Goal: Task Accomplishment & Management: Complete application form

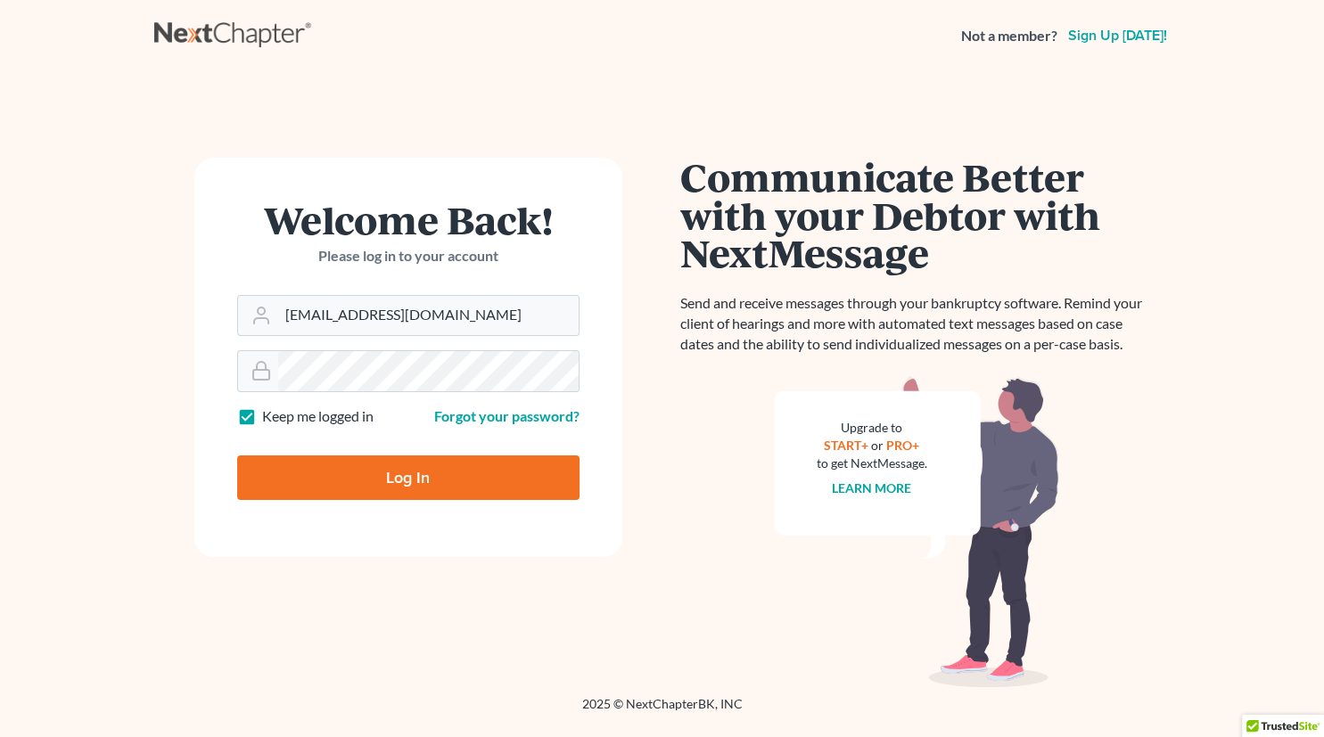
click at [430, 476] on input "Log In" at bounding box center [408, 478] width 342 height 45
type input "Thinking..."
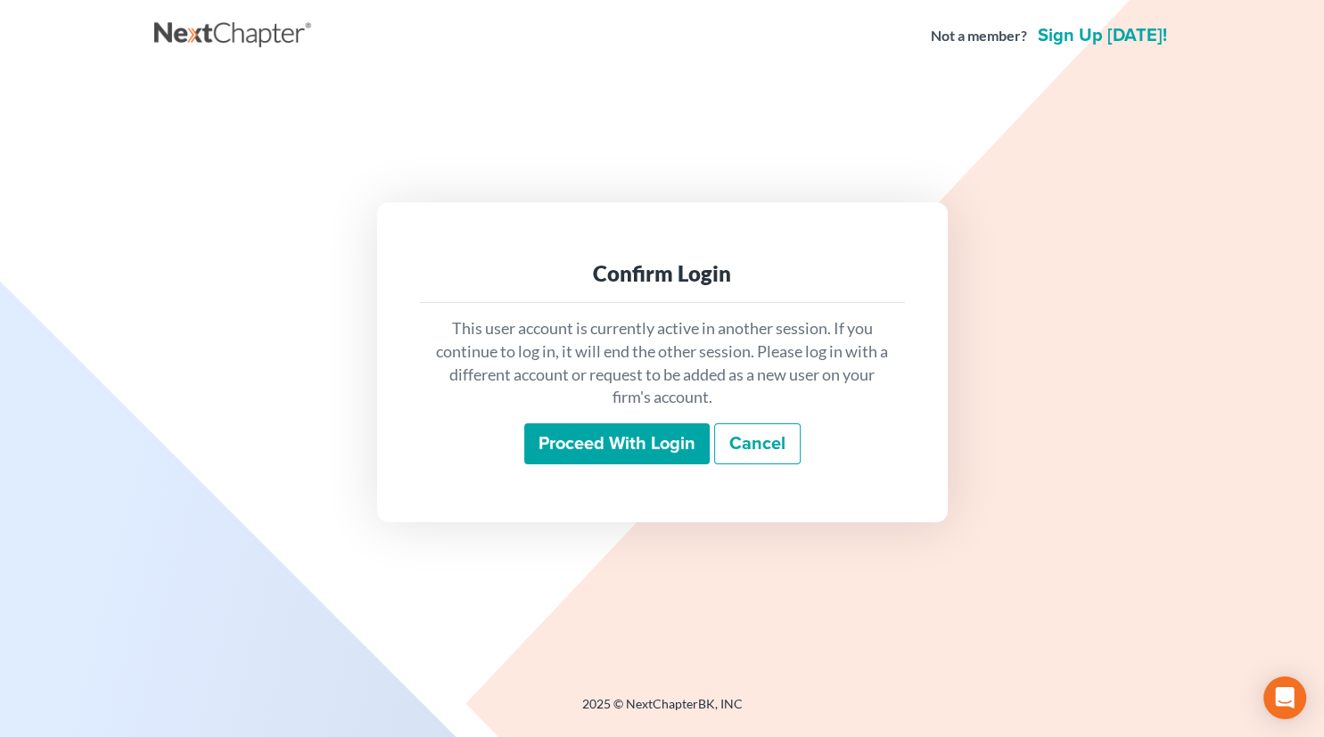
click at [605, 452] on input "Proceed with login" at bounding box center [616, 444] width 185 height 41
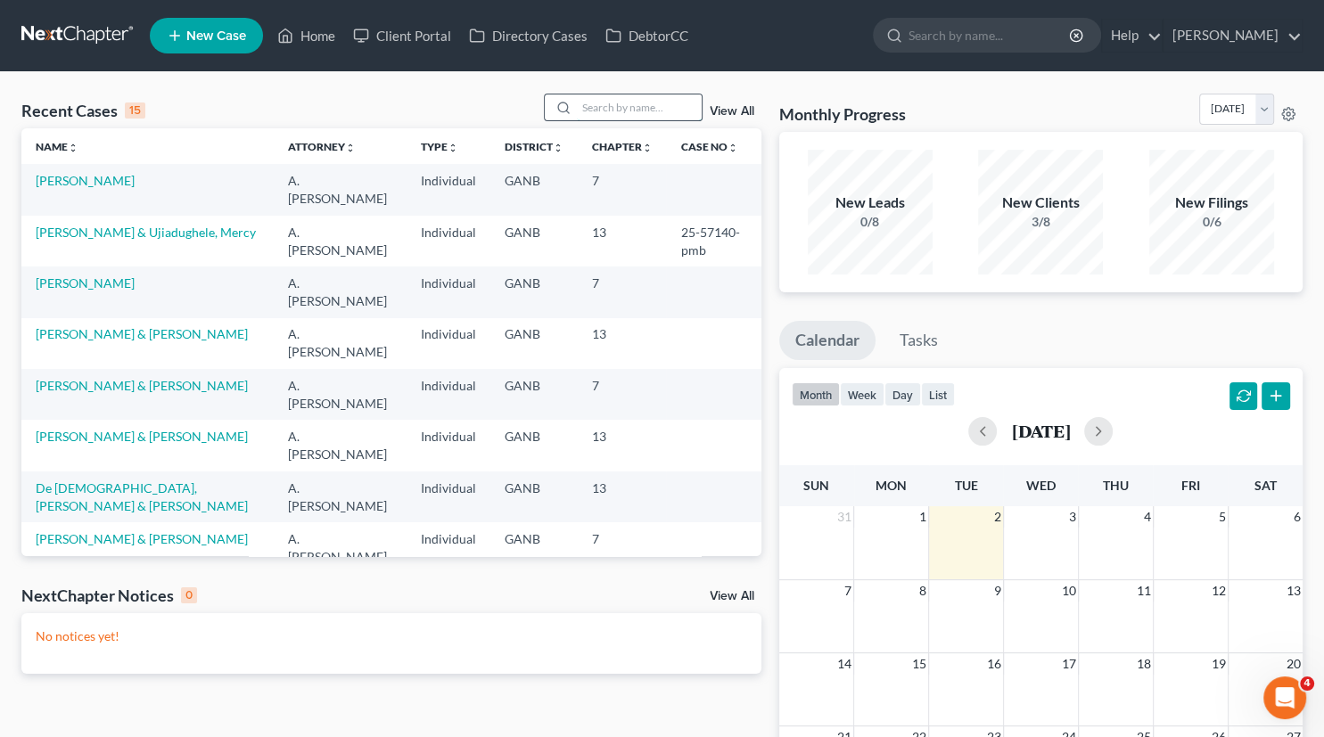
click at [582, 114] on input "search" at bounding box center [639, 108] width 125 height 26
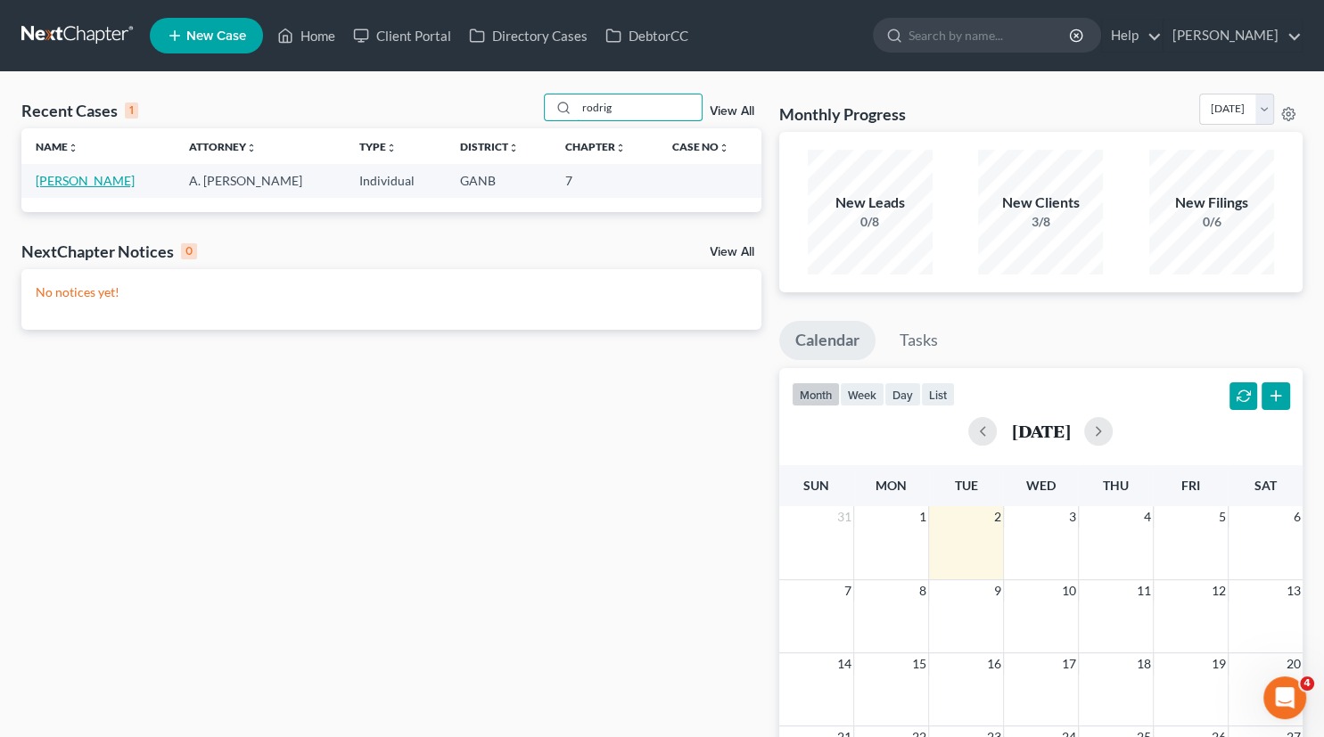
type input "rodrig"
click at [116, 177] on link "[PERSON_NAME]" at bounding box center [85, 180] width 99 height 15
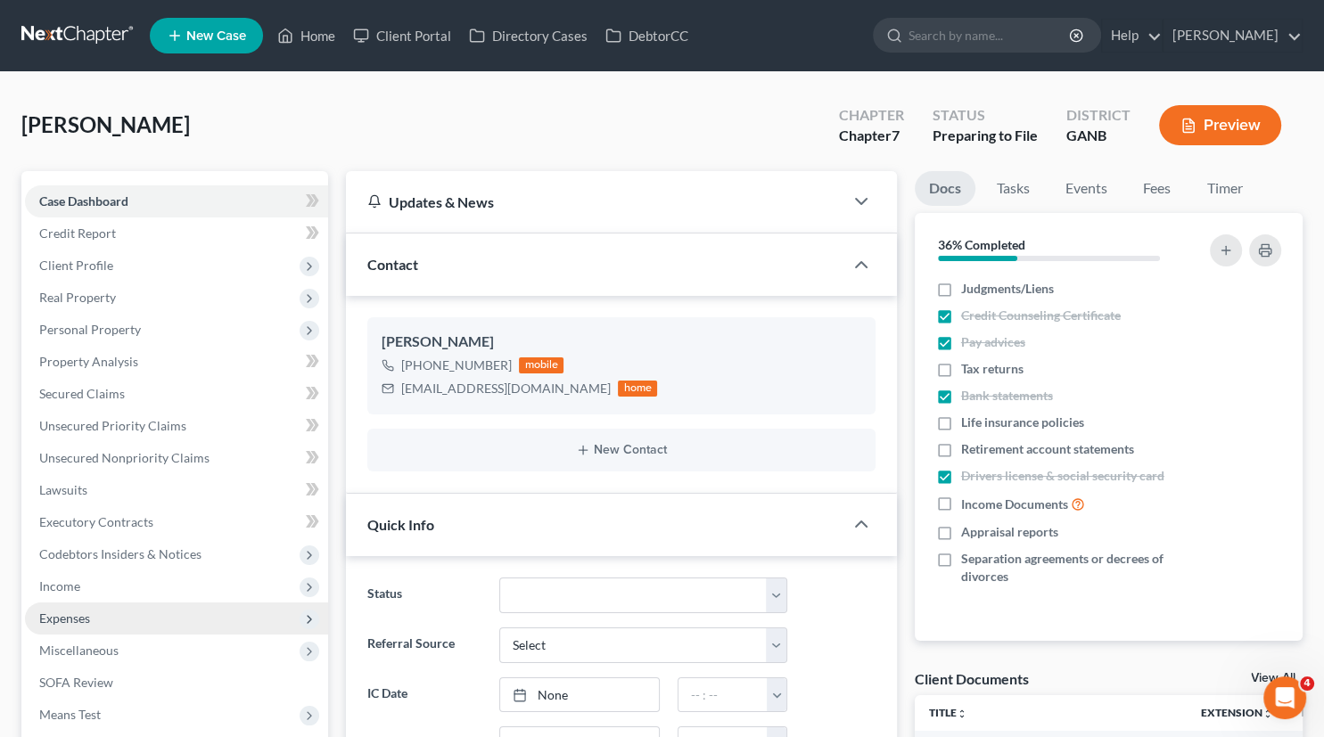
click at [105, 622] on span "Expenses" at bounding box center [176, 619] width 303 height 32
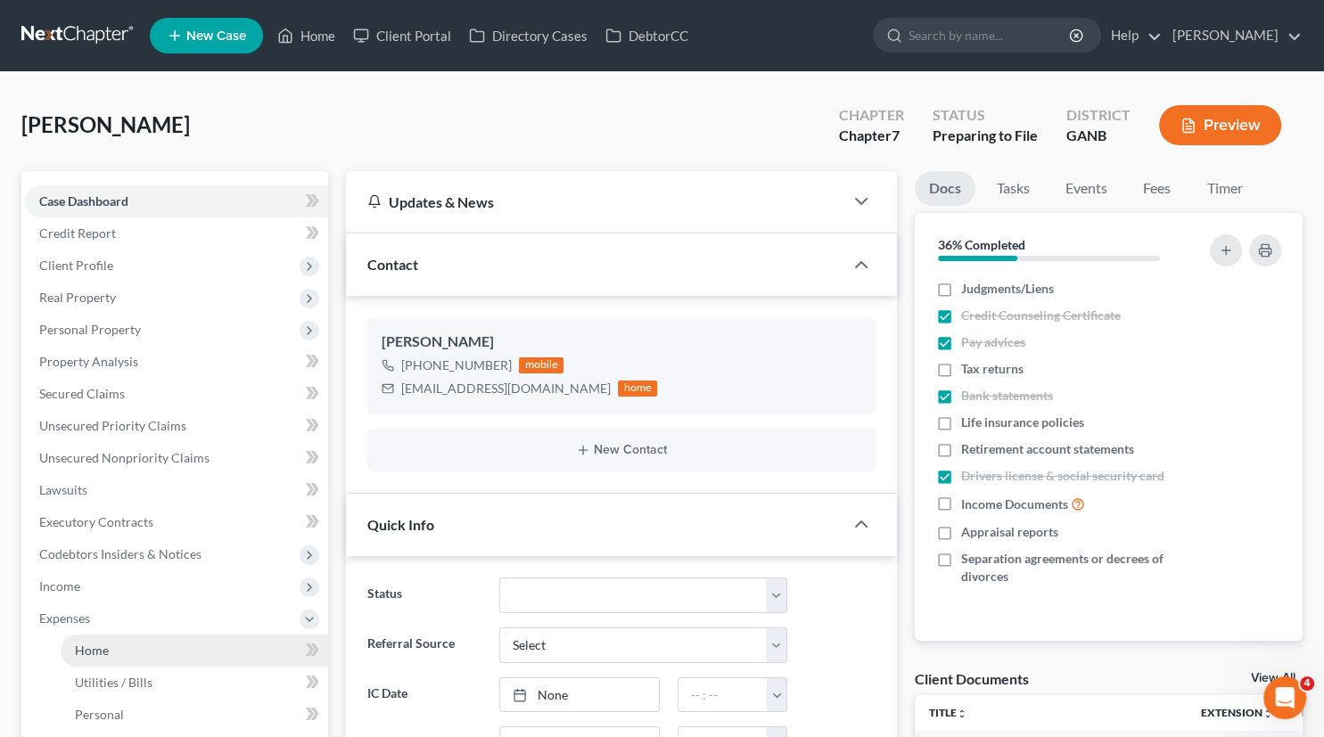
click at [105, 647] on span "Home" at bounding box center [92, 650] width 34 height 15
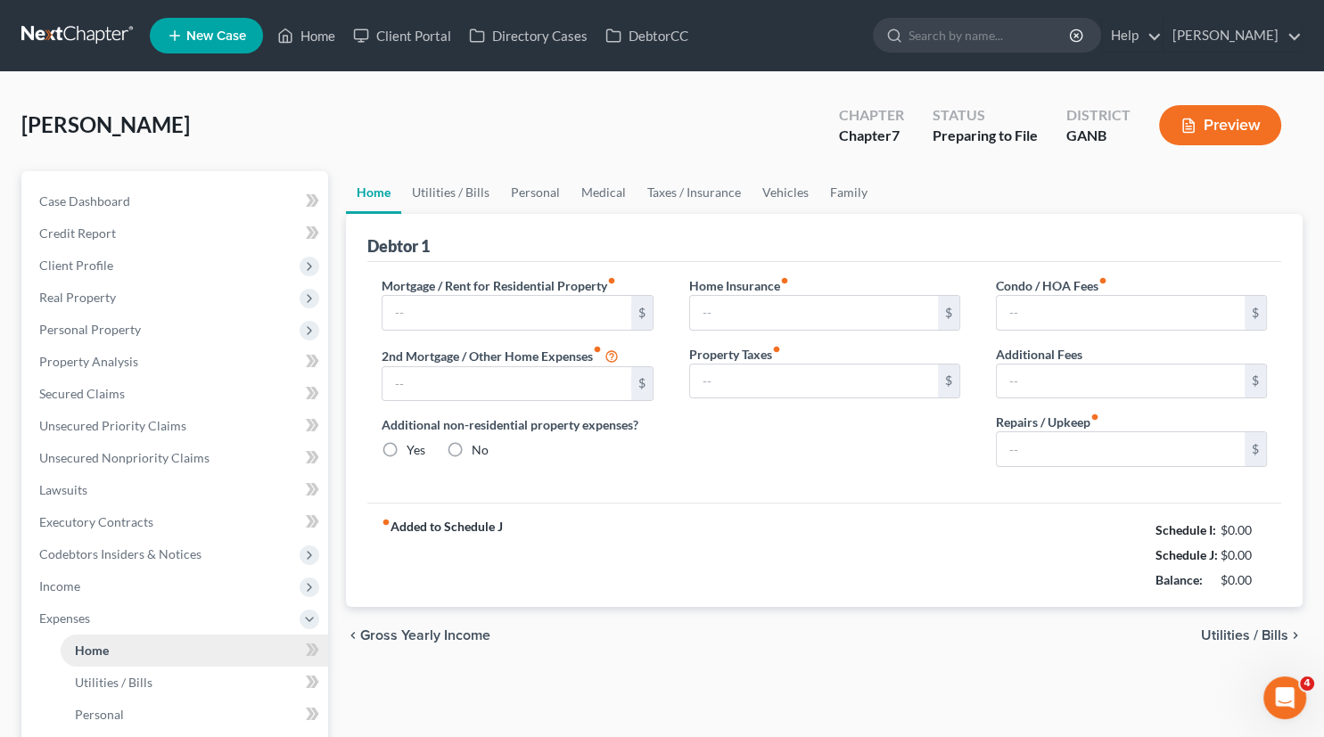
type input "1,900.00"
type input "0.00"
radio input "true"
type input "0.00"
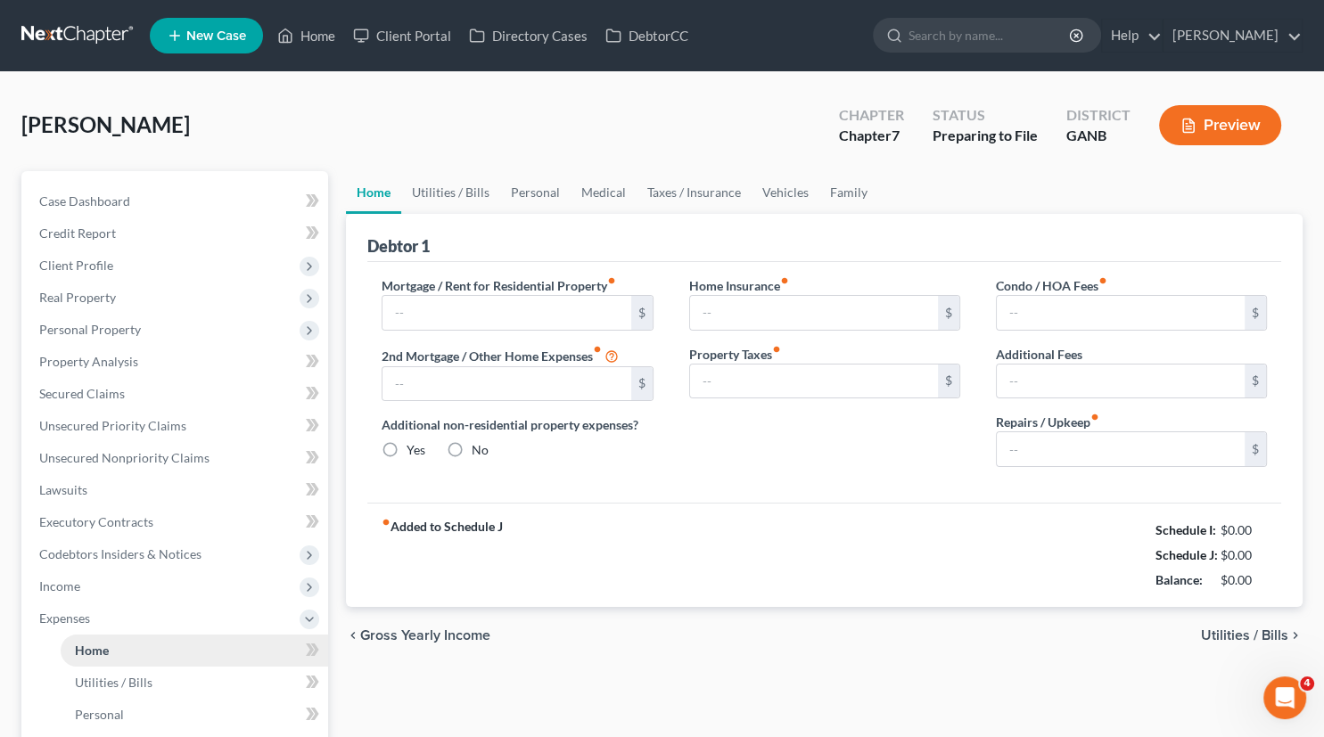
type input "50.00"
type input "0.00"
type input "50.00"
click at [476, 197] on link "Utilities / Bills" at bounding box center [450, 192] width 99 height 43
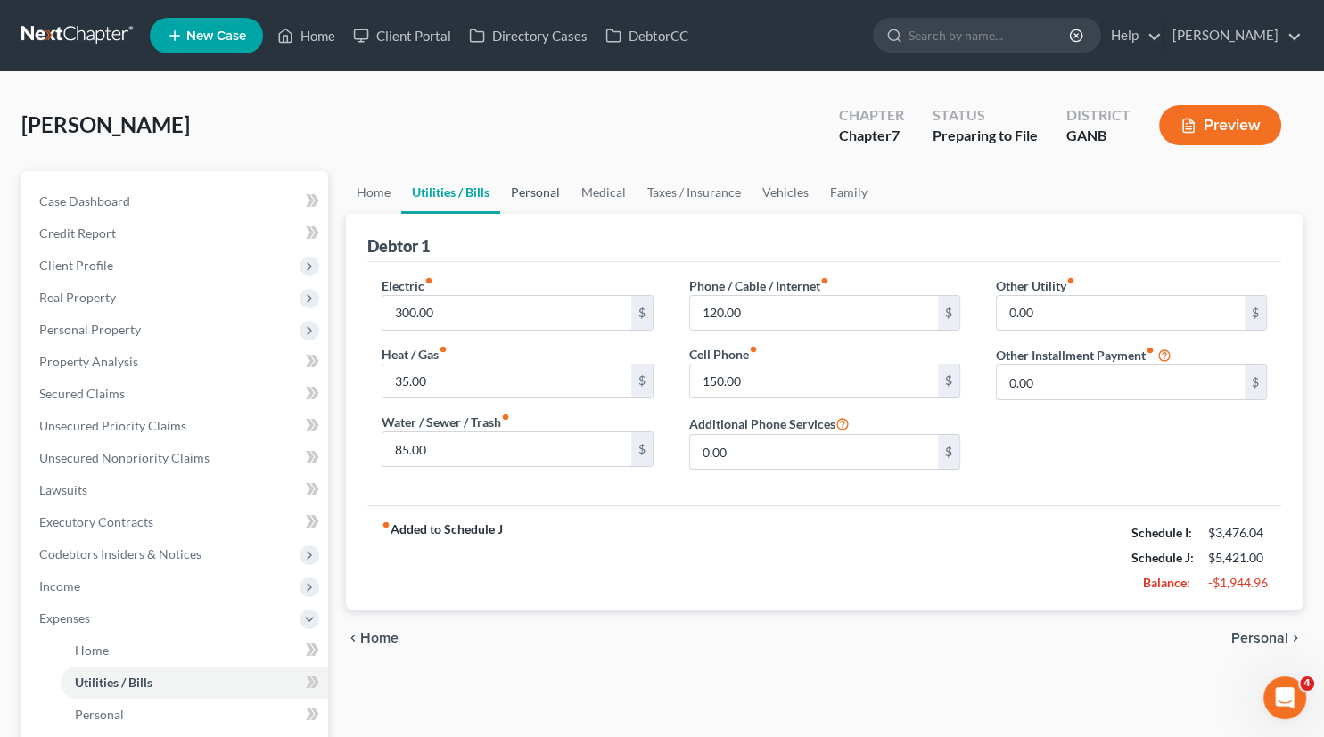
click at [549, 192] on link "Personal" at bounding box center [535, 192] width 70 height 43
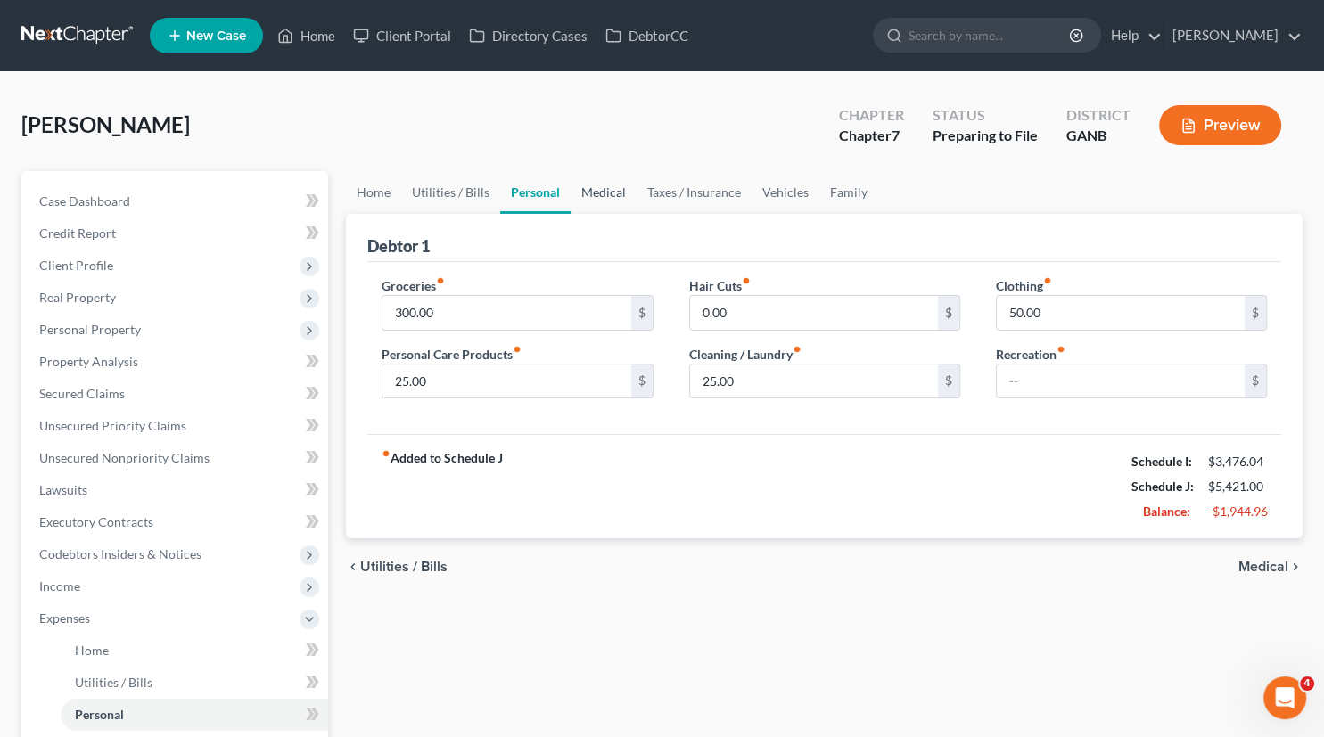
click at [615, 187] on link "Medical" at bounding box center [604, 192] width 66 height 43
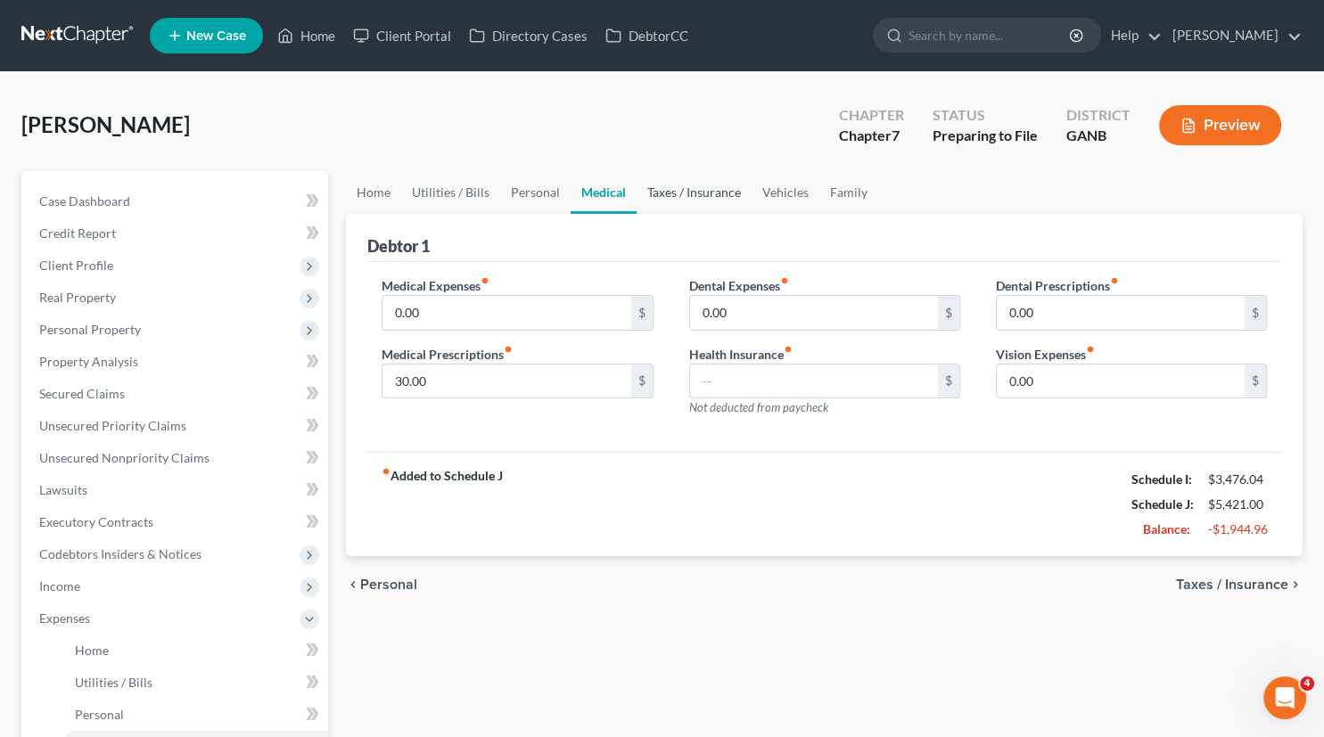
click at [663, 194] on link "Taxes / Insurance" at bounding box center [694, 192] width 115 height 43
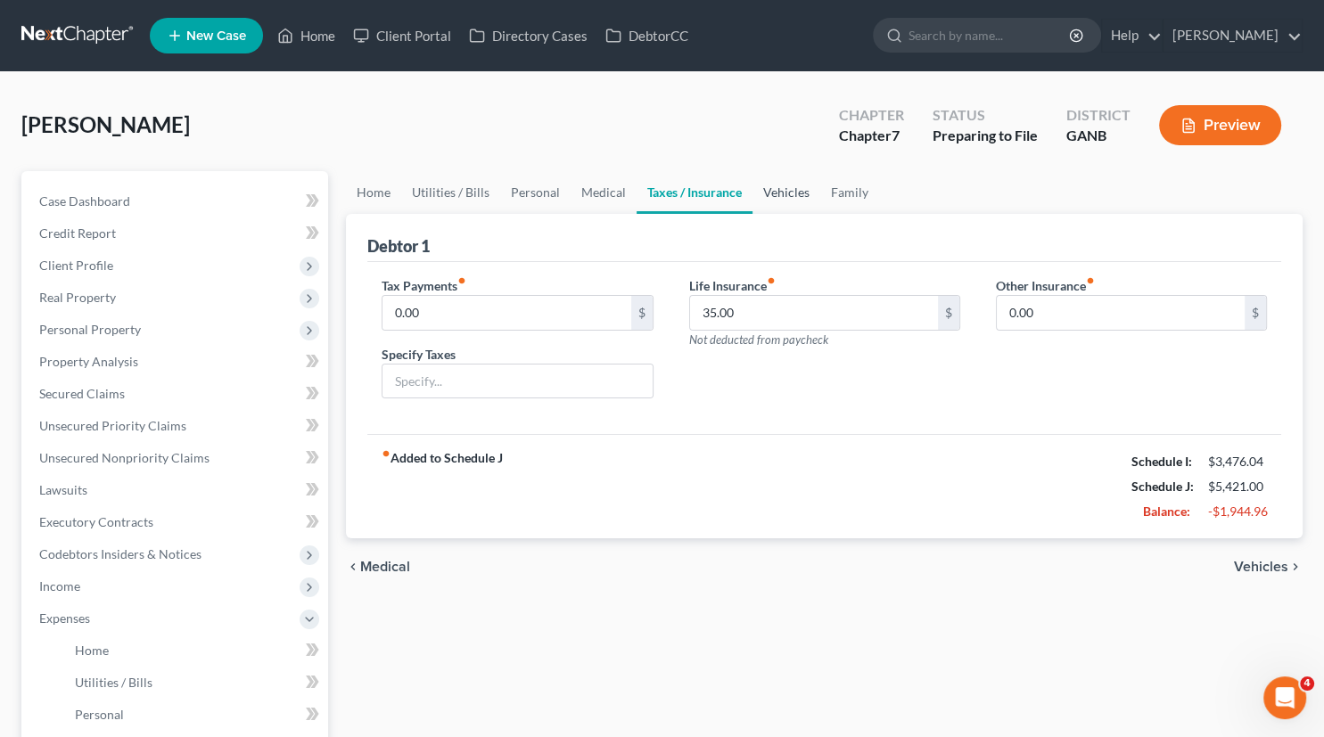
click at [794, 194] on link "Vehicles" at bounding box center [787, 192] width 68 height 43
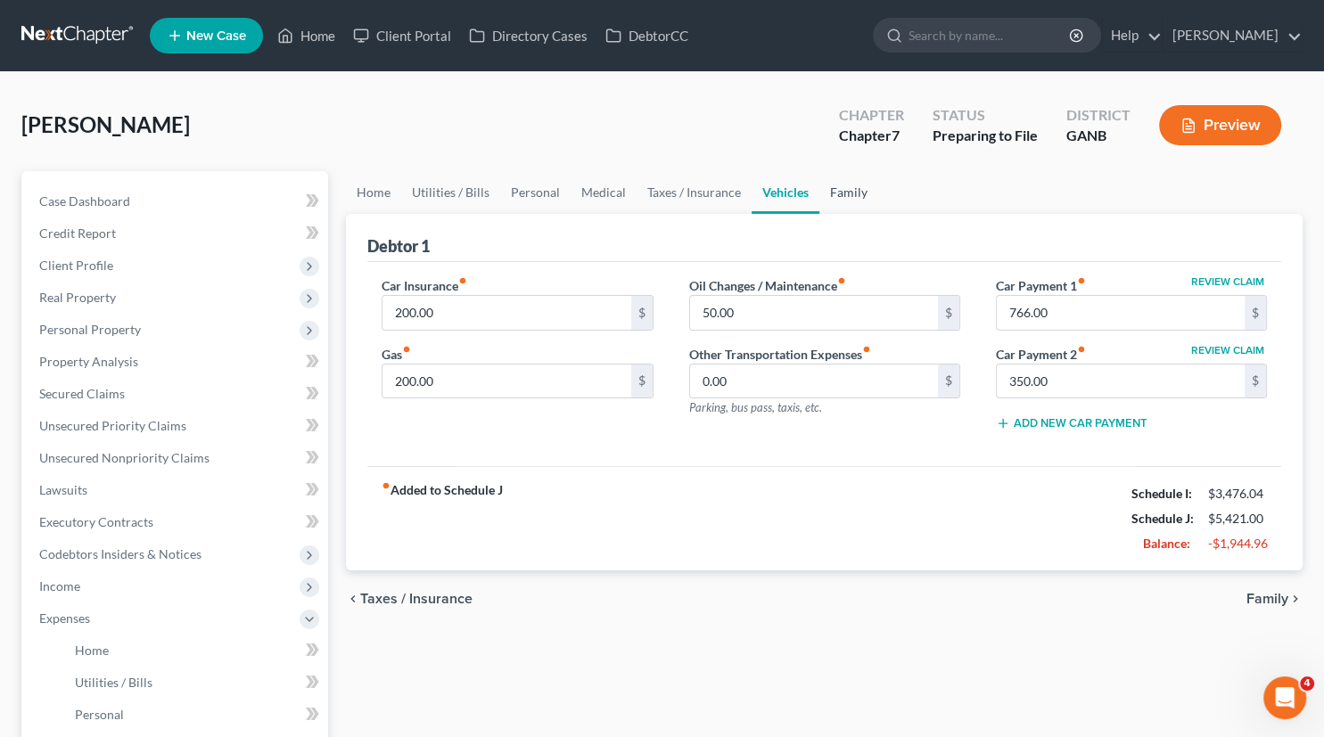
click at [842, 190] on link "Family" at bounding box center [848, 192] width 59 height 43
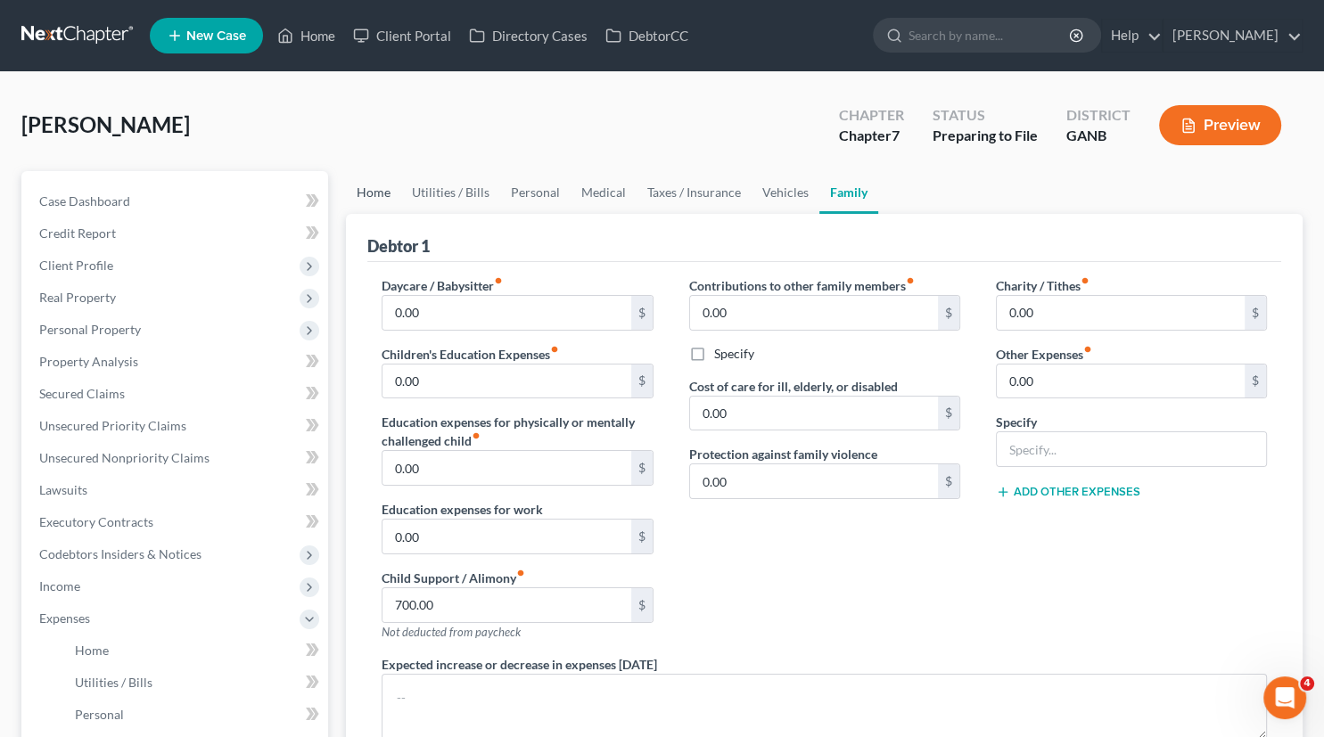
click at [363, 192] on link "Home" at bounding box center [373, 192] width 55 height 43
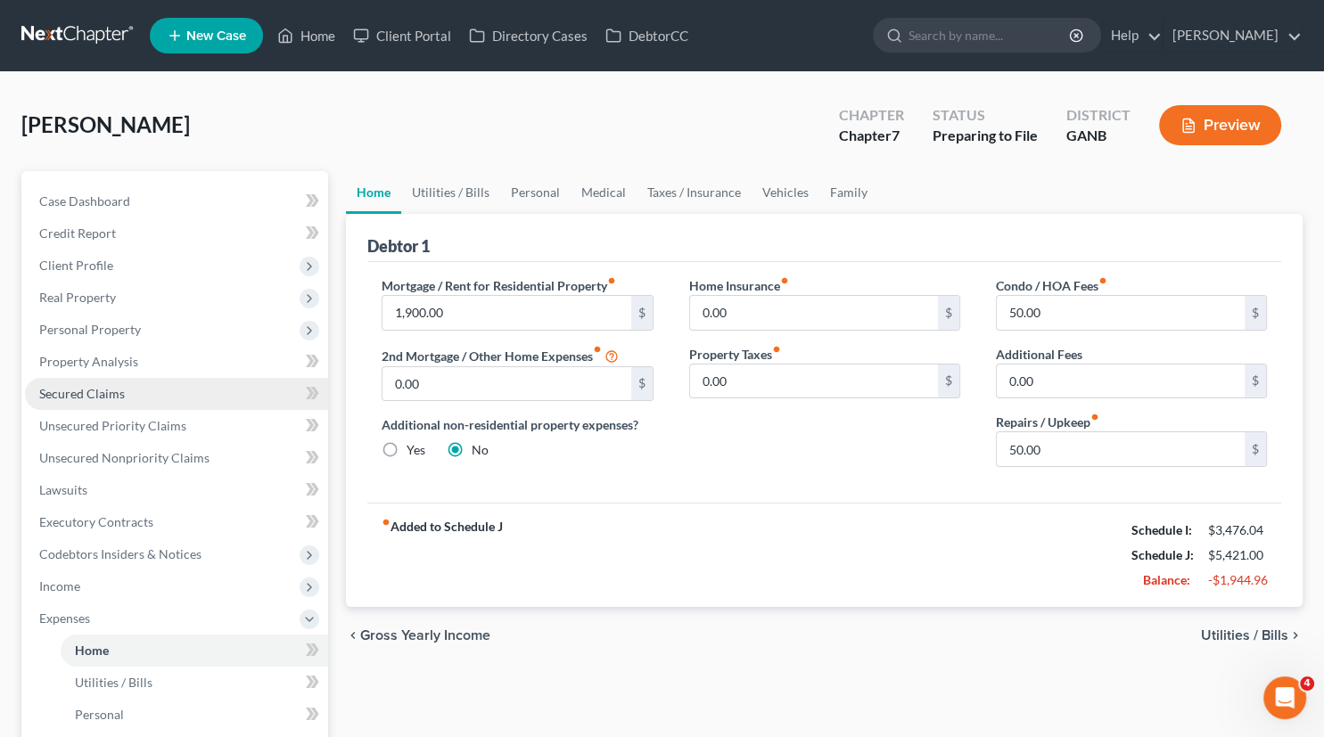
click at [97, 397] on span "Secured Claims" at bounding box center [82, 393] width 86 height 15
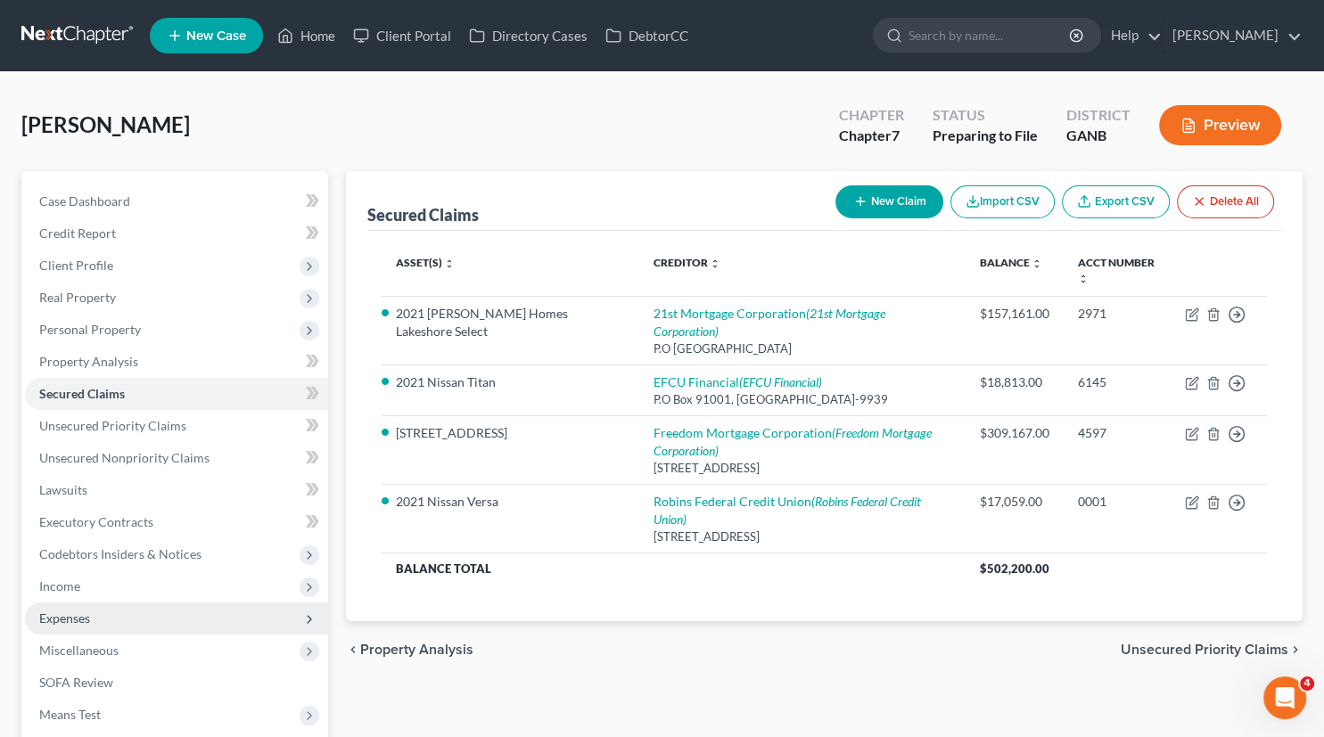
click at [73, 621] on span "Expenses" at bounding box center [64, 618] width 51 height 15
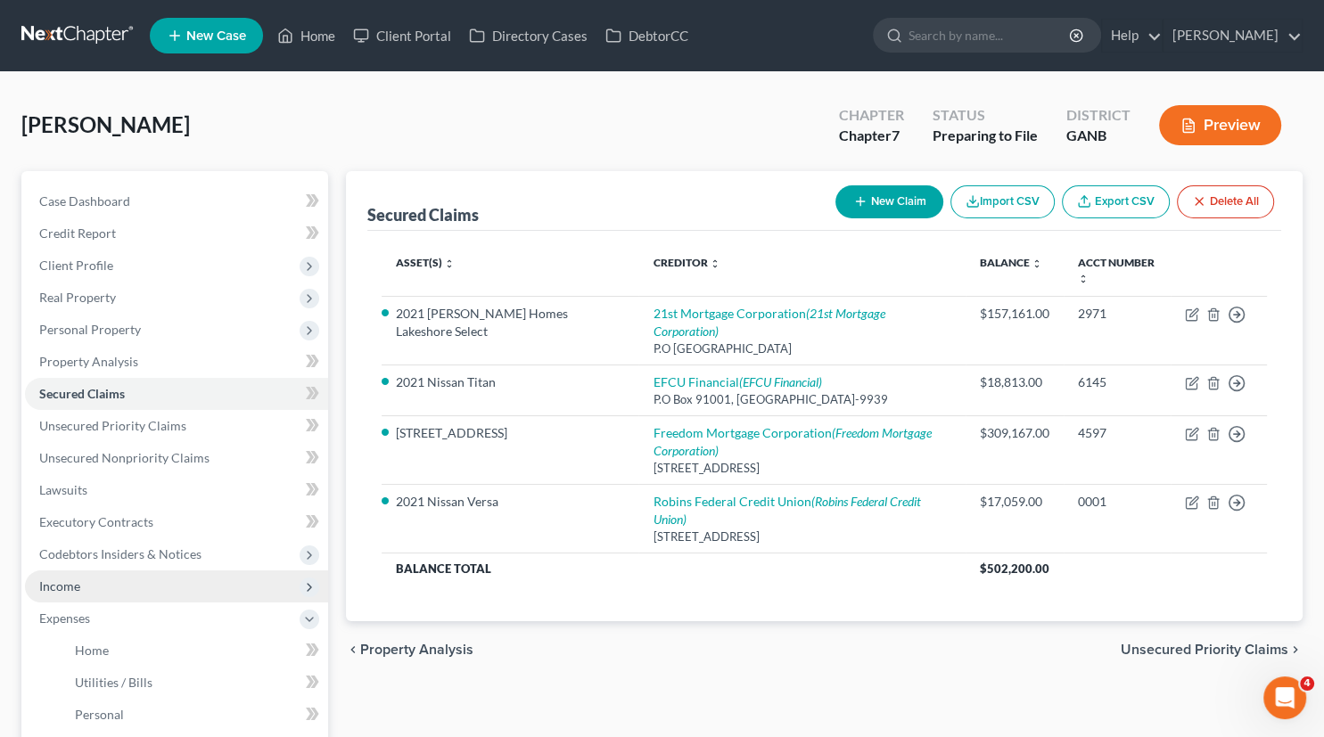
click at [70, 584] on span "Income" at bounding box center [59, 586] width 41 height 15
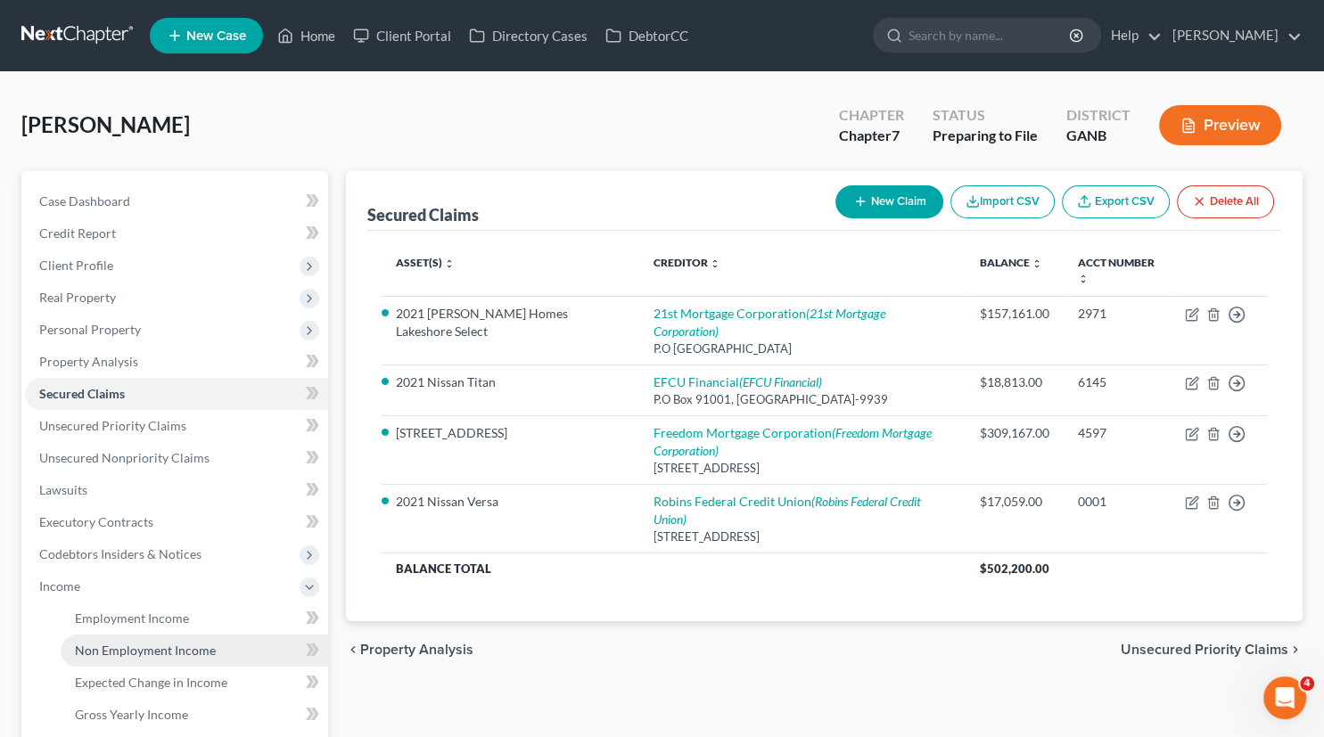
click at [112, 653] on span "Non Employment Income" at bounding box center [145, 650] width 141 height 15
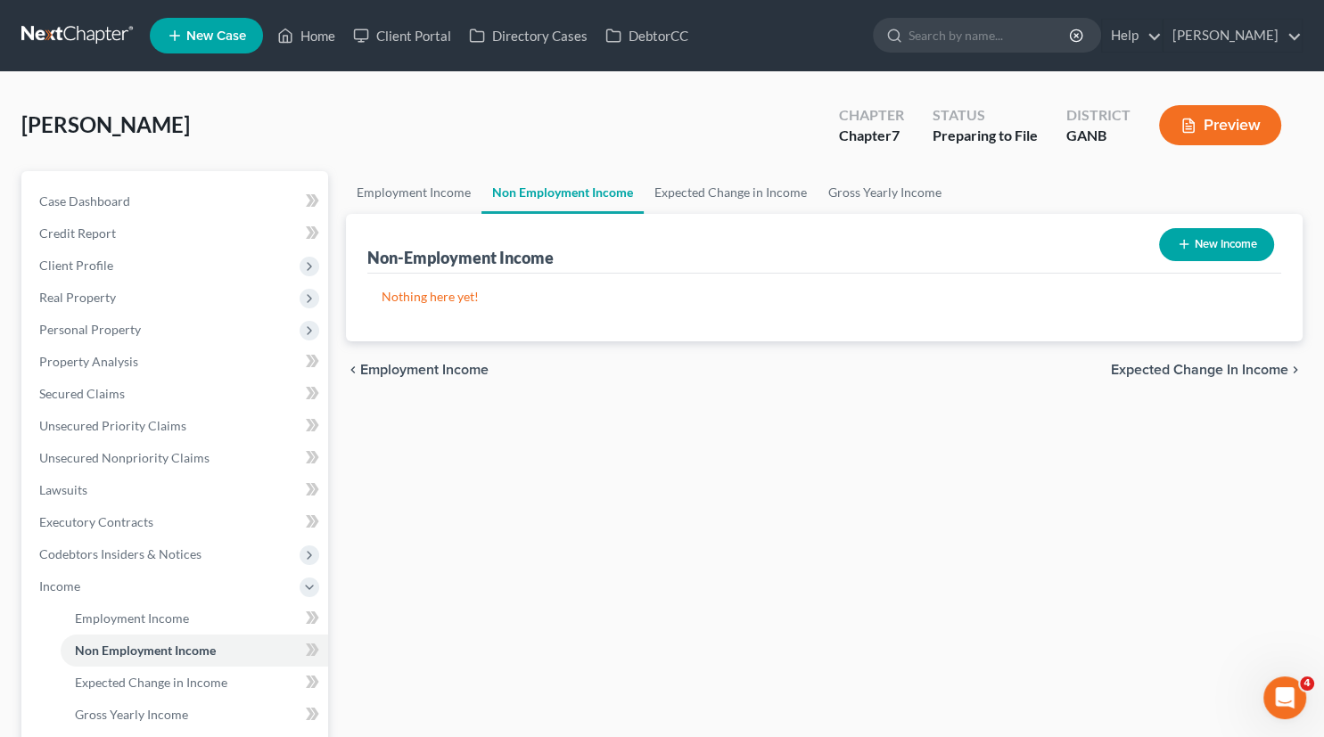
click at [1206, 248] on button "New Income" at bounding box center [1216, 244] width 115 height 33
select select "0"
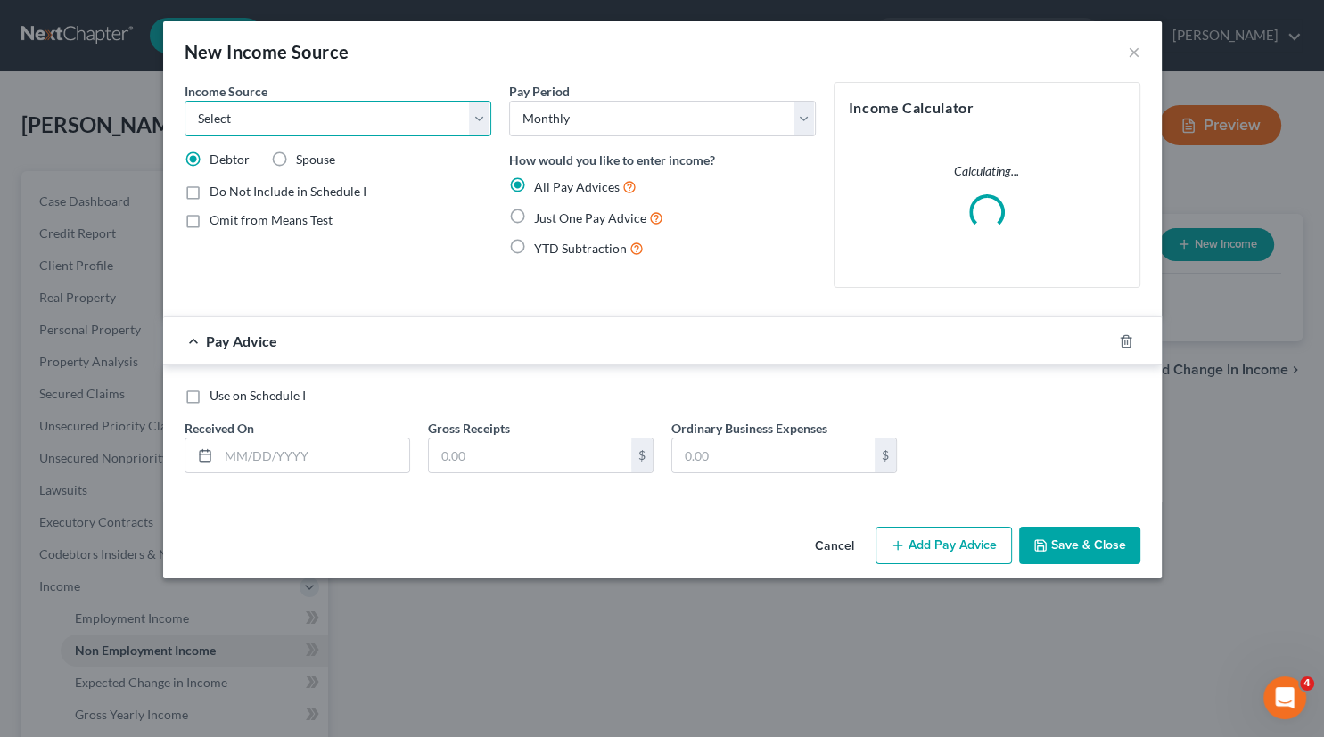
click at [185, 101] on select "Select Unemployment Disability (from employer) Pension Retirement Social Securi…" at bounding box center [338, 119] width 307 height 36
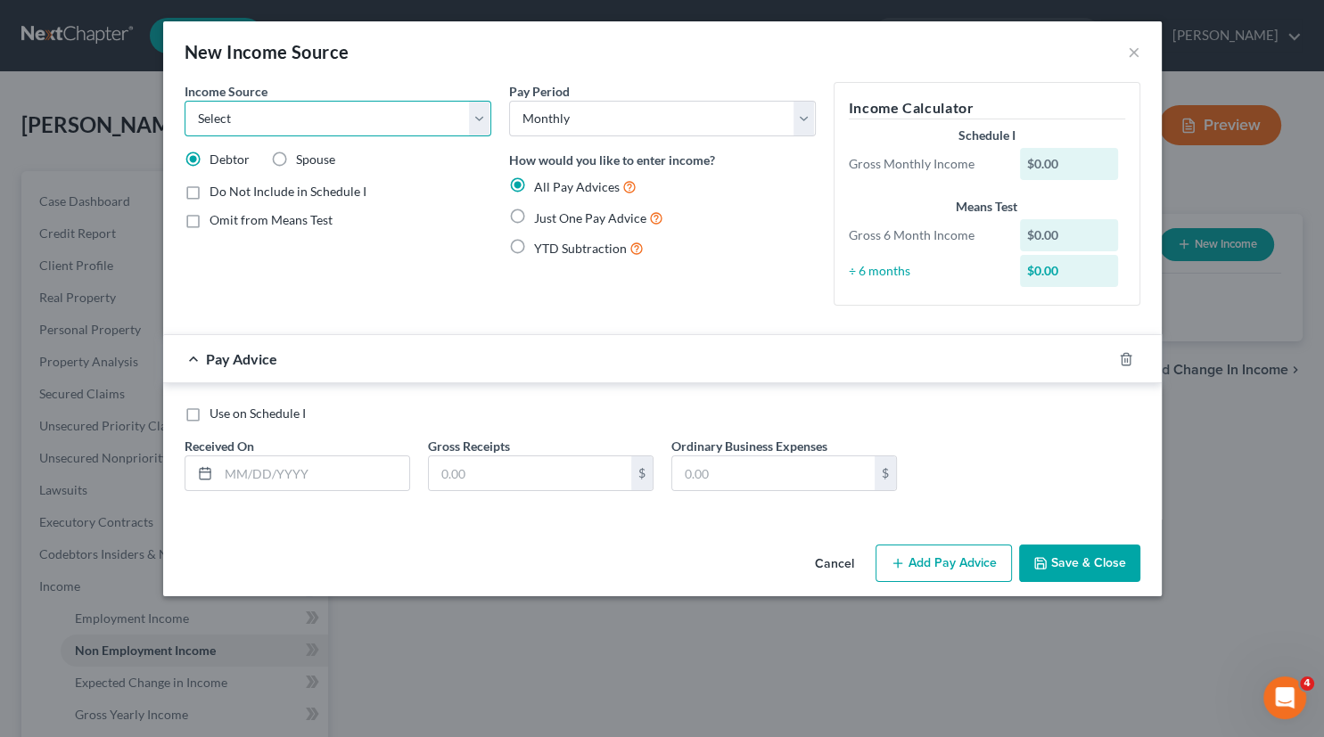
select select "8"
click option "Contributions to Household" at bounding box center [0, 0] width 0 height 0
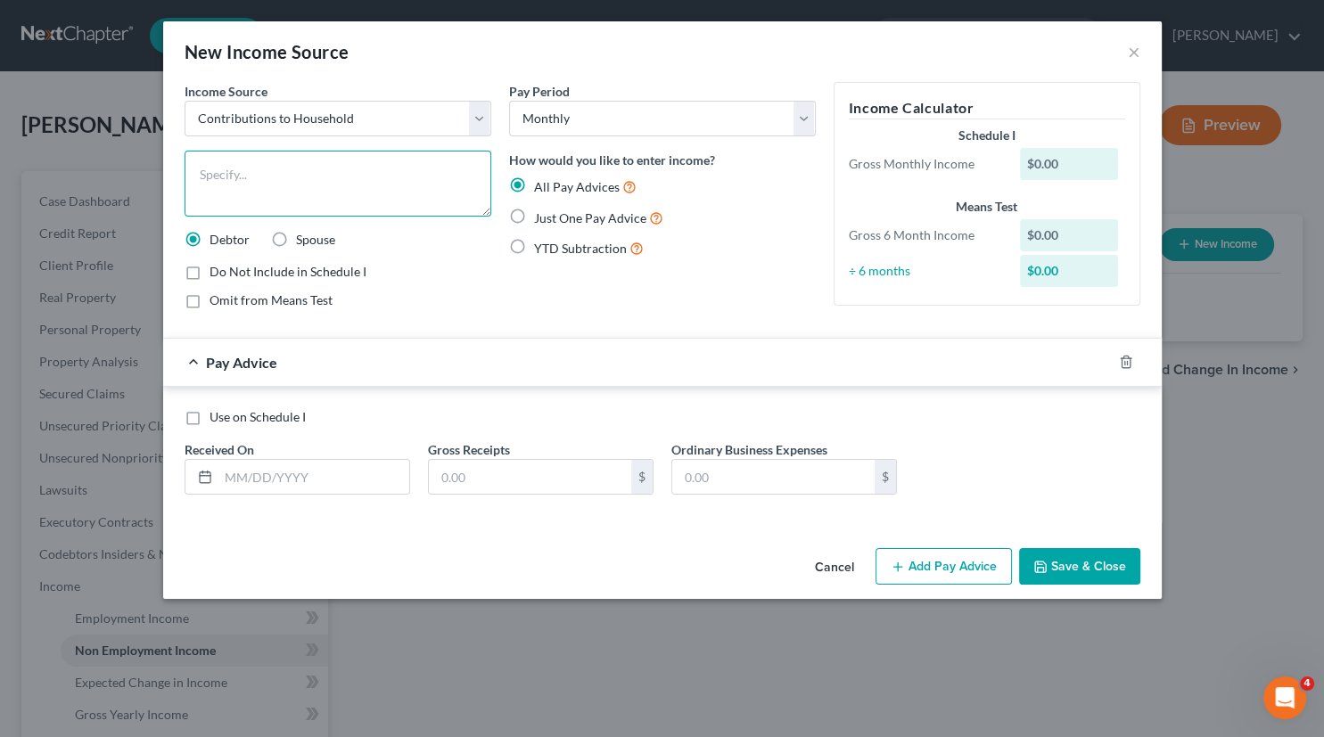
click at [222, 174] on textarea at bounding box center [338, 184] width 307 height 66
type textarea "Son pays for c"
click at [847, 570] on button "Cancel" at bounding box center [835, 568] width 68 height 36
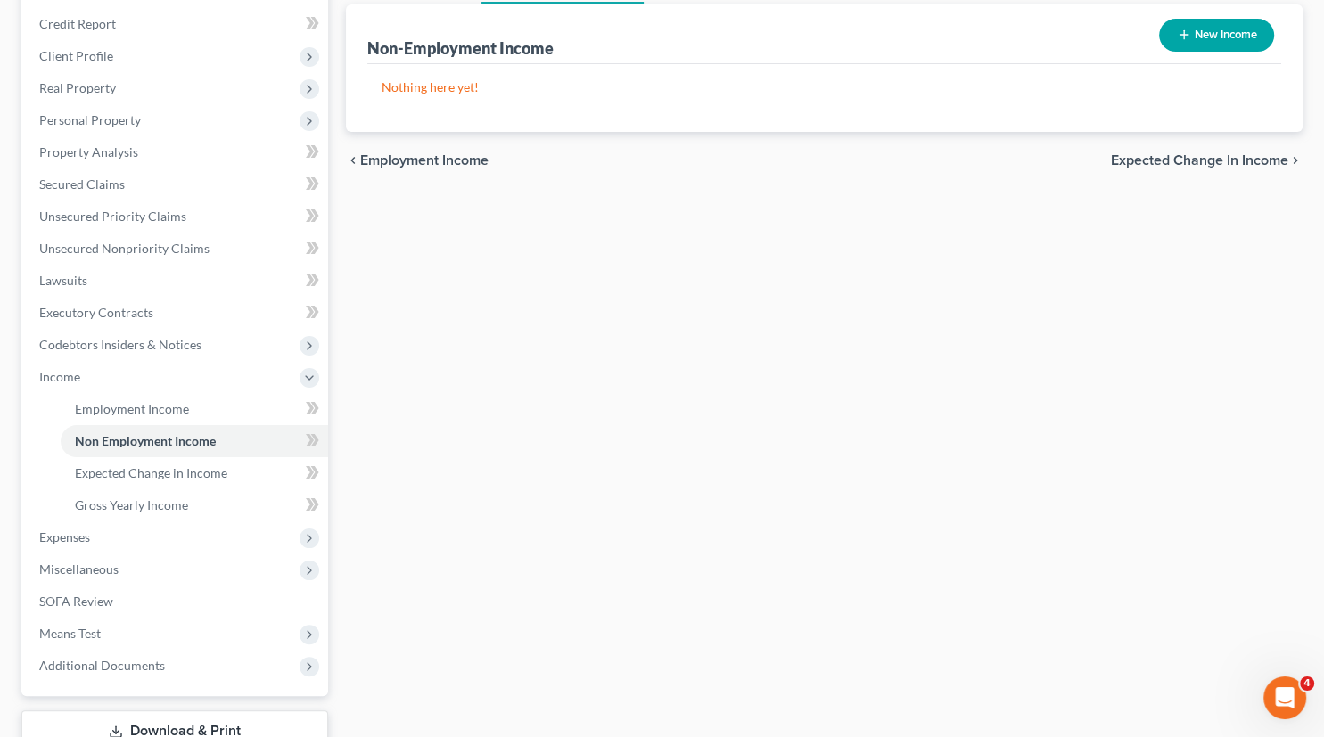
scroll to position [210, 0]
click at [86, 533] on span "Expenses" at bounding box center [64, 536] width 51 height 15
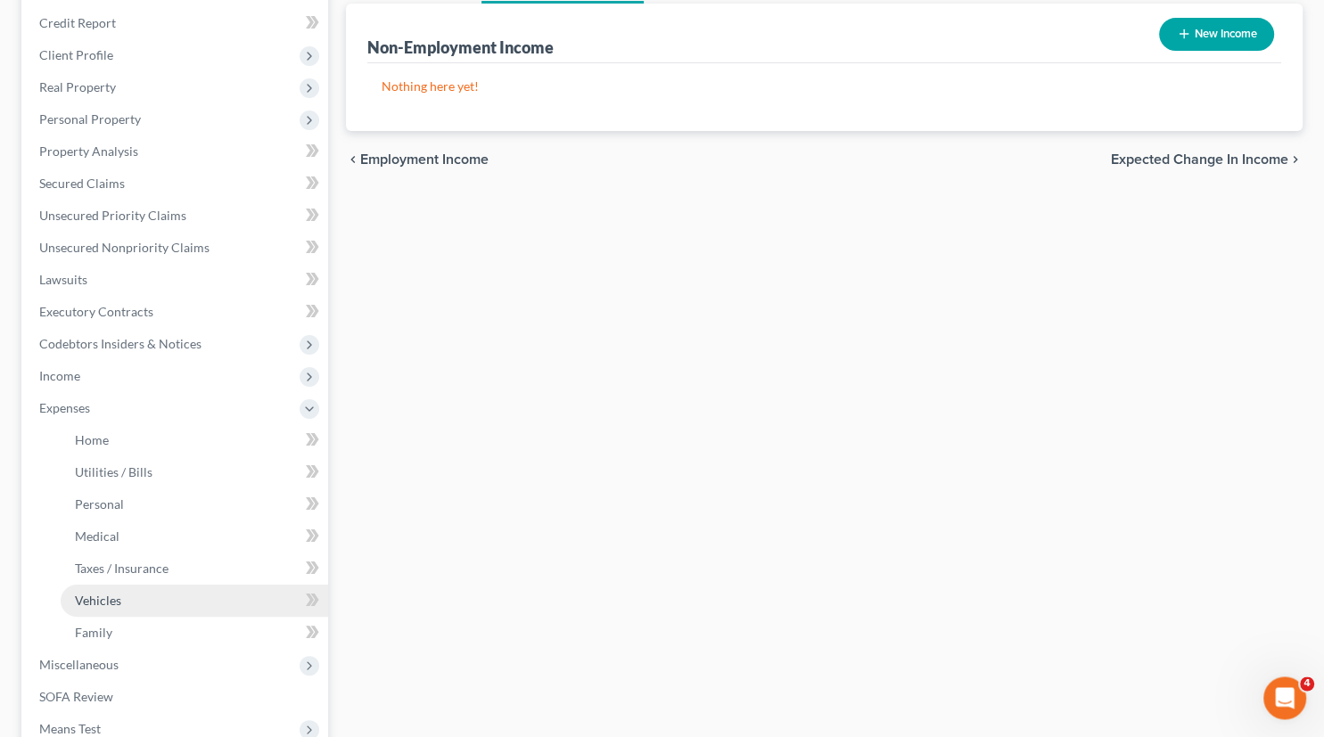
click at [111, 599] on span "Vehicles" at bounding box center [98, 600] width 46 height 15
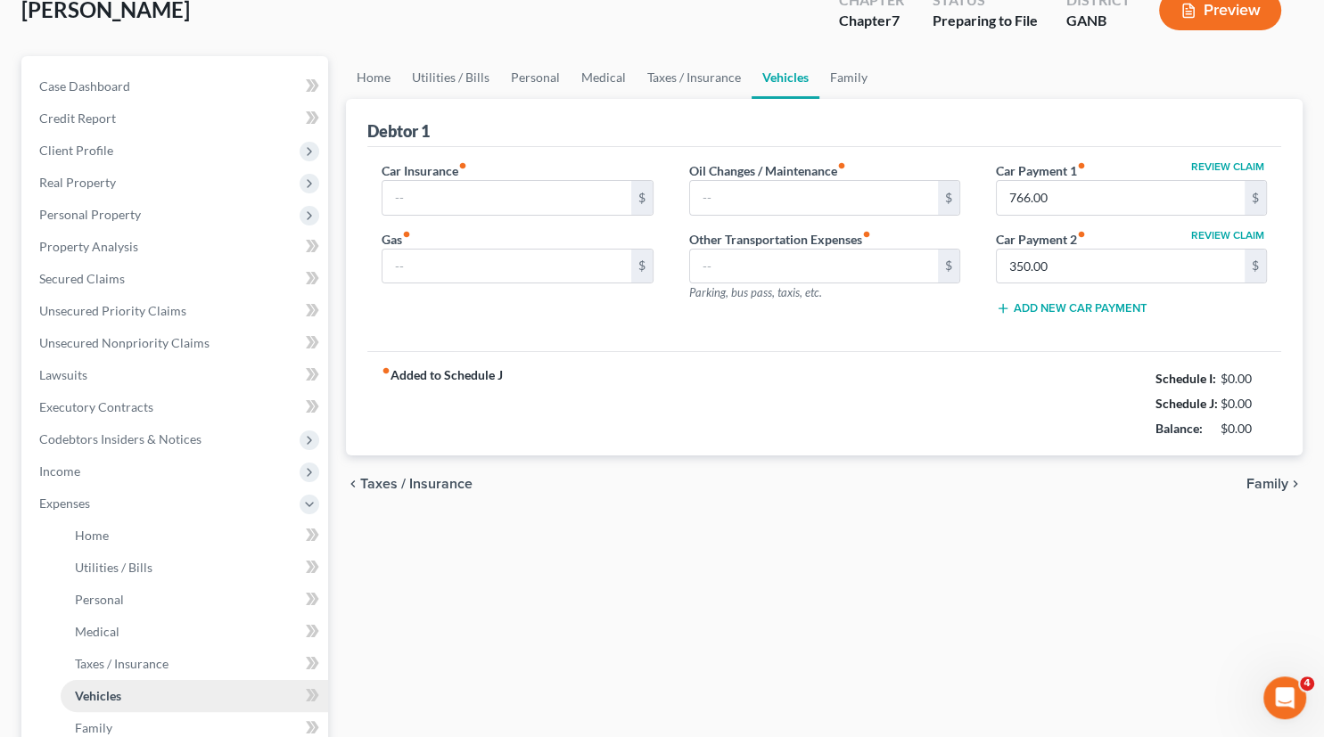
type input "200.00"
type input "50.00"
type input "0.00"
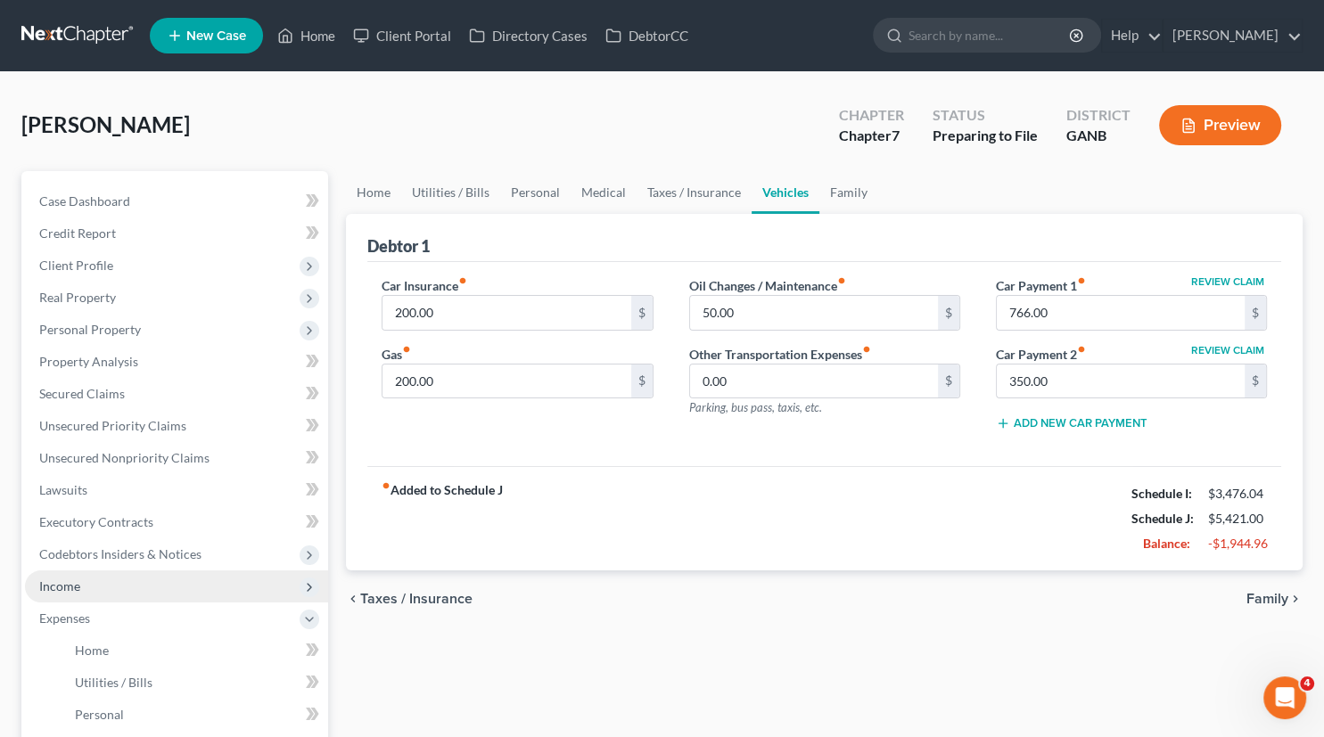
click at [55, 596] on span "Income" at bounding box center [176, 587] width 303 height 32
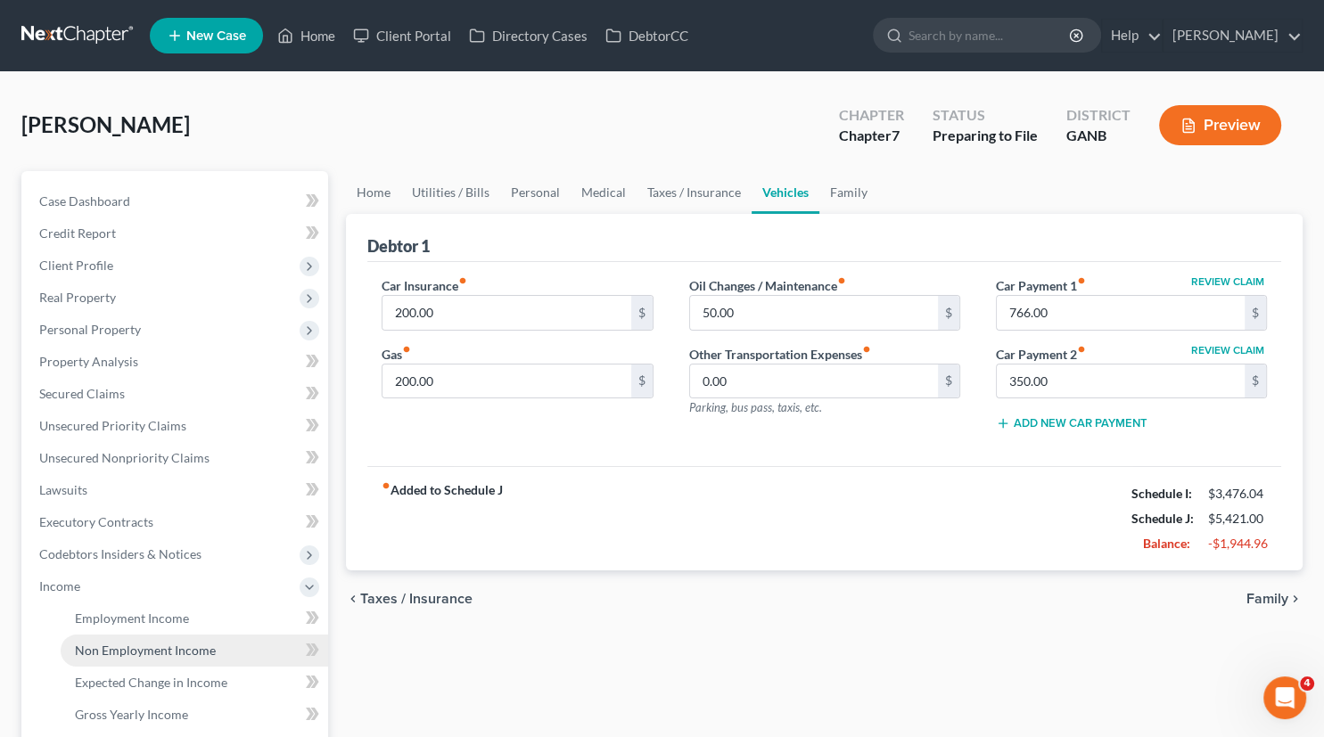
click at [140, 653] on span "Non Employment Income" at bounding box center [145, 650] width 141 height 15
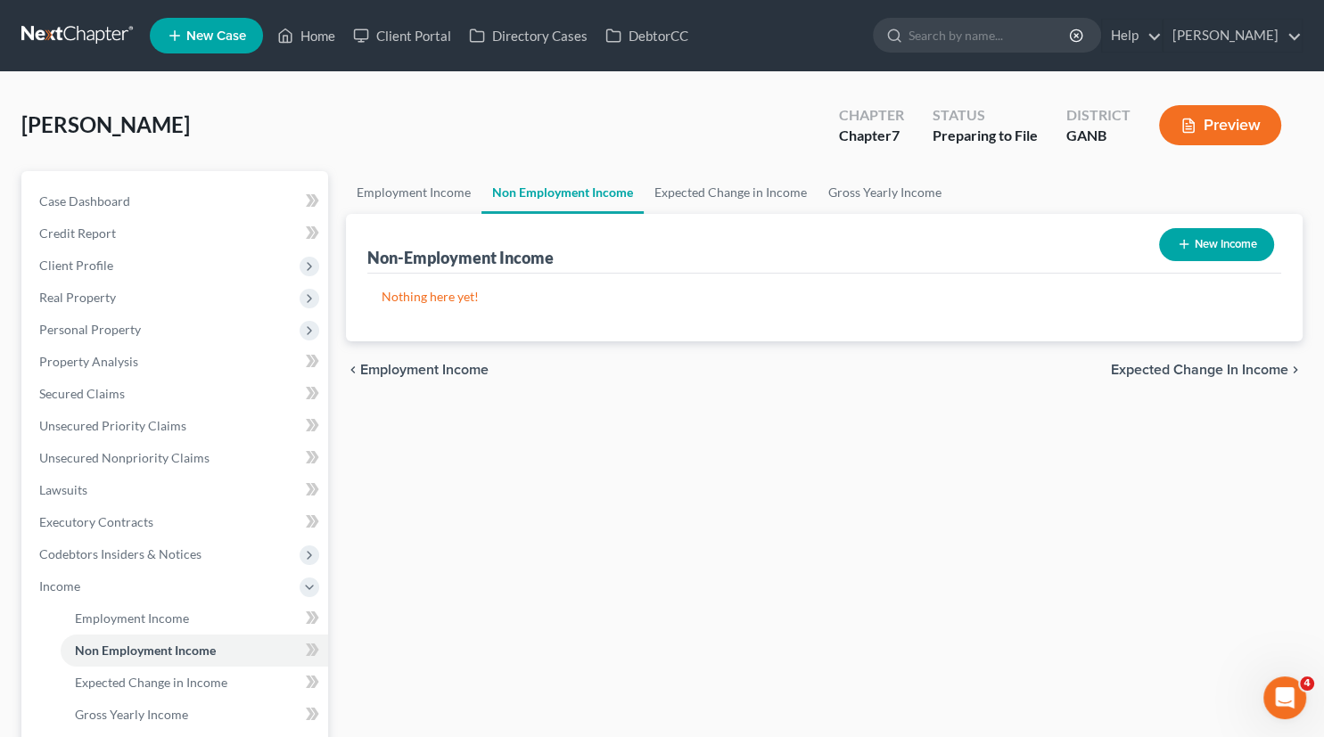
click at [1234, 241] on button "New Income" at bounding box center [1216, 244] width 115 height 33
select select "0"
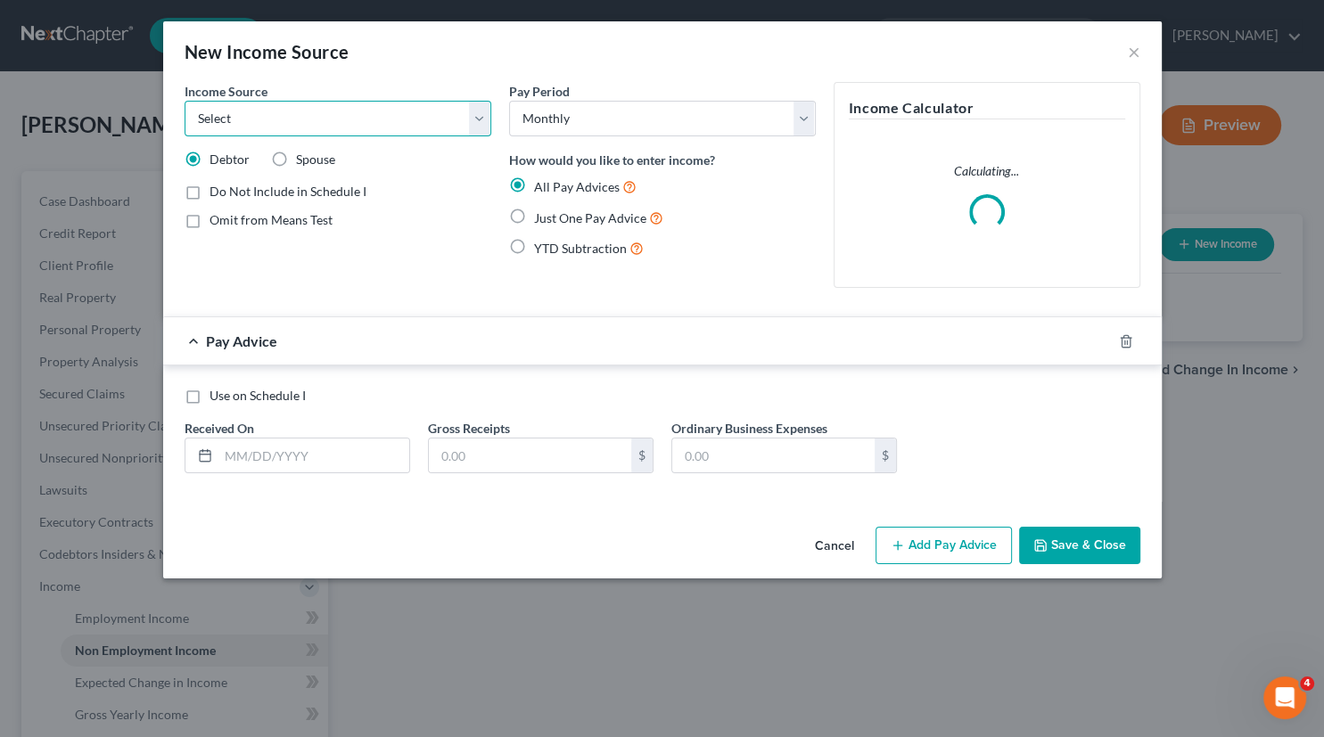
click at [185, 101] on select "Select Unemployment Disability (from employer) Pension Retirement Social Securi…" at bounding box center [338, 119] width 307 height 36
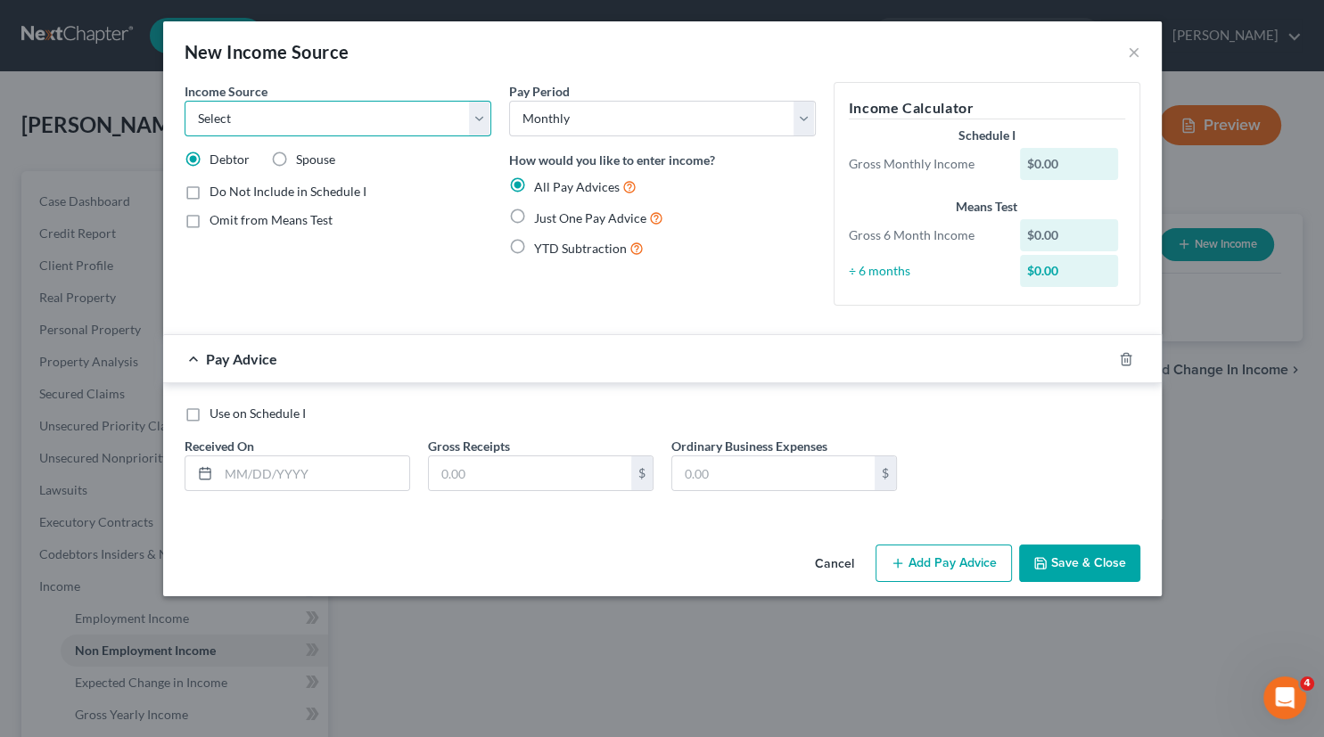
select select "8"
click option "Contributions to Household" at bounding box center [0, 0] width 0 height 0
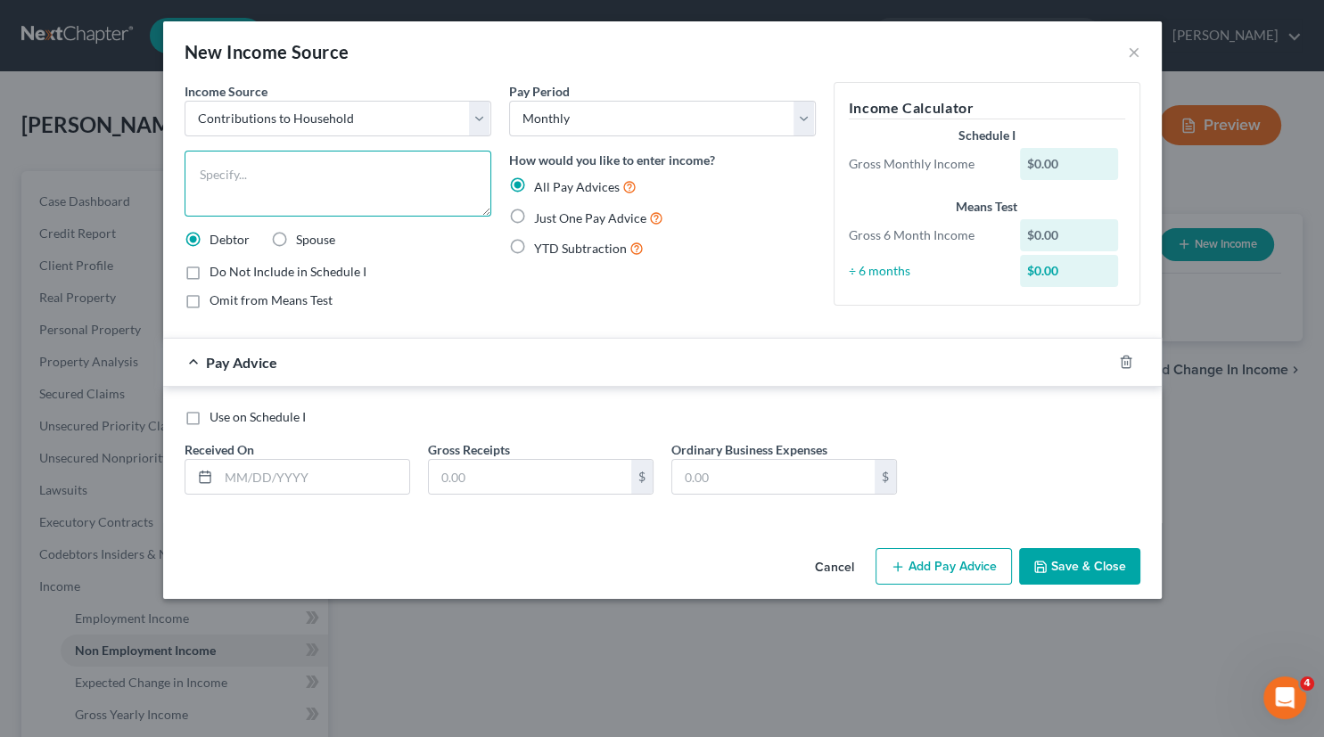
click at [231, 176] on textarea at bounding box center [338, 184] width 307 height 66
type textarea "s"
type textarea "son contributes funds for the 2021 Nissan Versa payments"
click at [210, 418] on label "Use on Schedule I" at bounding box center [258, 417] width 96 height 18
click at [217, 418] on input "Use on Schedule I" at bounding box center [223, 414] width 12 height 12
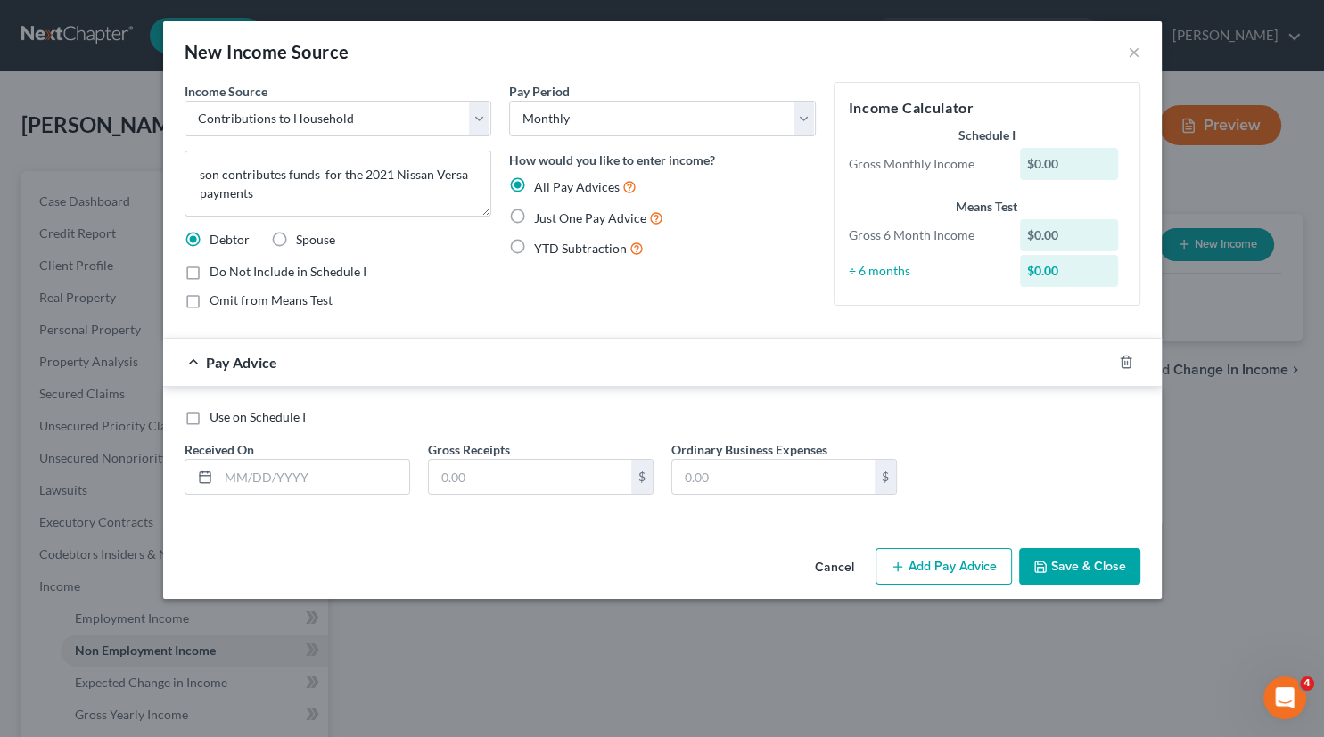
checkbox input "true"
click at [251, 478] on input "text" at bounding box center [313, 477] width 191 height 34
type input "[DATE]"
click at [473, 477] on input "text" at bounding box center [530, 477] width 202 height 34
type input "350.00"
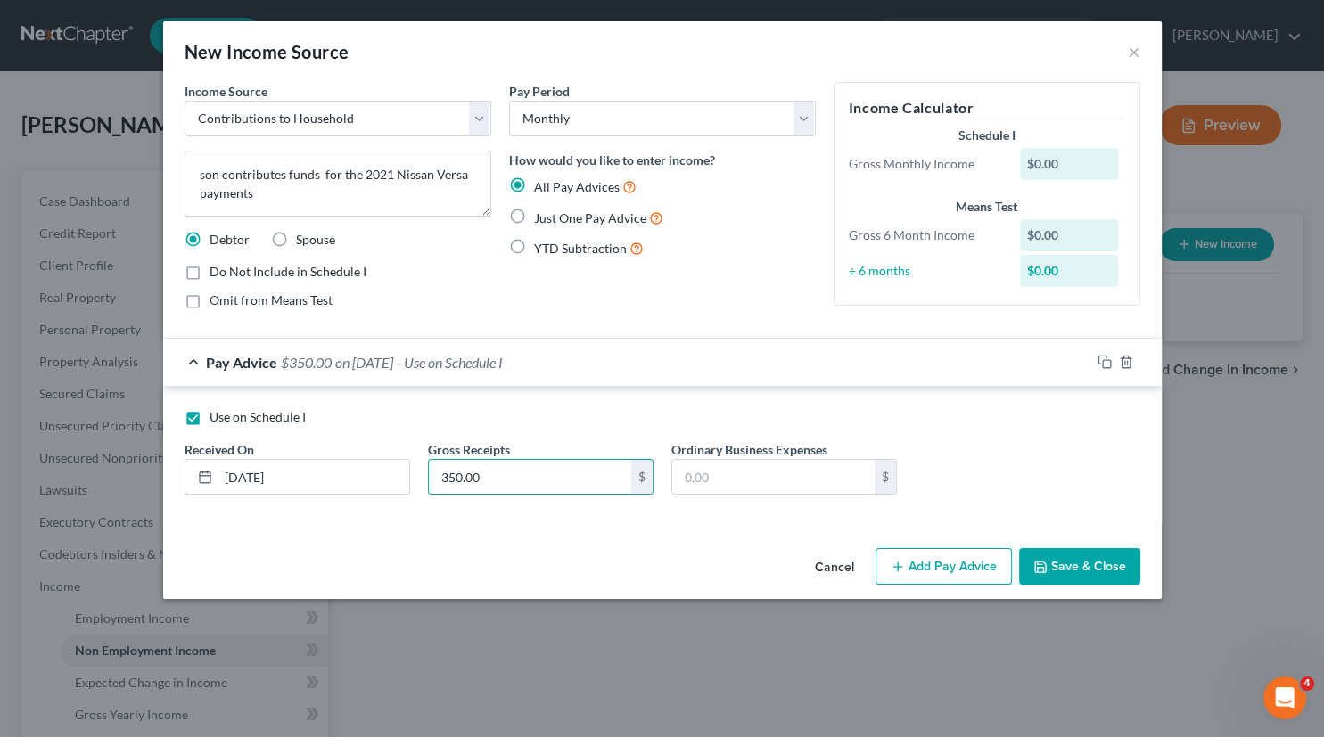
click at [1068, 556] on button "Save & Close" at bounding box center [1079, 566] width 121 height 37
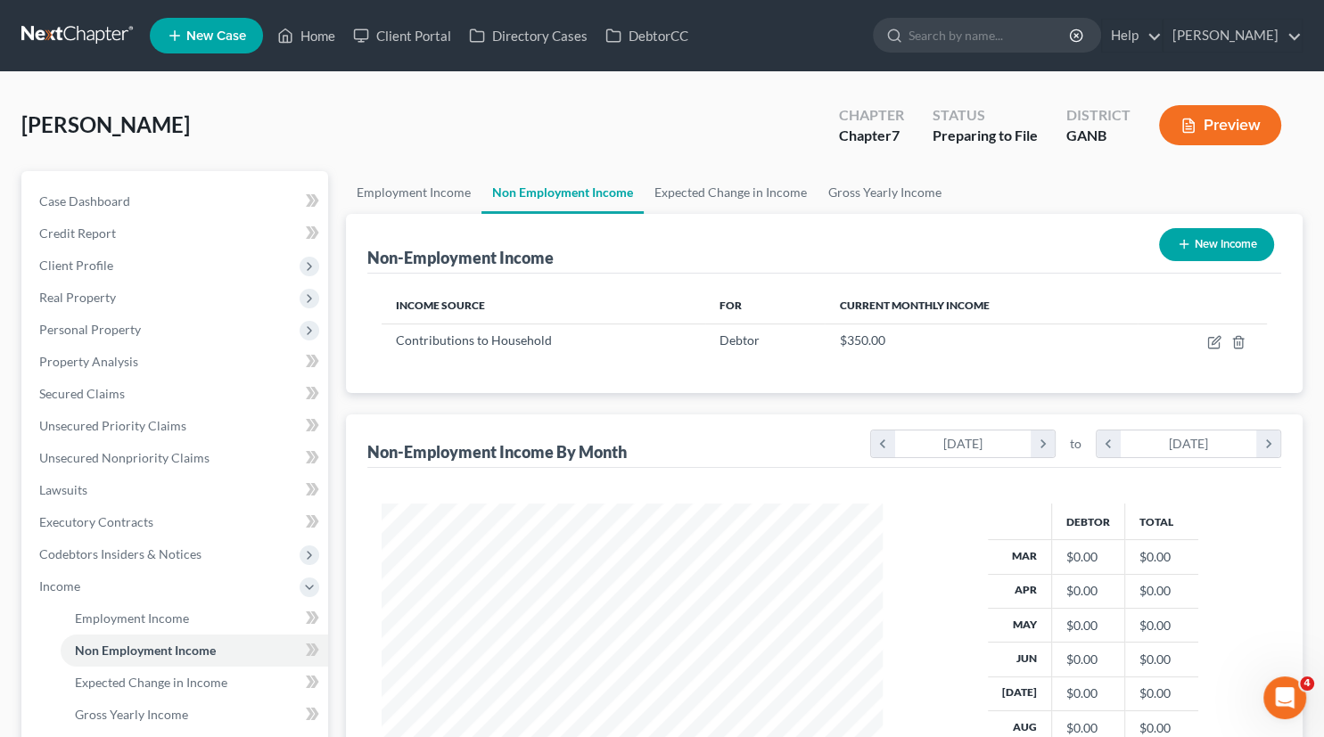
scroll to position [318, 537]
click at [1213, 346] on icon "button" at bounding box center [1214, 342] width 14 height 14
select select "8"
select select "0"
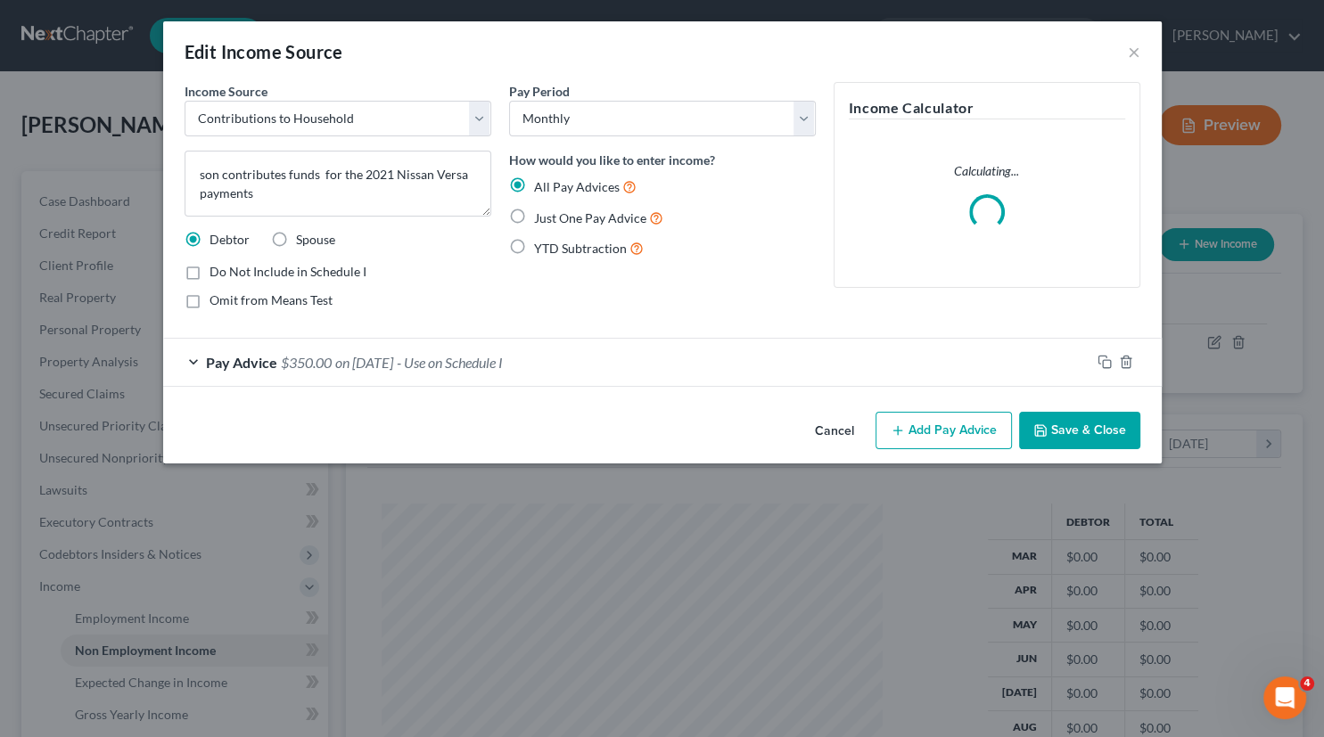
click at [534, 216] on label "Just One Pay Advice" at bounding box center [598, 218] width 129 height 21
click at [541, 216] on input "Just One Pay Advice" at bounding box center [547, 214] width 12 height 12
radio input "true"
click at [1063, 425] on button "Save & Close" at bounding box center [1079, 430] width 121 height 37
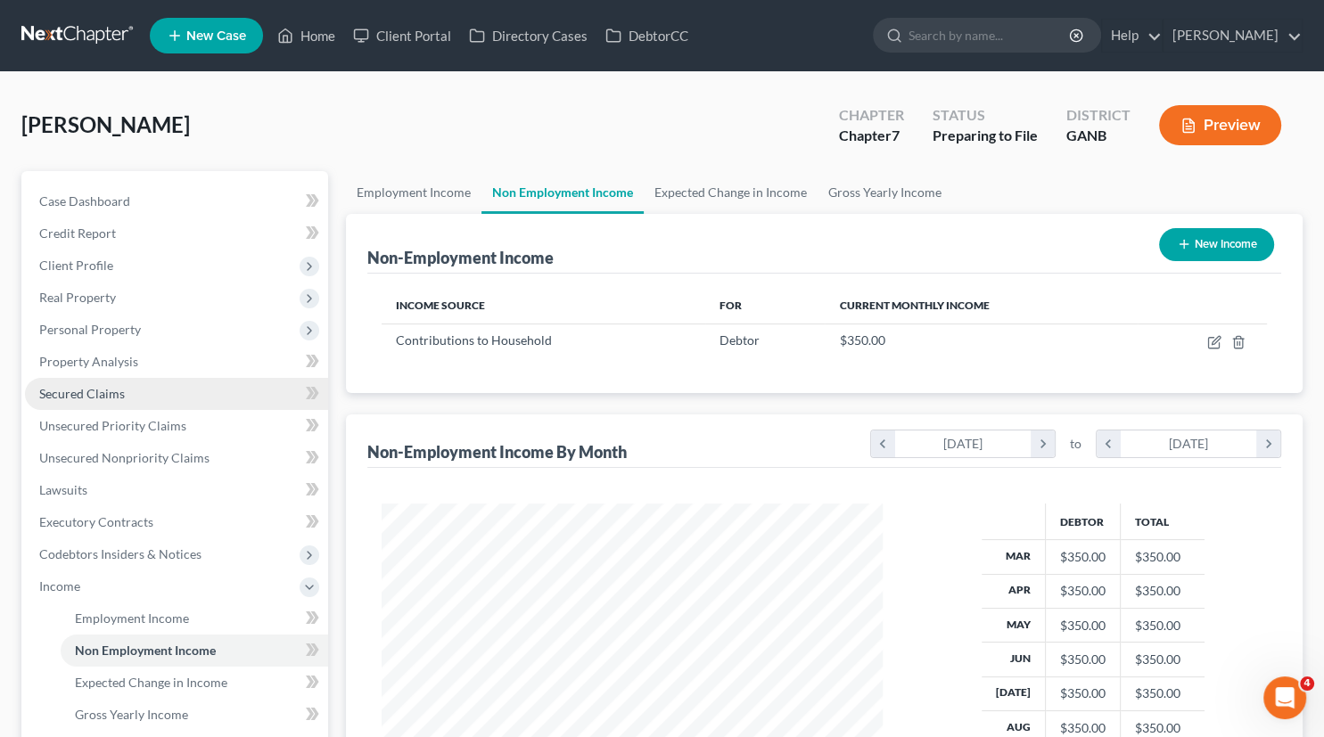
click at [86, 391] on span "Secured Claims" at bounding box center [82, 393] width 86 height 15
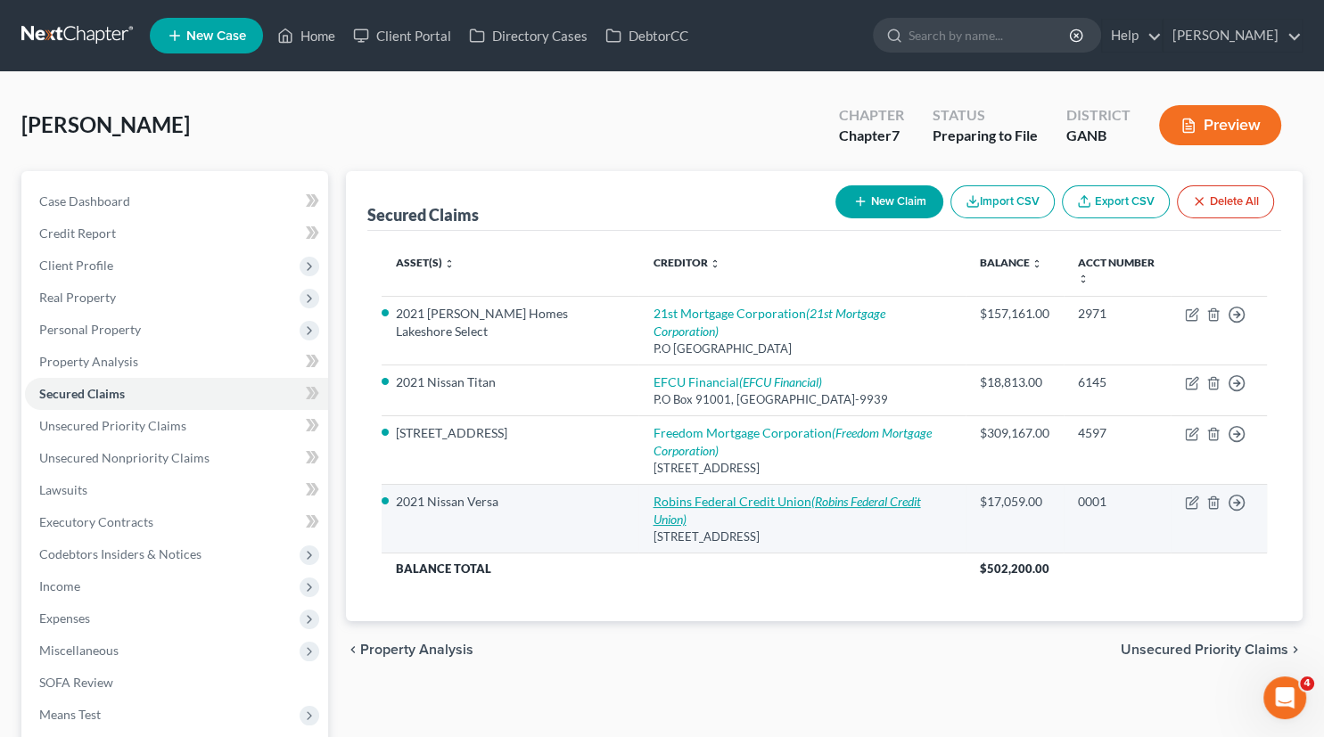
click at [684, 494] on link "Robins Federal Credit Union (Robins Federal Credit Union)" at bounding box center [787, 510] width 268 height 33
select select "10"
select select "2"
select select "0"
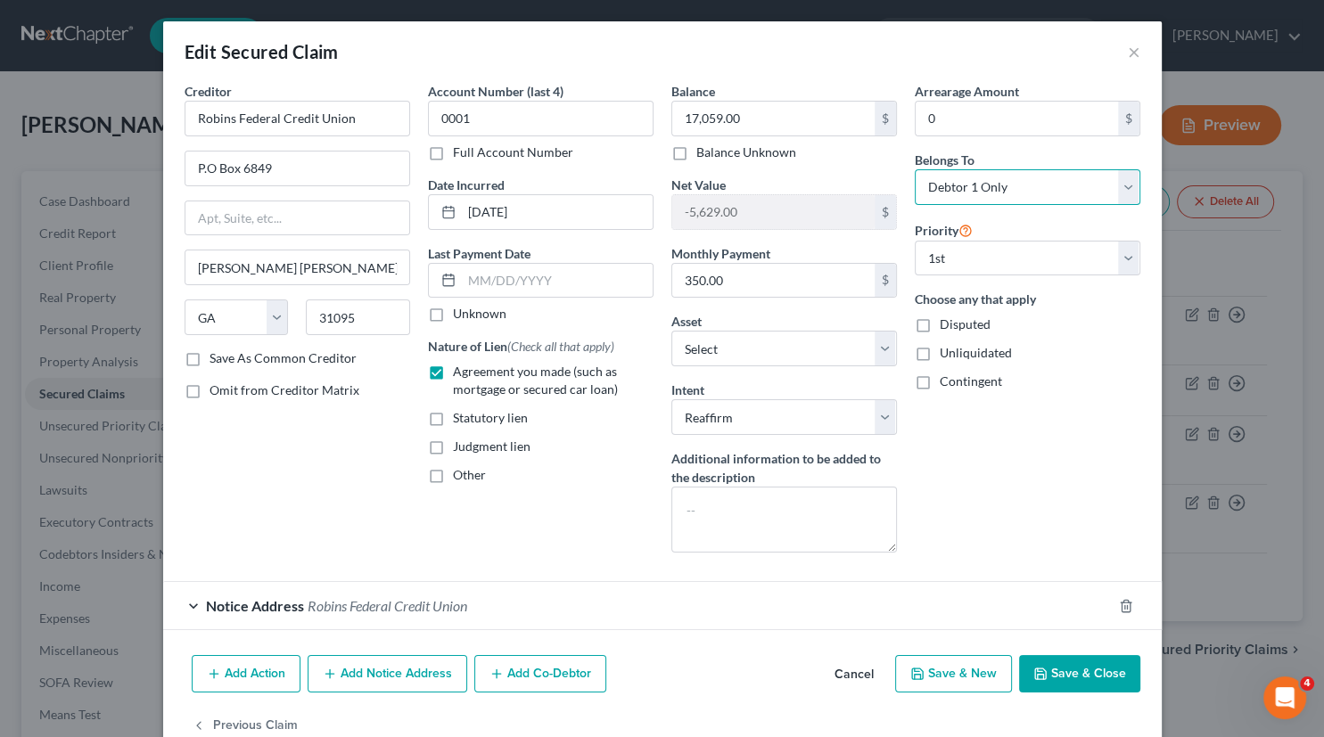
click at [915, 169] on select "Select Debtor 1 Only Debtor 2 Only Debtor 1 And Debtor 2 Only At Least One Of T…" at bounding box center [1028, 187] width 226 height 36
select select "3"
click option "At Least One Of The Debtors And Another" at bounding box center [0, 0] width 0 height 0
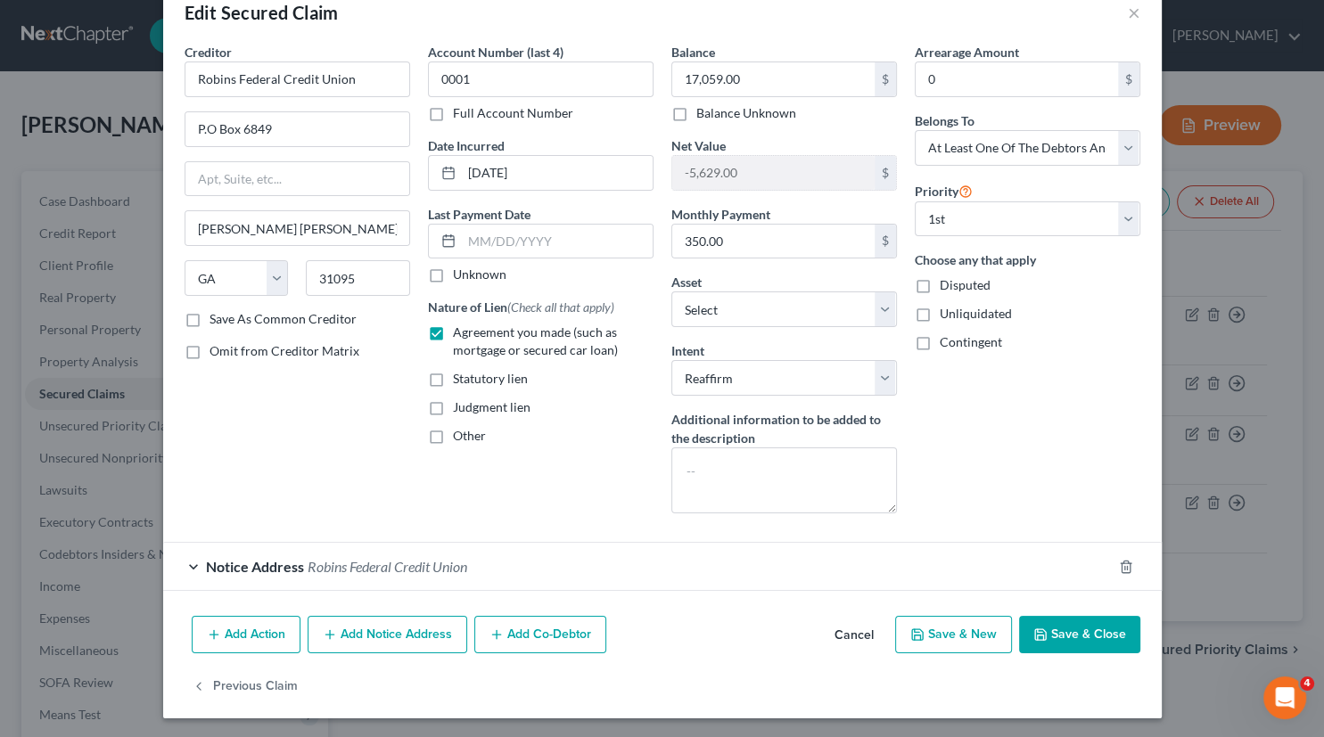
click at [518, 640] on button "Add Co-Debtor" at bounding box center [540, 634] width 132 height 37
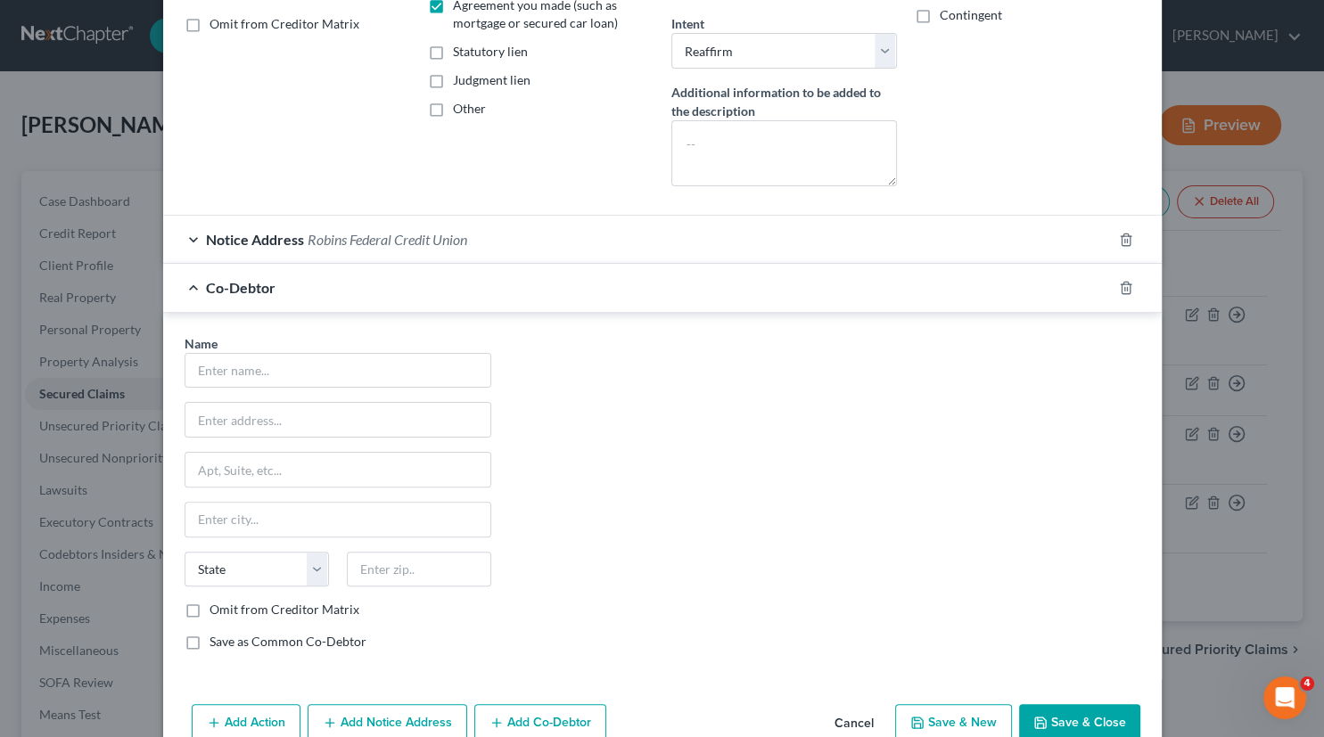
scroll to position [392, 0]
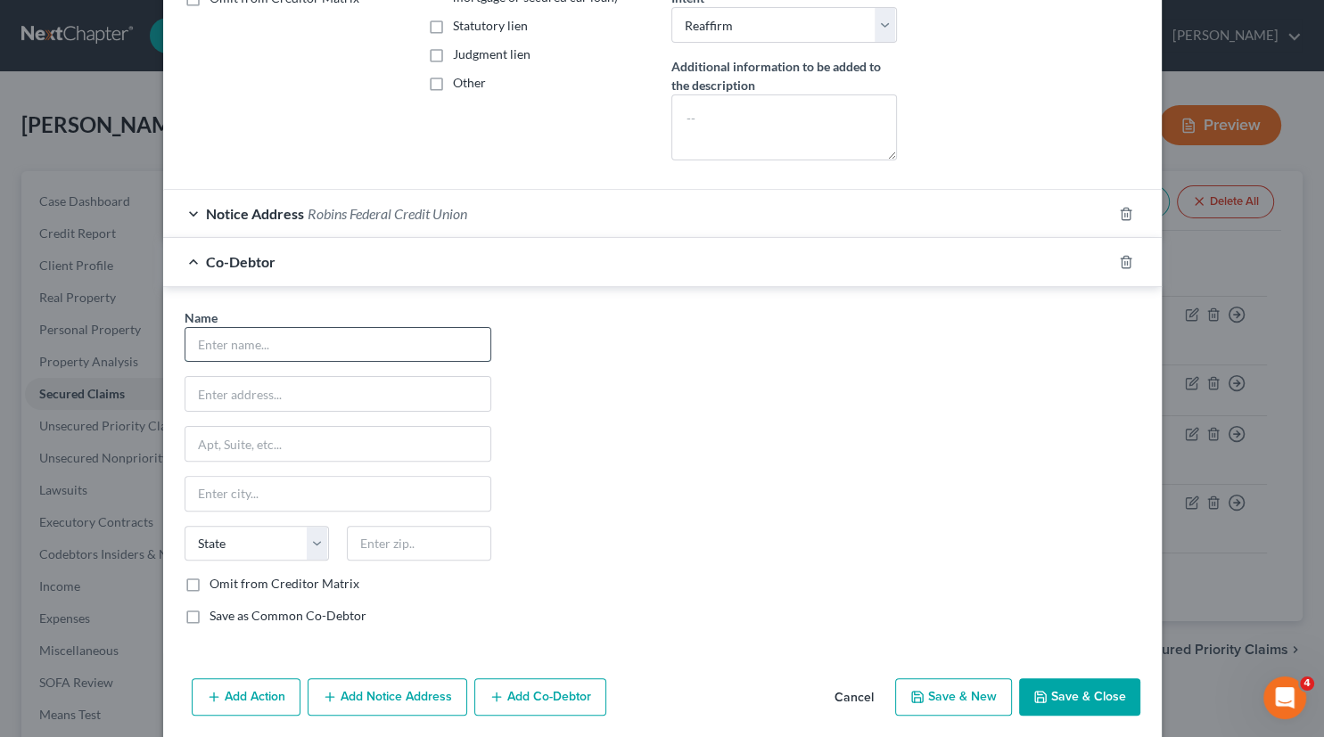
click at [241, 342] on input "text" at bounding box center [337, 345] width 305 height 34
type input "[PERSON_NAME]"
type input "[STREET_ADDRESS]"
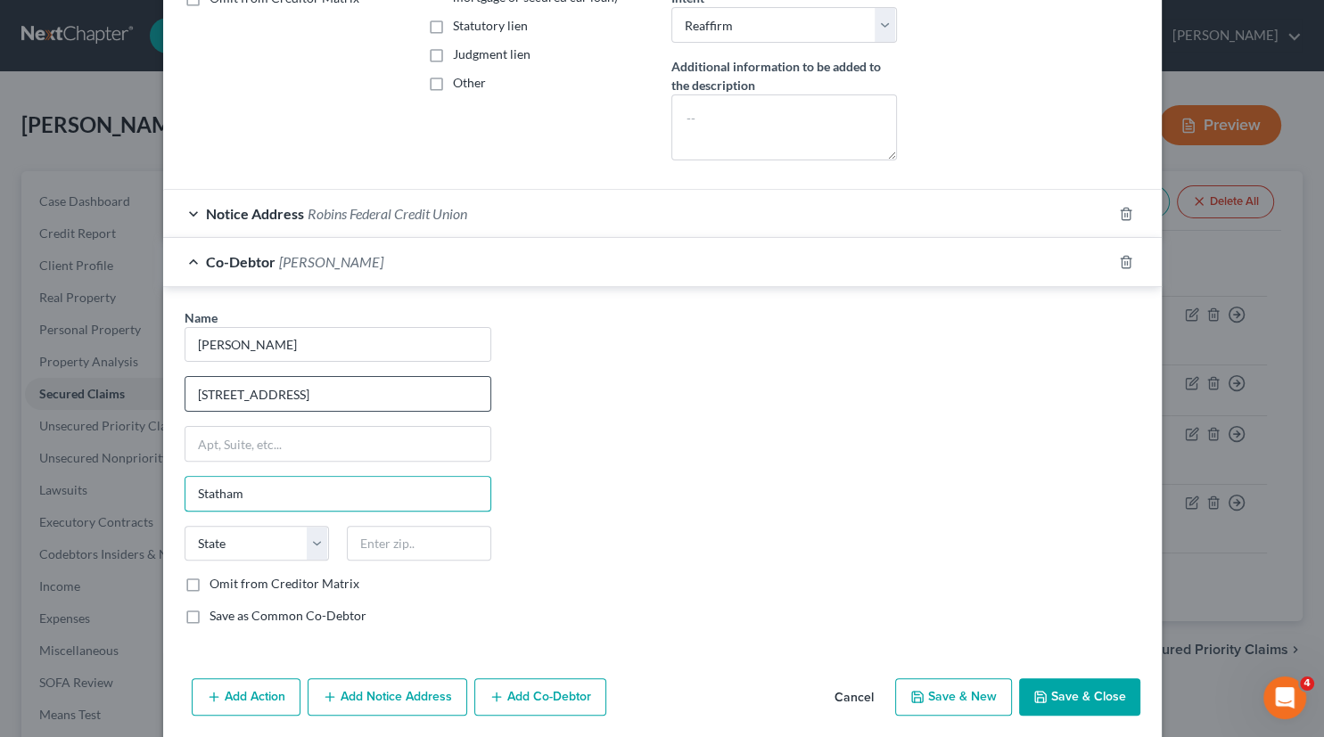
type input "Statham"
select select "10"
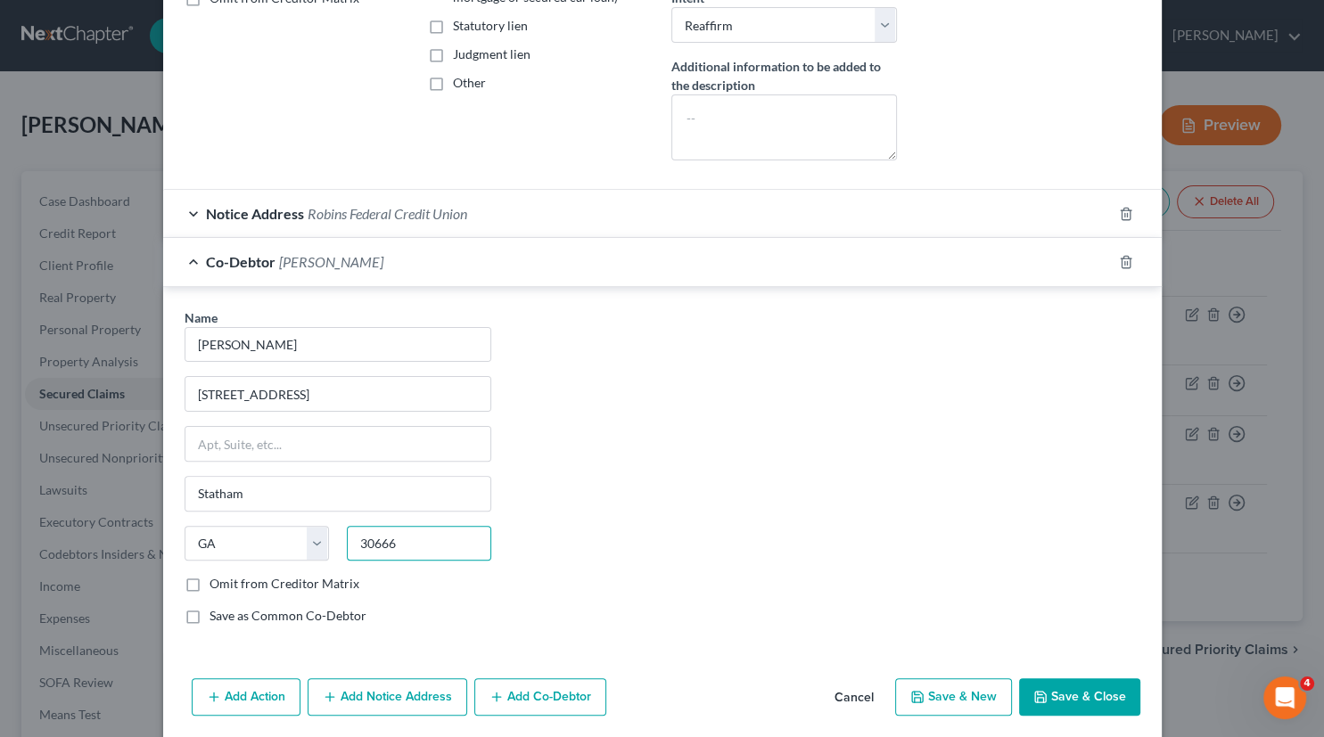
type input "30666"
click at [1068, 693] on button "Save & Close" at bounding box center [1079, 697] width 121 height 37
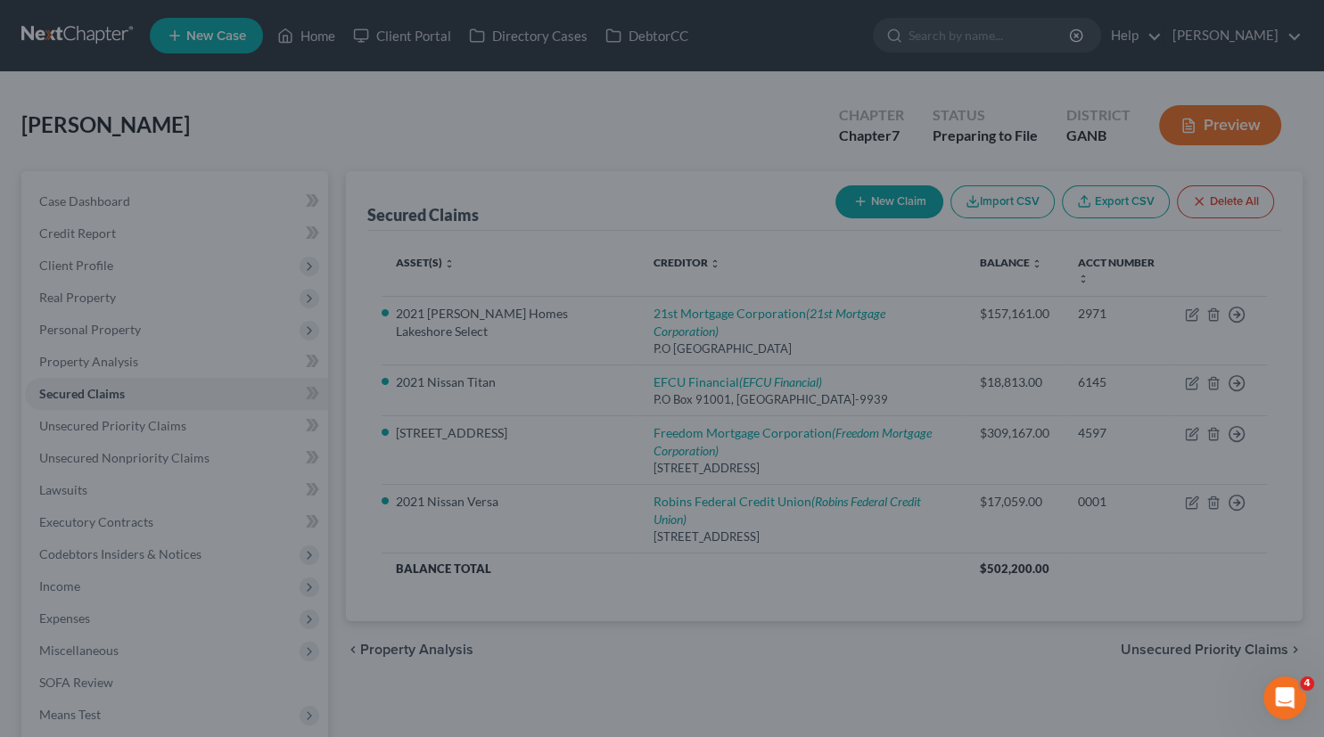
scroll to position [0, 0]
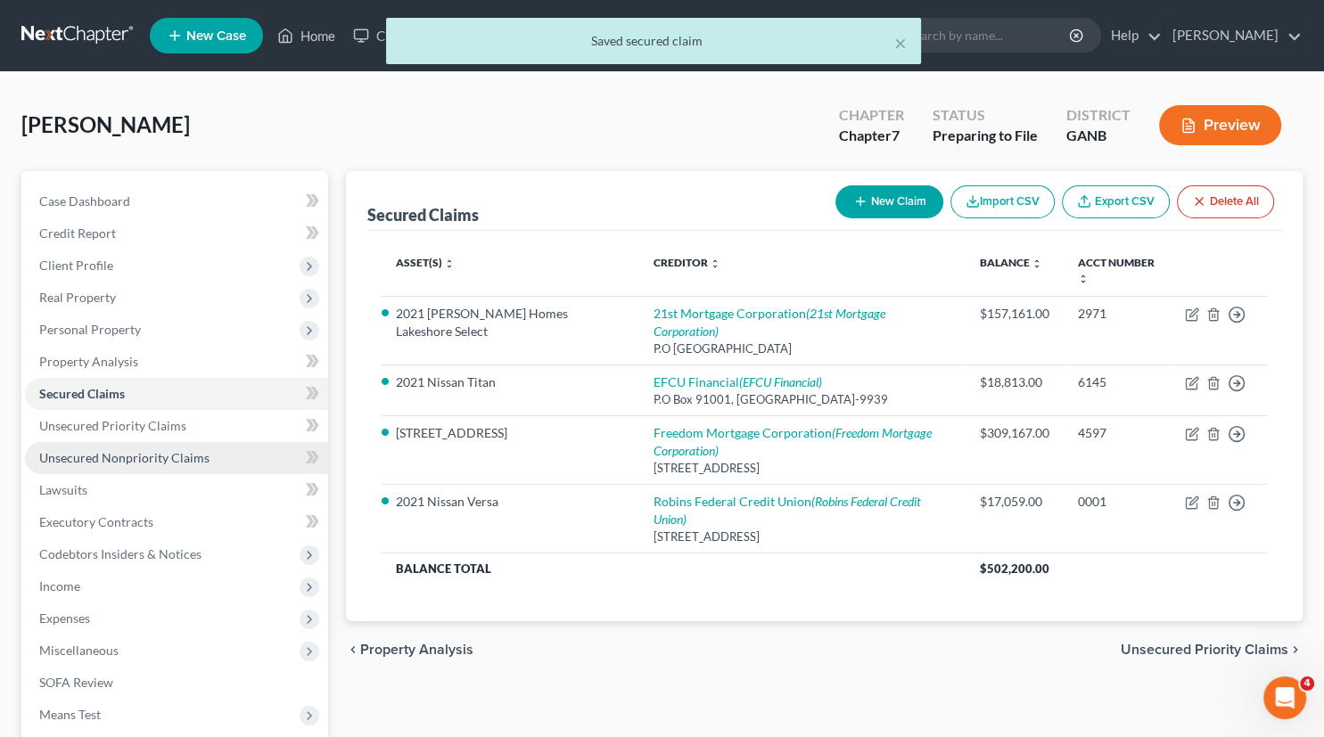
click at [113, 457] on span "Unsecured Nonpriority Claims" at bounding box center [124, 457] width 170 height 15
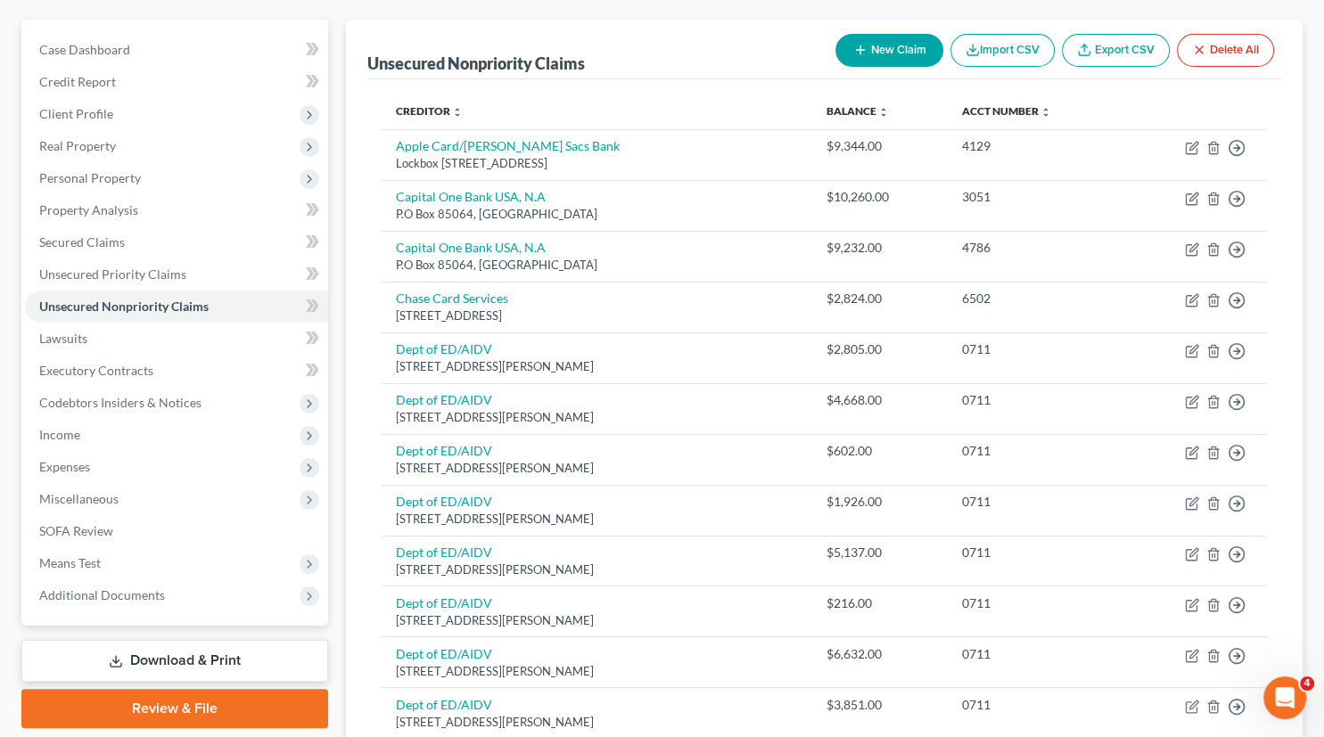
scroll to position [149, 0]
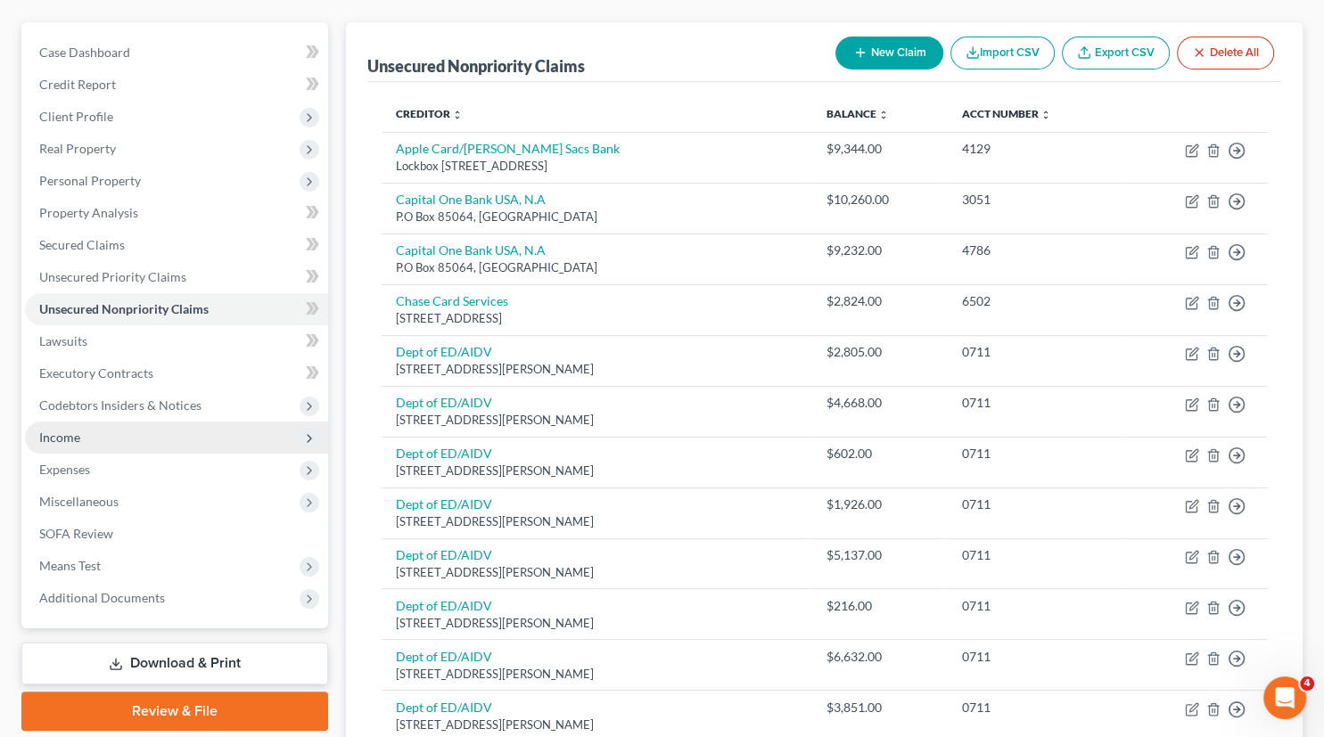
click at [72, 436] on span "Income" at bounding box center [59, 437] width 41 height 15
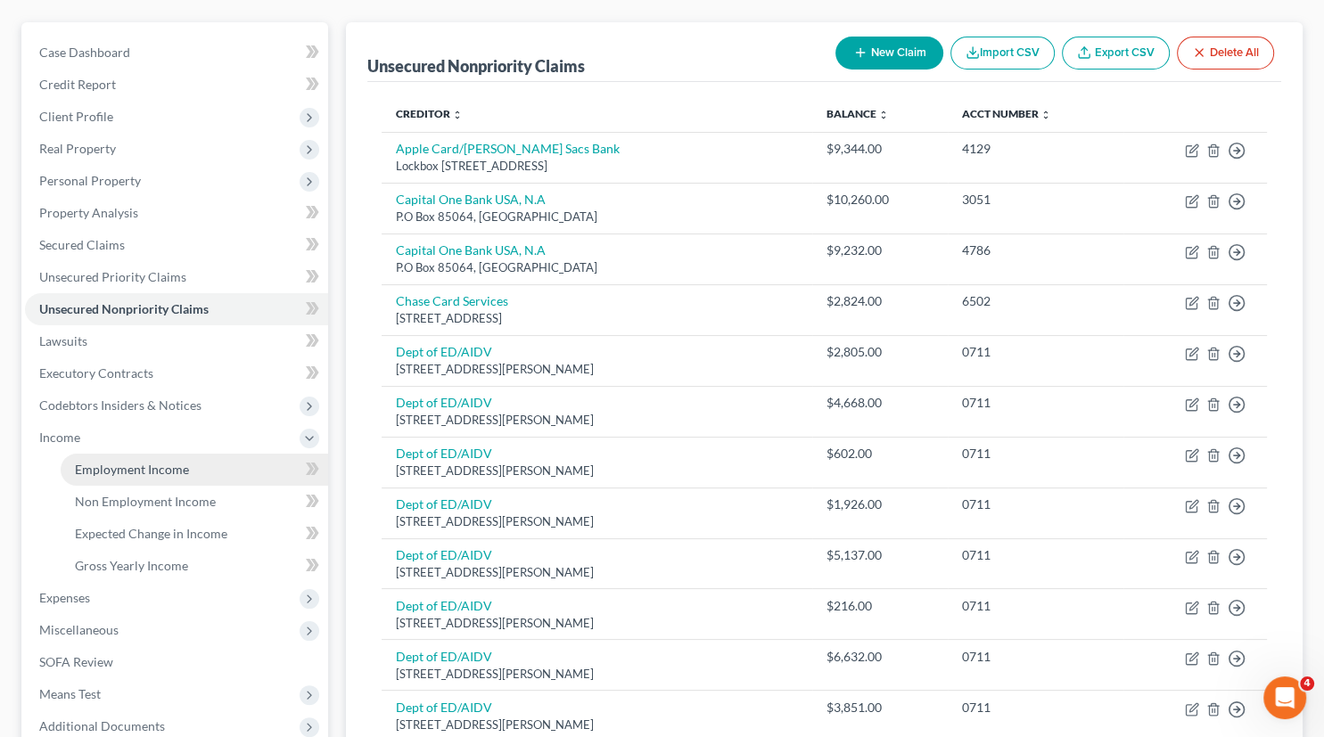
click at [162, 474] on span "Employment Income" at bounding box center [132, 469] width 114 height 15
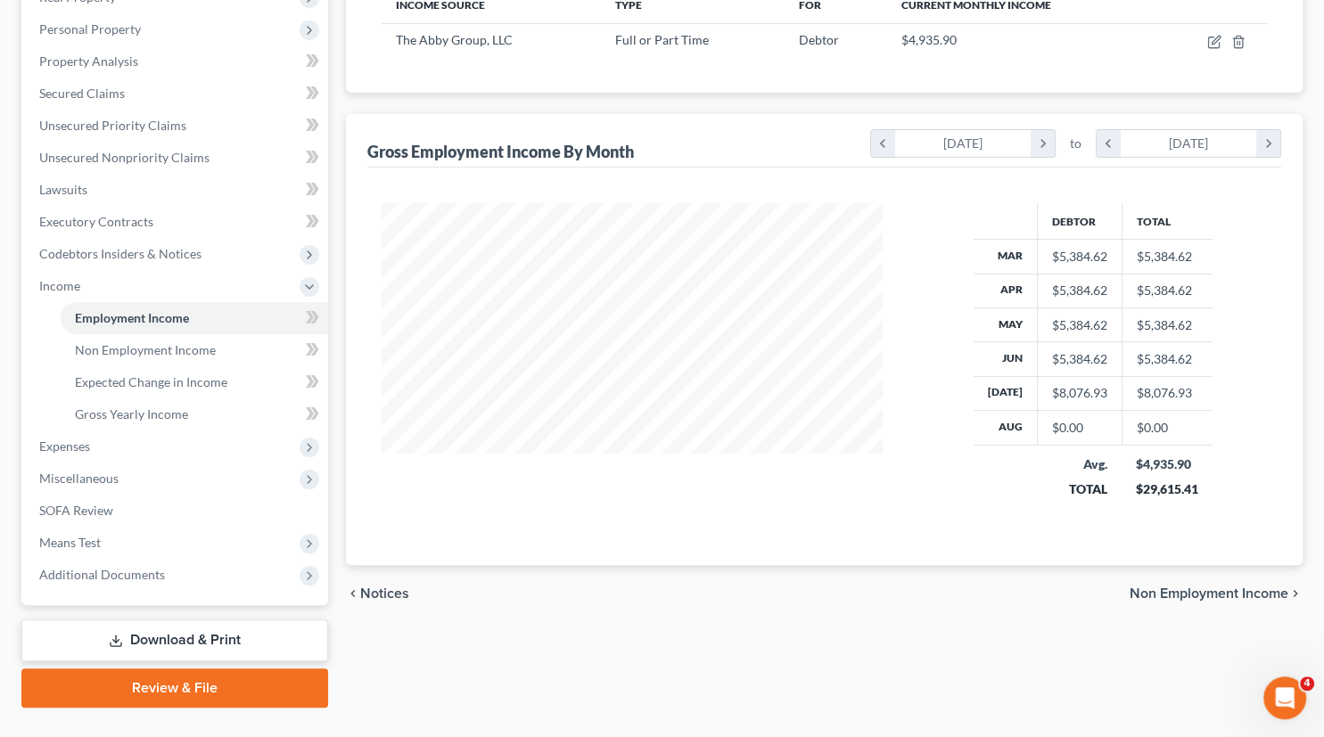
scroll to position [303, 0]
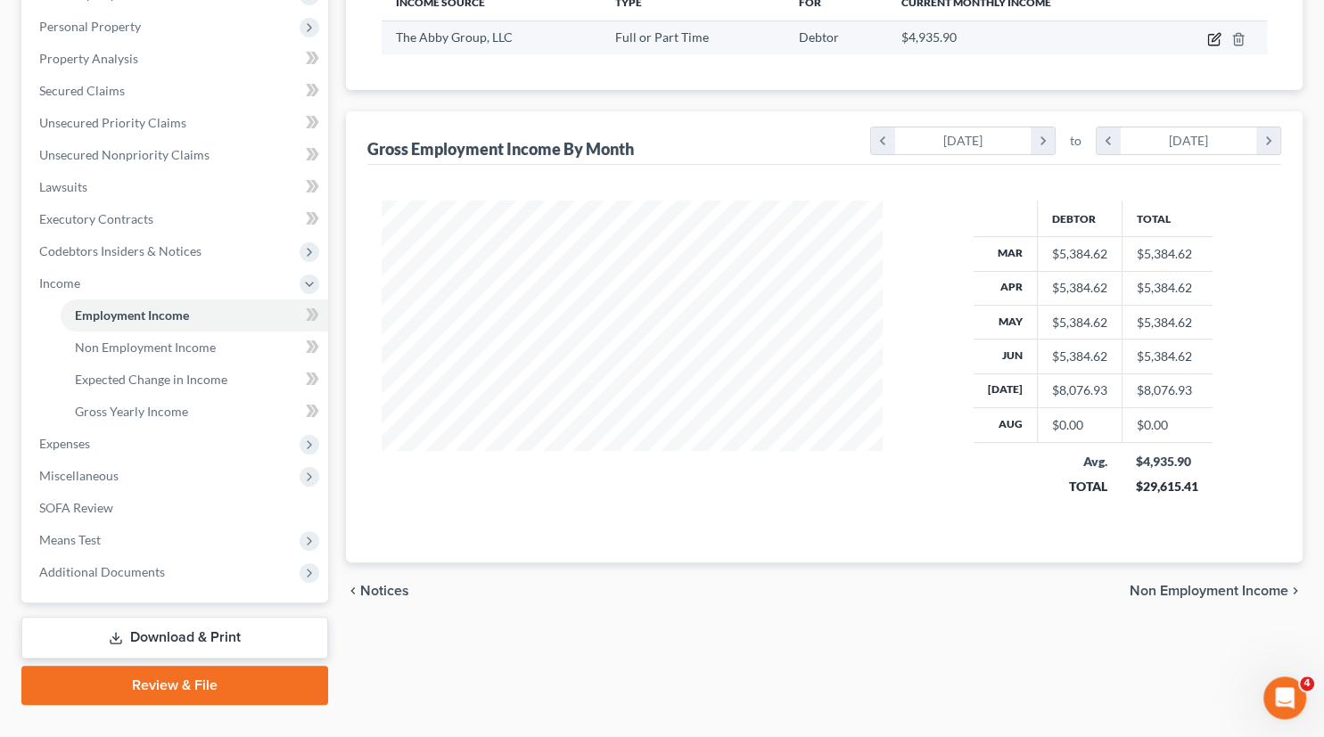
click at [1218, 35] on icon "button" at bounding box center [1214, 39] width 14 height 14
select select "0"
select select "10"
select select "2"
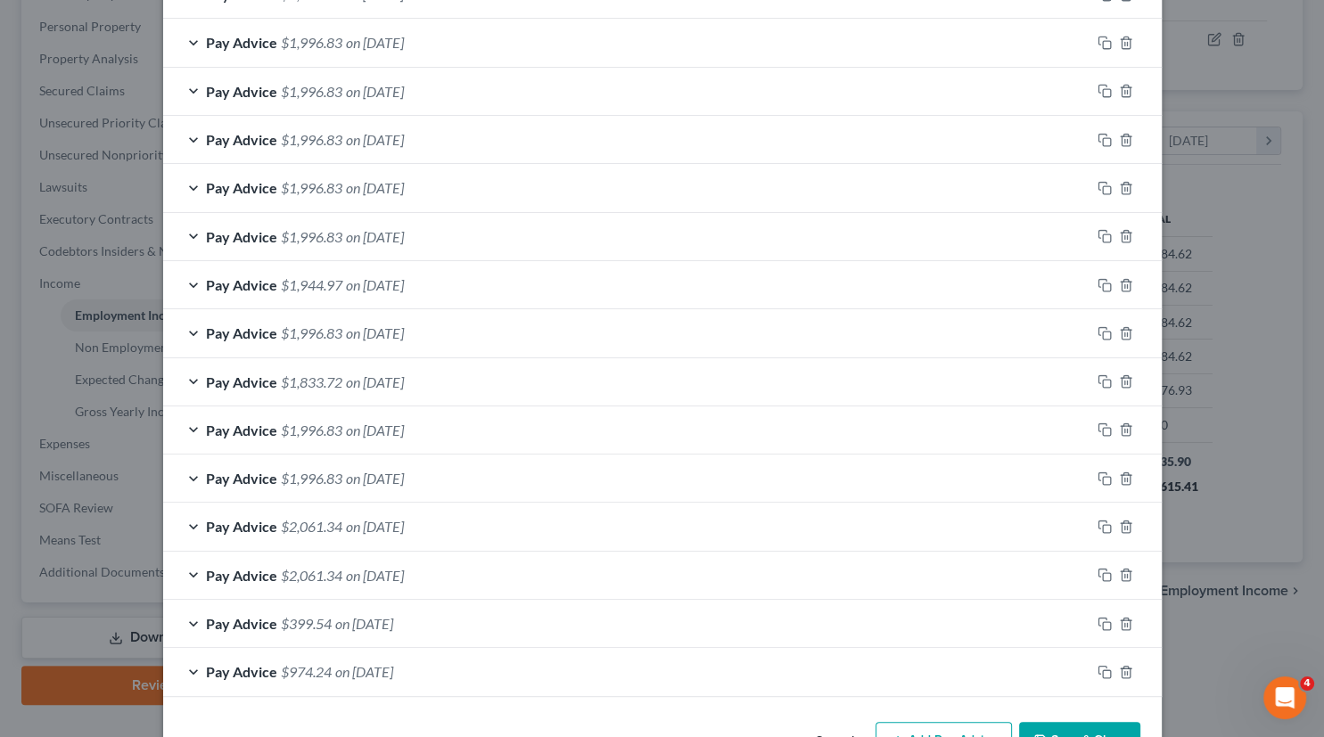
scroll to position [783, 0]
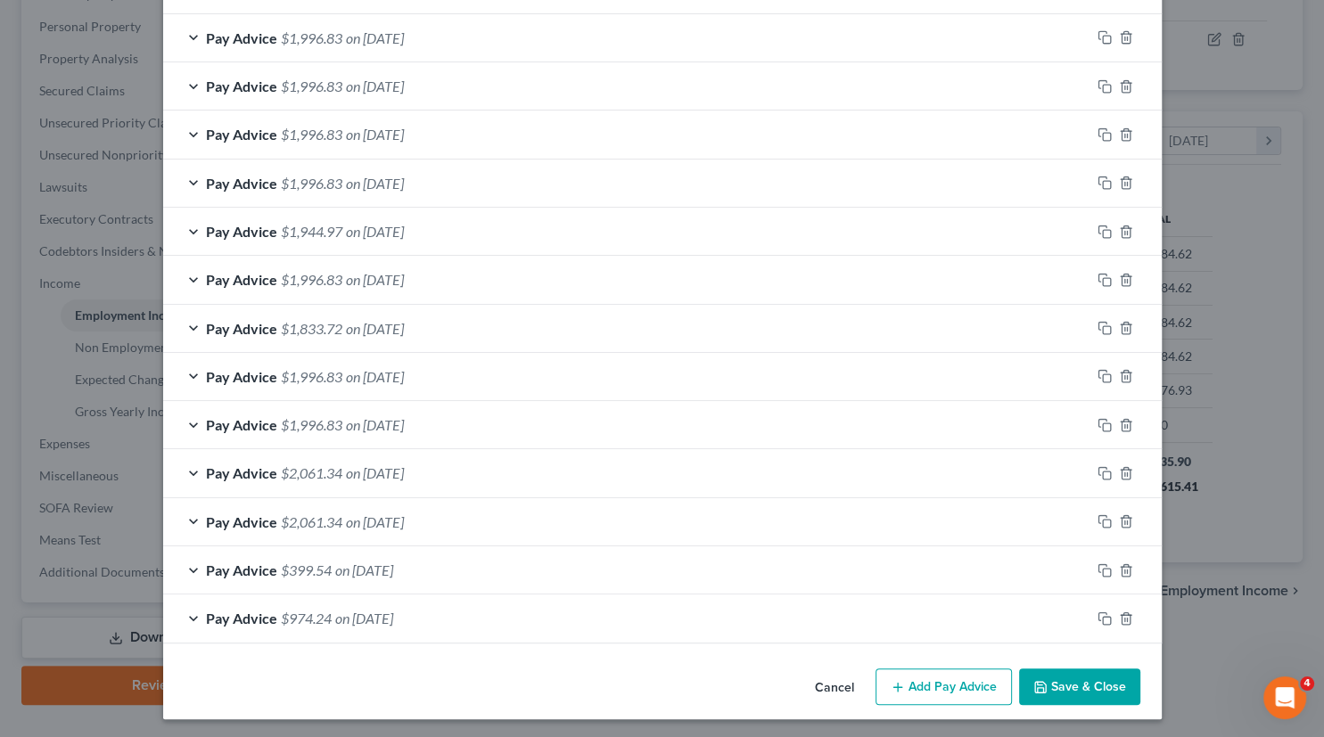
click at [969, 680] on button "Add Pay Advice" at bounding box center [944, 687] width 136 height 37
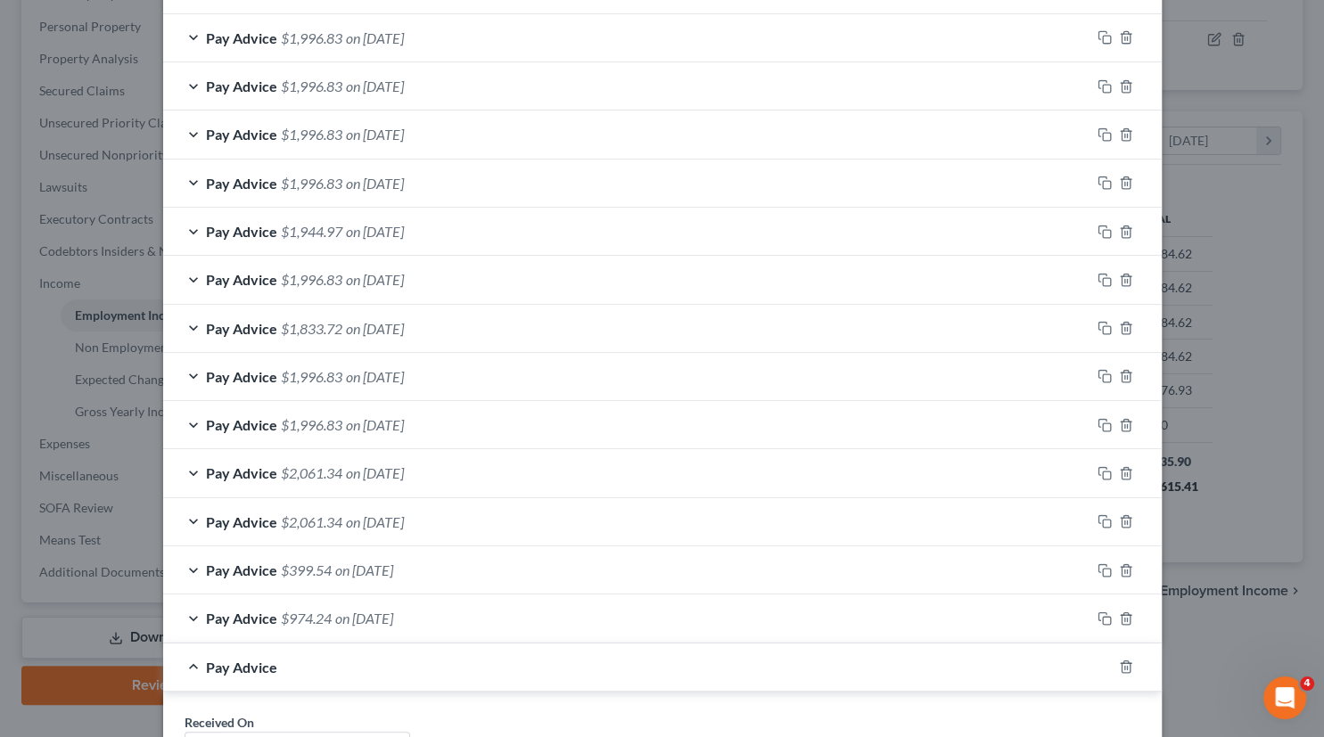
scroll to position [1332, 0]
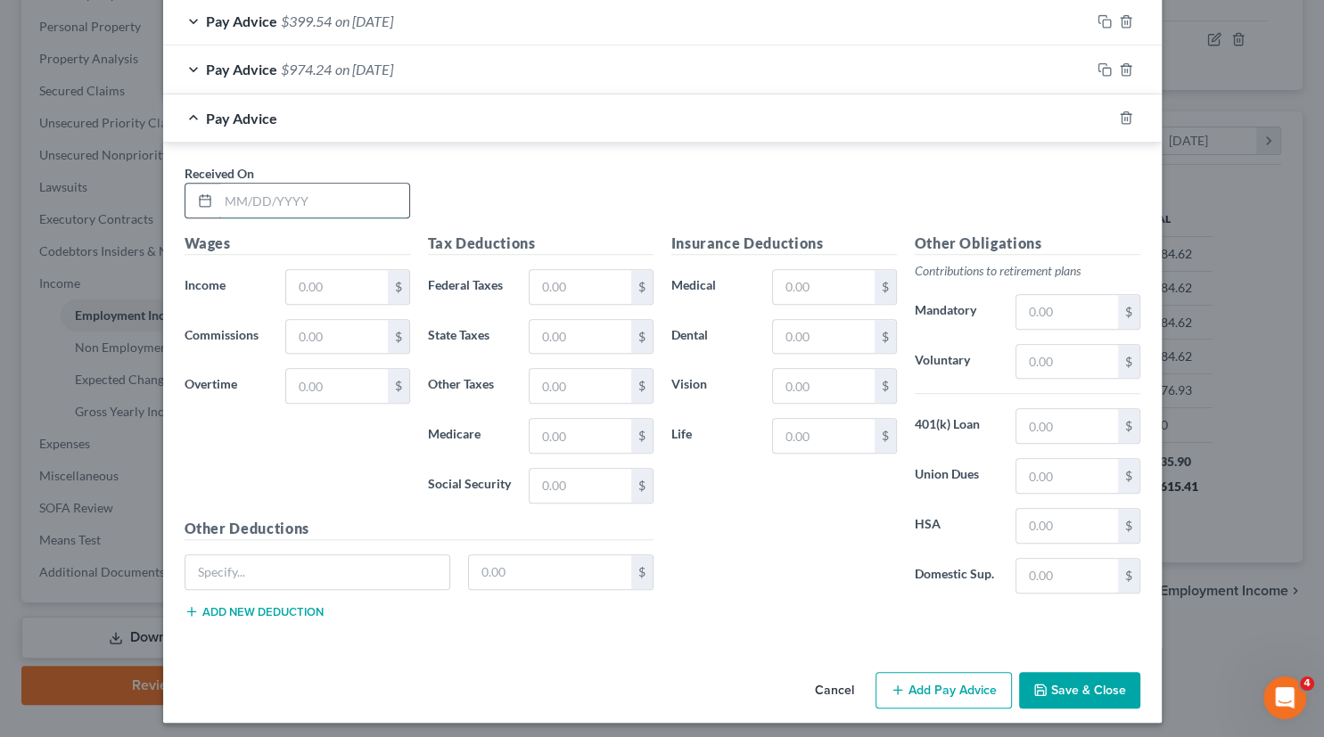
click at [238, 205] on input "text" at bounding box center [313, 201] width 191 height 34
type input "[DATE]"
type input "2,692.31"
type input "238.31"
type input "118.84"
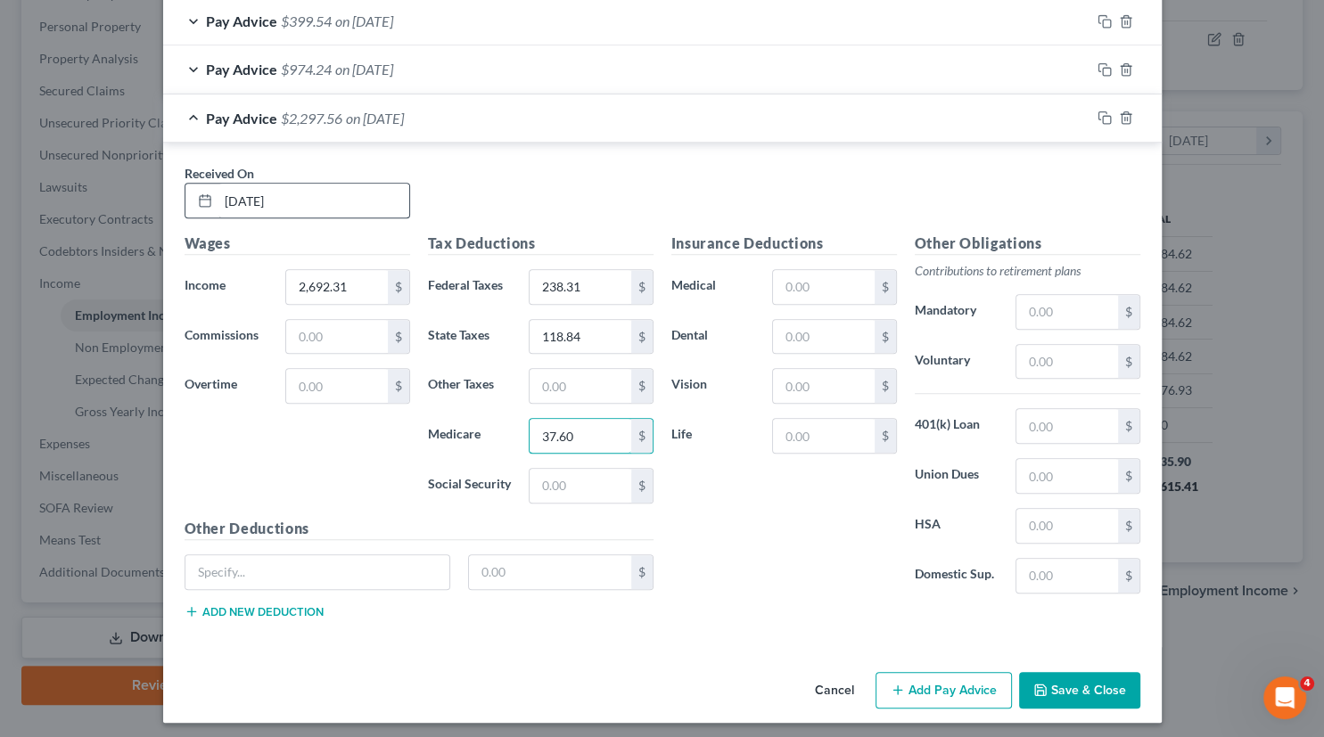
type input "37.60"
type input "160.77"
click at [821, 281] on input "text" at bounding box center [823, 287] width 101 height 34
type input "82.31"
type input "13.79"
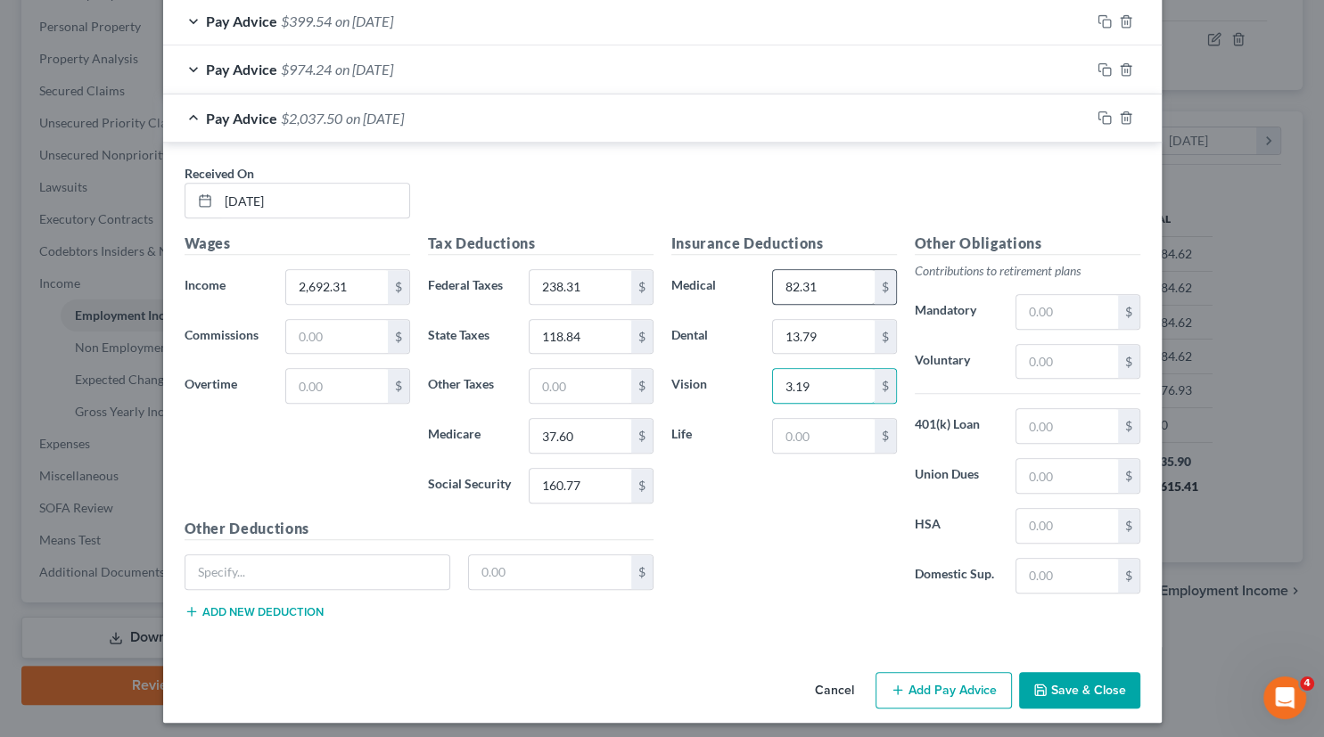
type input "3.19"
click at [1055, 362] on input "text" at bounding box center [1067, 362] width 101 height 34
type input "134.62"
click at [599, 276] on input "238.31" at bounding box center [580, 287] width 101 height 34
click at [601, 333] on input "118.84" at bounding box center [580, 337] width 101 height 34
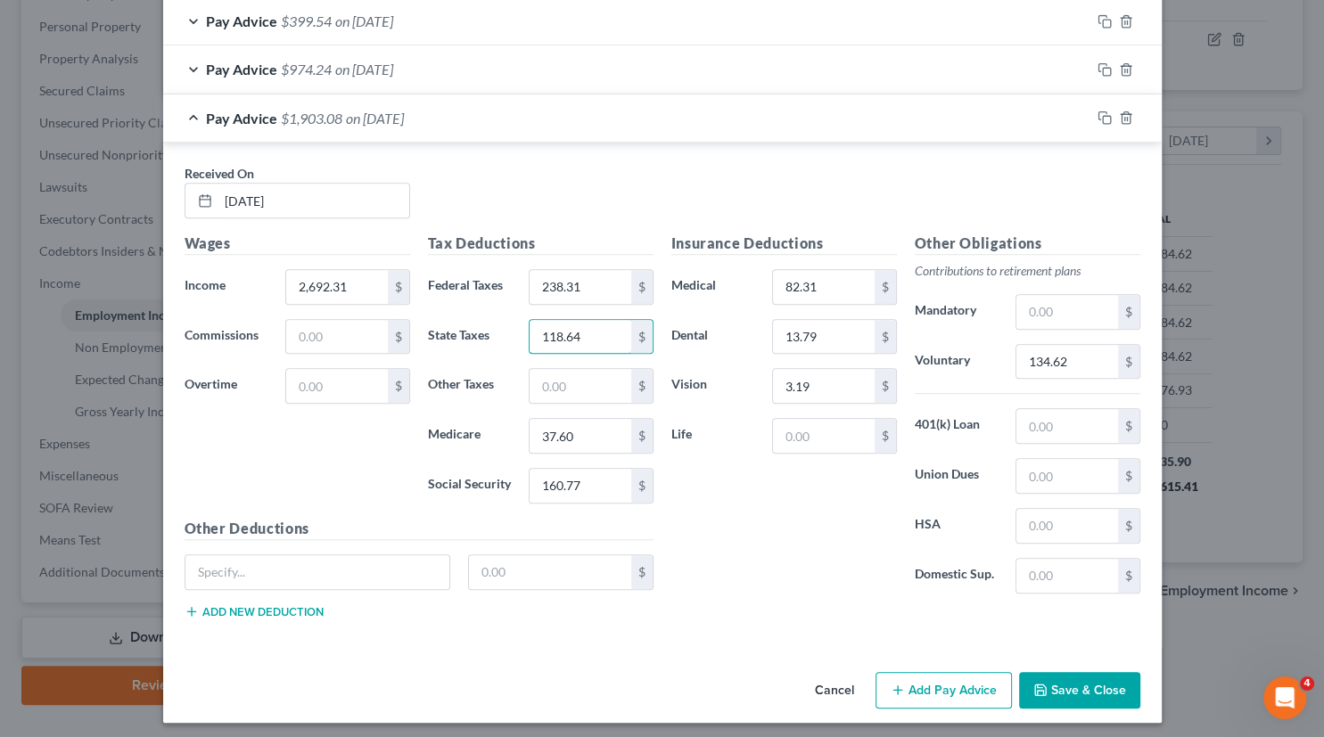
type input "118.64"
click at [943, 684] on button "Add Pay Advice" at bounding box center [944, 690] width 136 height 37
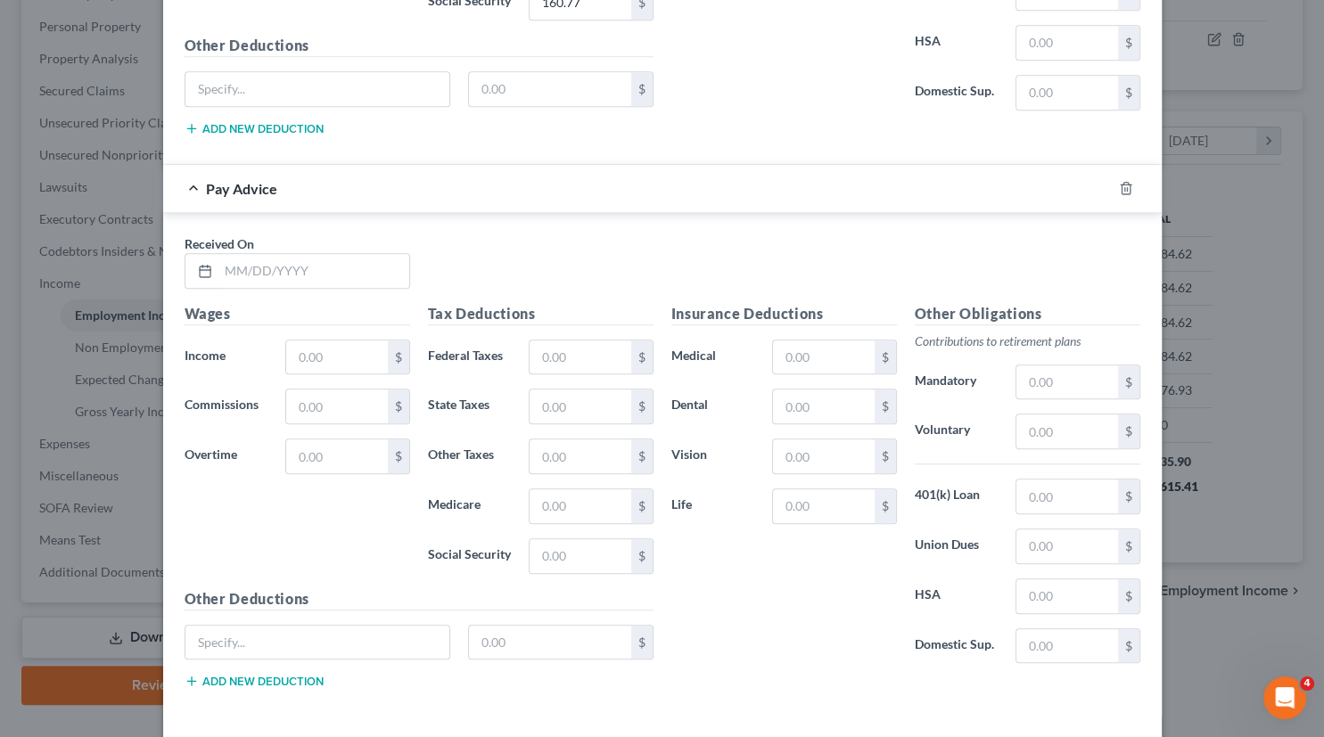
scroll to position [1883, 0]
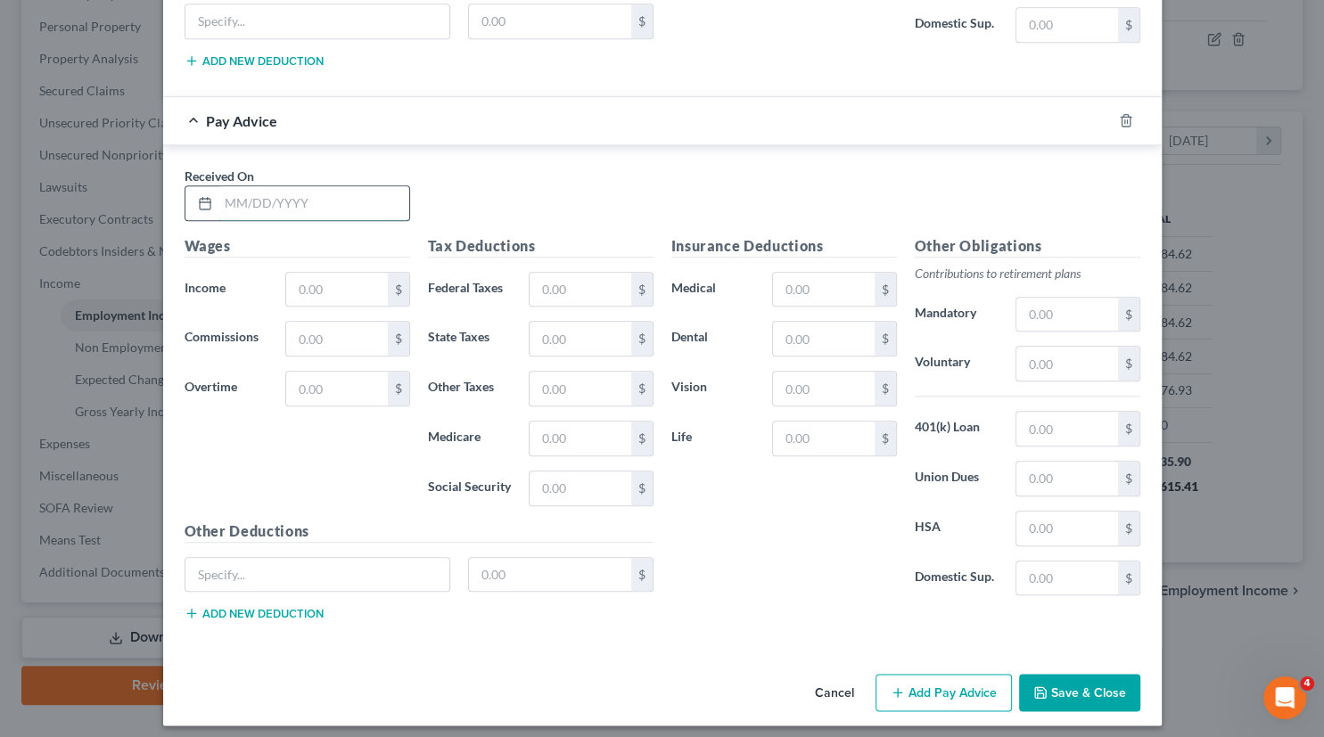
click at [299, 198] on input "text" at bounding box center [313, 203] width 191 height 34
type input "[DATE]"
type input "9,146.15"
click at [330, 324] on input "text" at bounding box center [336, 339] width 101 height 34
type input "6,300.00"
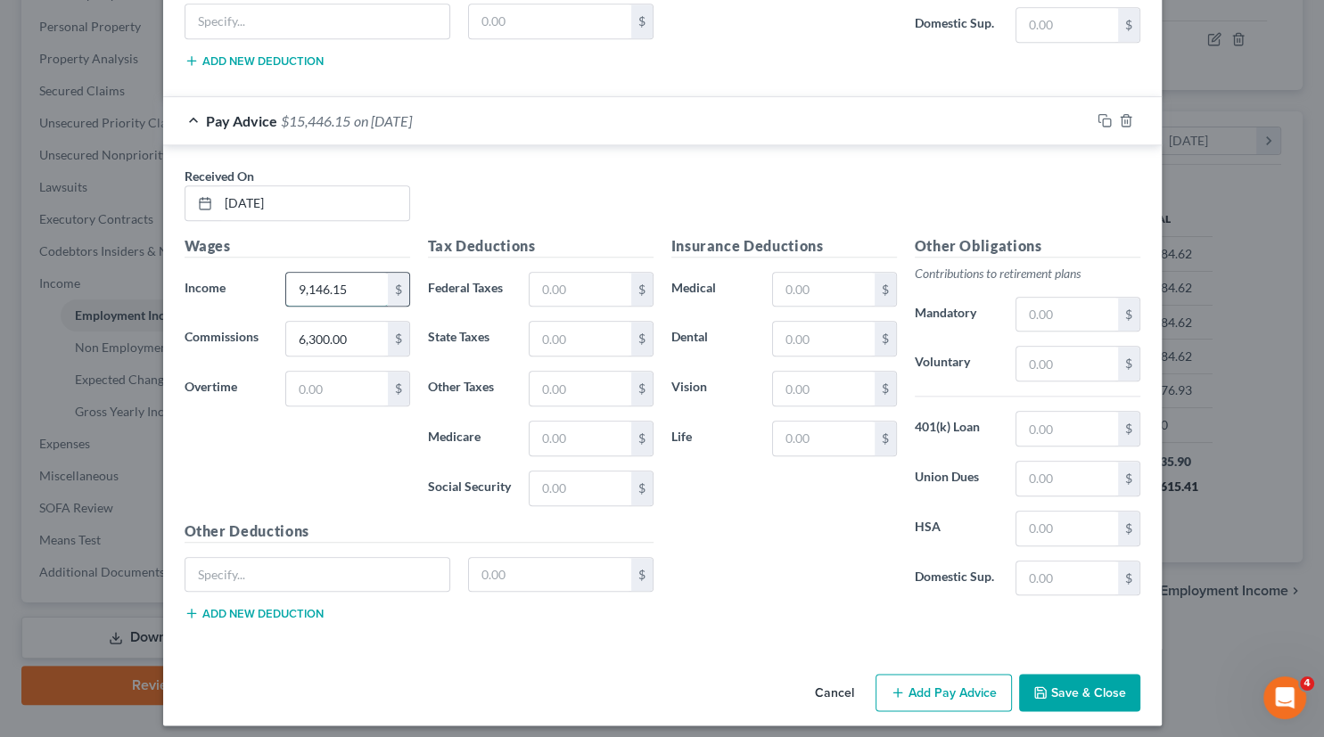
click at [355, 284] on input "9,146.15" at bounding box center [336, 290] width 101 height 34
type input "2,846.15"
click at [605, 276] on input "text" at bounding box center [580, 290] width 101 height 34
type input "1,802.65"
type input "453.19"
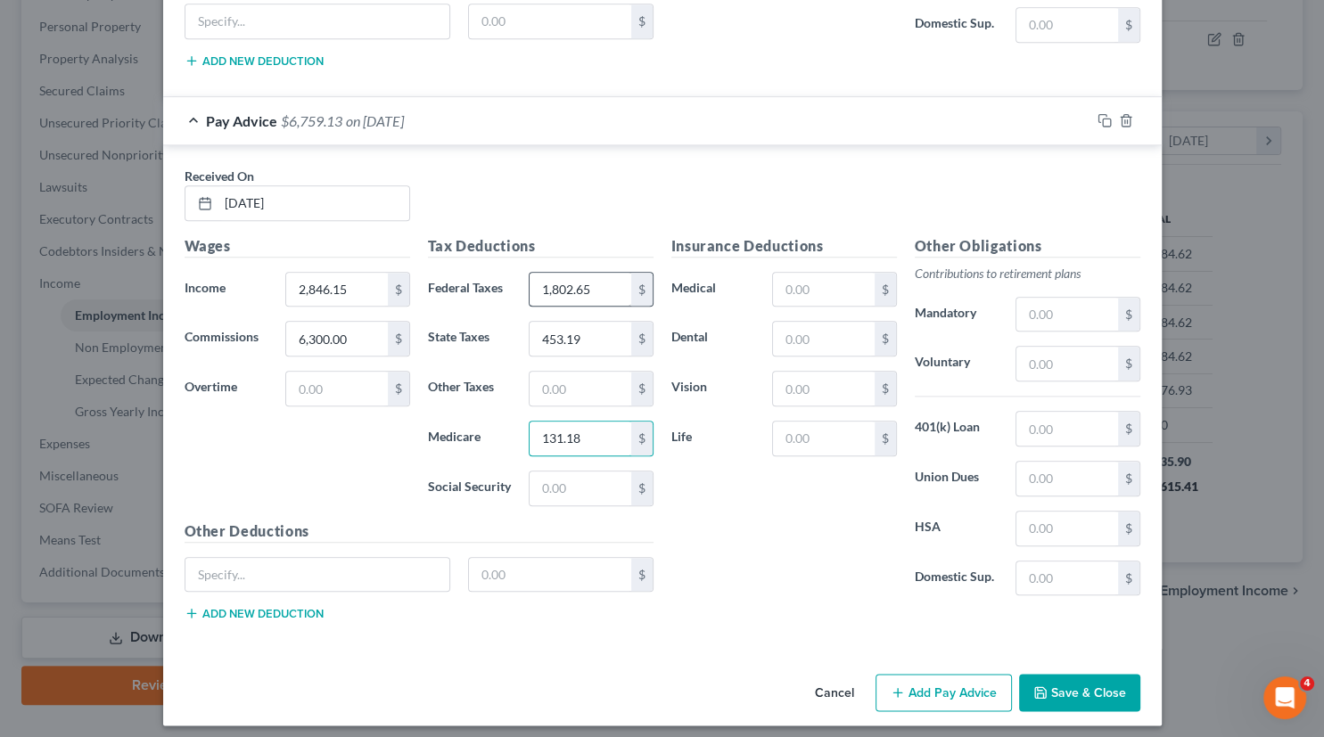
type input "131.18"
type input "560.91"
click at [824, 280] on input "text" at bounding box center [823, 290] width 101 height 34
type input "82.31"
type input "13.79"
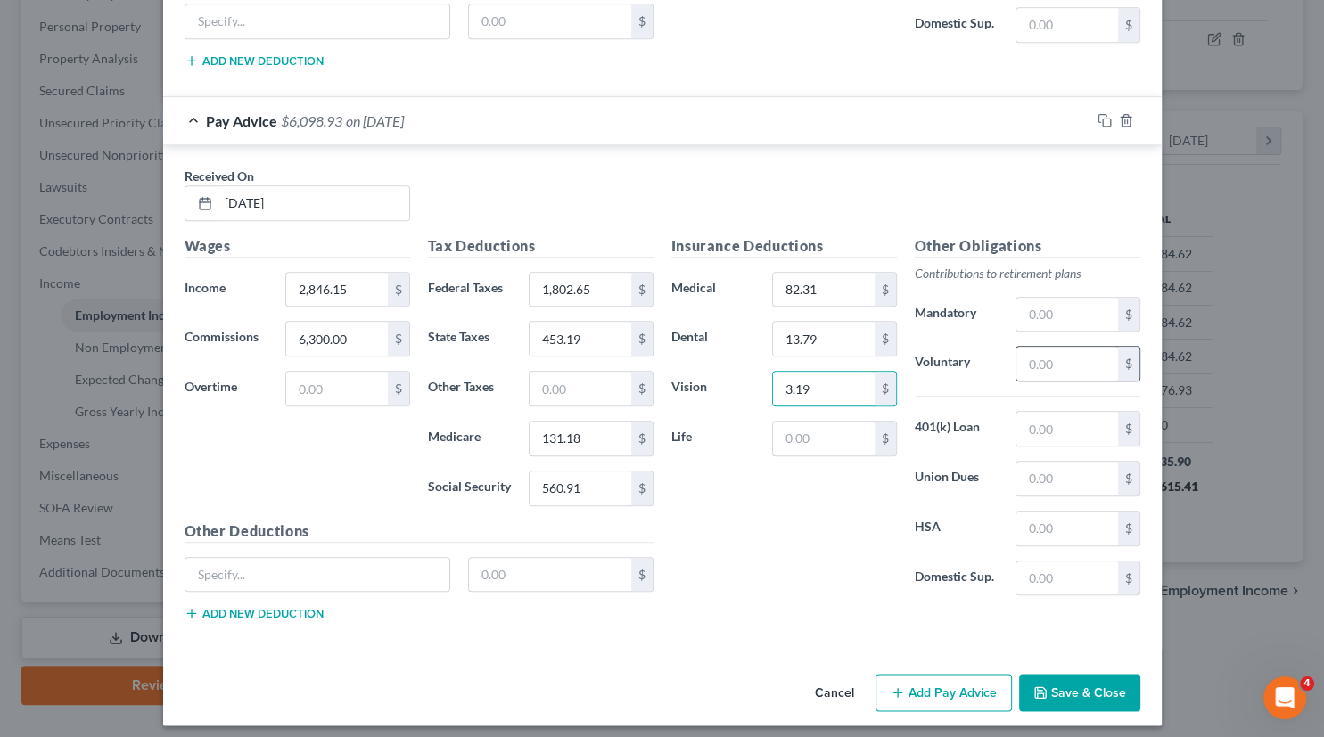
type input "3.19"
click at [1042, 356] on input "text" at bounding box center [1067, 364] width 101 height 34
type input "142.31"
click at [1076, 695] on button "Save & Close" at bounding box center [1079, 692] width 121 height 37
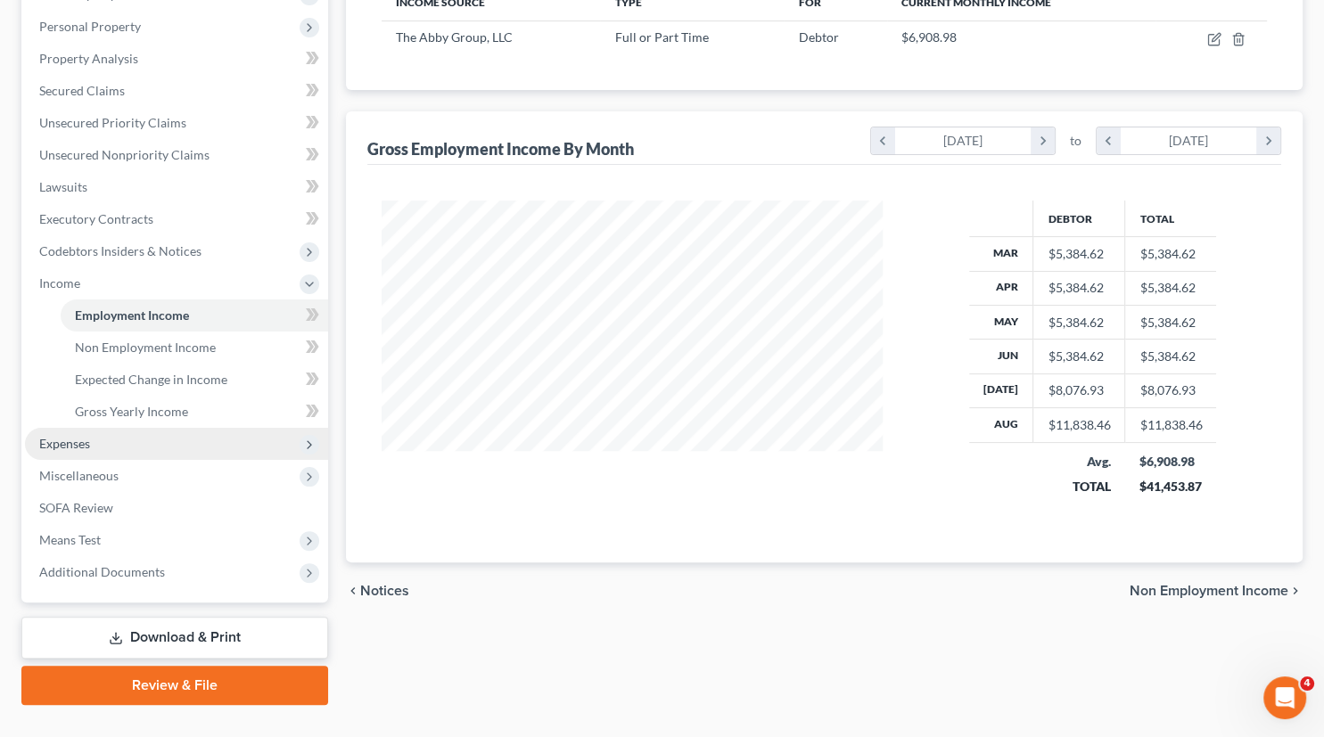
click at [62, 441] on span "Expenses" at bounding box center [64, 443] width 51 height 15
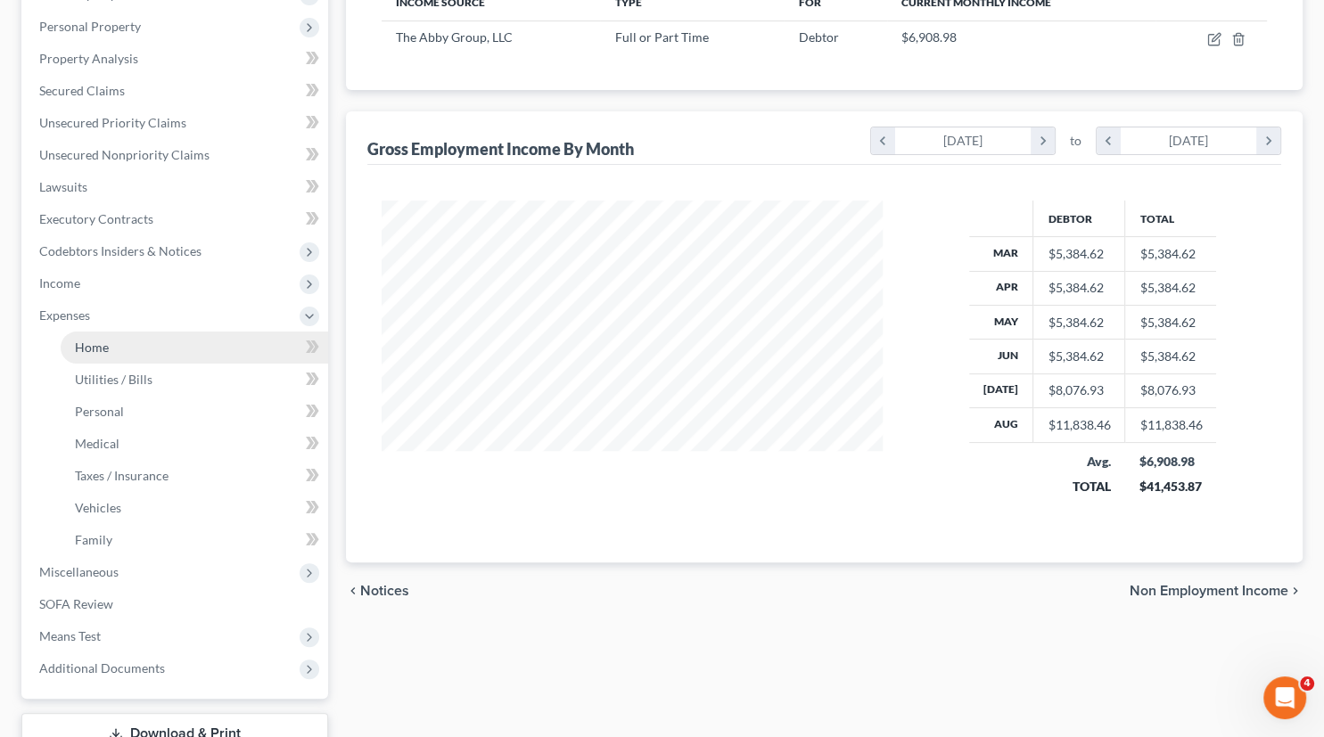
click at [81, 341] on span "Home" at bounding box center [92, 347] width 34 height 15
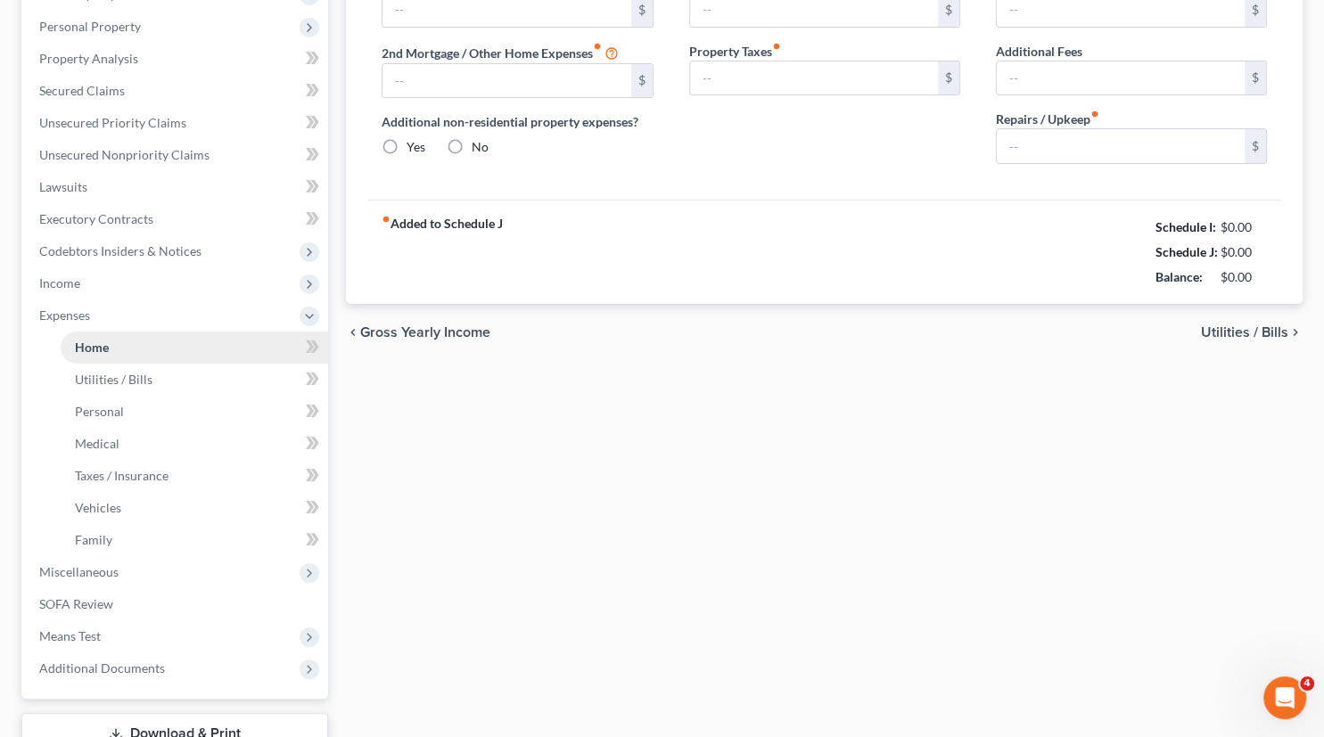
type input "1,900.00"
type input "0.00"
radio input "true"
type input "0.00"
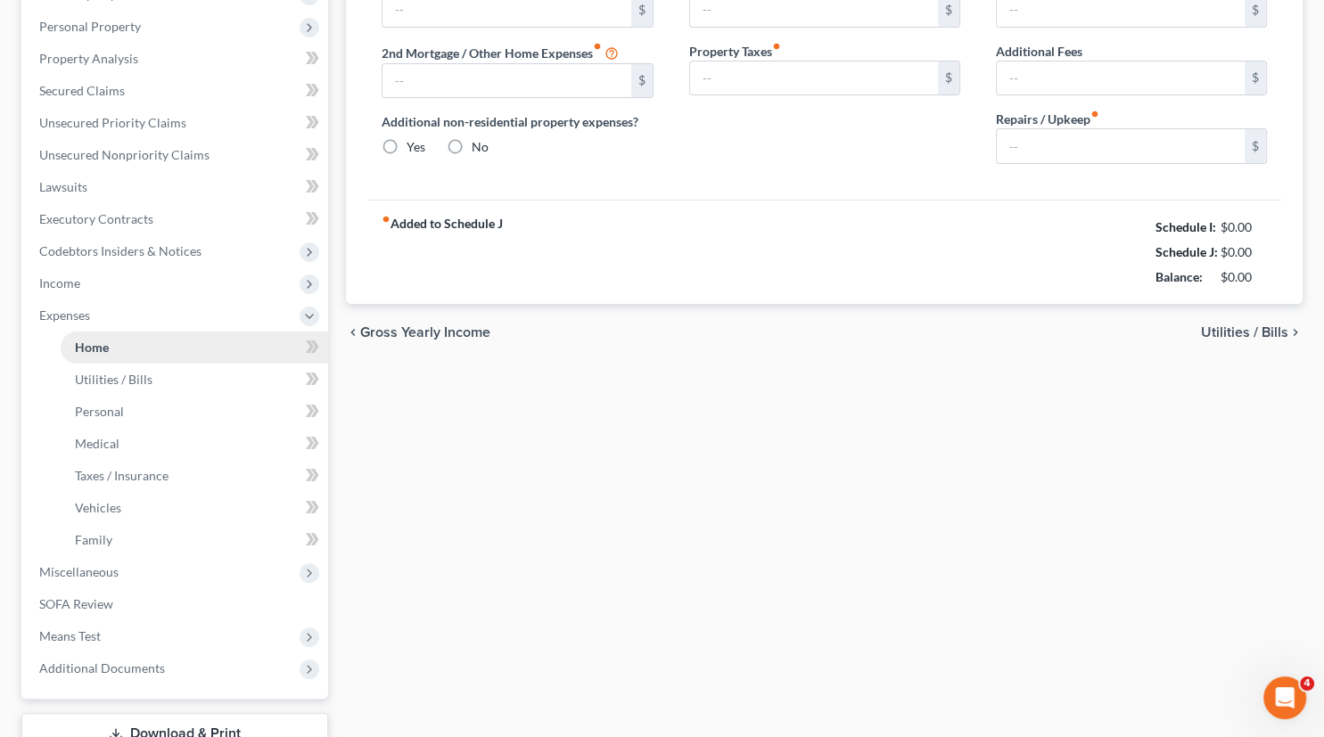
type input "50.00"
type input "0.00"
type input "50.00"
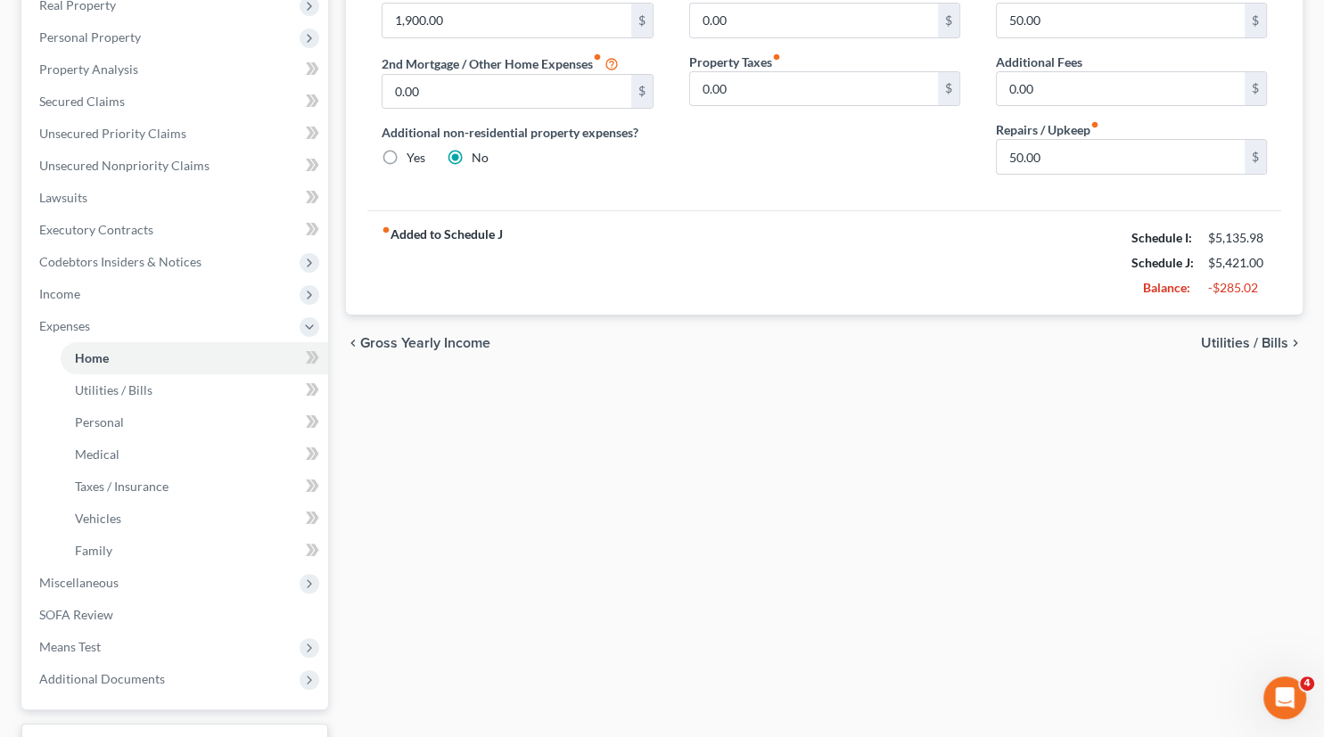
scroll to position [294, 0]
click at [72, 610] on span "SOFA Review" at bounding box center [76, 612] width 74 height 15
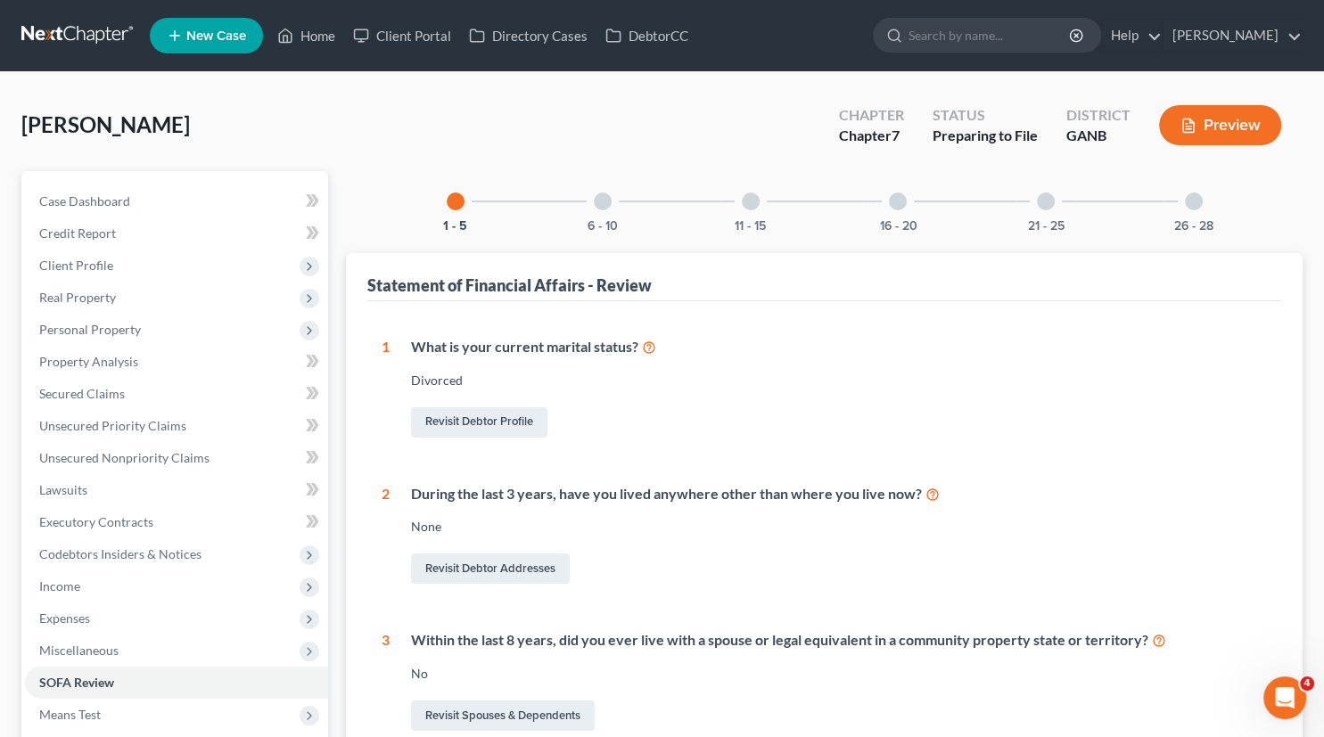
click at [1194, 205] on div at bounding box center [1194, 202] width 18 height 18
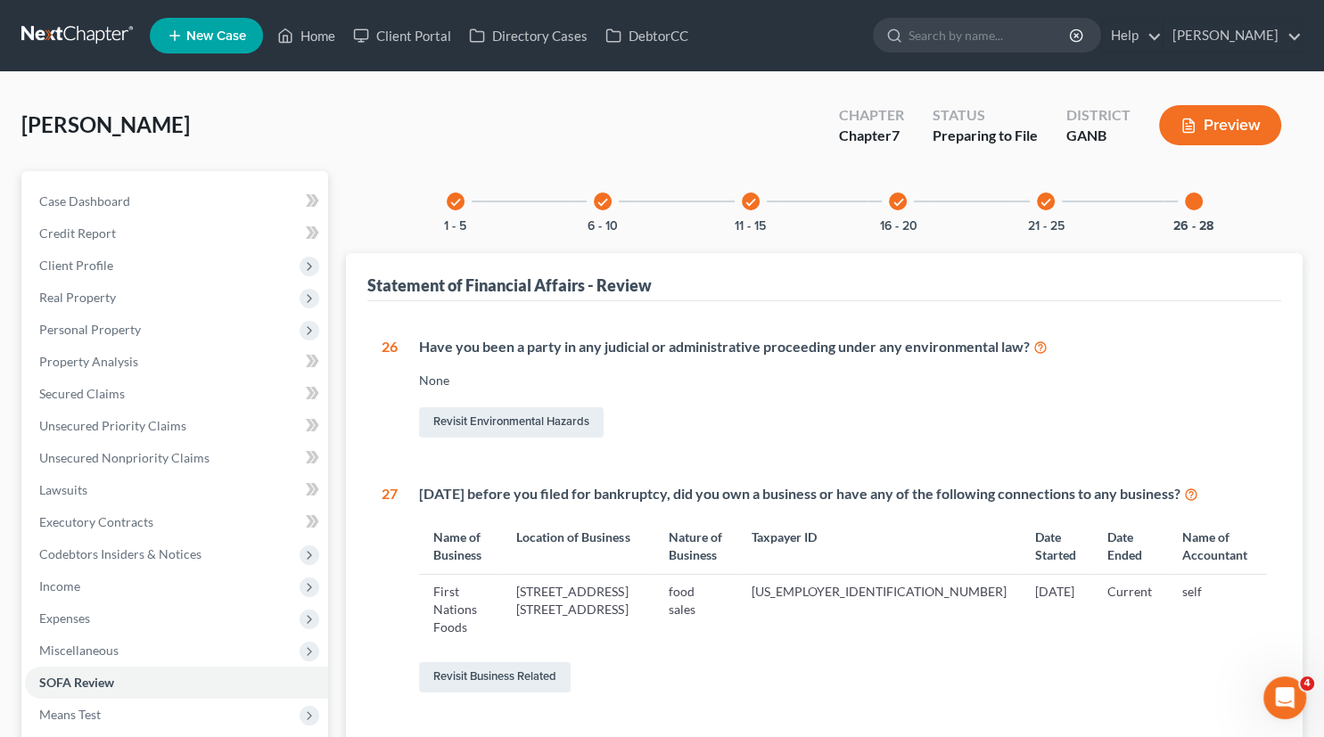
scroll to position [275, 0]
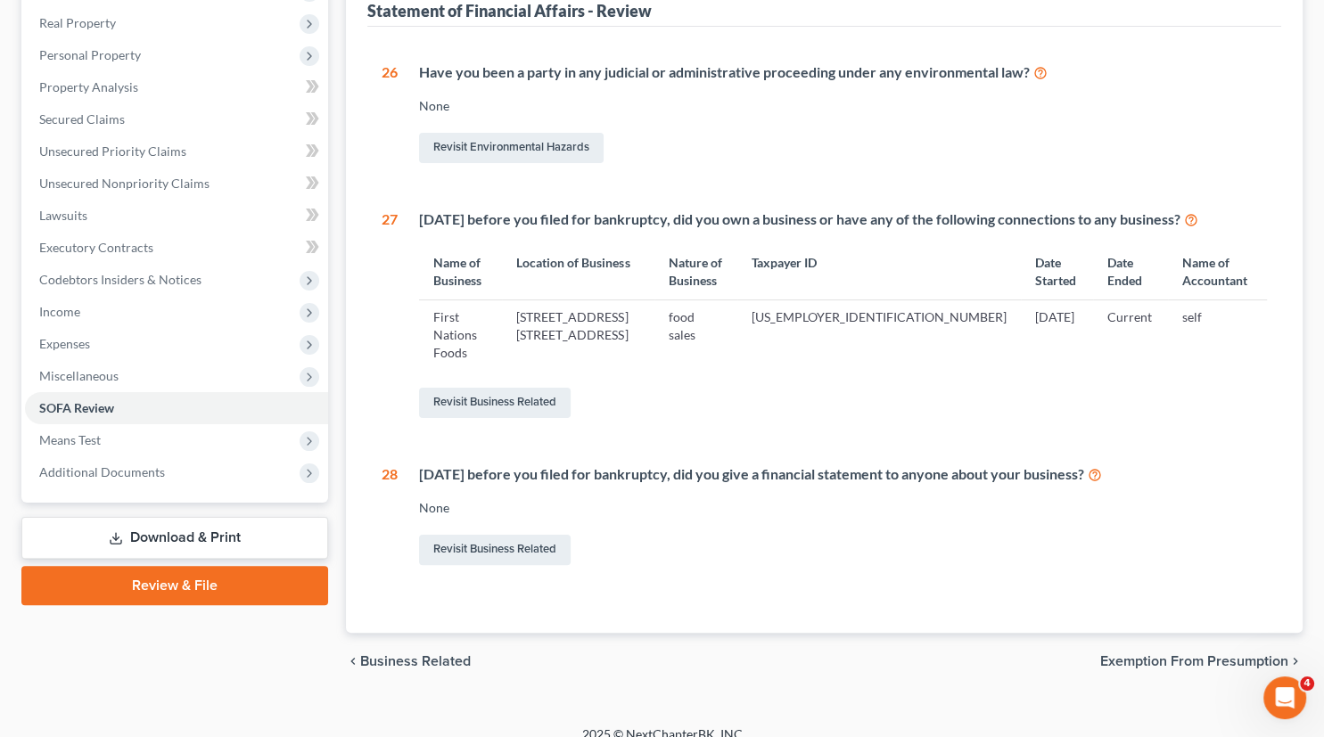
click at [1172, 655] on span "Exemption from Presumption" at bounding box center [1194, 662] width 188 height 14
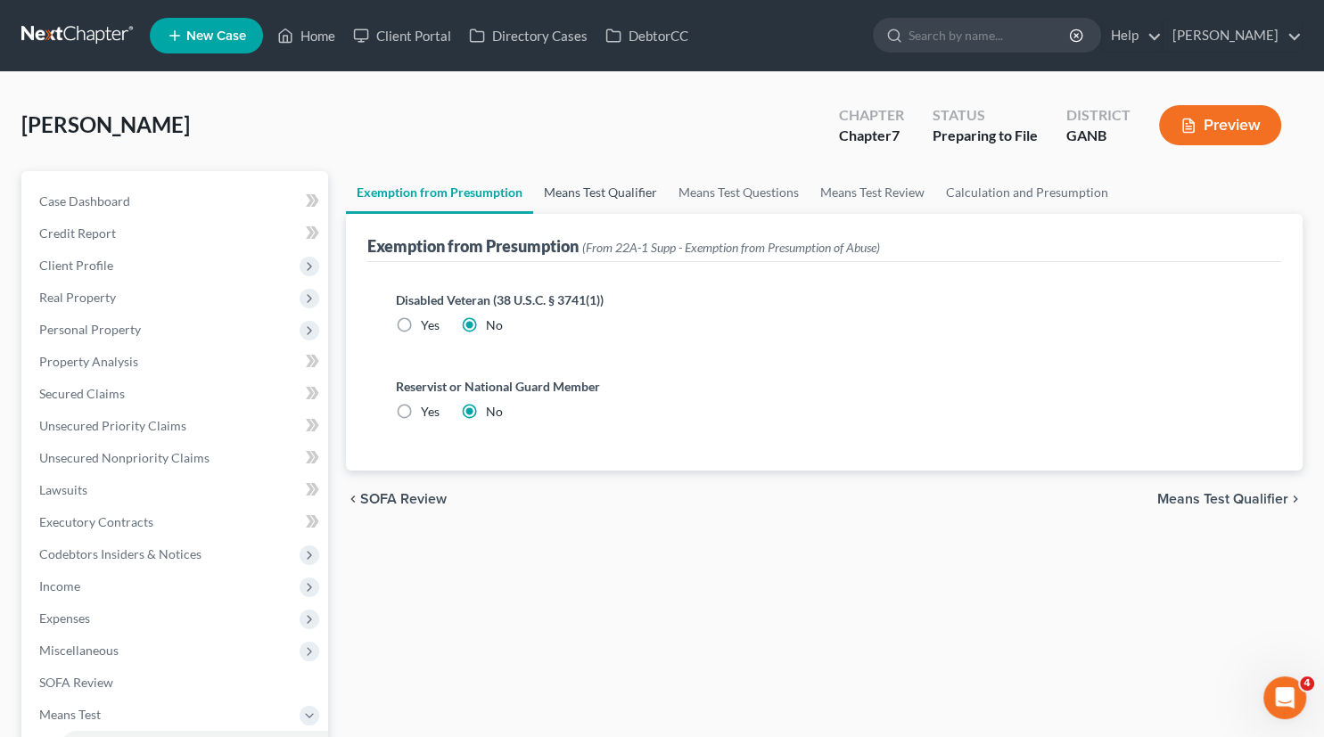
click at [606, 185] on link "Means Test Qualifier" at bounding box center [600, 192] width 135 height 43
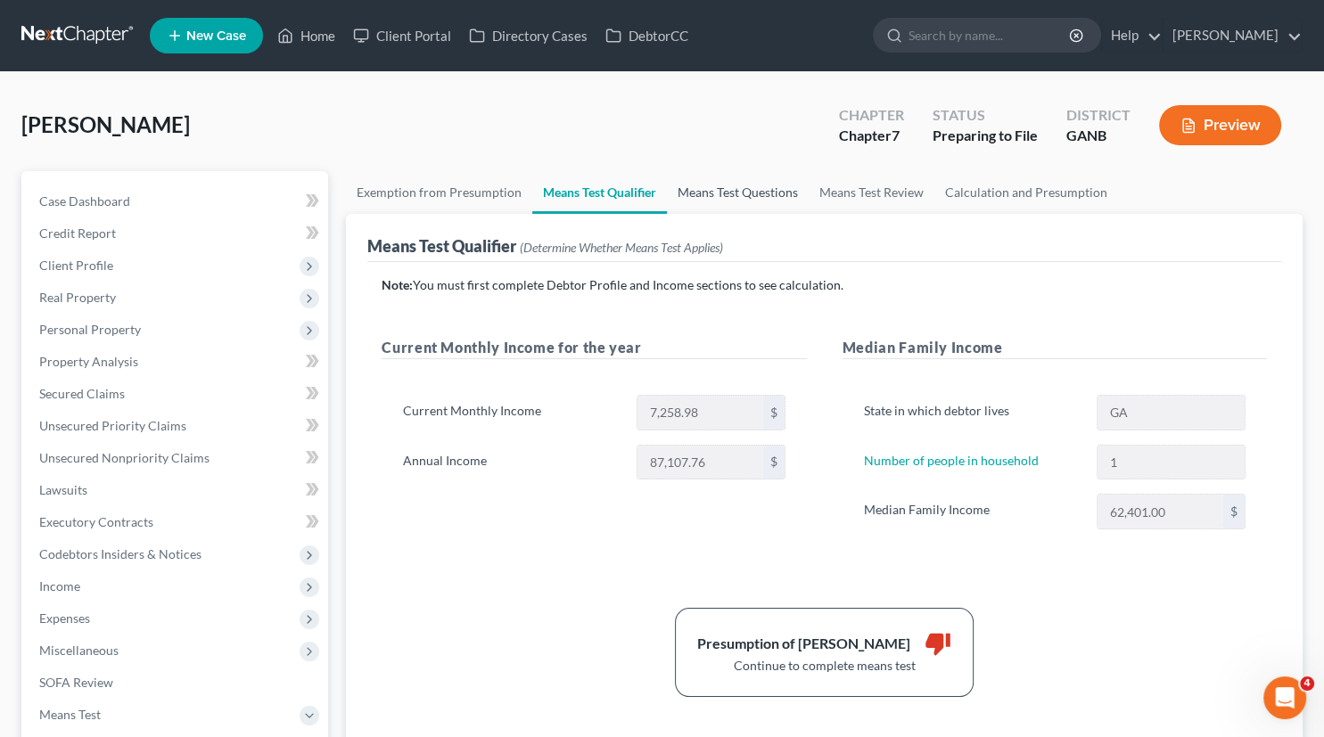
click at [712, 198] on link "Means Test Questions" at bounding box center [738, 192] width 142 height 43
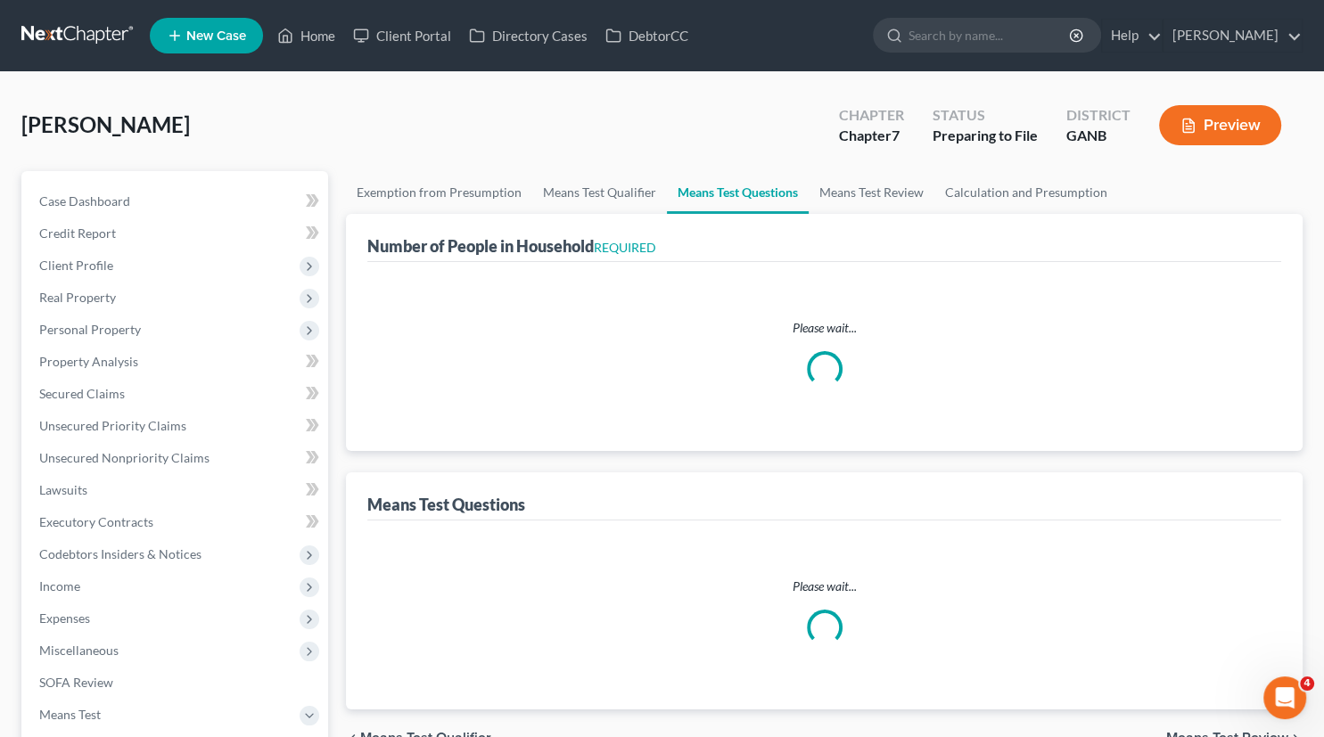
select select "0"
select select "60"
select select "1"
select select "60"
select select "1"
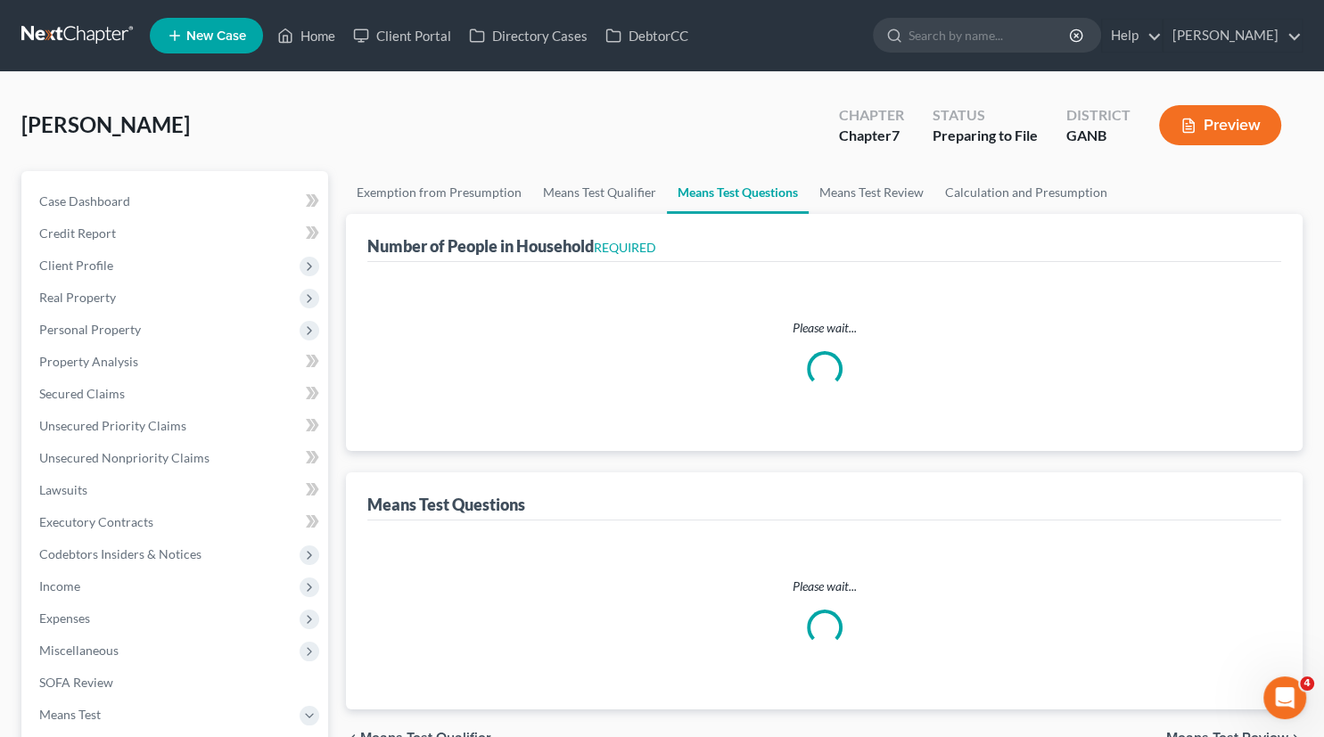
select select "60"
select select "1"
select select "2"
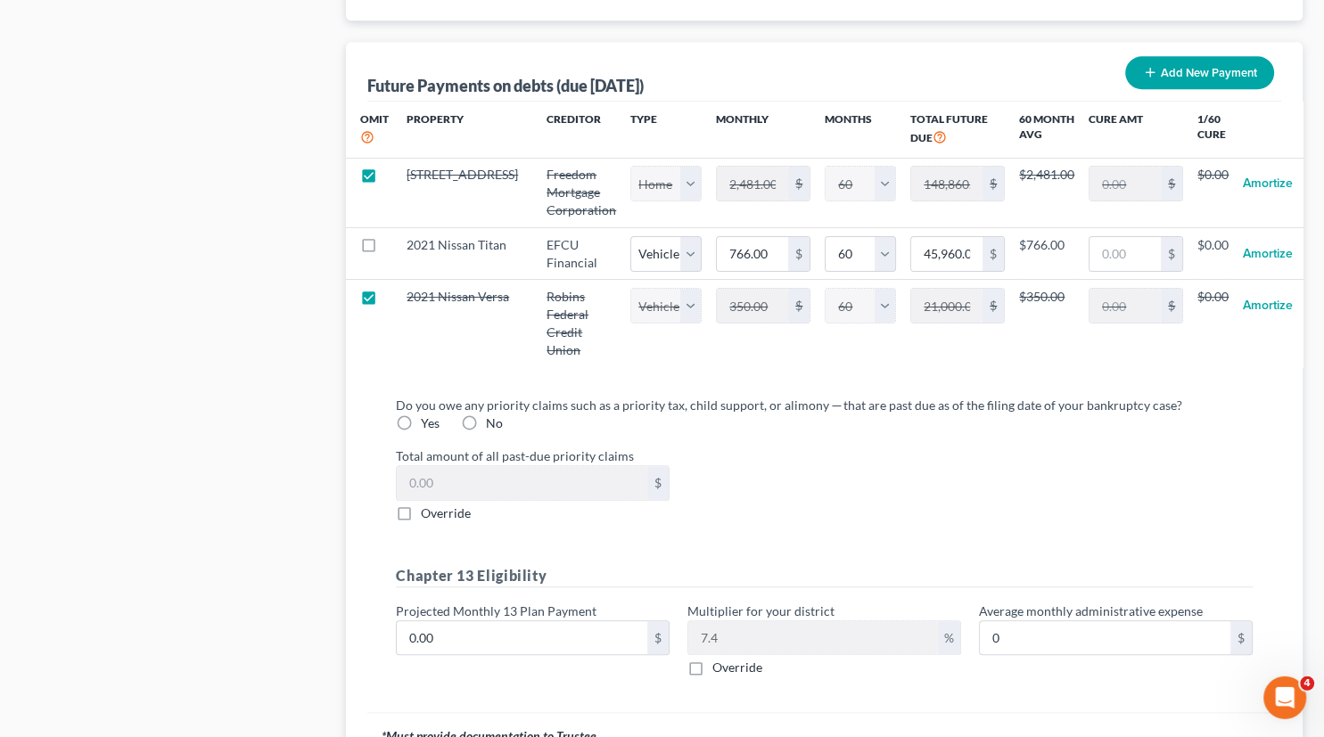
scroll to position [1775, 0]
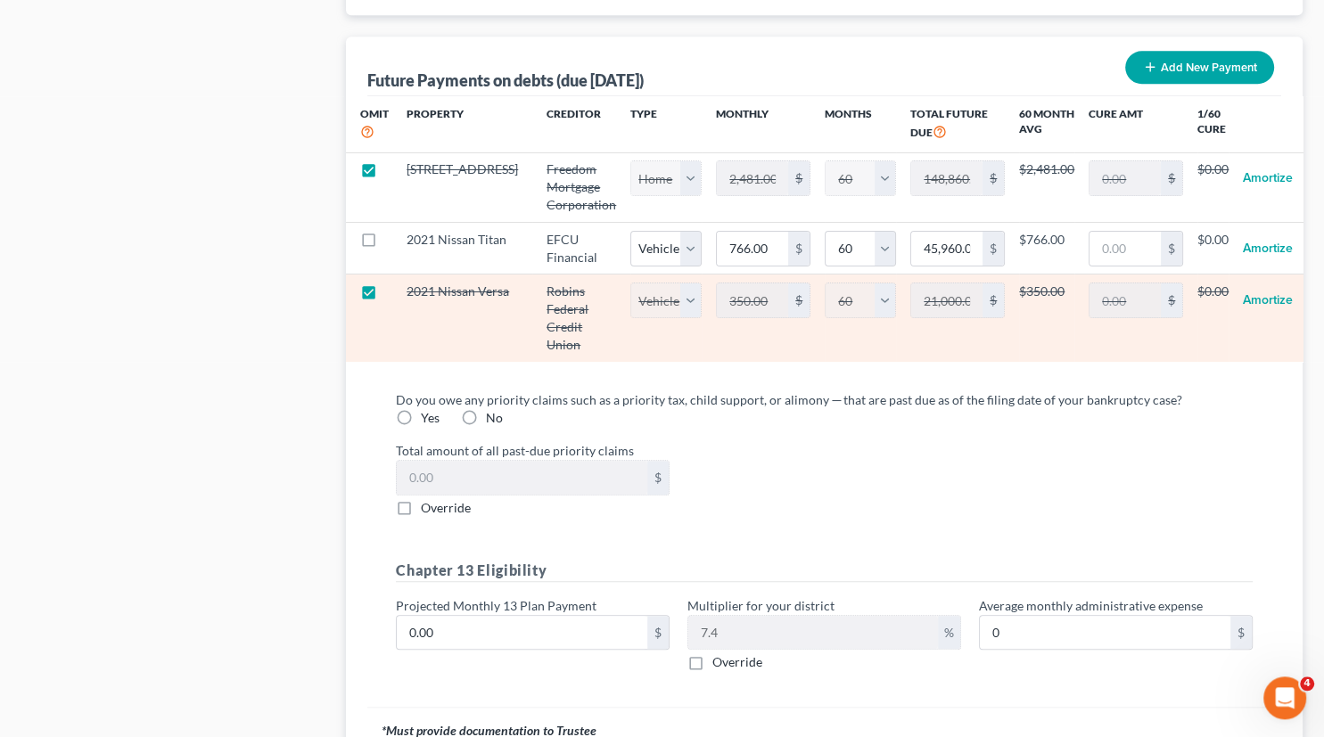
click at [385, 296] on label at bounding box center [385, 296] width 0 height 0
click at [392, 294] on input "checkbox" at bounding box center [398, 289] width 12 height 12
checkbox input "false"
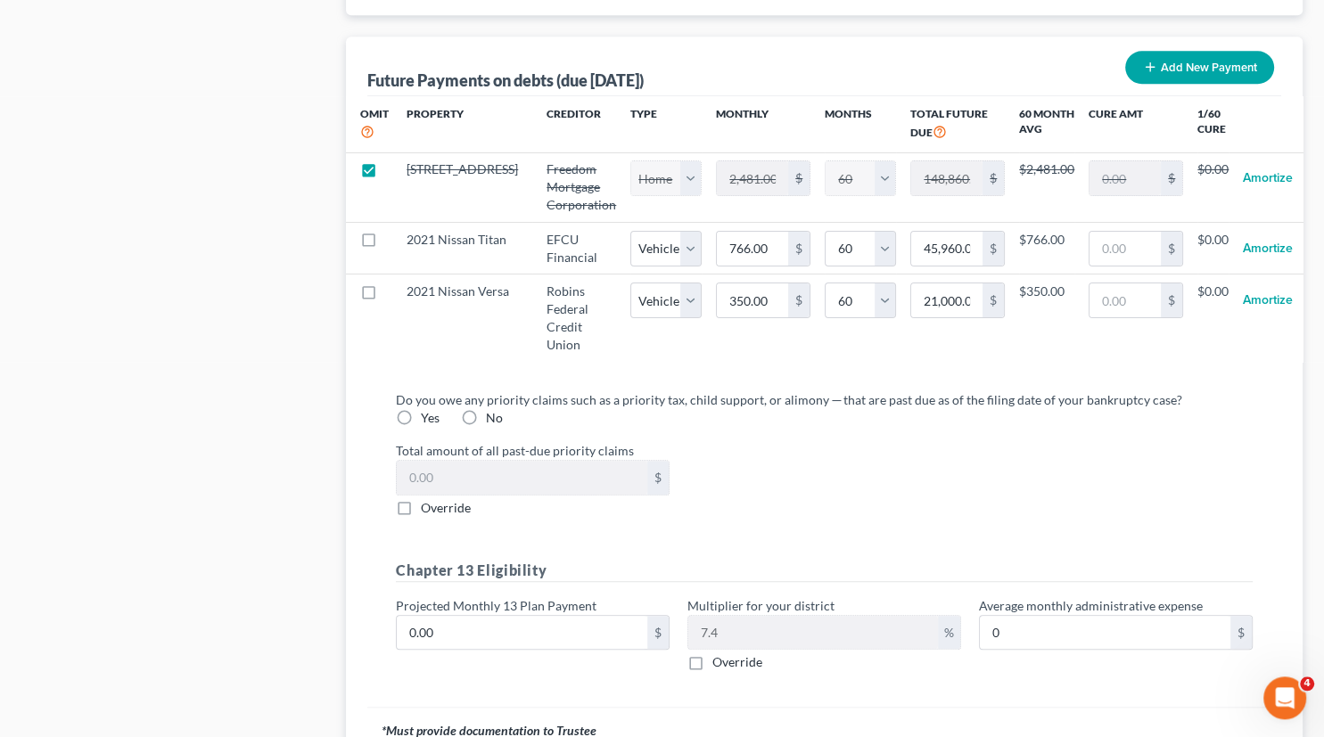
select select "1"
select select "60"
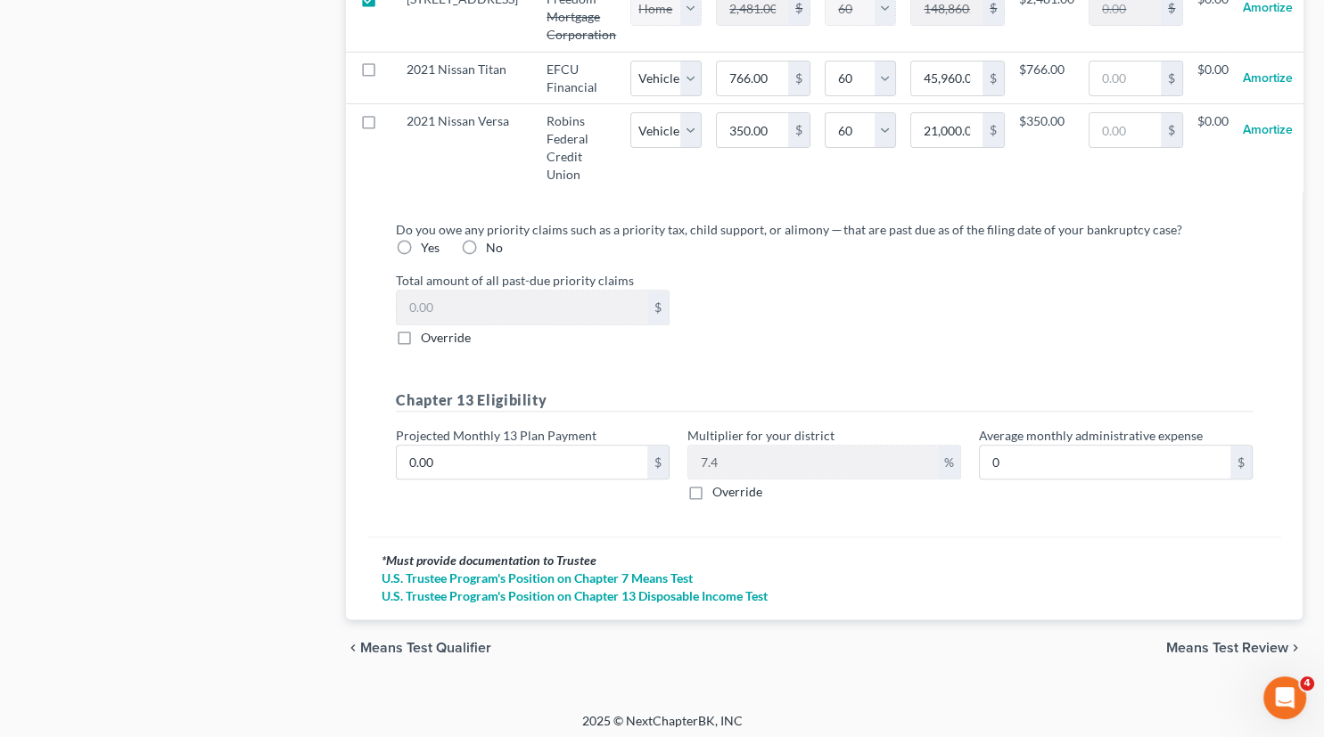
click at [1236, 643] on span "Means Test Review" at bounding box center [1227, 648] width 122 height 14
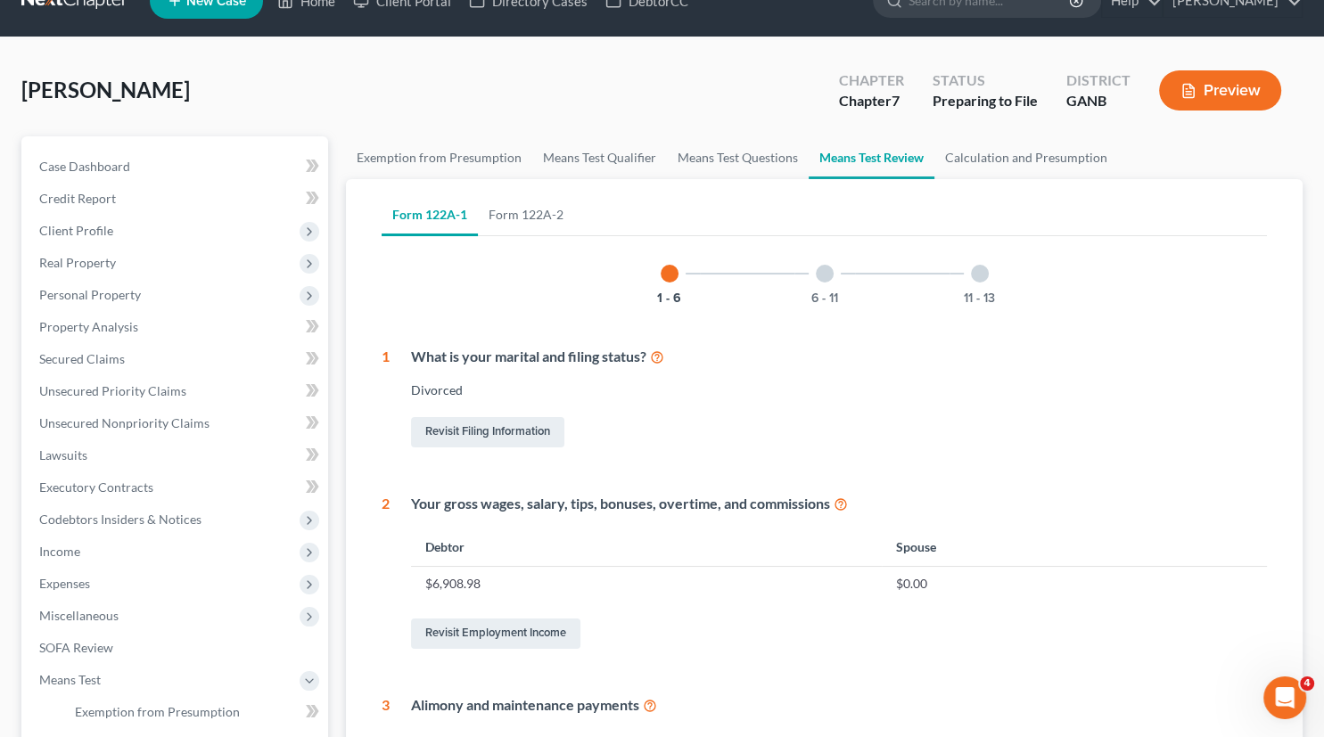
scroll to position [33, 0]
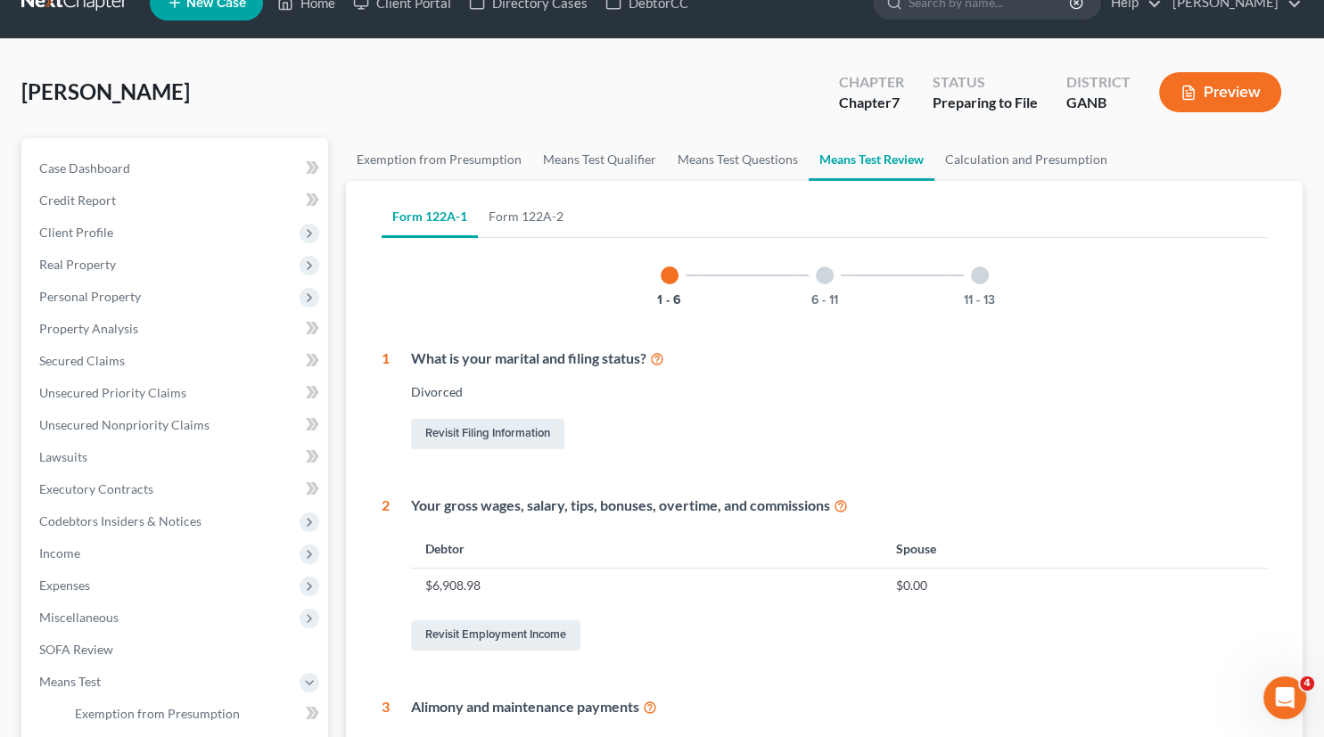
click at [822, 271] on div at bounding box center [825, 276] width 18 height 18
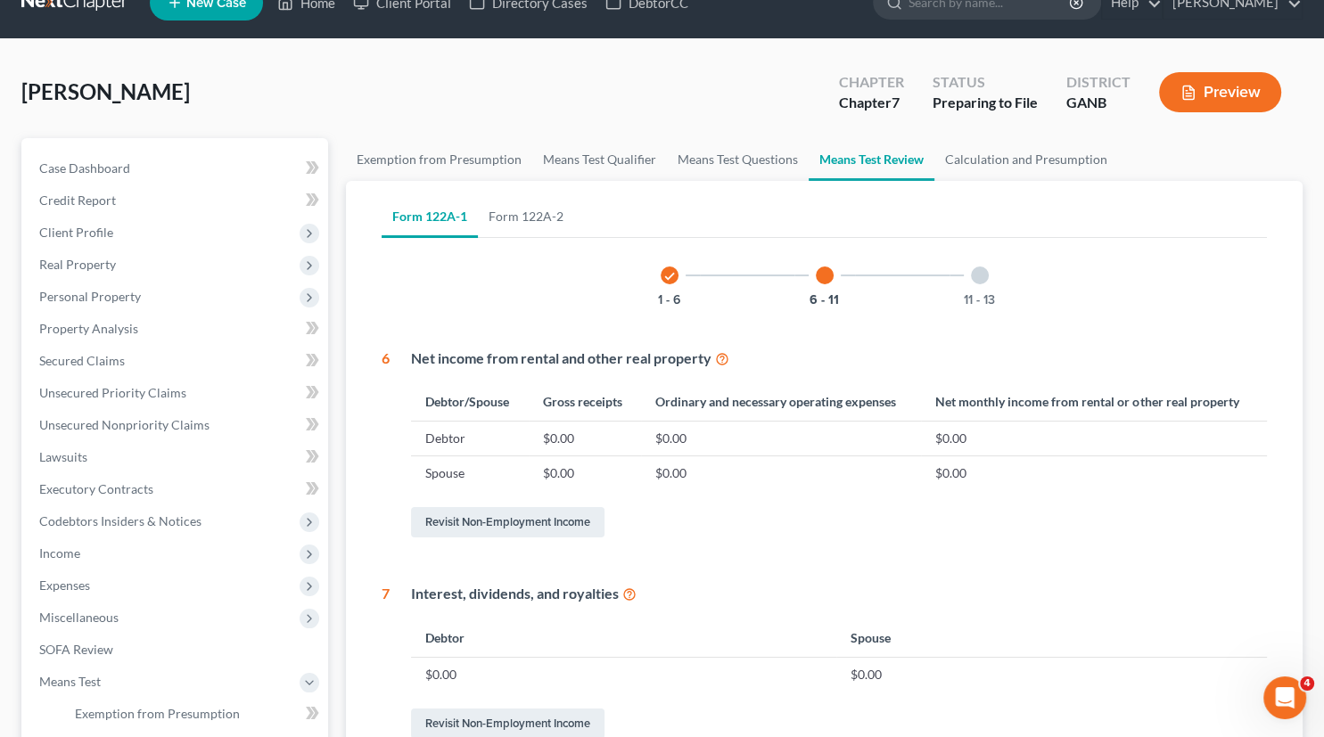
click at [981, 277] on div at bounding box center [980, 276] width 18 height 18
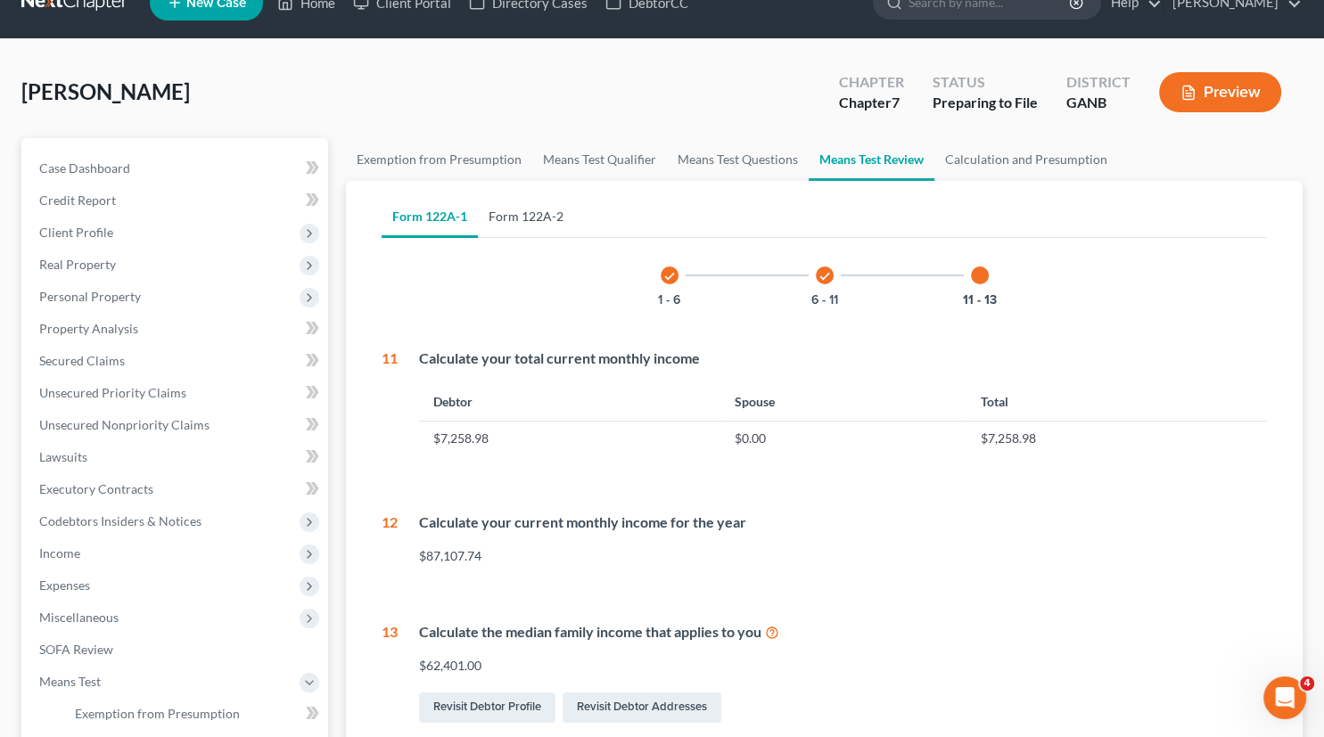
click at [528, 215] on link "Form 122A-2" at bounding box center [526, 216] width 96 height 43
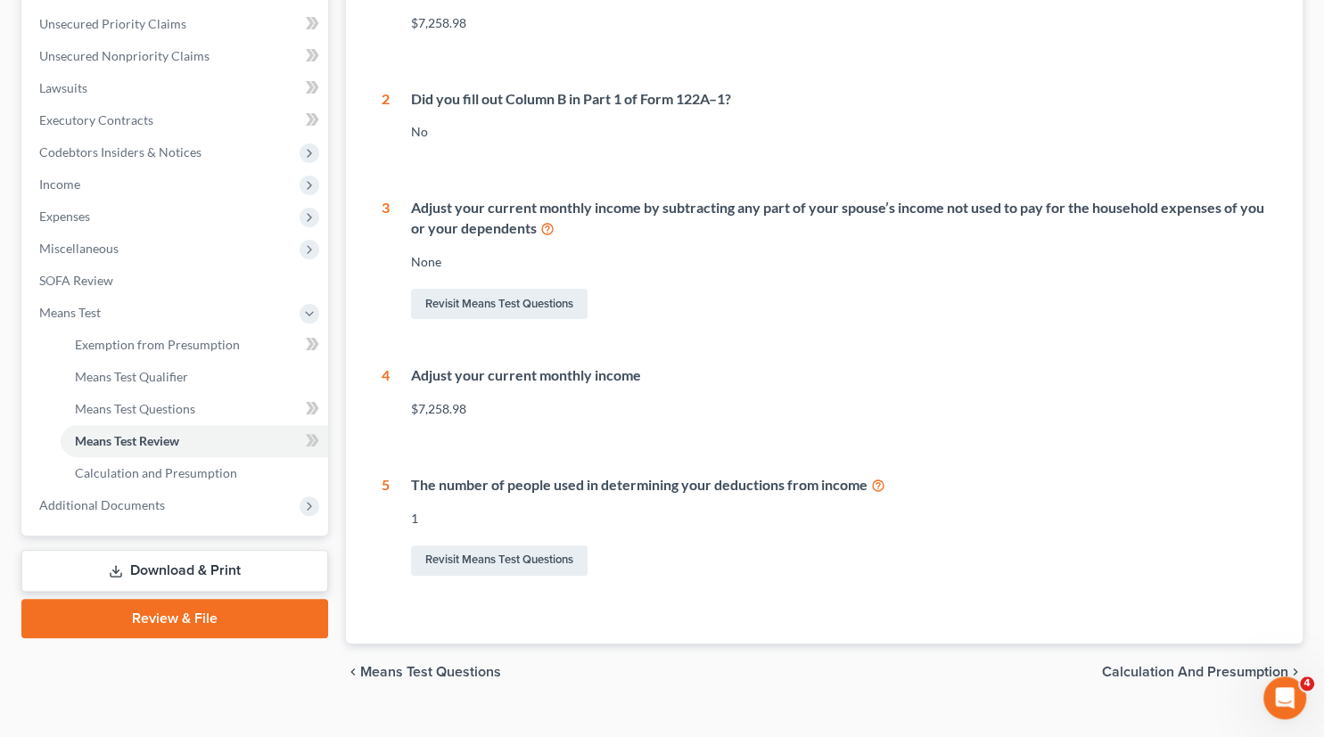
scroll to position [150, 0]
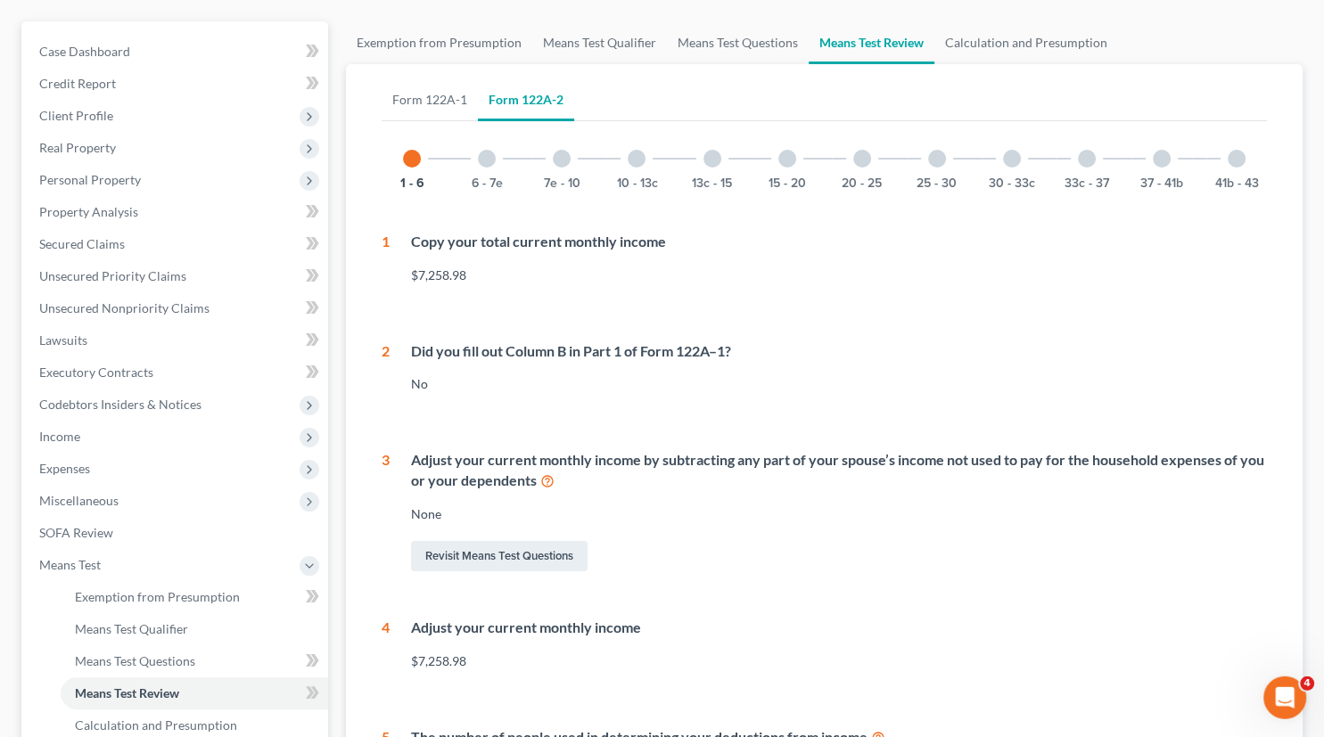
click at [1239, 157] on div at bounding box center [1237, 159] width 18 height 18
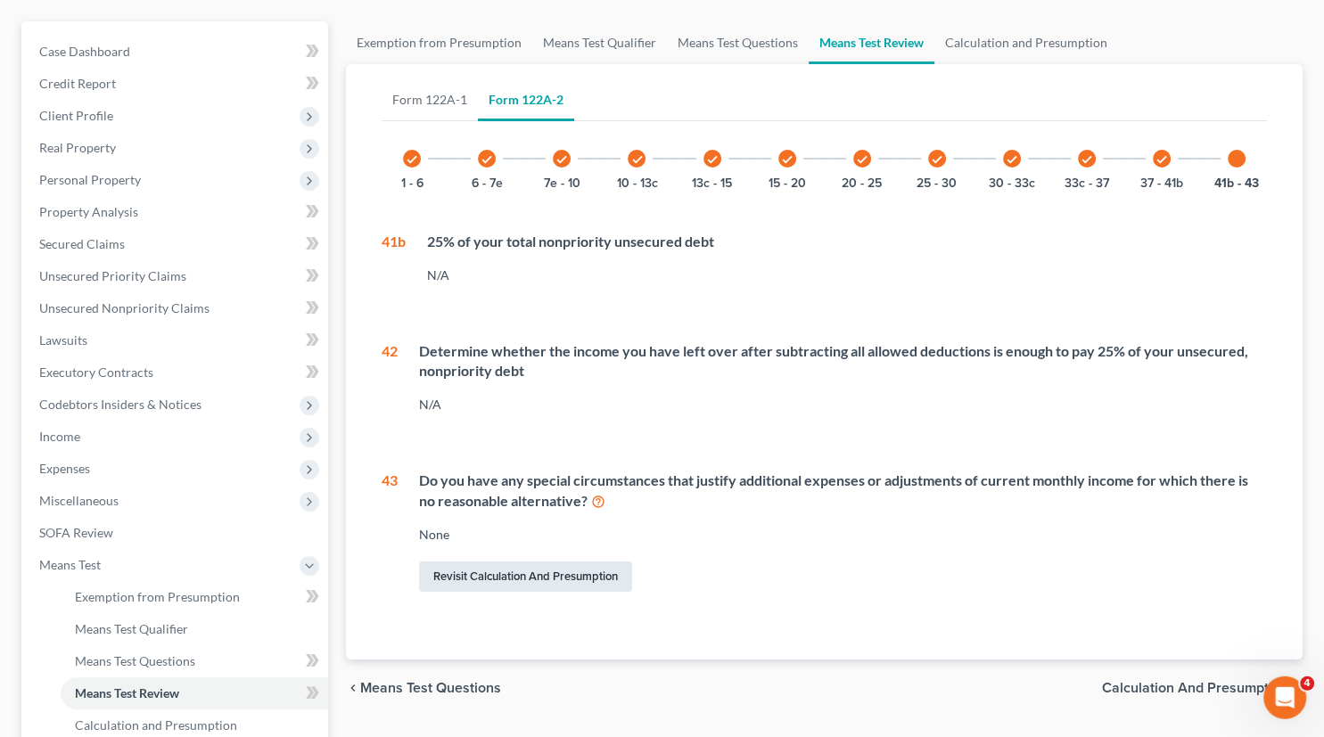
click at [532, 577] on link "Revisit Calculation and Presumption" at bounding box center [525, 577] width 213 height 30
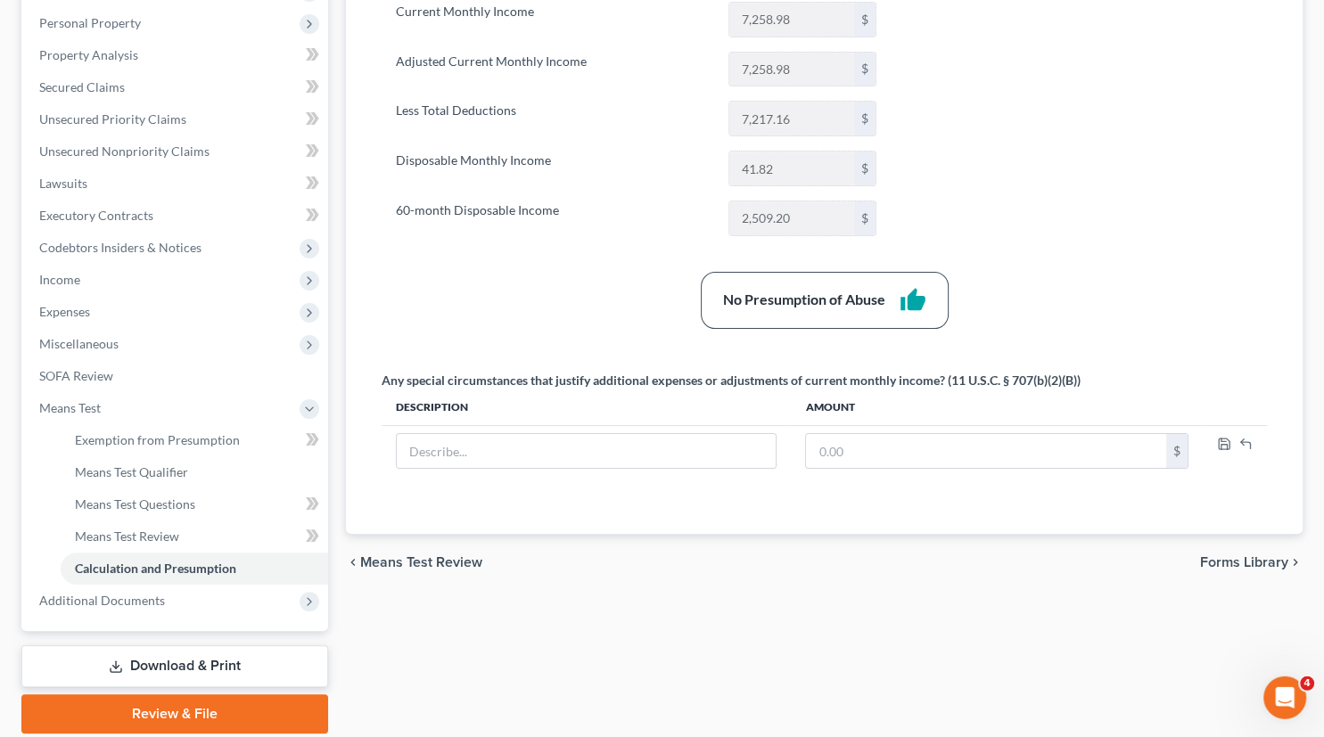
scroll to position [368, 0]
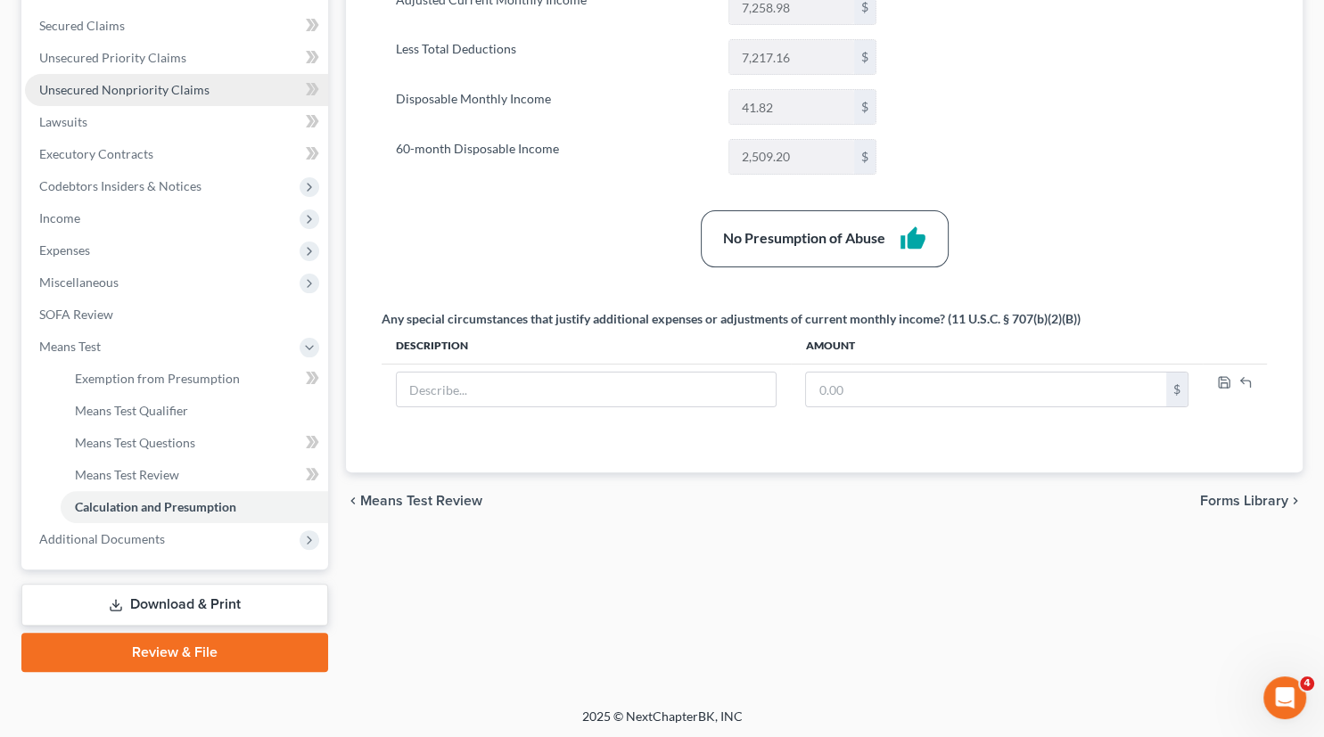
click at [138, 85] on span "Unsecured Nonpriority Claims" at bounding box center [124, 89] width 170 height 15
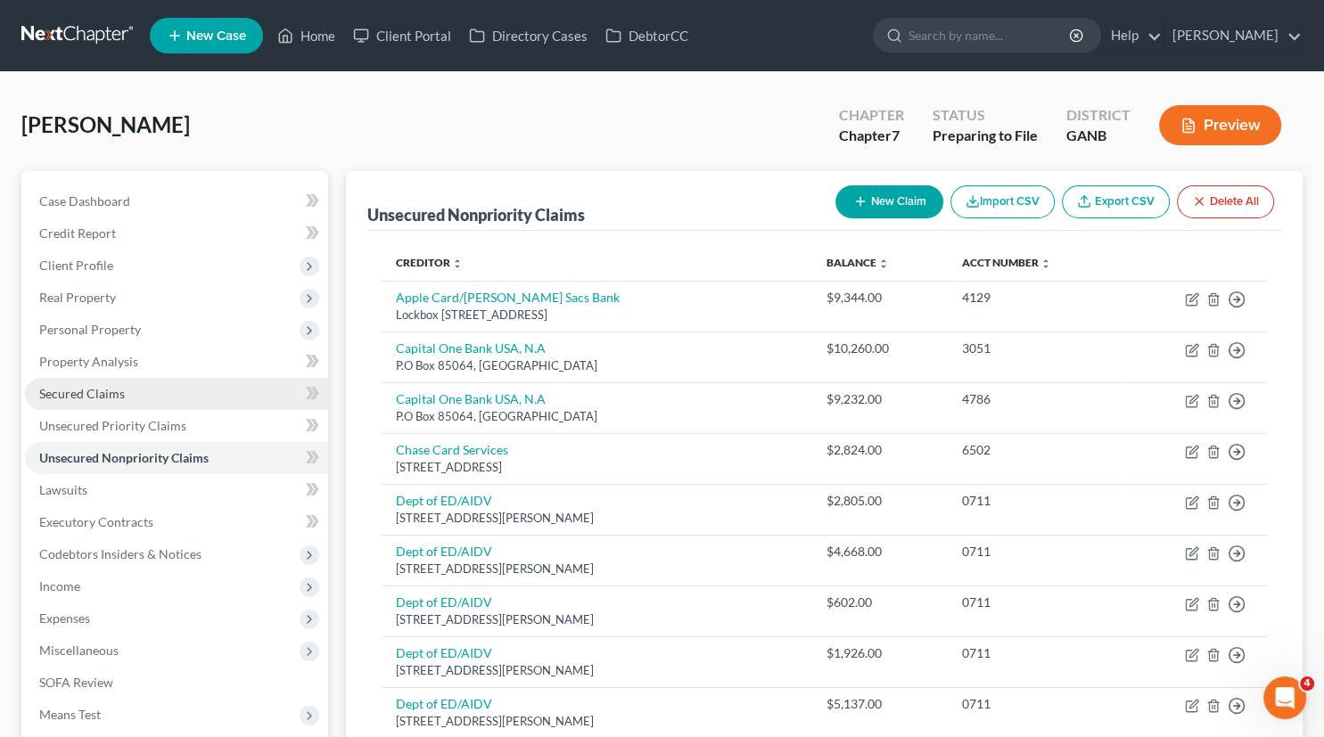
click at [90, 382] on link "Secured Claims" at bounding box center [176, 394] width 303 height 32
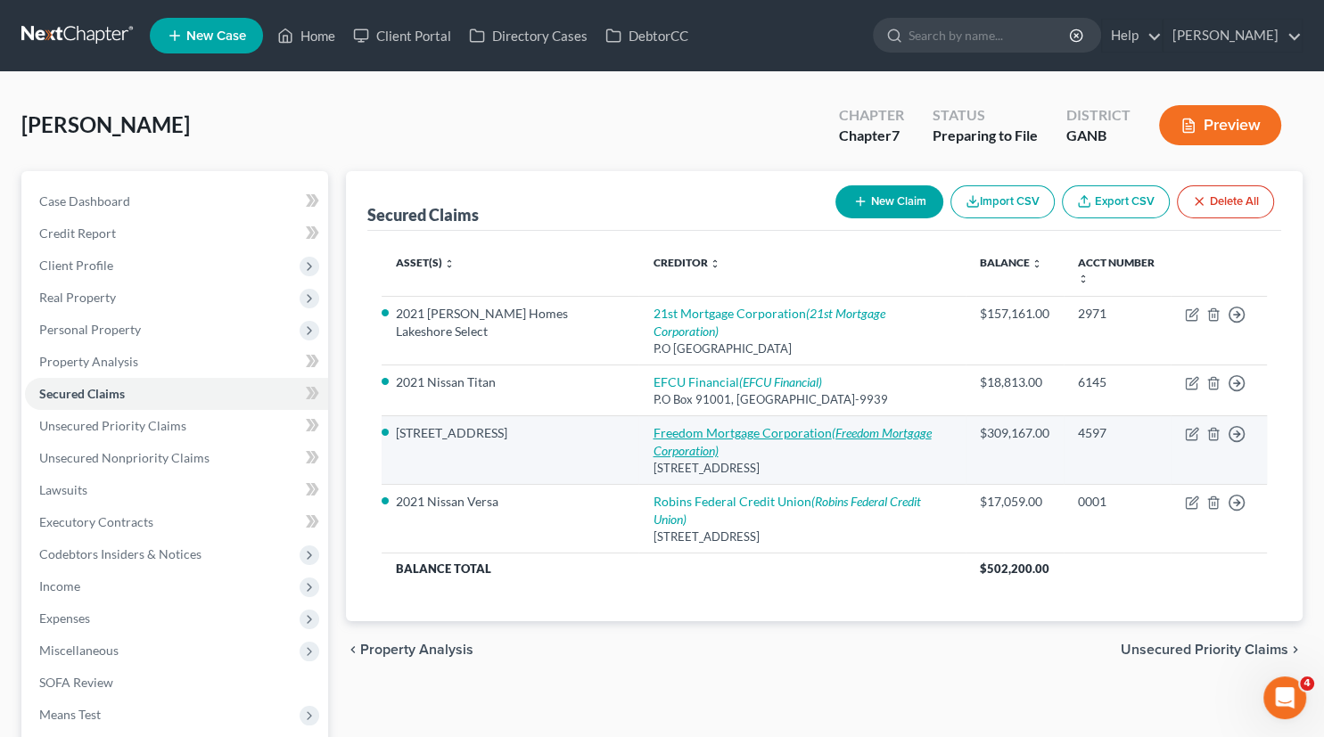
click at [663, 425] on link "Freedom Mortgage Corporation (Freedom Mortgage Corporation)" at bounding box center [792, 441] width 278 height 33
select select "9"
select select "3"
select select "4"
select select "0"
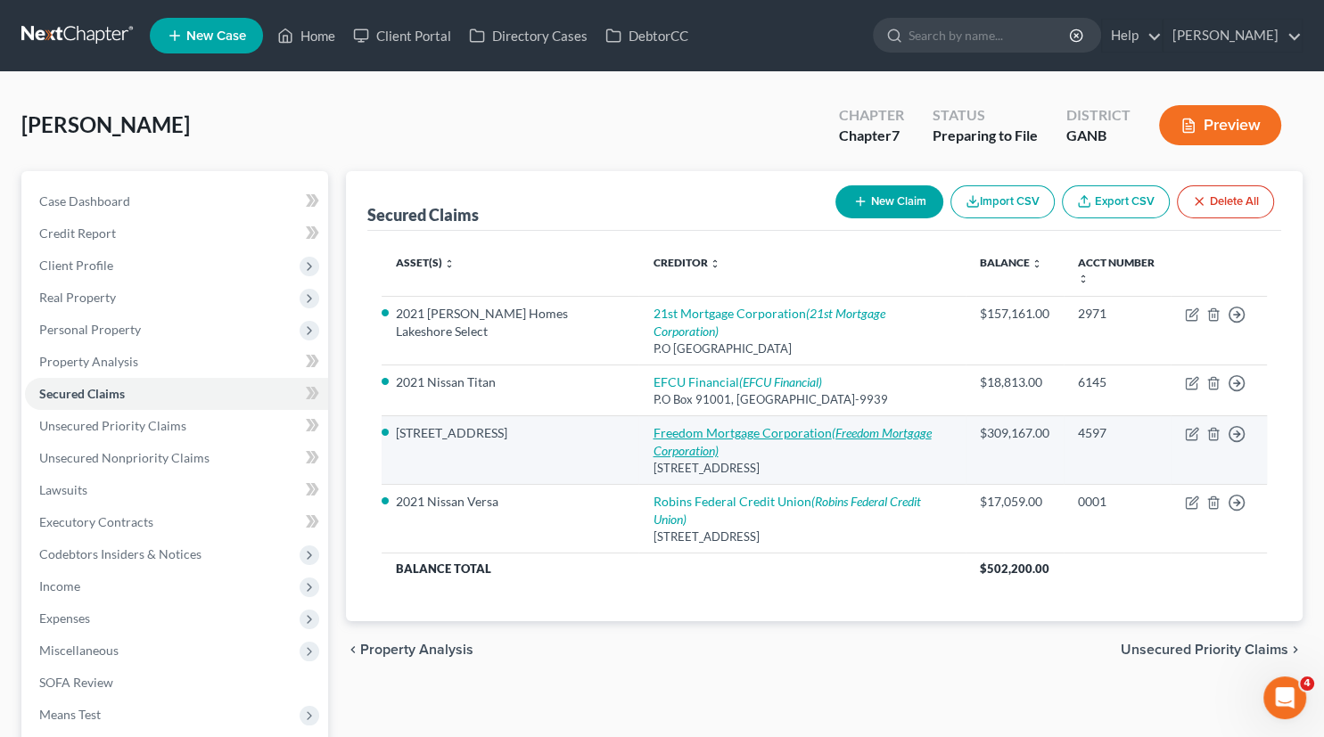
select select "0"
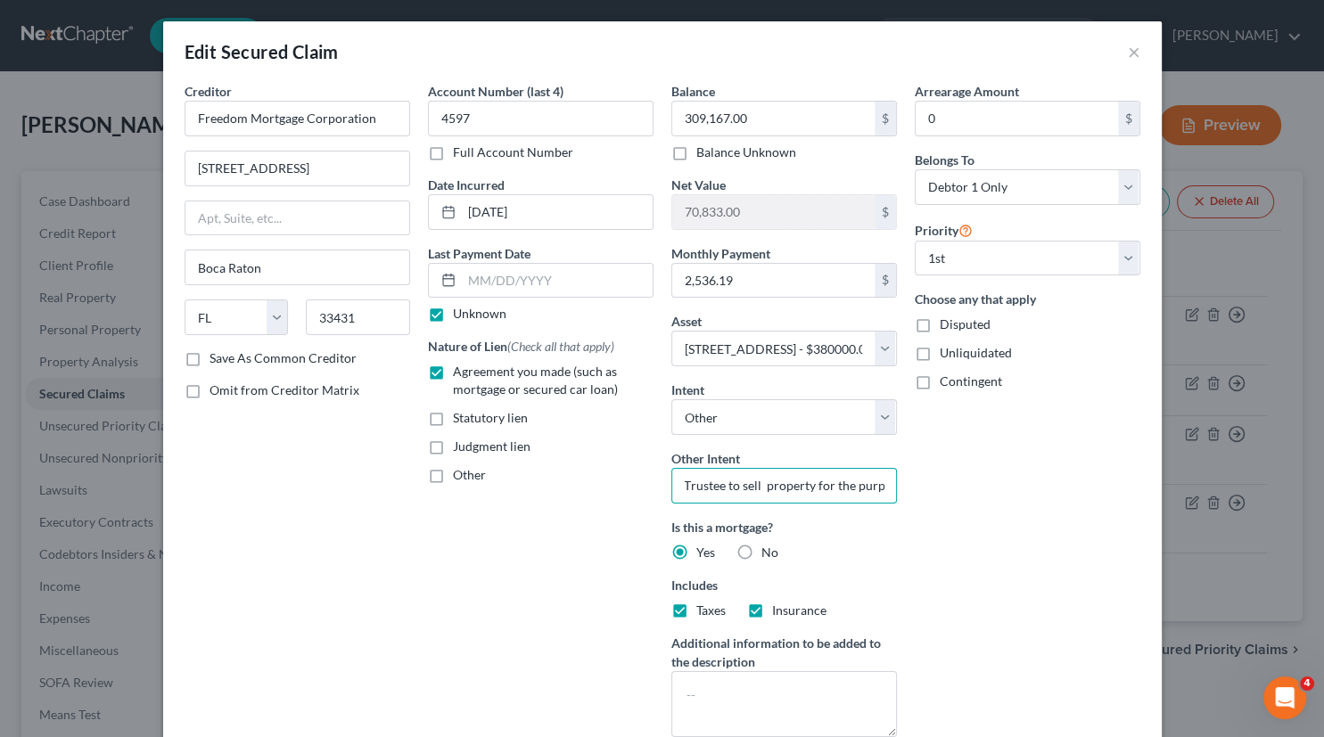
click at [823, 482] on input "Trustee to sell property for the purpose of settling with creditors." at bounding box center [784, 486] width 226 height 36
click at [1134, 50] on button "×" at bounding box center [1134, 51] width 12 height 21
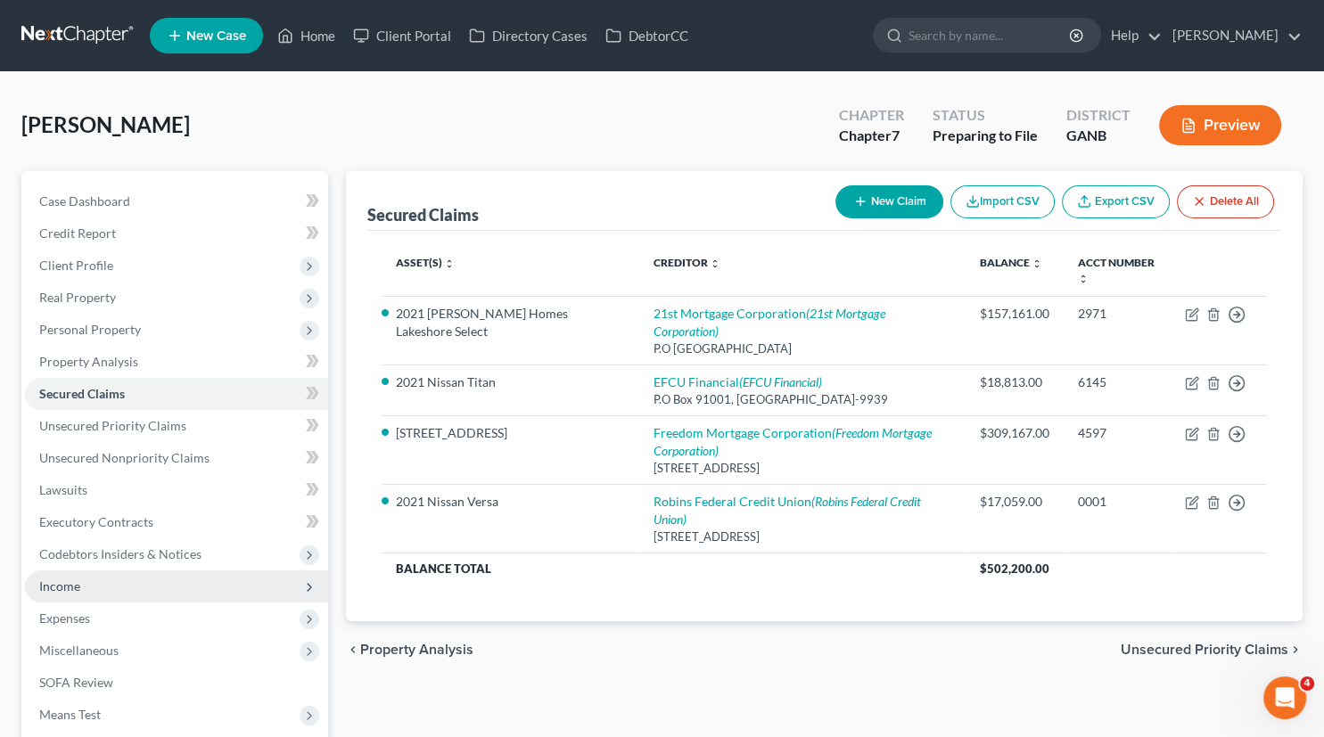
click at [62, 586] on span "Income" at bounding box center [59, 586] width 41 height 15
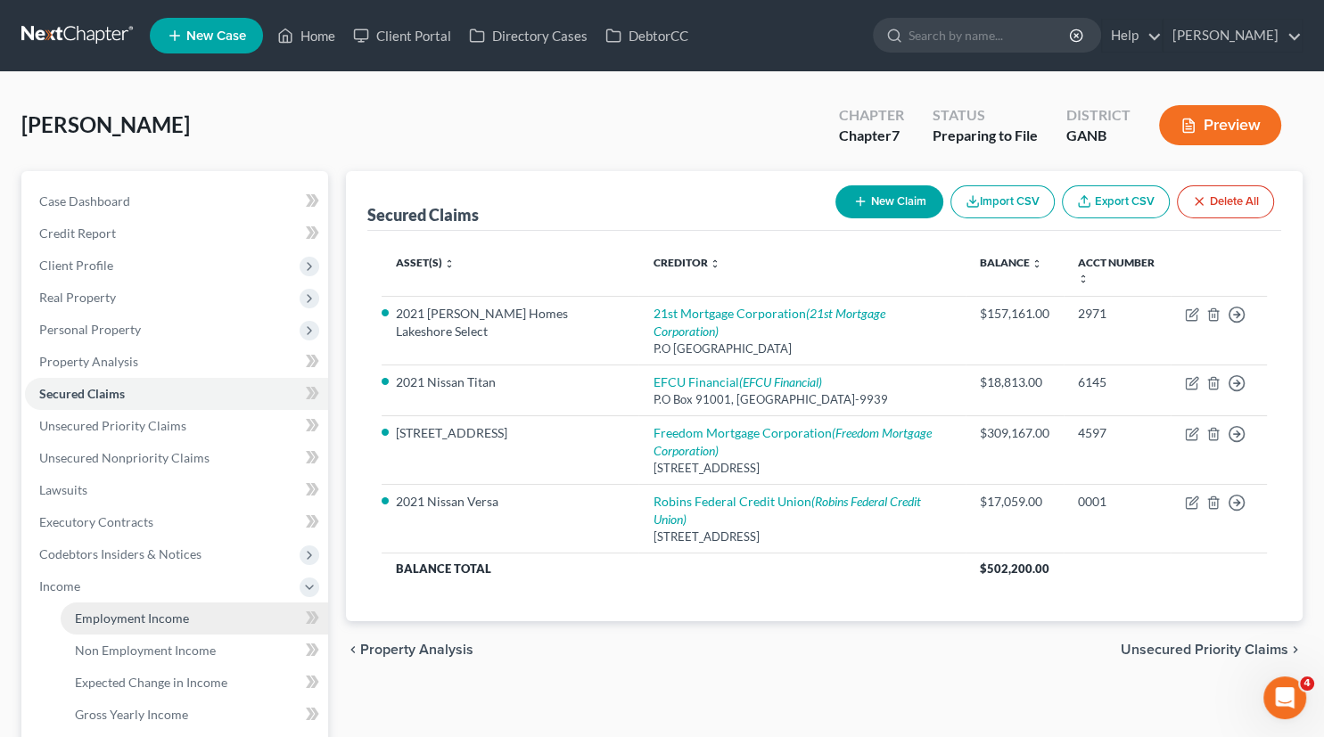
click at [157, 622] on span "Employment Income" at bounding box center [132, 618] width 114 height 15
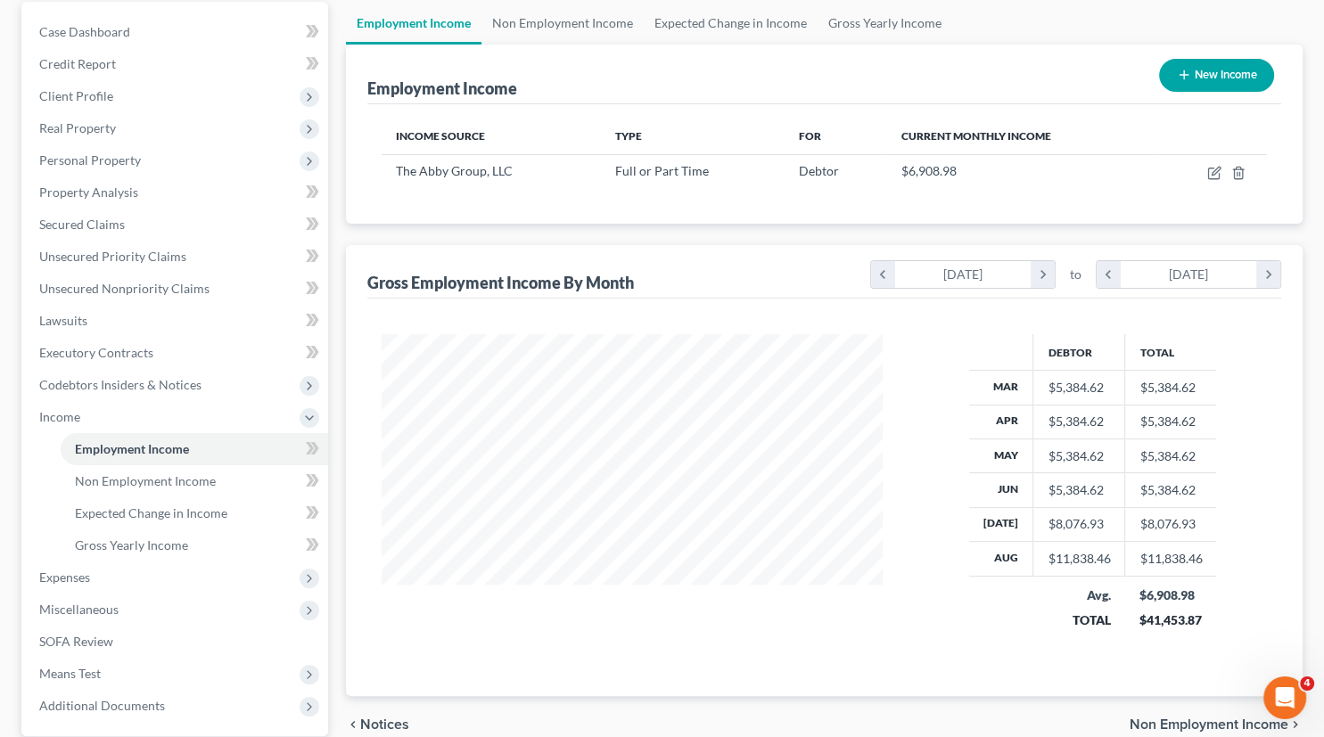
scroll to position [171, 0]
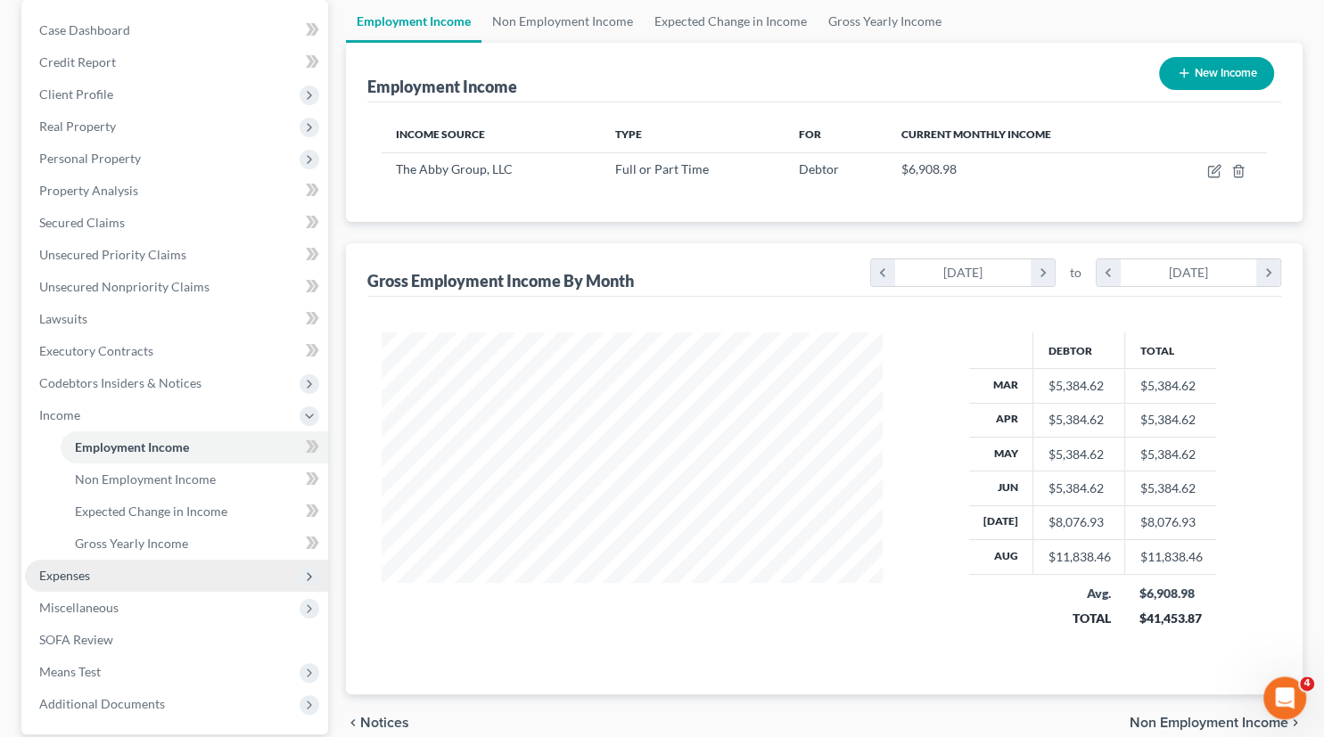
click at [73, 573] on span "Expenses" at bounding box center [64, 575] width 51 height 15
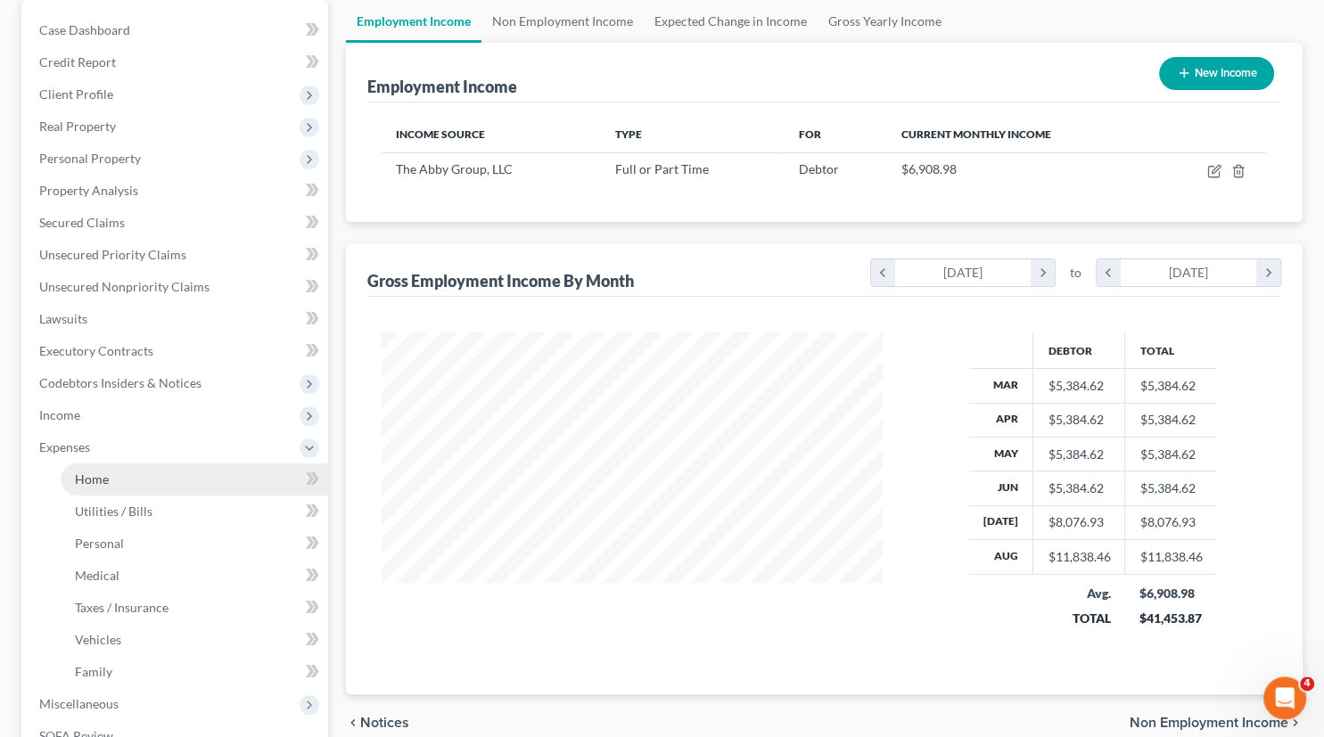
click at [78, 474] on span "Home" at bounding box center [92, 479] width 34 height 15
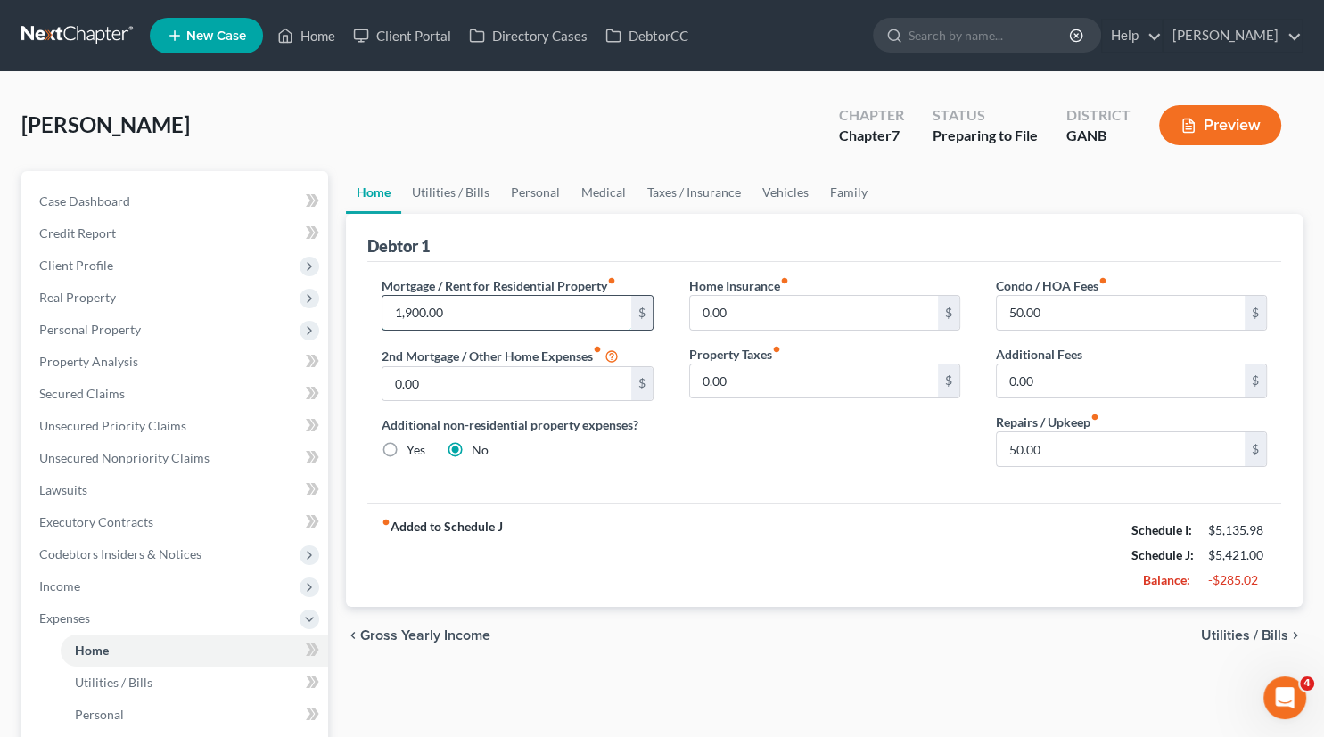
click at [475, 316] on input "1,900.00" at bounding box center [507, 313] width 248 height 34
type input "2,500.00"
click at [456, 194] on link "Utilities / Bills" at bounding box center [450, 192] width 99 height 43
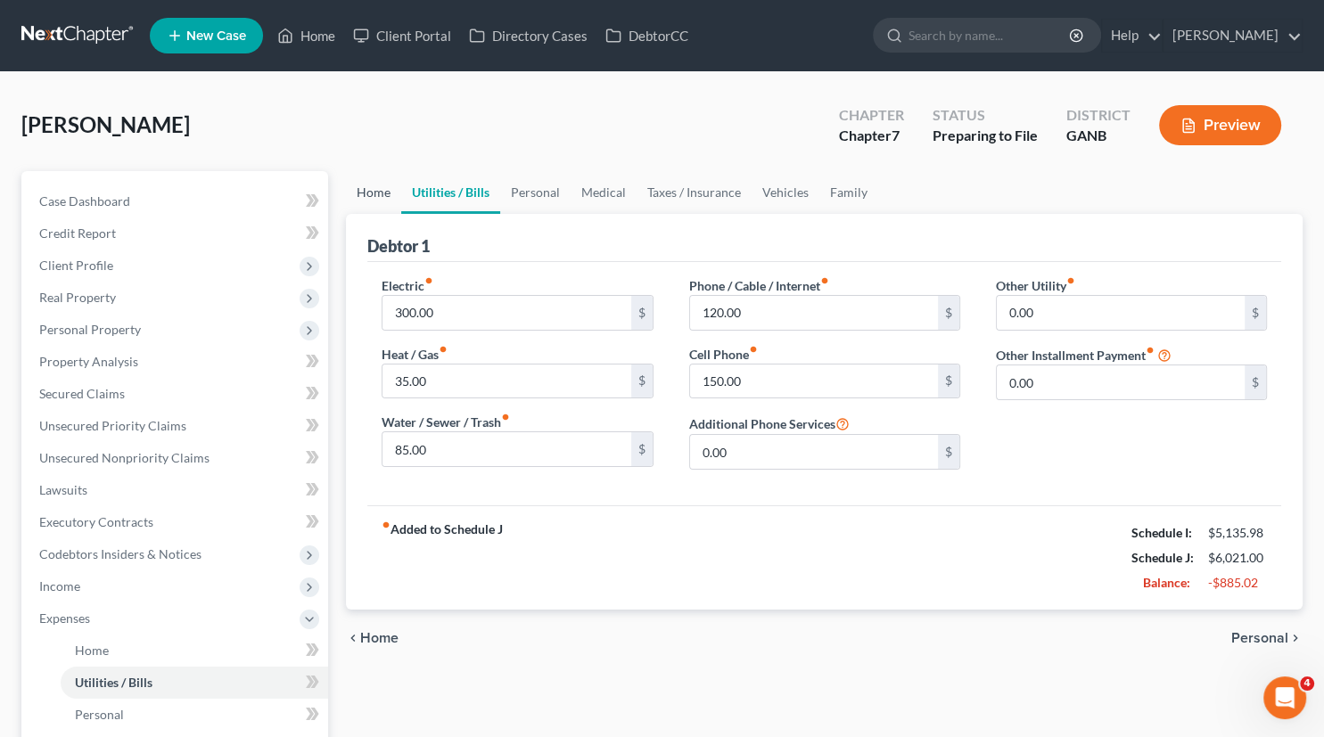
click at [371, 191] on link "Home" at bounding box center [373, 192] width 55 height 43
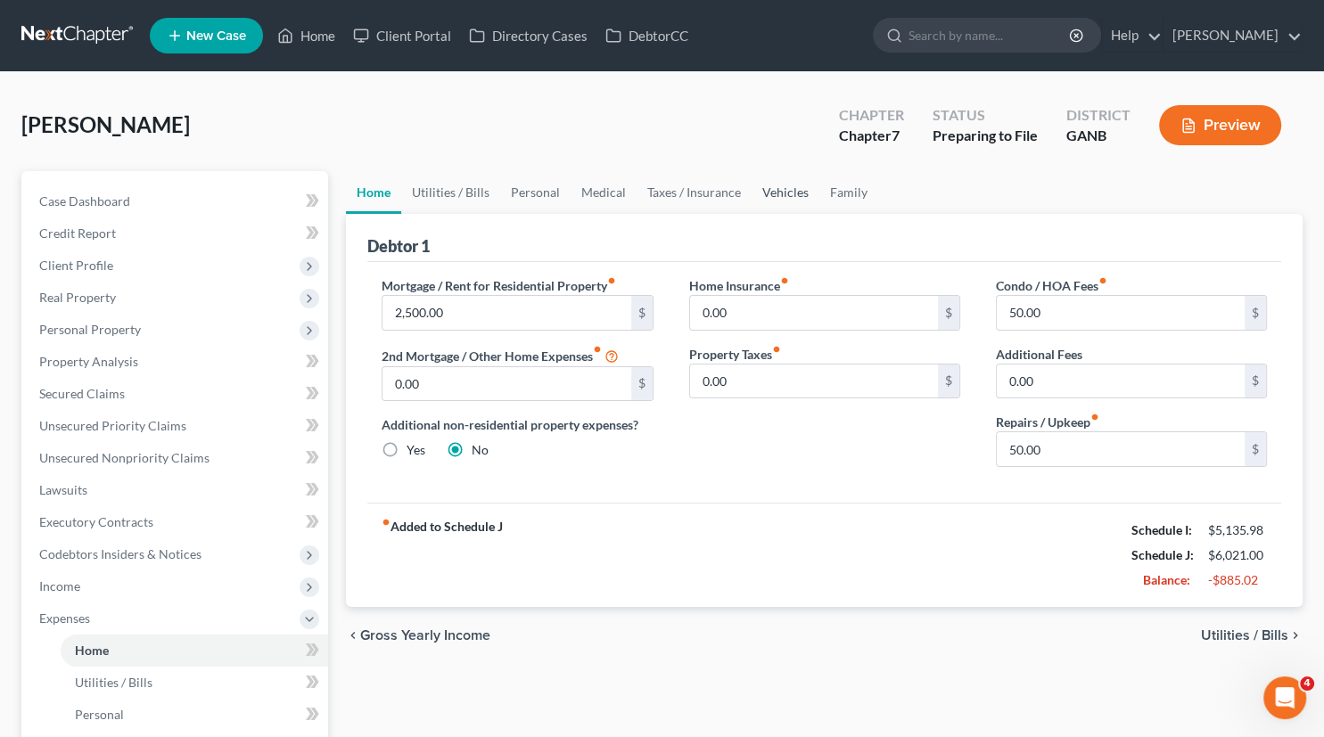
click at [767, 192] on link "Vehicles" at bounding box center [786, 192] width 68 height 43
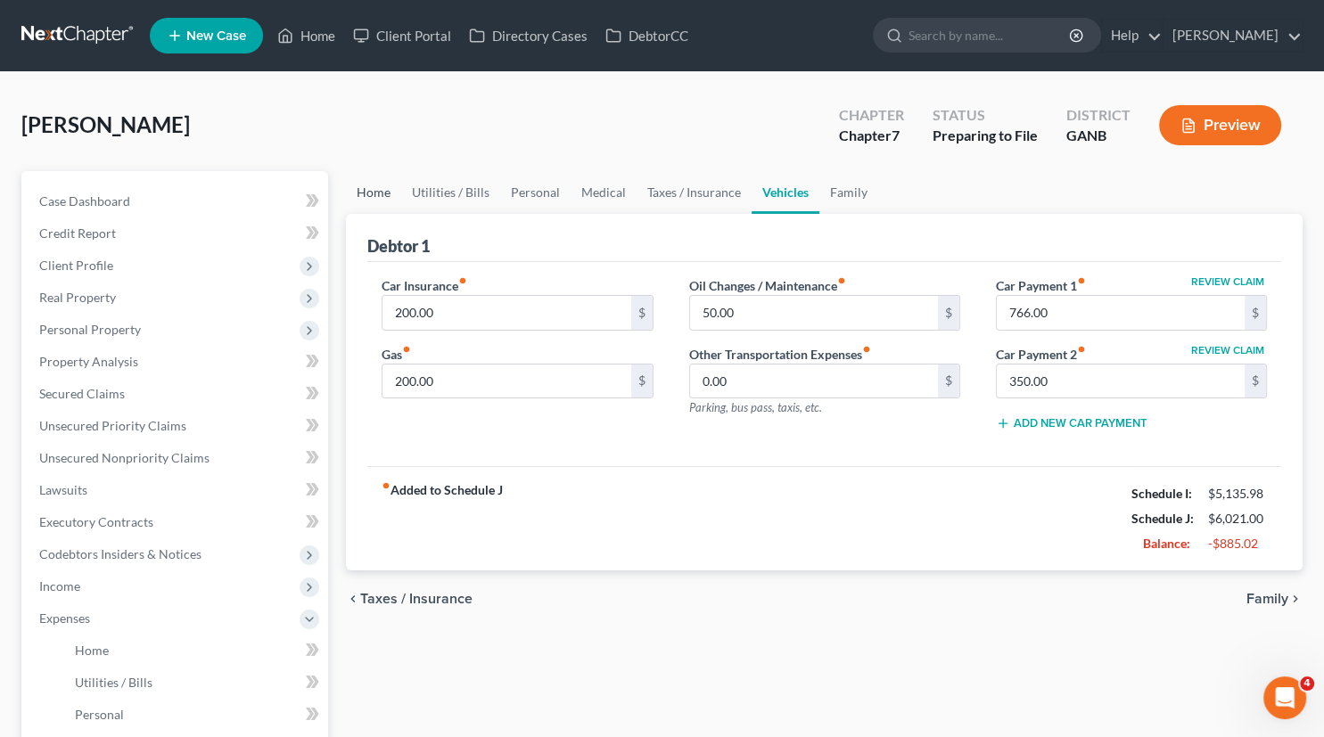
click at [375, 189] on link "Home" at bounding box center [373, 192] width 55 height 43
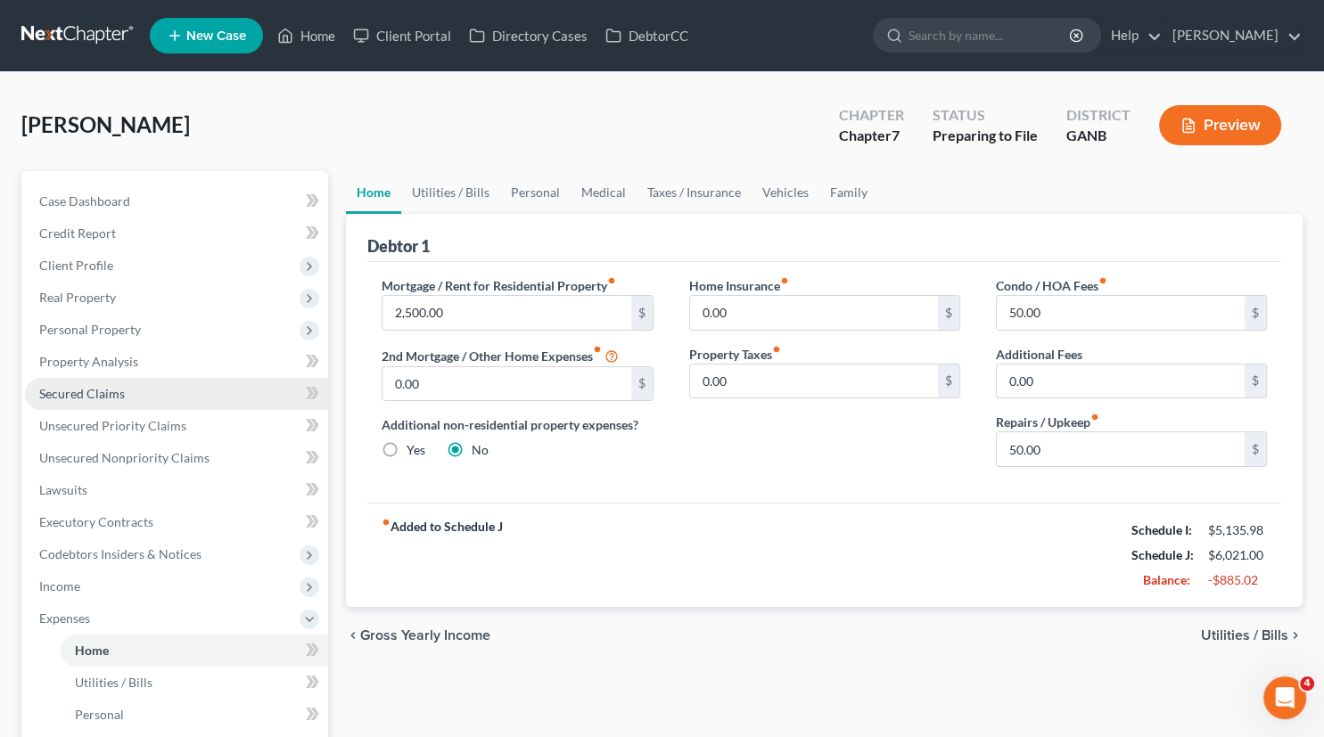
click at [84, 392] on span "Secured Claims" at bounding box center [82, 393] width 86 height 15
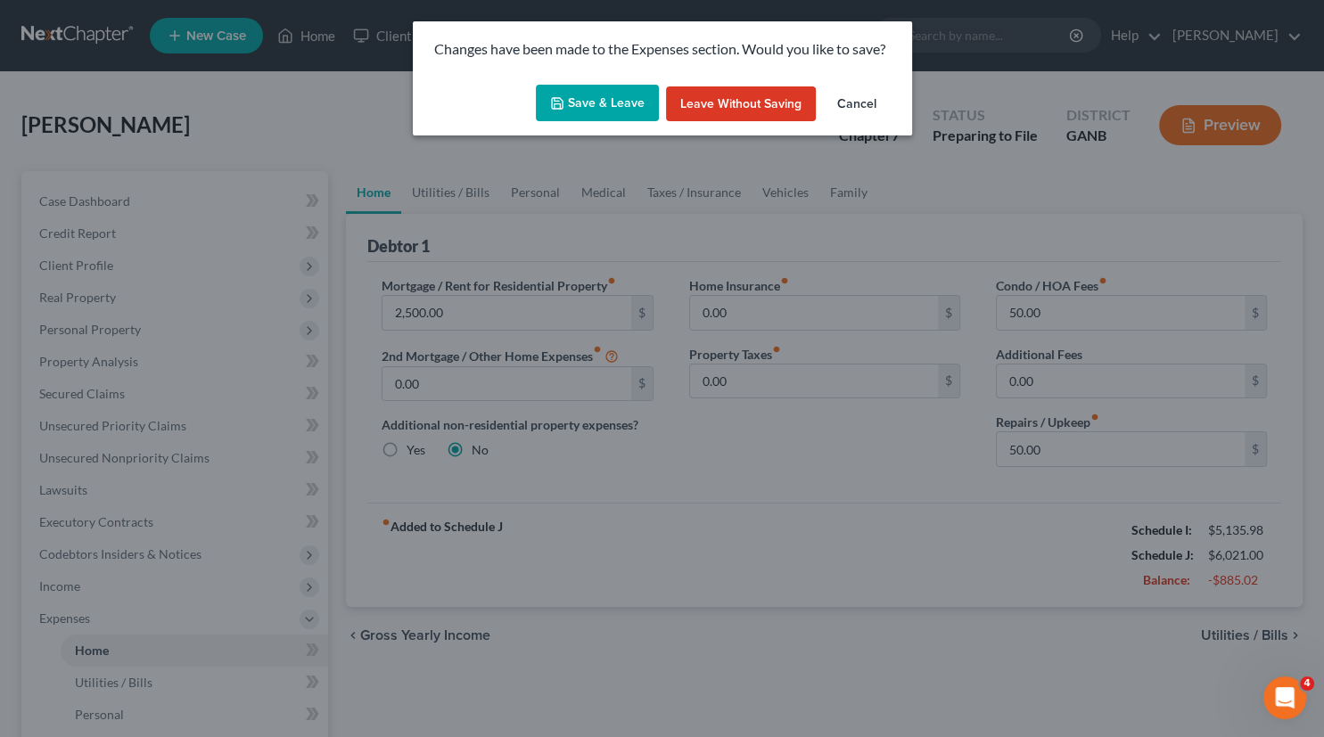
click at [615, 93] on button "Save & Leave" at bounding box center [597, 103] width 123 height 37
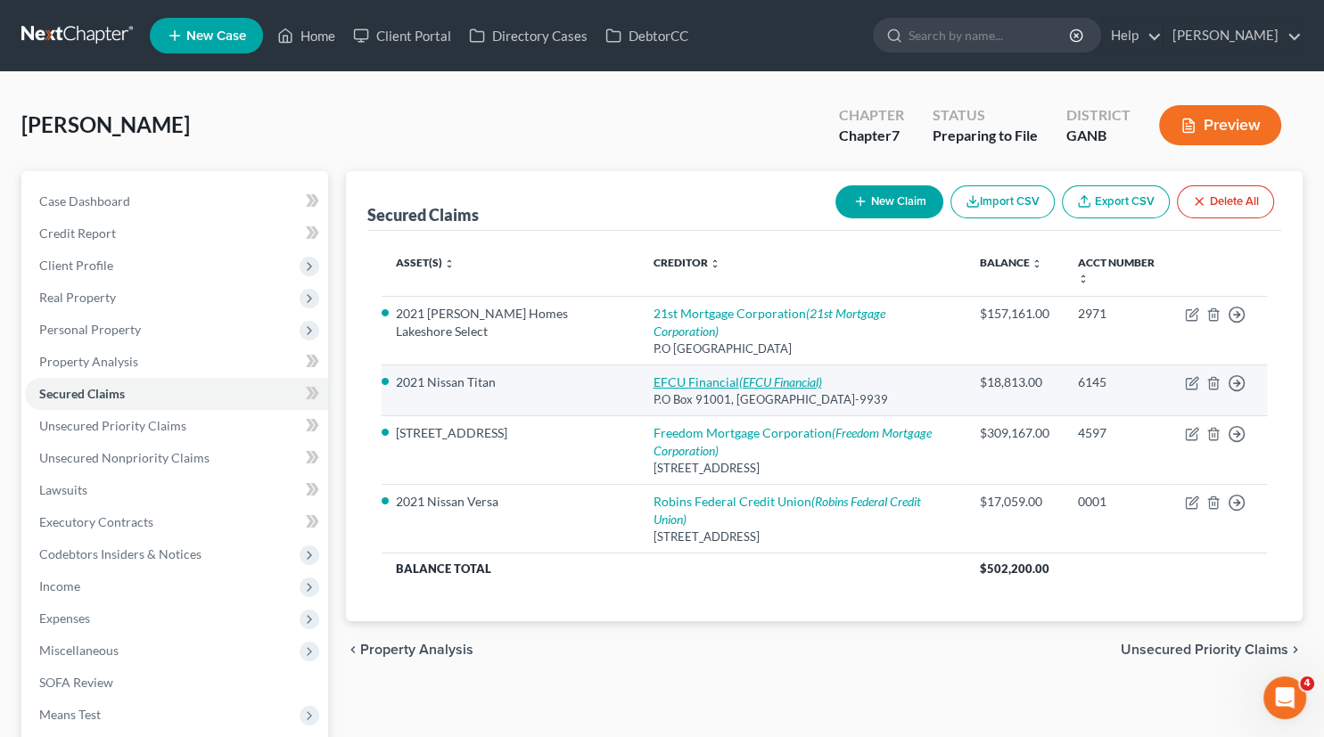
click at [740, 375] on icon "(EFCU Financial)" at bounding box center [779, 382] width 83 height 15
select select "19"
select select "6"
select select "2"
select select "0"
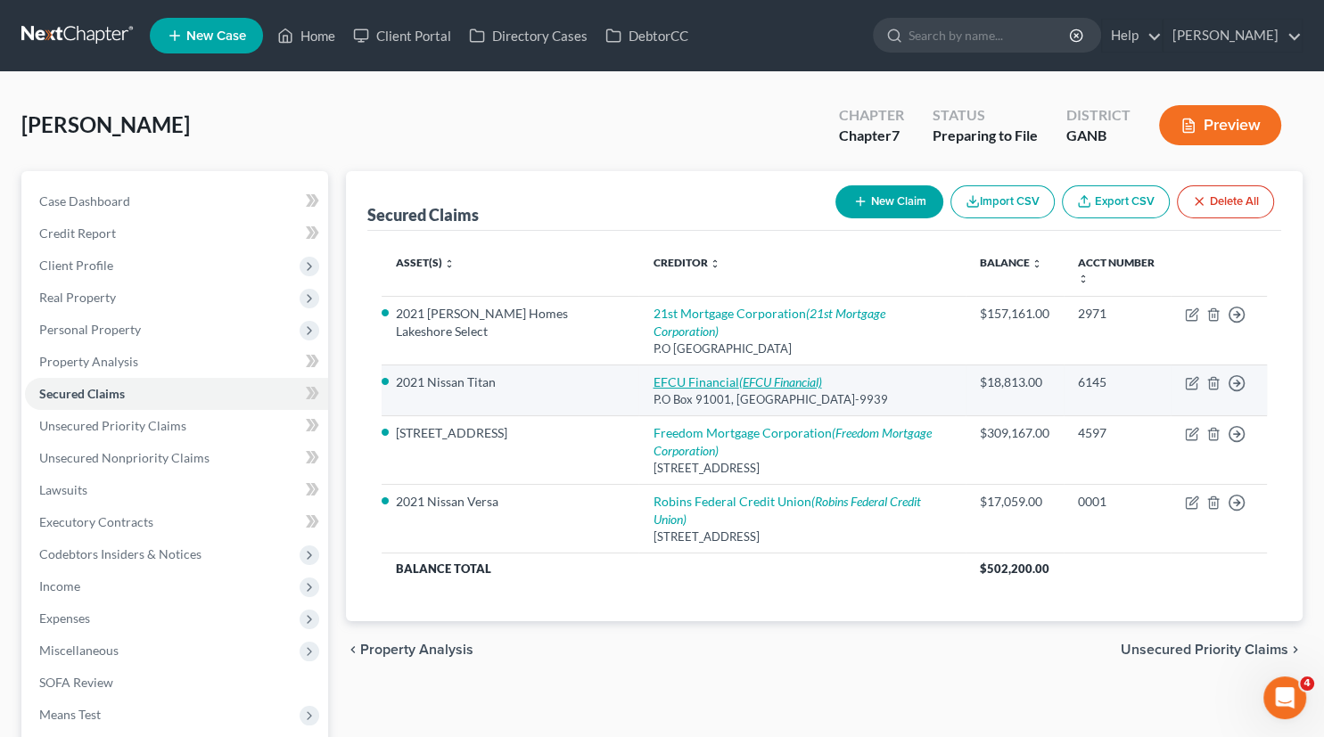
select select "0"
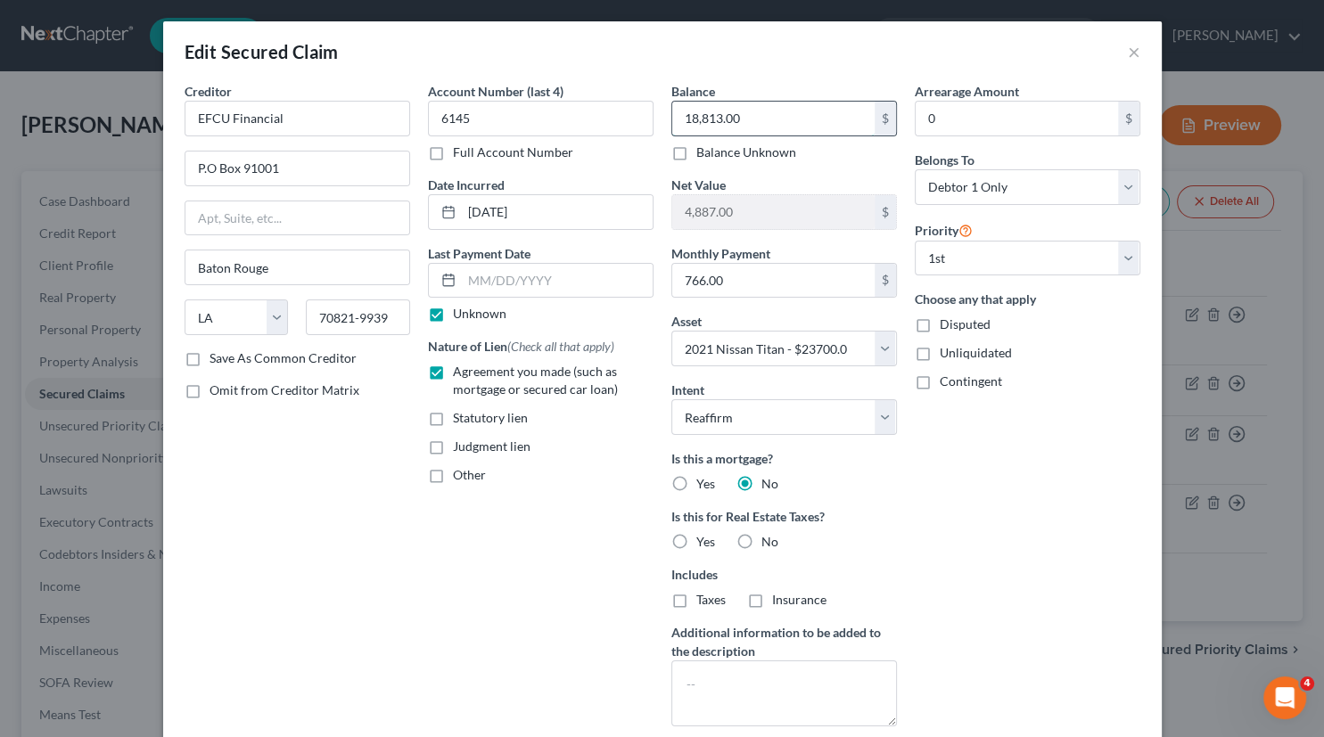
click at [758, 115] on input "18,813.00" at bounding box center [773, 119] width 202 height 34
type input "15,775.00"
click at [1136, 52] on button "×" at bounding box center [1134, 51] width 12 height 21
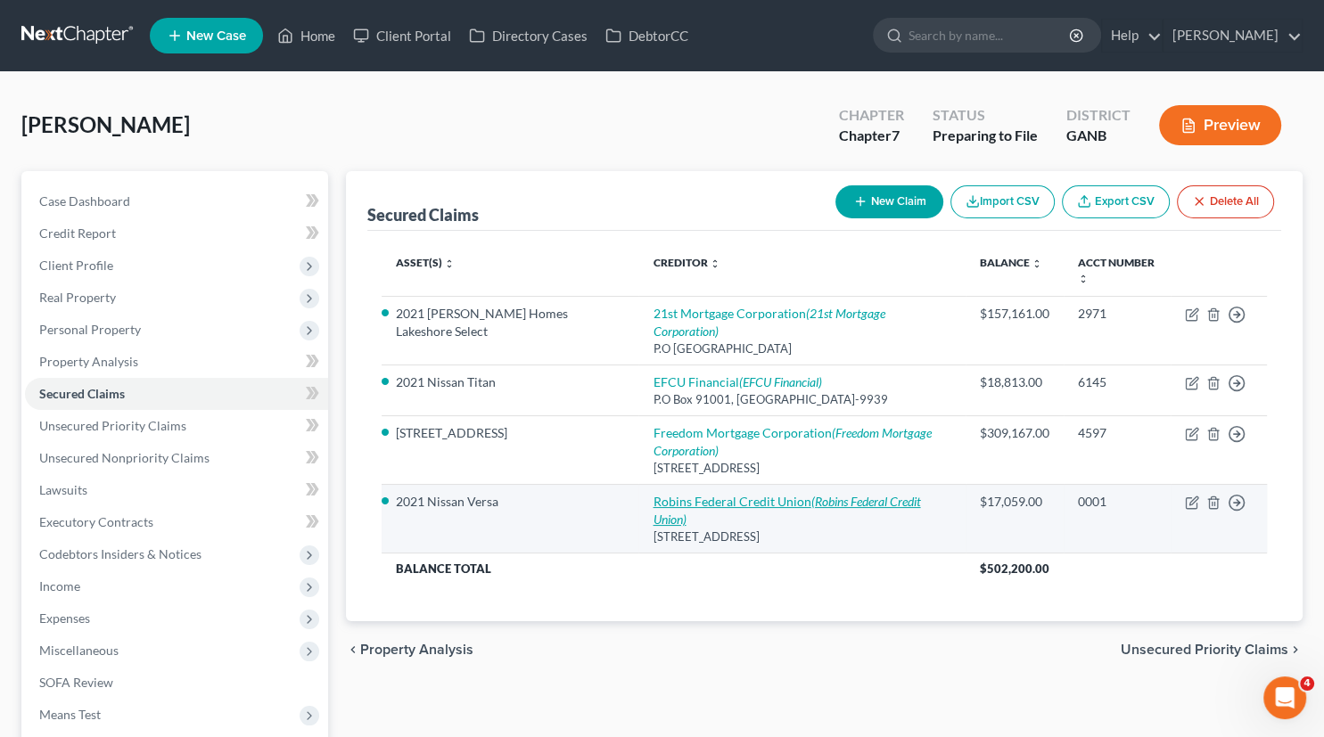
click at [679, 494] on link "Robins Federal Credit Union (Robins Federal Credit Union)" at bounding box center [787, 510] width 268 height 33
select select "10"
select select "4"
select select "2"
select select "3"
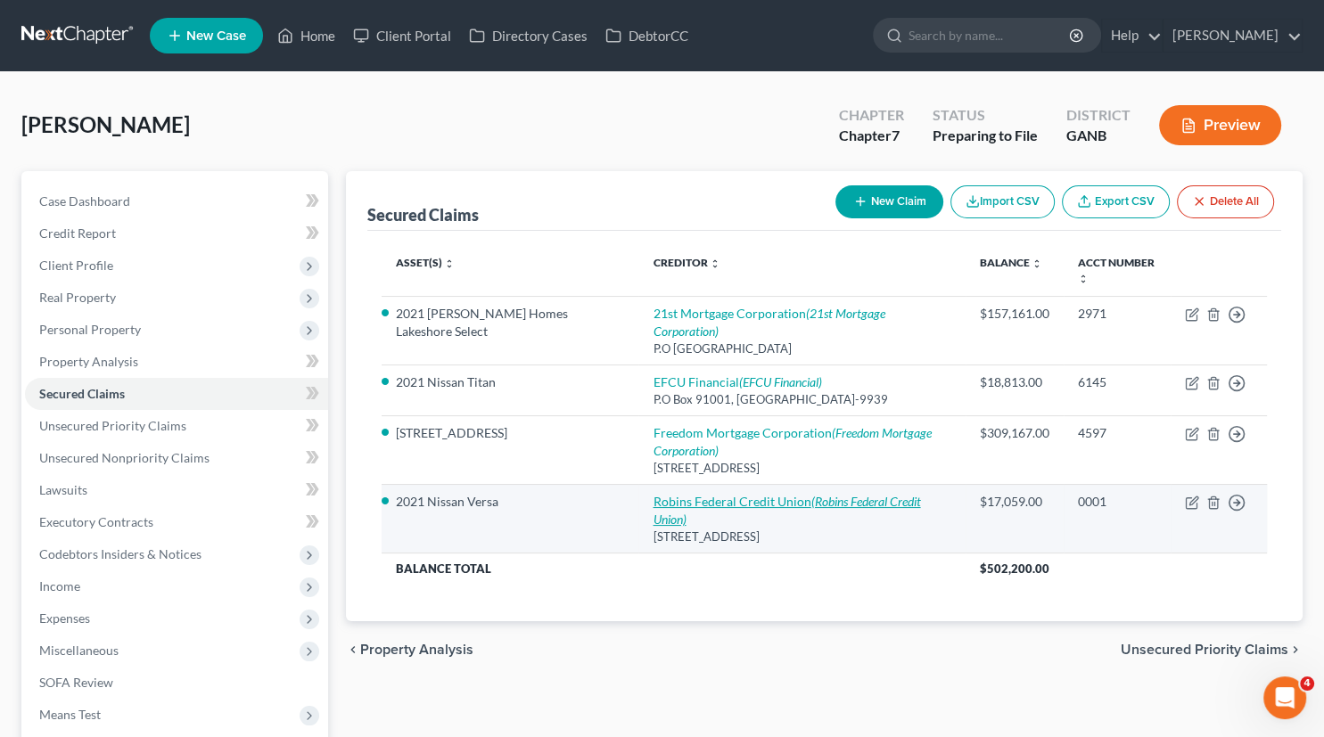
select select "0"
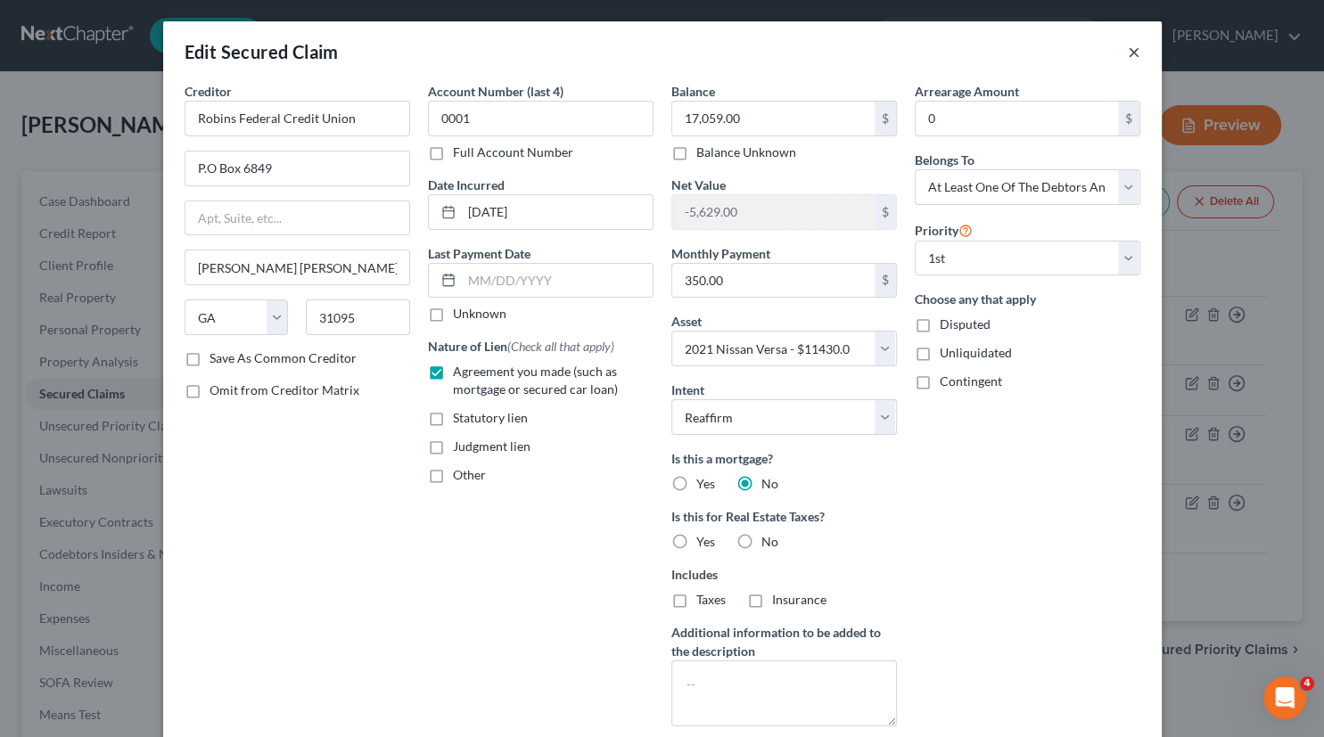
click at [1136, 58] on button "×" at bounding box center [1134, 51] width 12 height 21
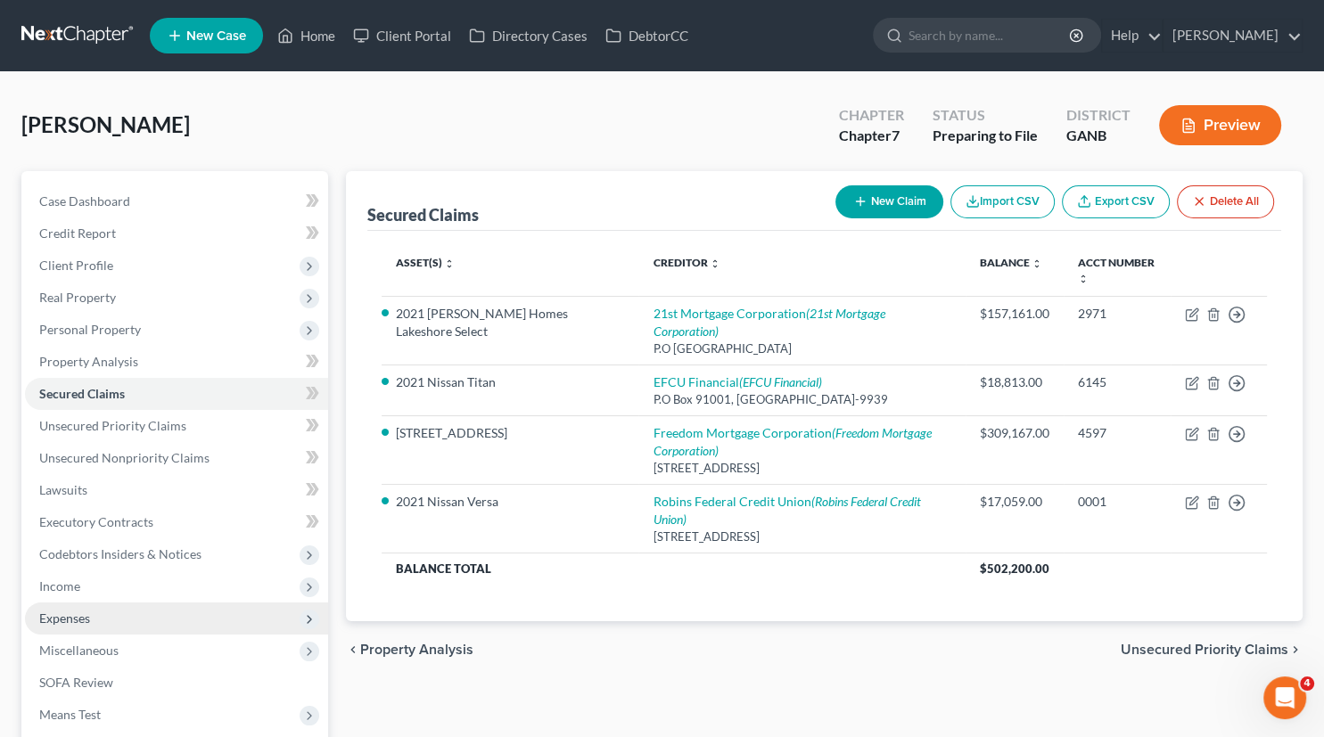
click at [64, 619] on span "Expenses" at bounding box center [64, 618] width 51 height 15
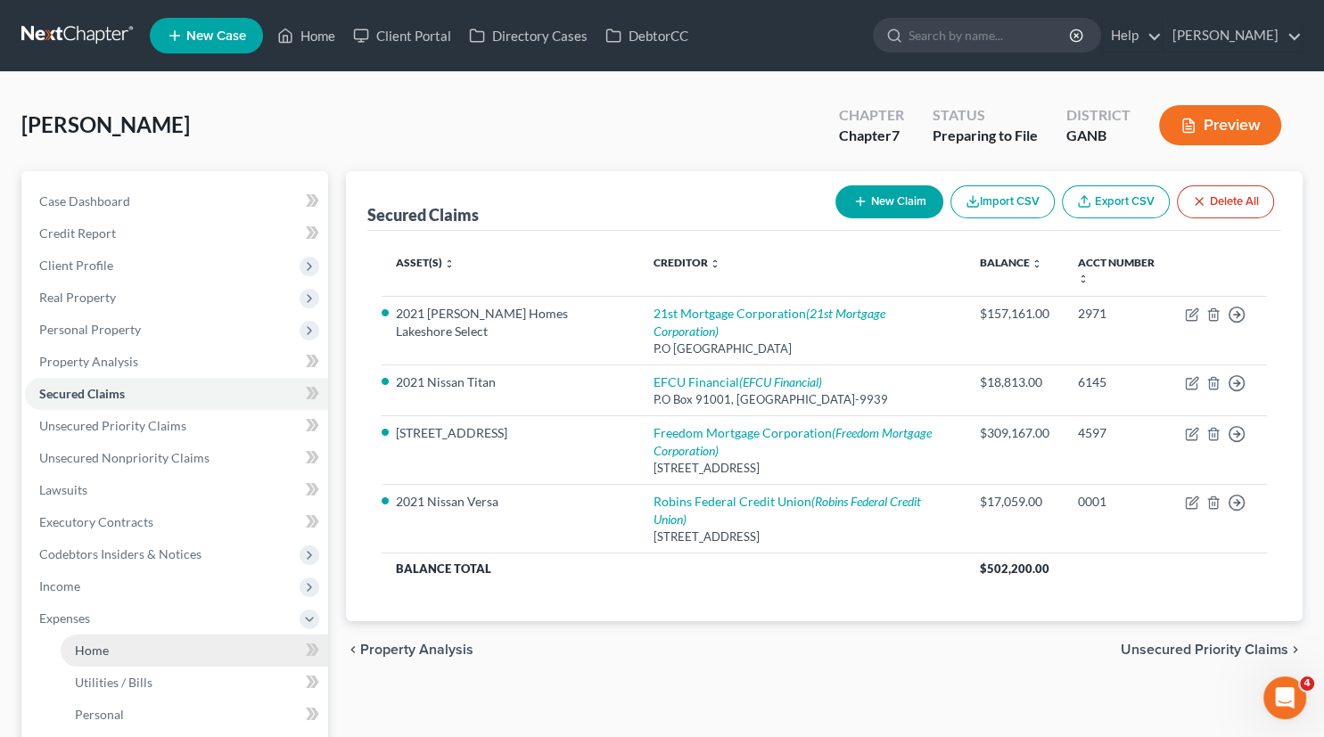
click at [99, 651] on span "Home" at bounding box center [92, 650] width 34 height 15
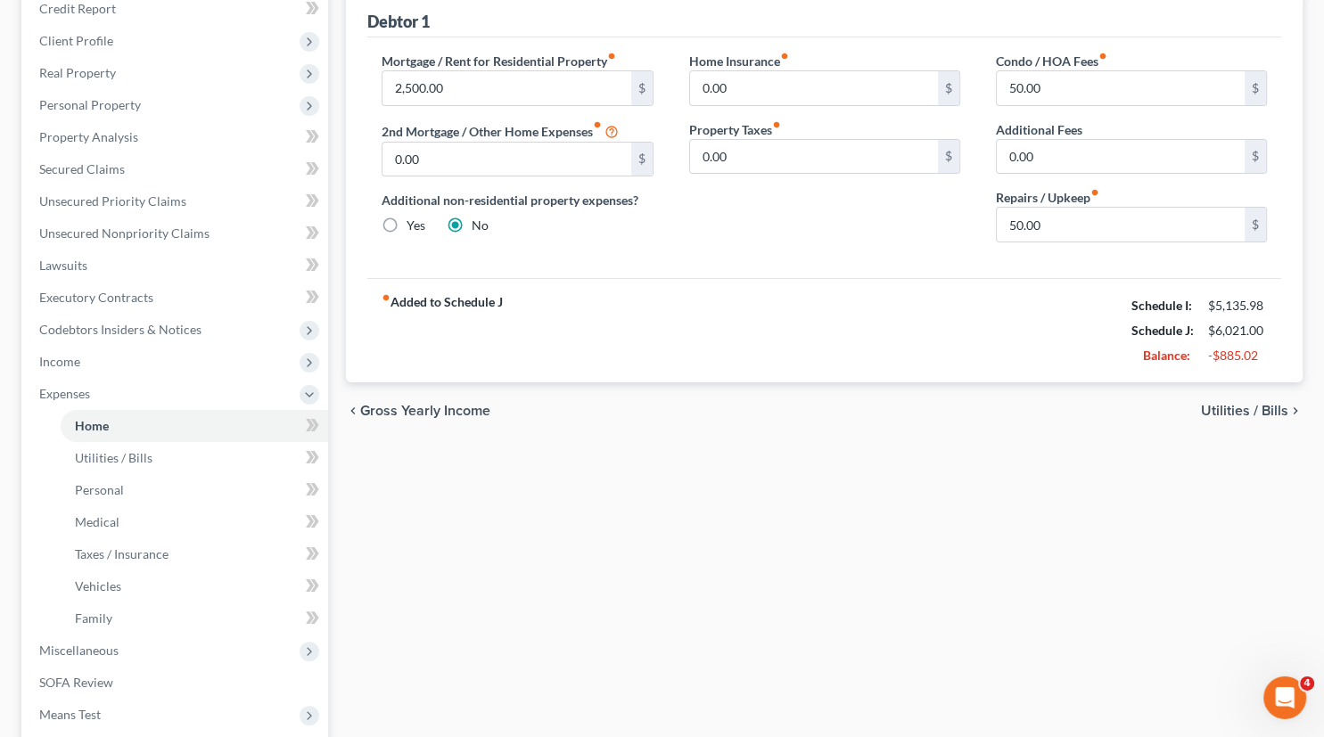
scroll to position [228, 0]
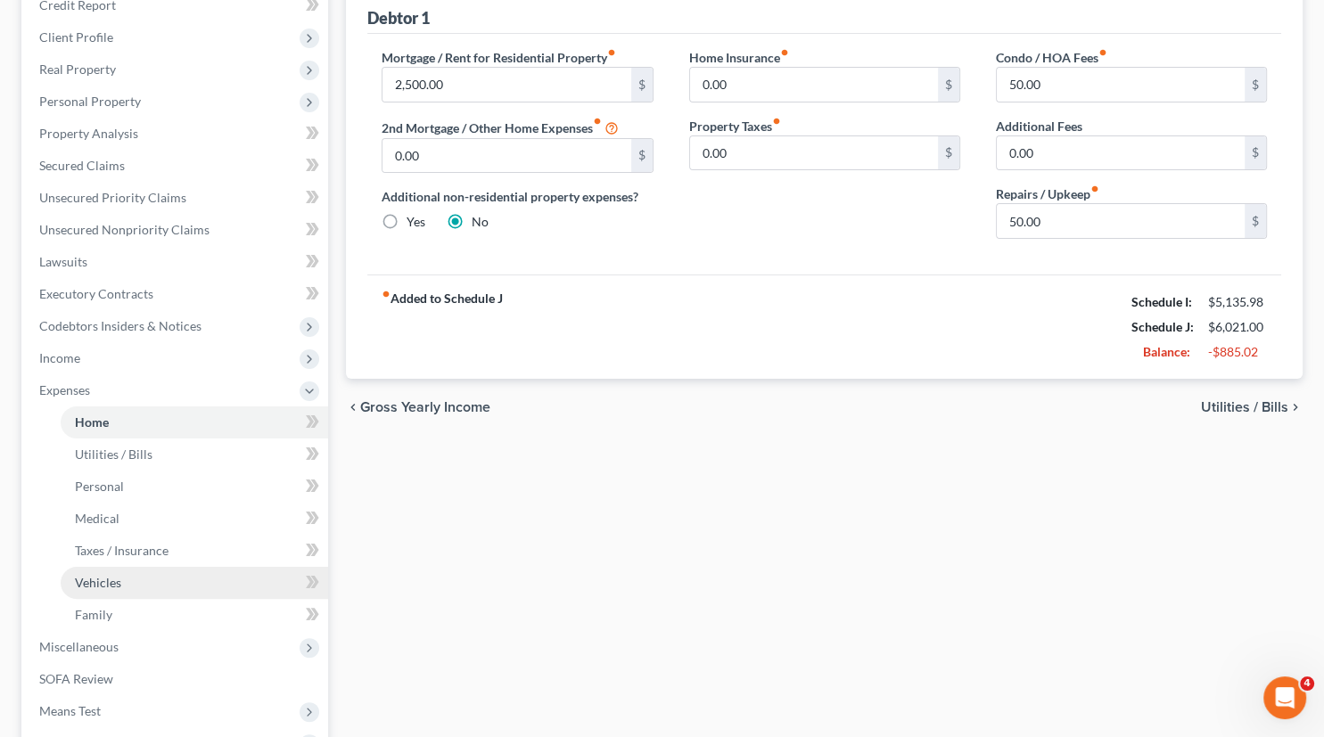
click at [106, 587] on span "Vehicles" at bounding box center [98, 582] width 46 height 15
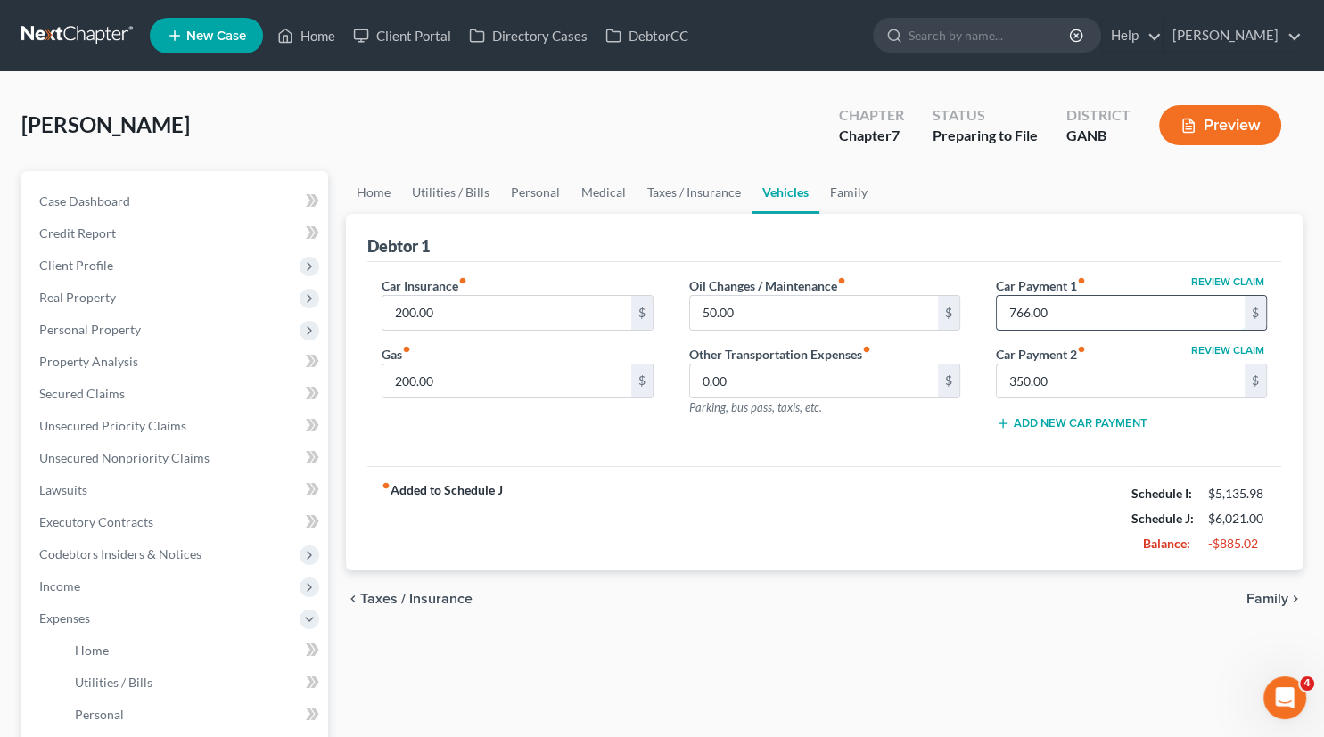
click at [1070, 305] on input "766.00" at bounding box center [1121, 313] width 248 height 34
type input "0.00"
click at [1088, 370] on input "350.00" at bounding box center [1121, 382] width 248 height 34
type input "0.00"
click at [1065, 309] on input "0.00" at bounding box center [1121, 313] width 248 height 34
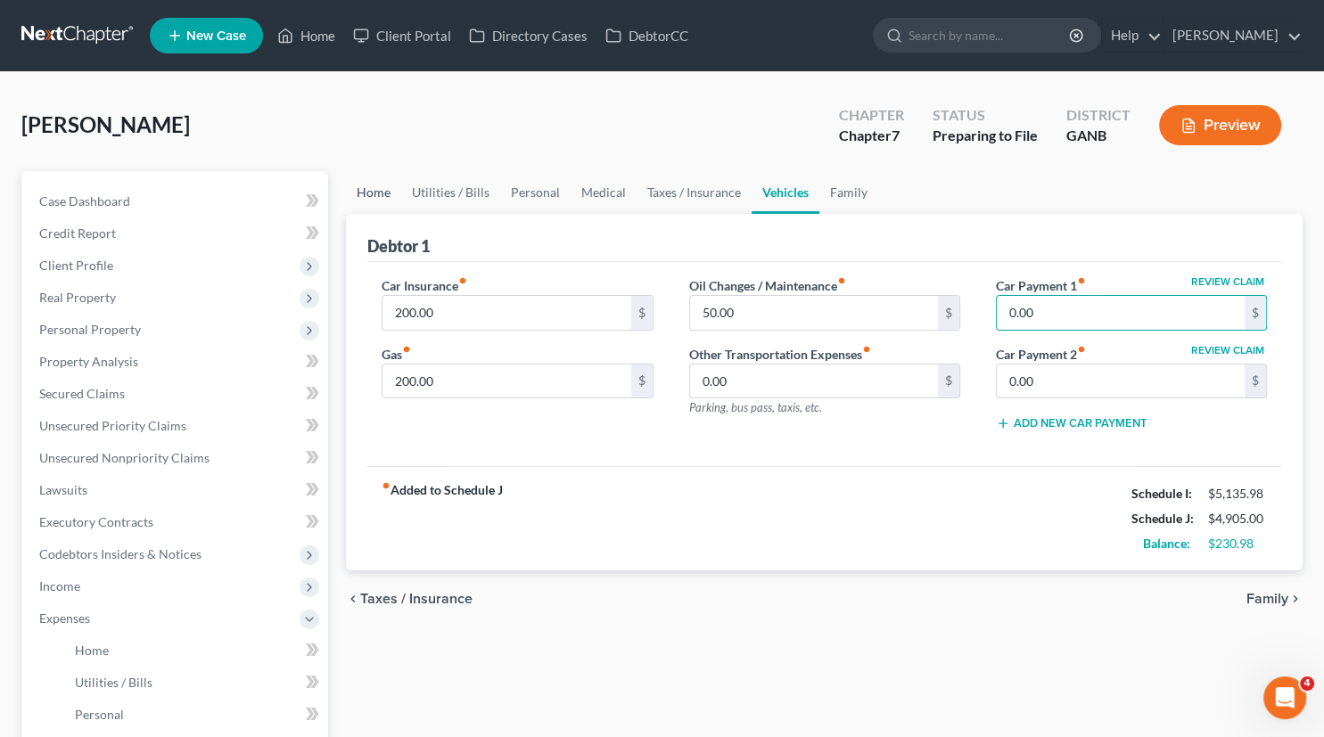
click at [370, 190] on link "Home" at bounding box center [373, 192] width 55 height 43
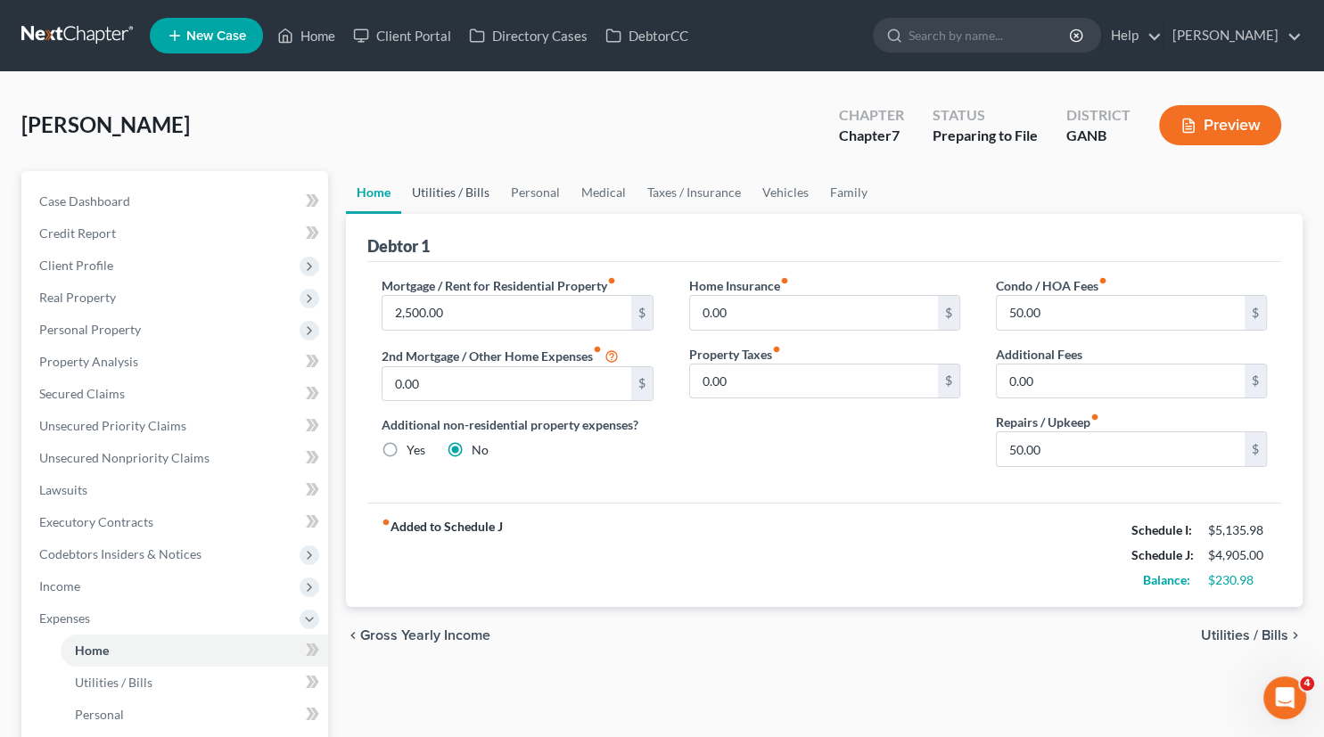
click at [460, 194] on link "Utilities / Bills" at bounding box center [450, 192] width 99 height 43
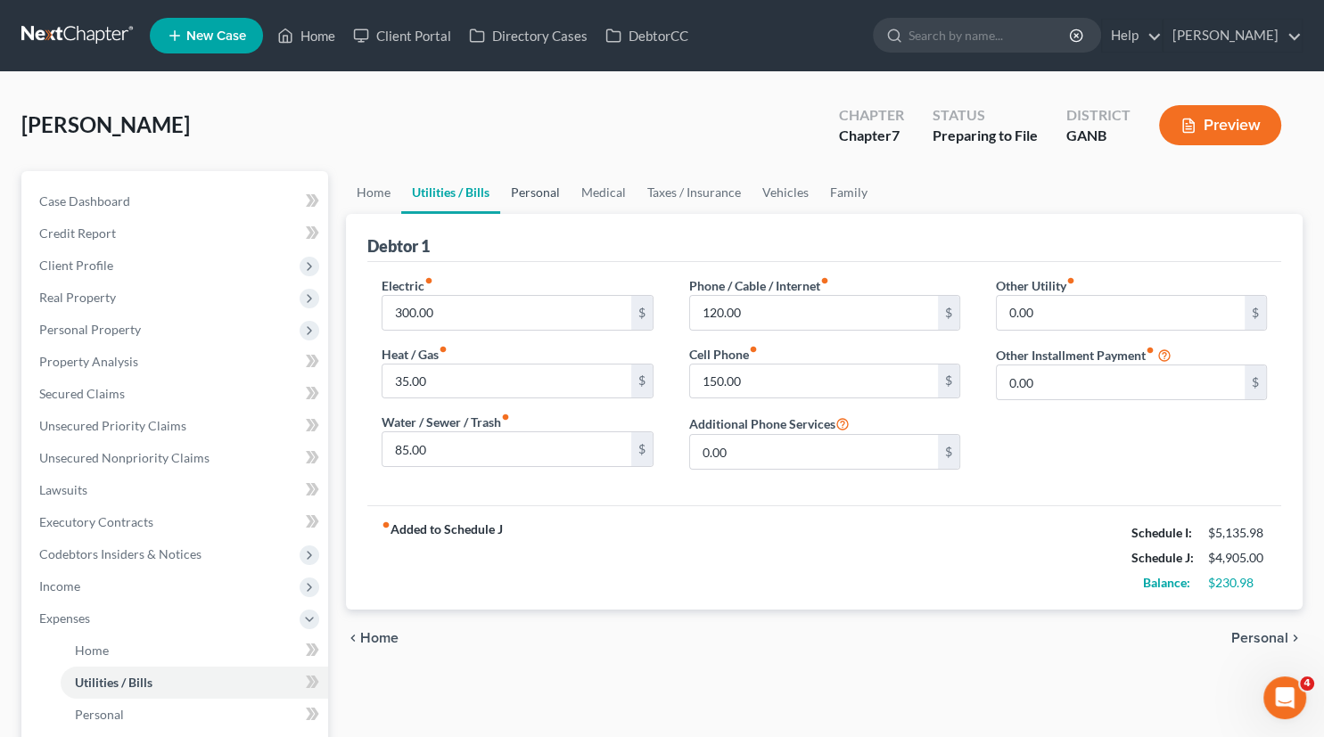
click at [541, 191] on link "Personal" at bounding box center [535, 192] width 70 height 43
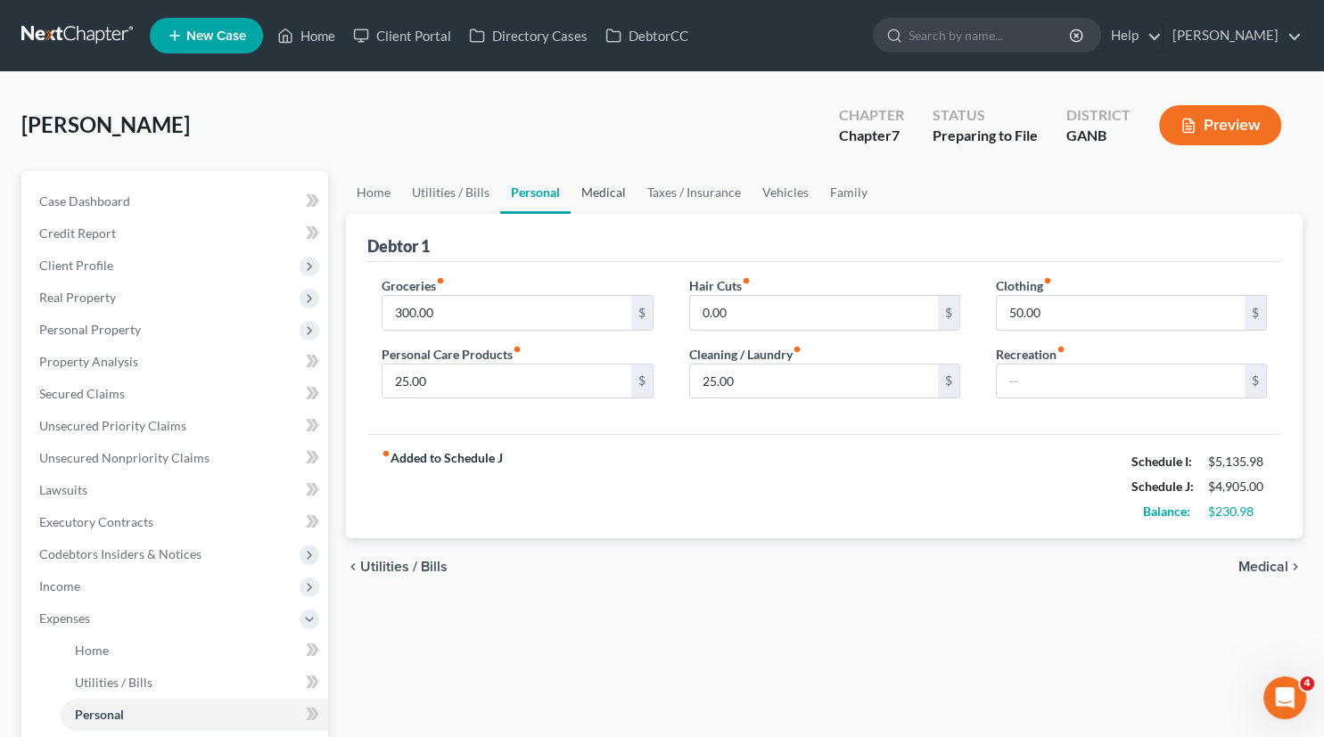
click at [621, 189] on link "Medical" at bounding box center [604, 192] width 66 height 43
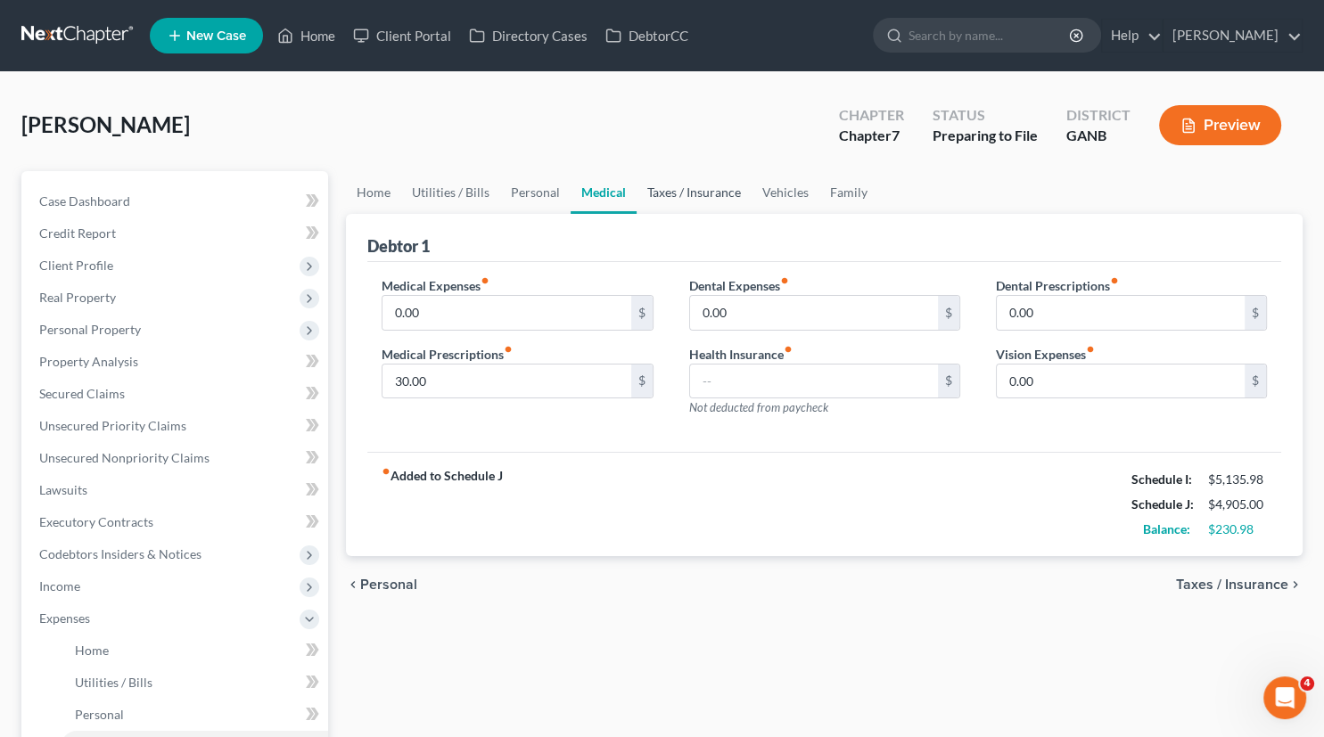
click at [670, 194] on link "Taxes / Insurance" at bounding box center [694, 192] width 115 height 43
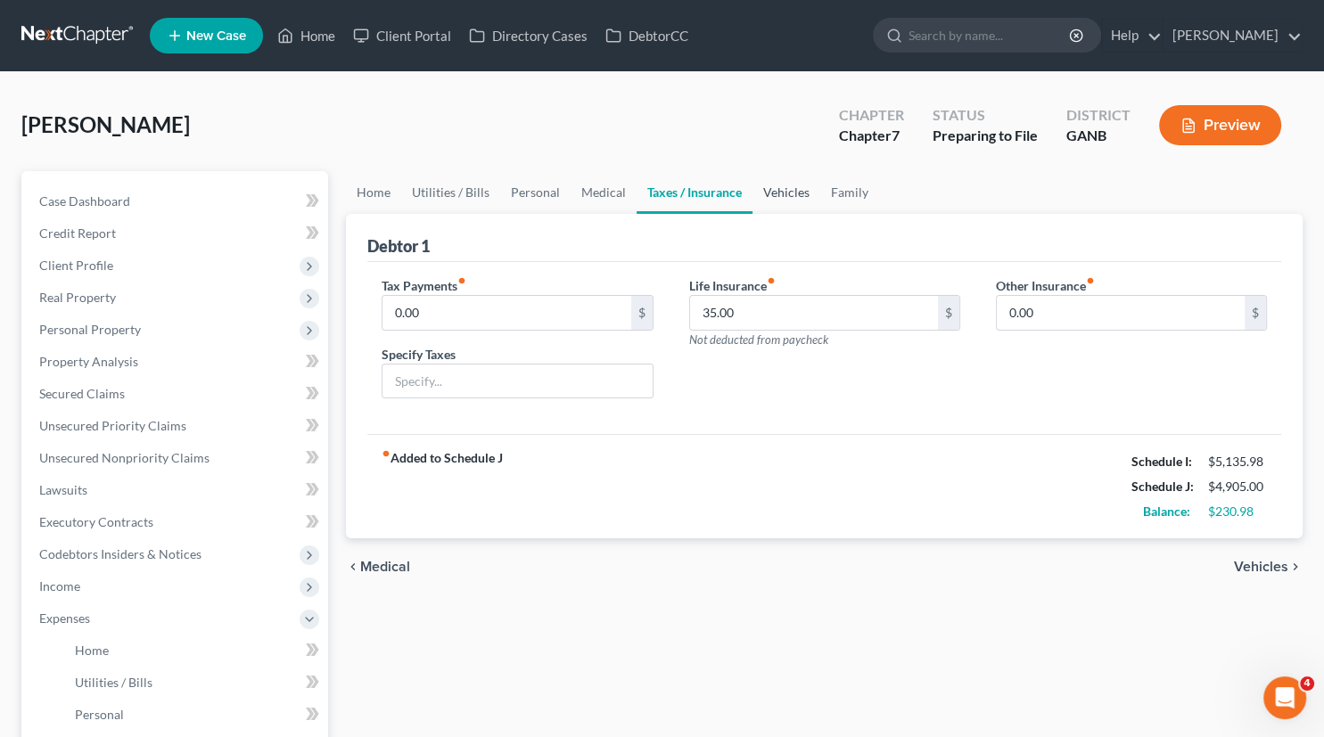
click at [783, 191] on link "Vehicles" at bounding box center [787, 192] width 68 height 43
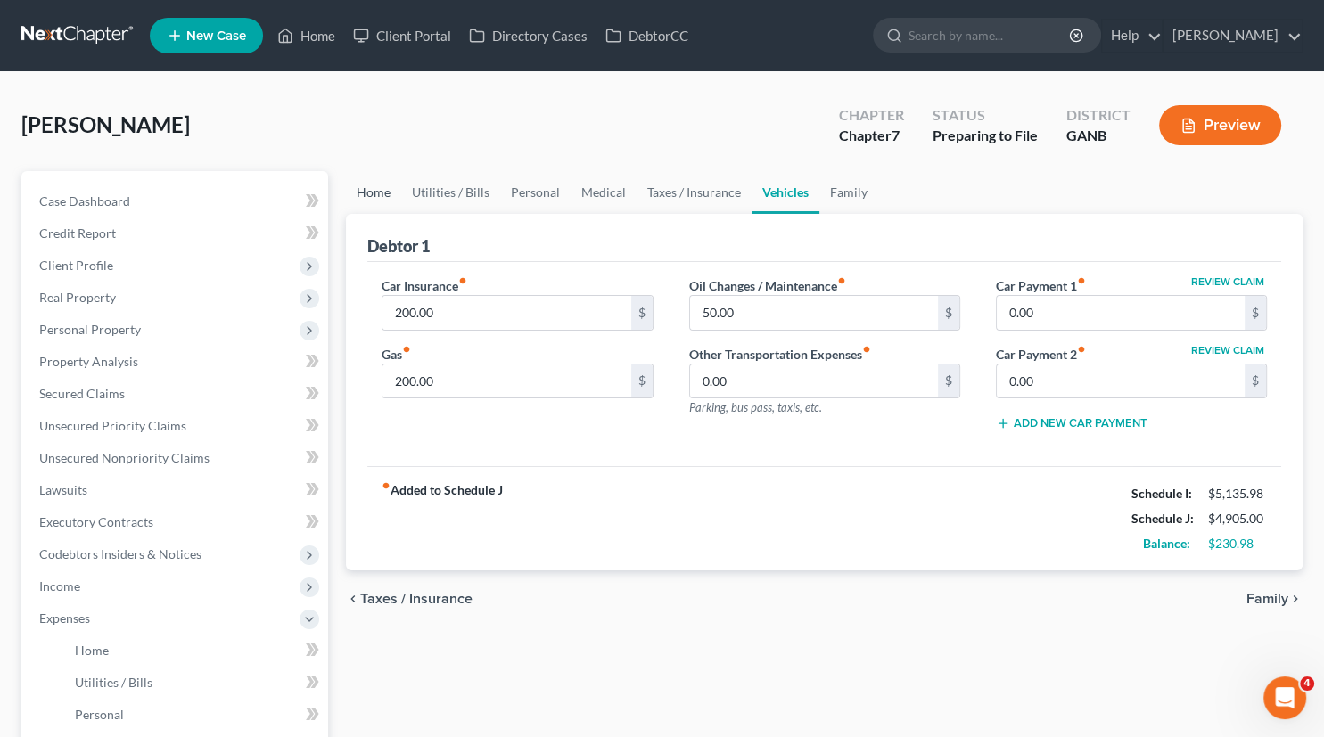
click at [383, 184] on link "Home" at bounding box center [373, 192] width 55 height 43
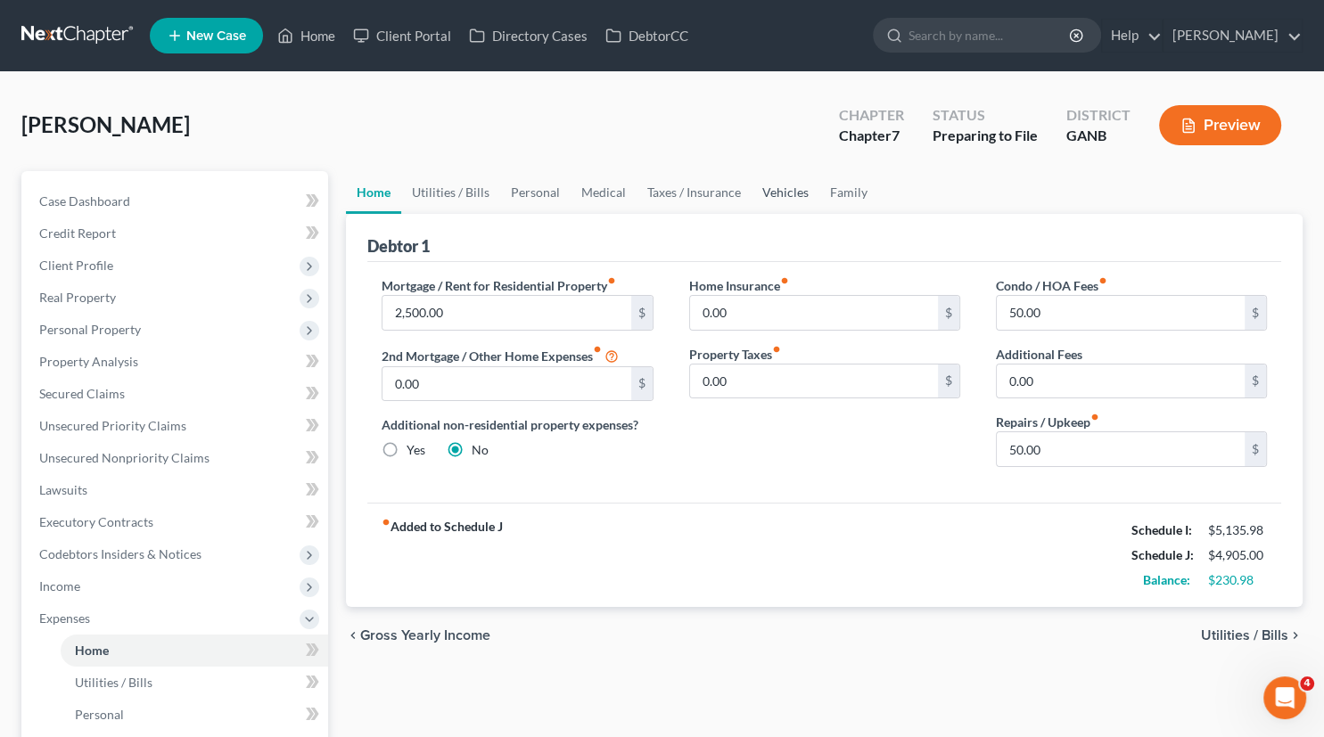
click at [772, 191] on link "Vehicles" at bounding box center [786, 192] width 68 height 43
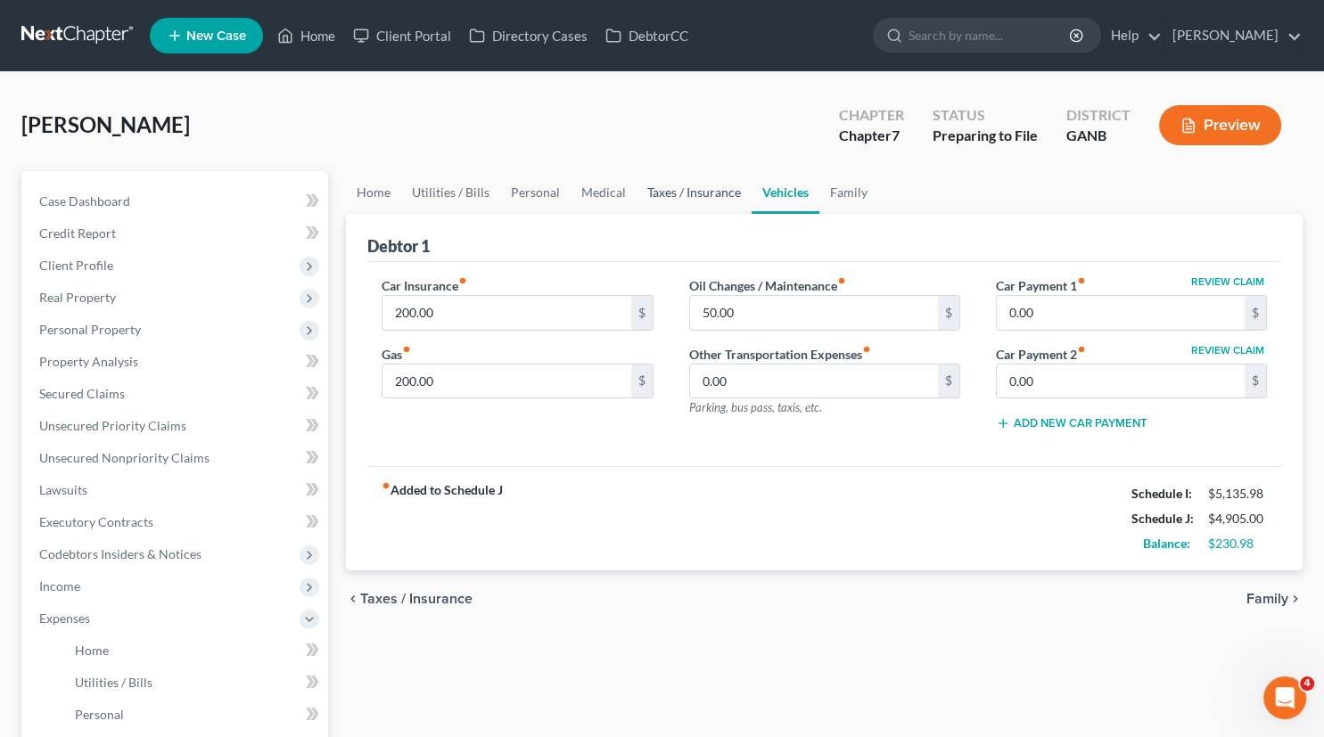
click at [679, 185] on link "Taxes / Insurance" at bounding box center [694, 192] width 115 height 43
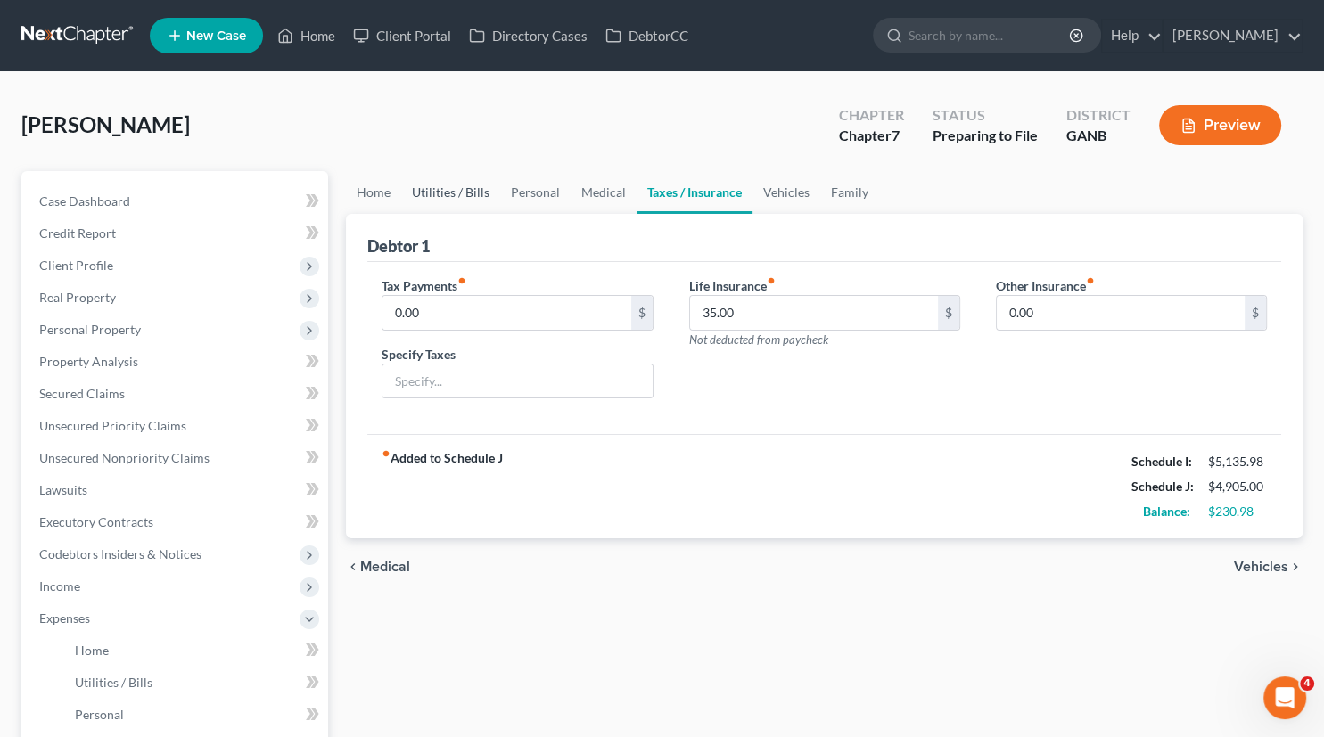
click at [457, 194] on link "Utilities / Bills" at bounding box center [450, 192] width 99 height 43
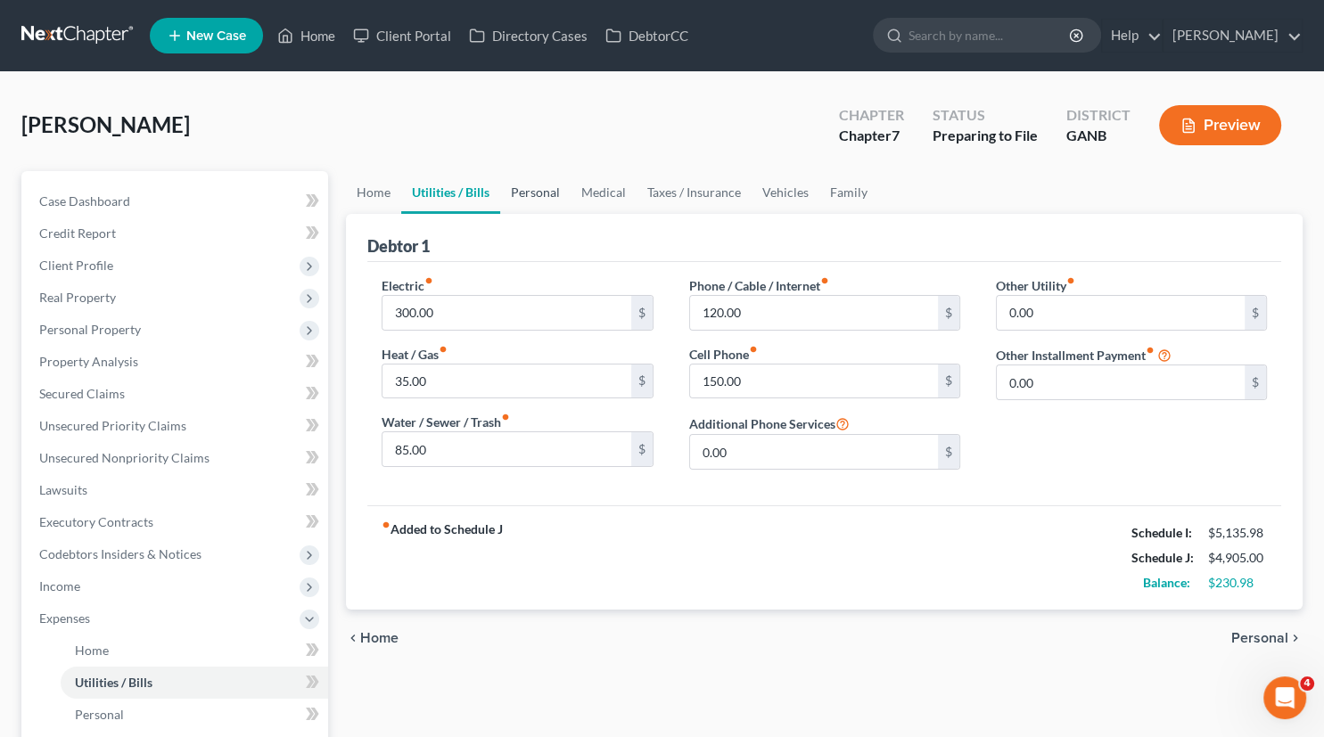
click at [515, 191] on link "Personal" at bounding box center [535, 192] width 70 height 43
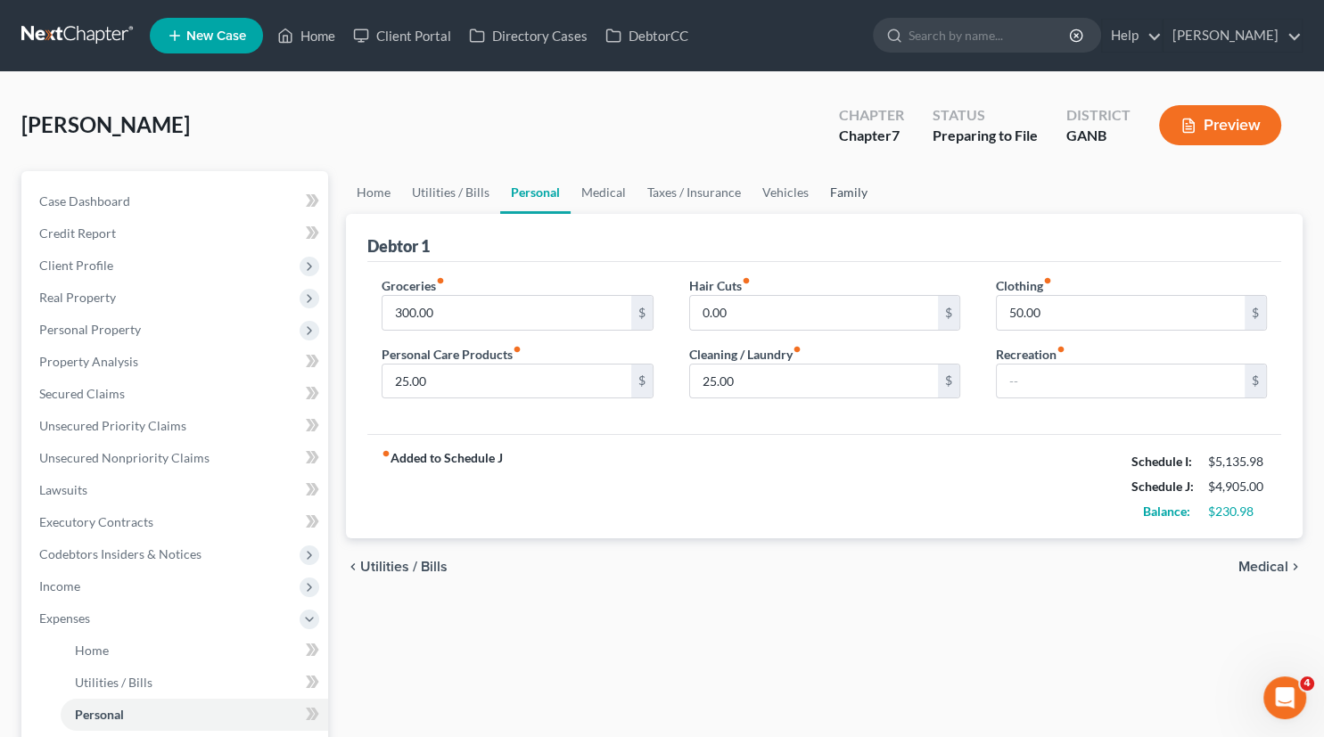
click at [836, 195] on link "Family" at bounding box center [848, 192] width 59 height 43
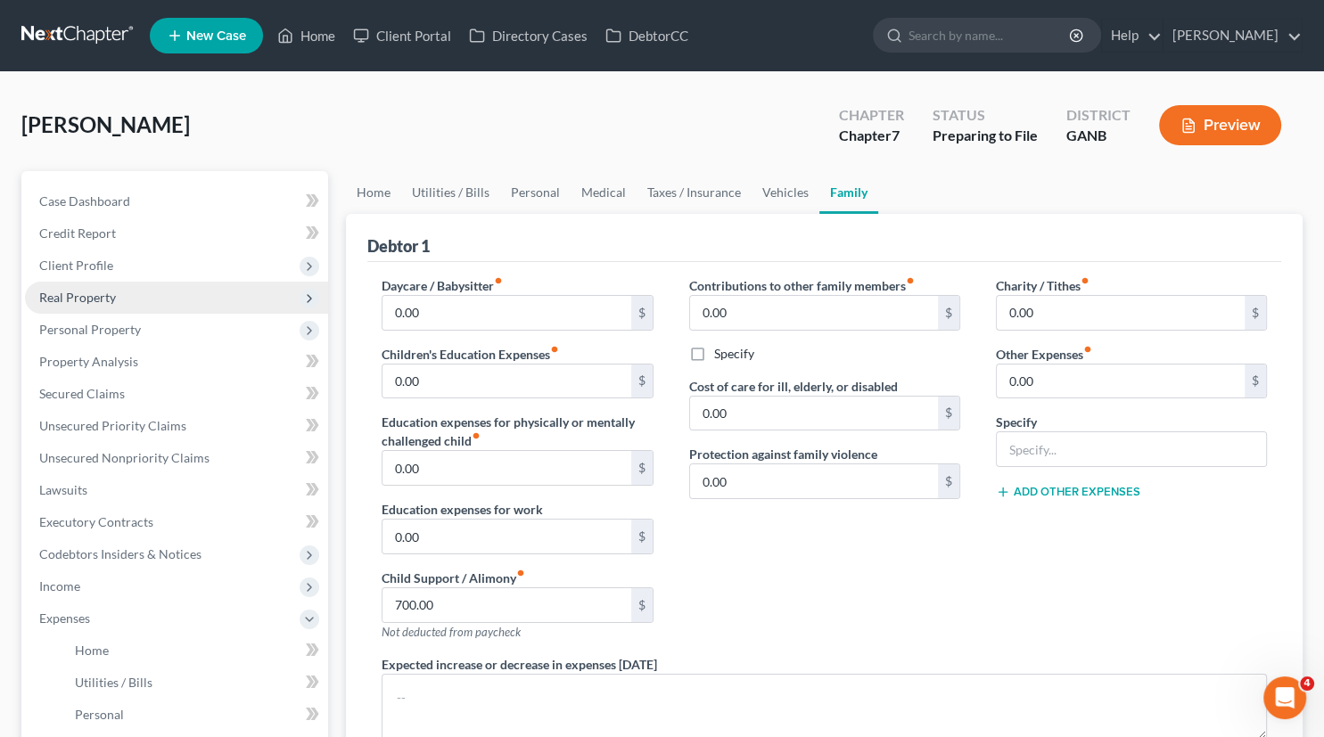
click at [62, 294] on span "Real Property" at bounding box center [77, 297] width 77 height 15
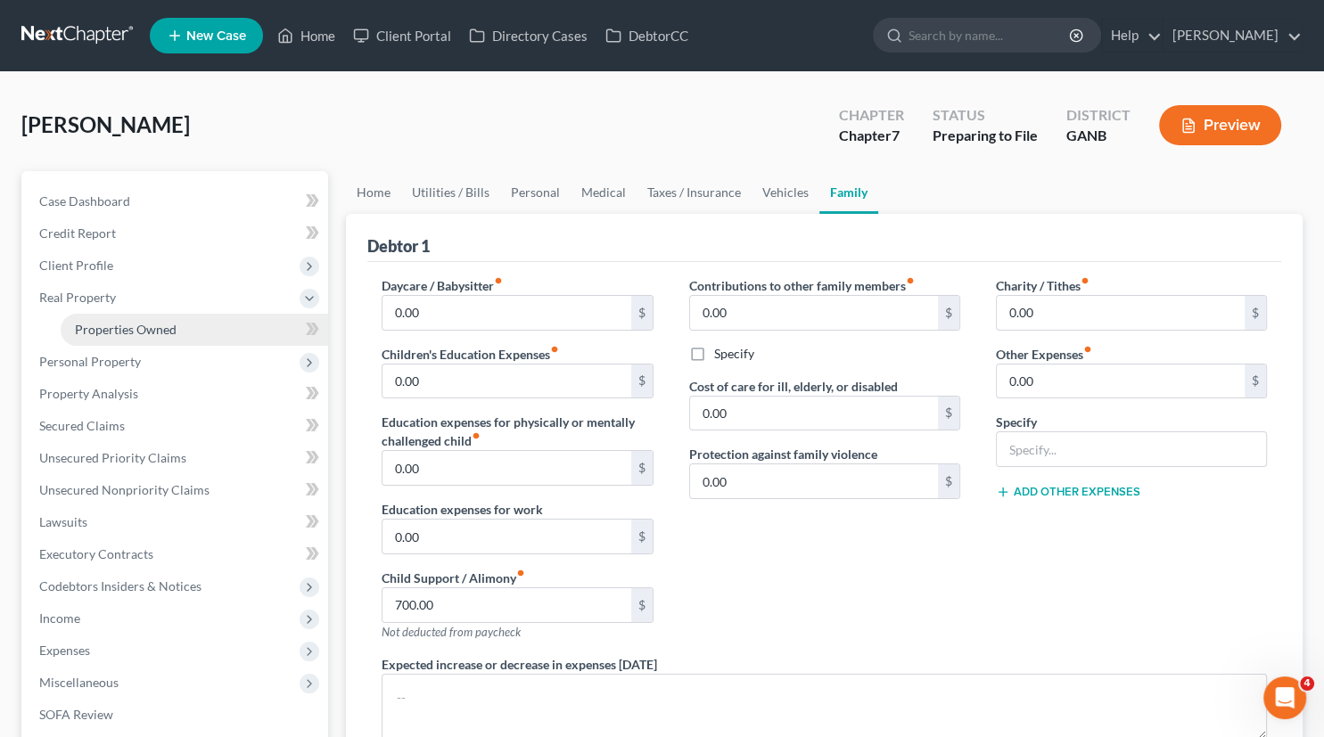
click at [144, 334] on span "Properties Owned" at bounding box center [126, 329] width 102 height 15
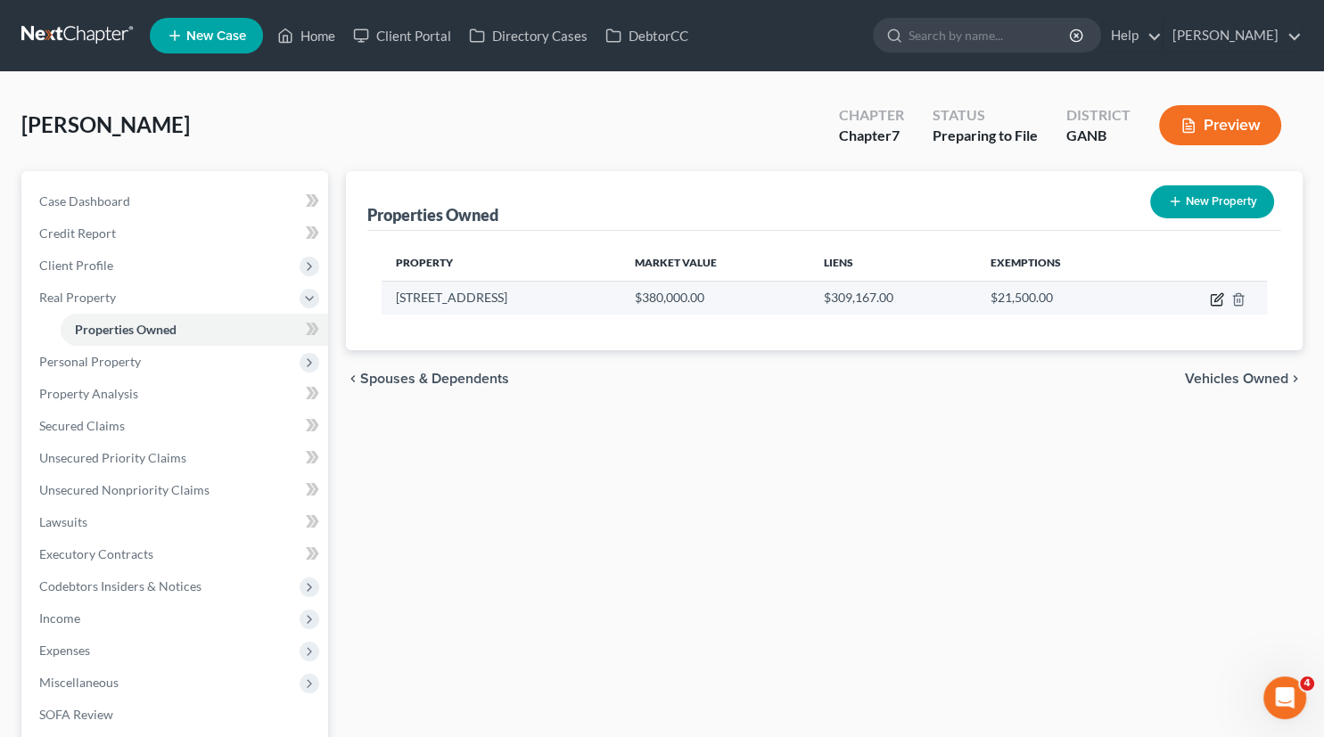
click at [1215, 301] on icon "button" at bounding box center [1217, 299] width 14 height 14
select select "10"
select select "0"
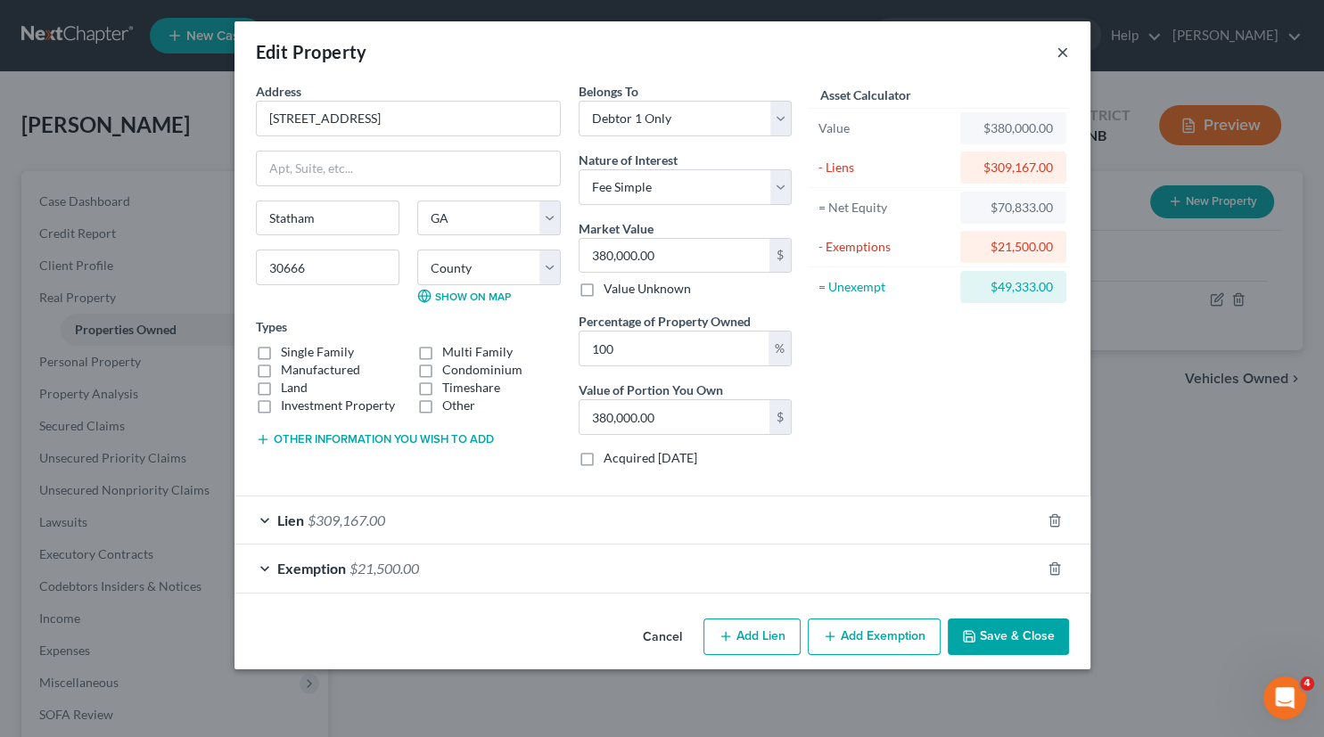
click at [1058, 52] on button "×" at bounding box center [1063, 51] width 12 height 21
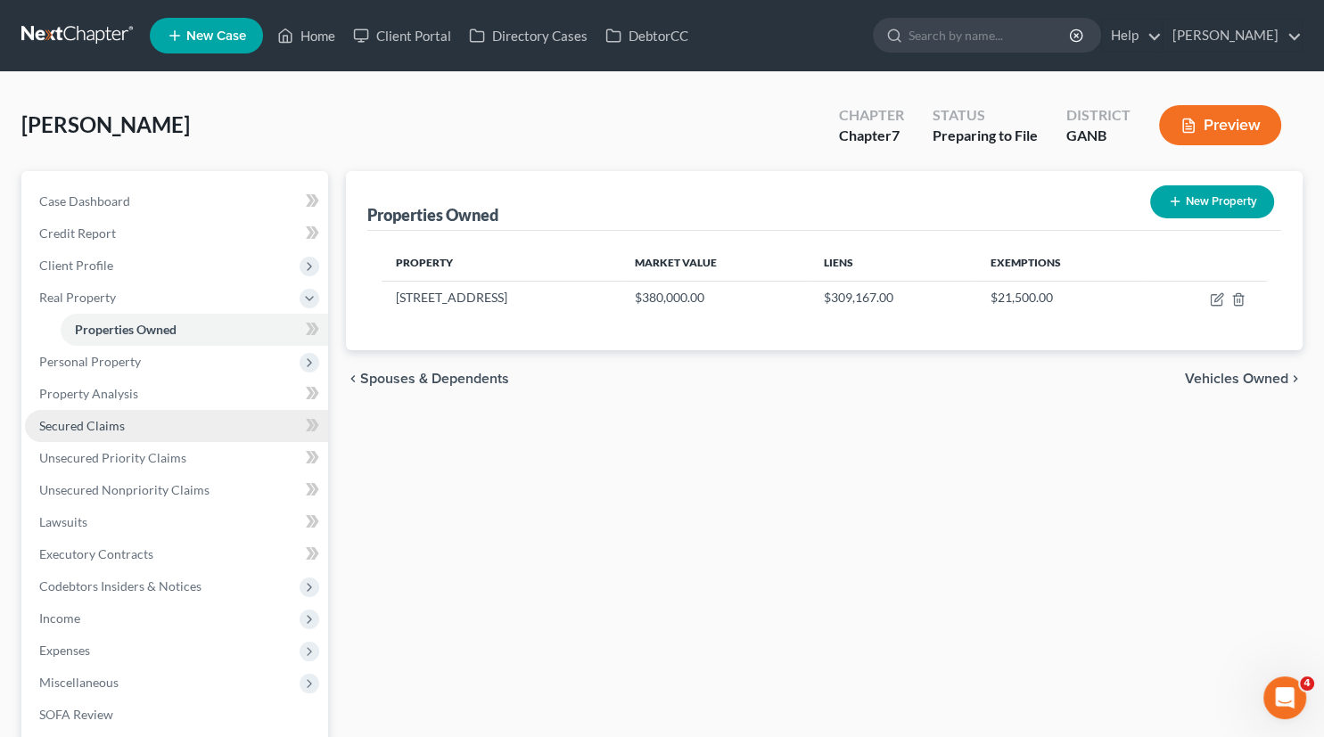
click at [84, 430] on span "Secured Claims" at bounding box center [82, 425] width 86 height 15
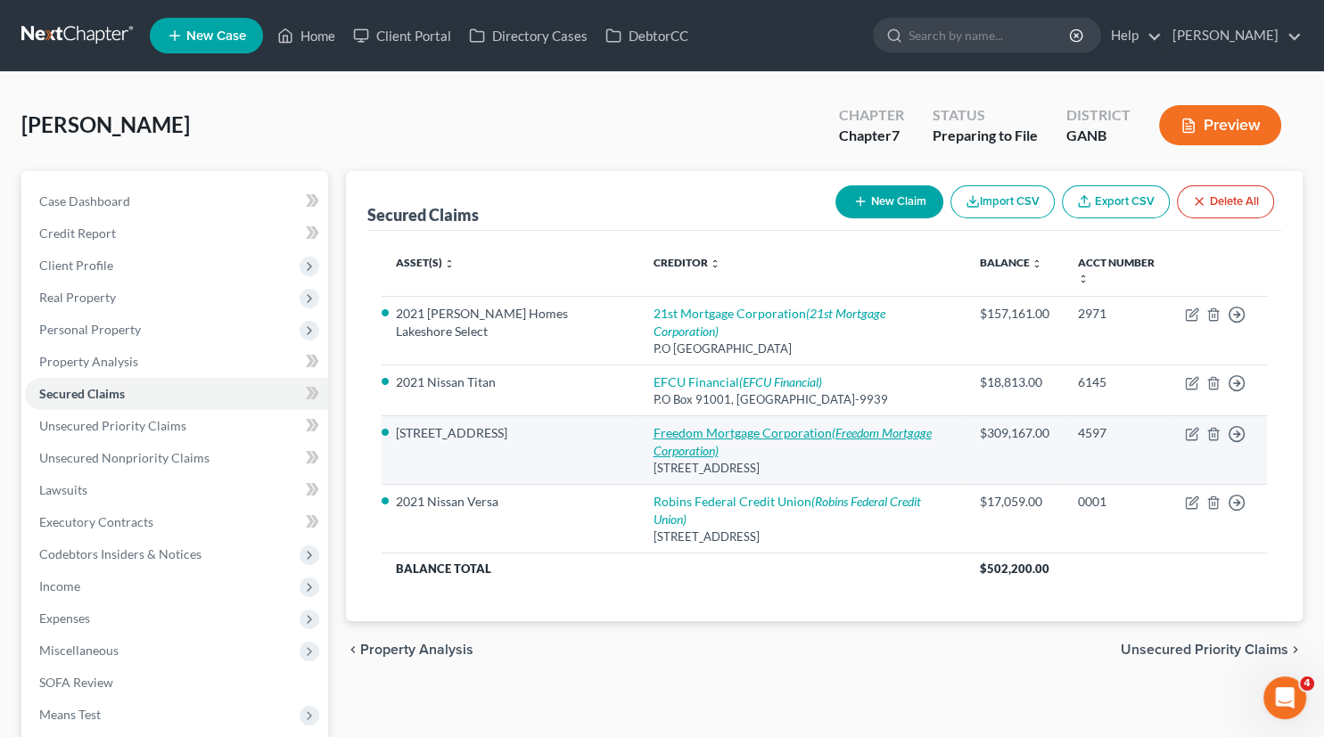
click at [697, 425] on link "Freedom Mortgage Corporation (Freedom Mortgage Corporation)" at bounding box center [792, 441] width 278 height 33
select select "9"
select select "4"
select select "0"
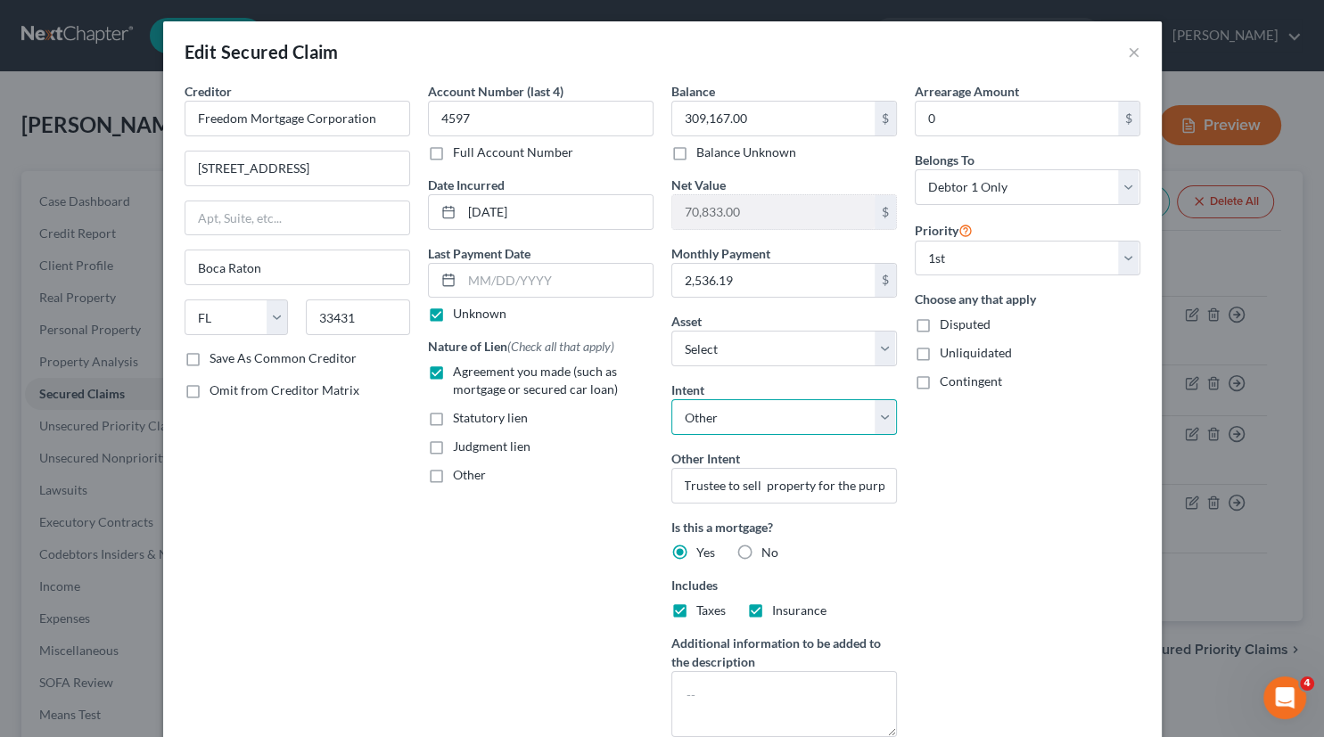
click at [671, 399] on select "Select Surrender Redeem Reaffirm Avoid Other" at bounding box center [784, 417] width 226 height 36
select select "2"
click option "Reaffirm" at bounding box center [0, 0] width 0 height 0
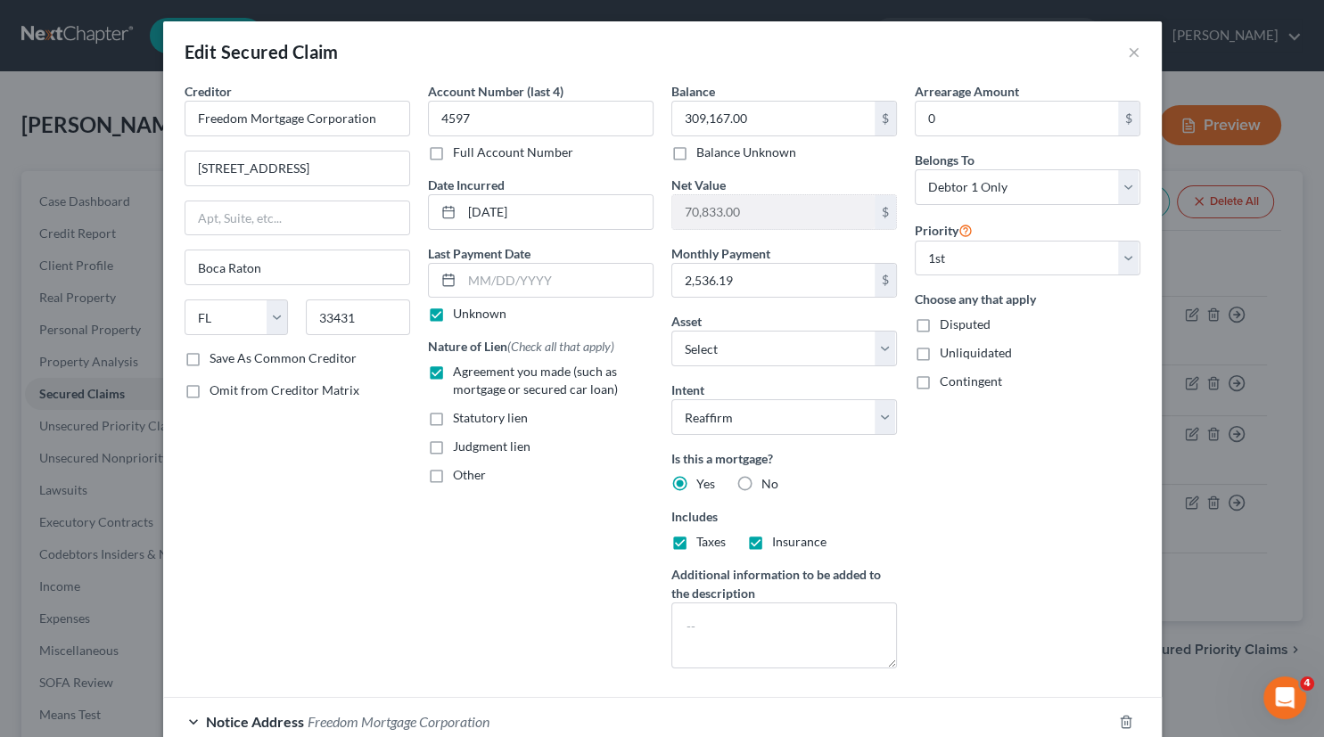
scroll to position [155, 0]
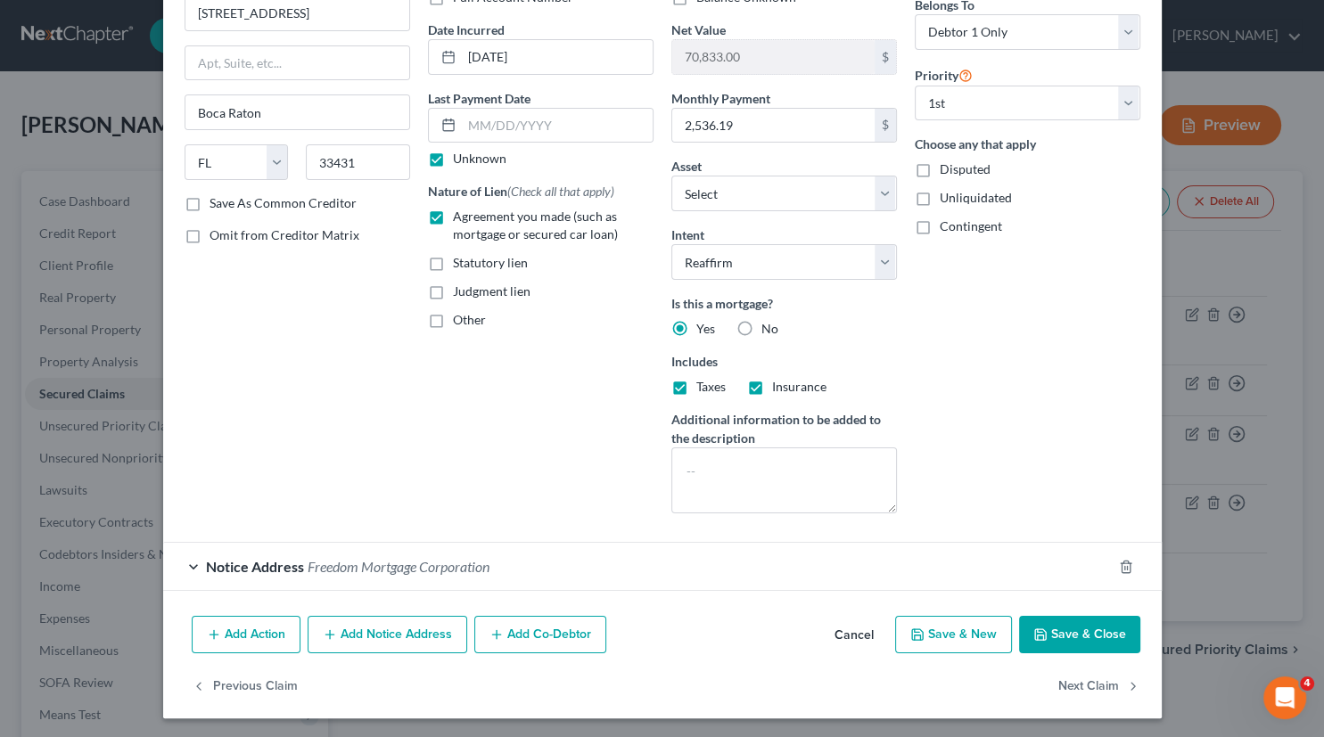
click at [1082, 628] on button "Save & Close" at bounding box center [1079, 634] width 121 height 37
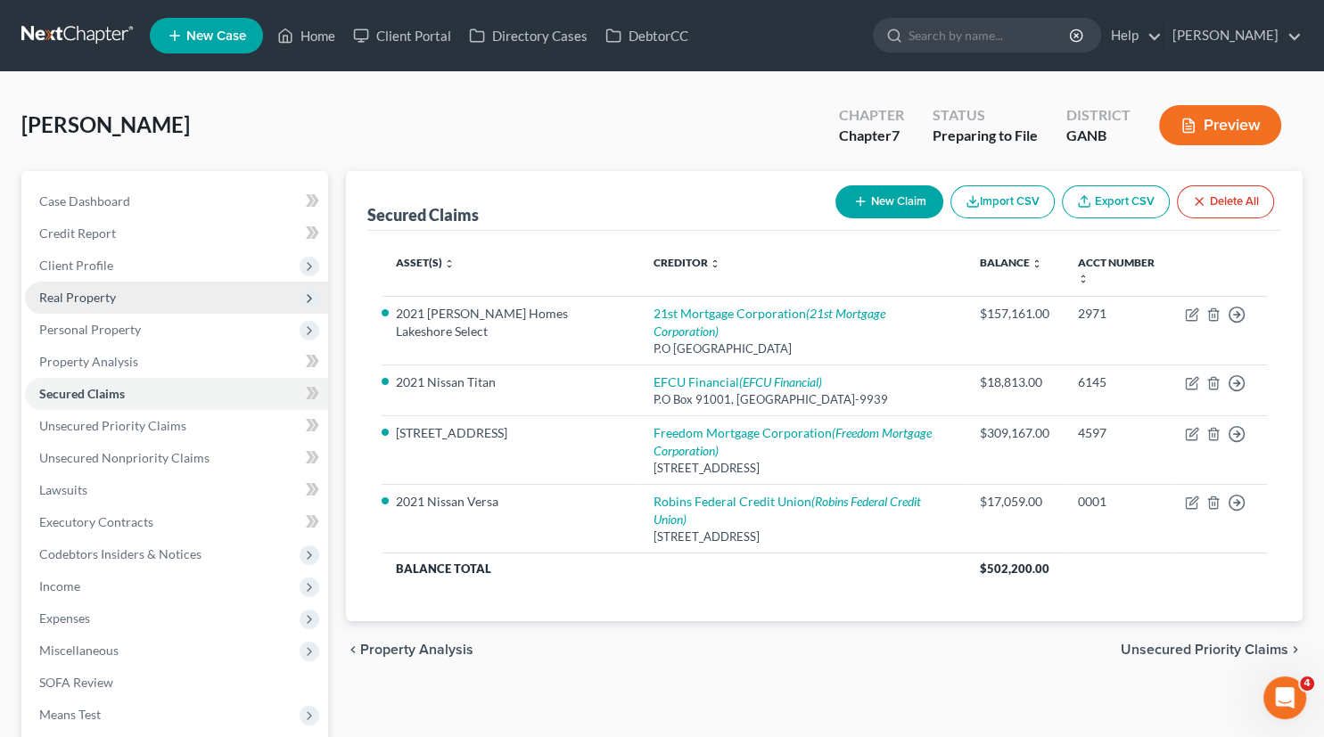
click at [84, 299] on span "Real Property" at bounding box center [77, 297] width 77 height 15
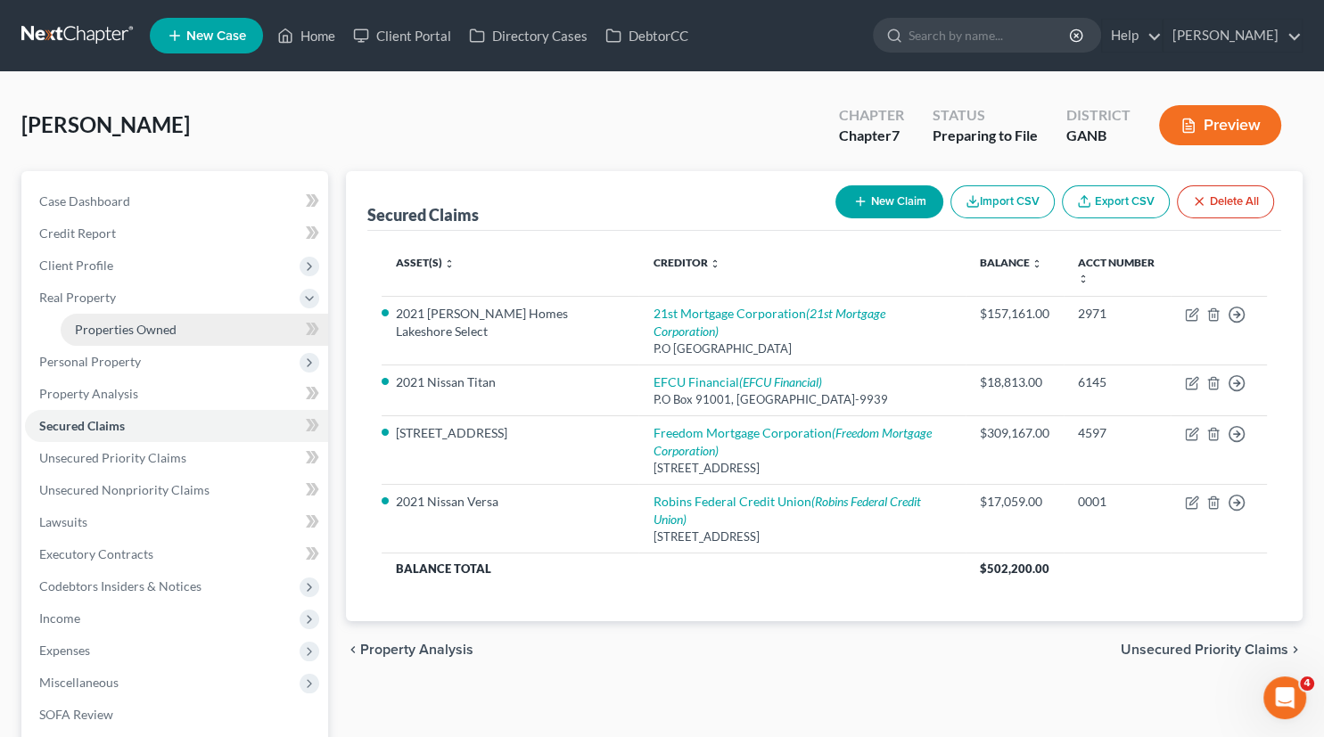
click at [108, 336] on span "Properties Owned" at bounding box center [126, 329] width 102 height 15
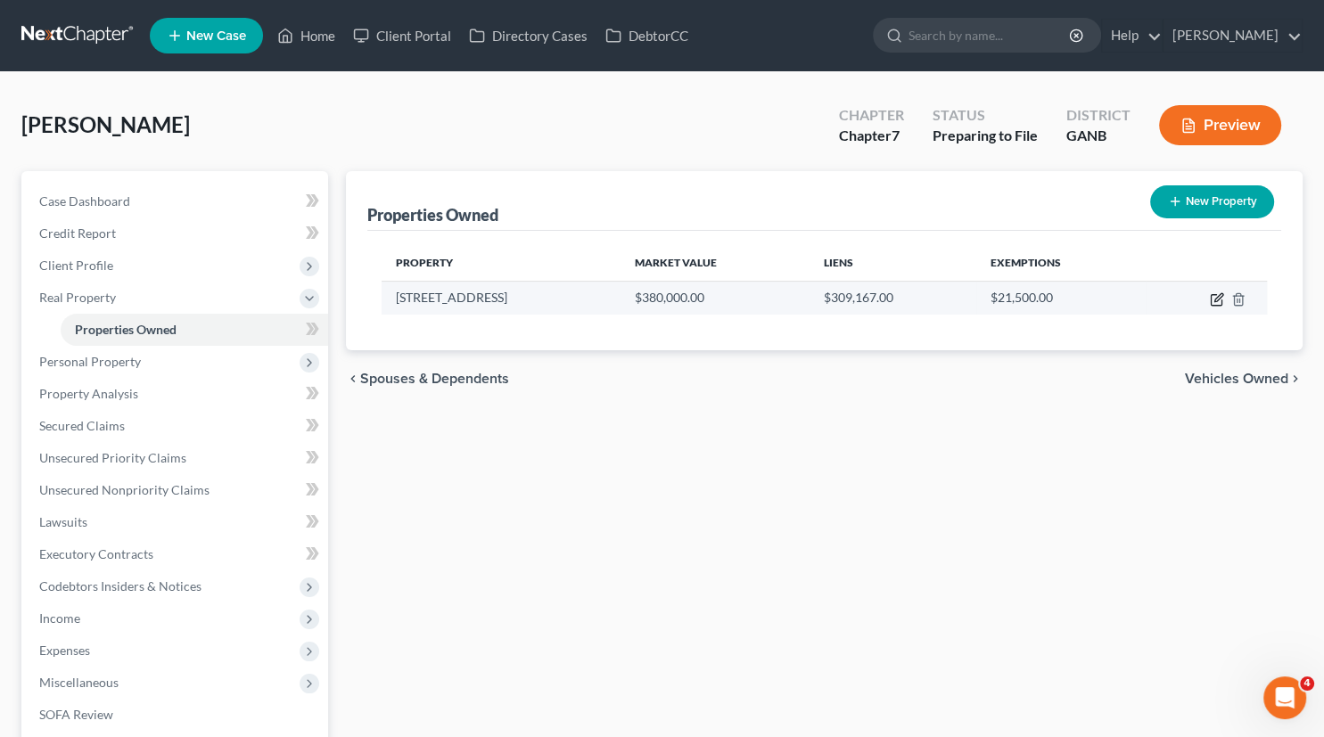
click at [1211, 298] on icon "button" at bounding box center [1216, 300] width 11 height 11
select select "10"
select select "6"
select select "0"
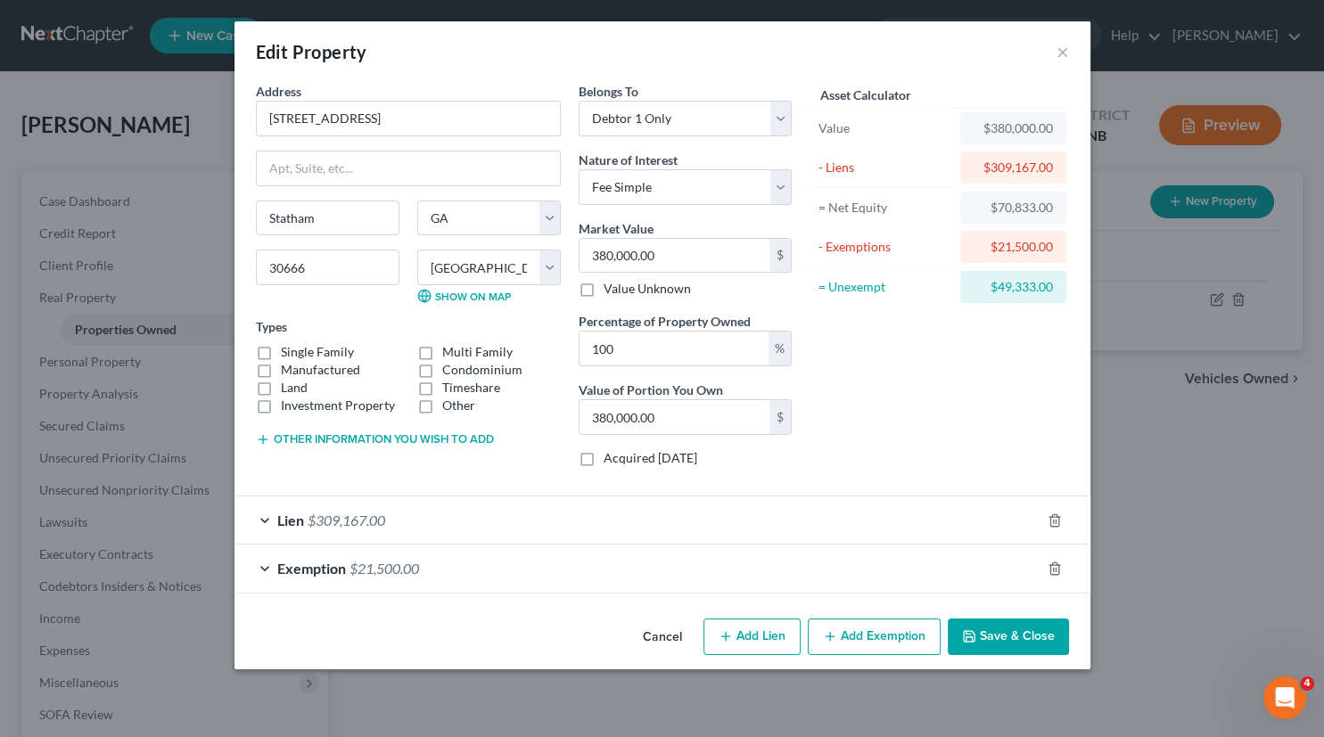
click at [281, 354] on label "Single Family" at bounding box center [317, 352] width 73 height 18
click at [288, 354] on input "Single Family" at bounding box center [294, 349] width 12 height 12
checkbox input "true"
click at [1060, 55] on button "×" at bounding box center [1063, 51] width 12 height 21
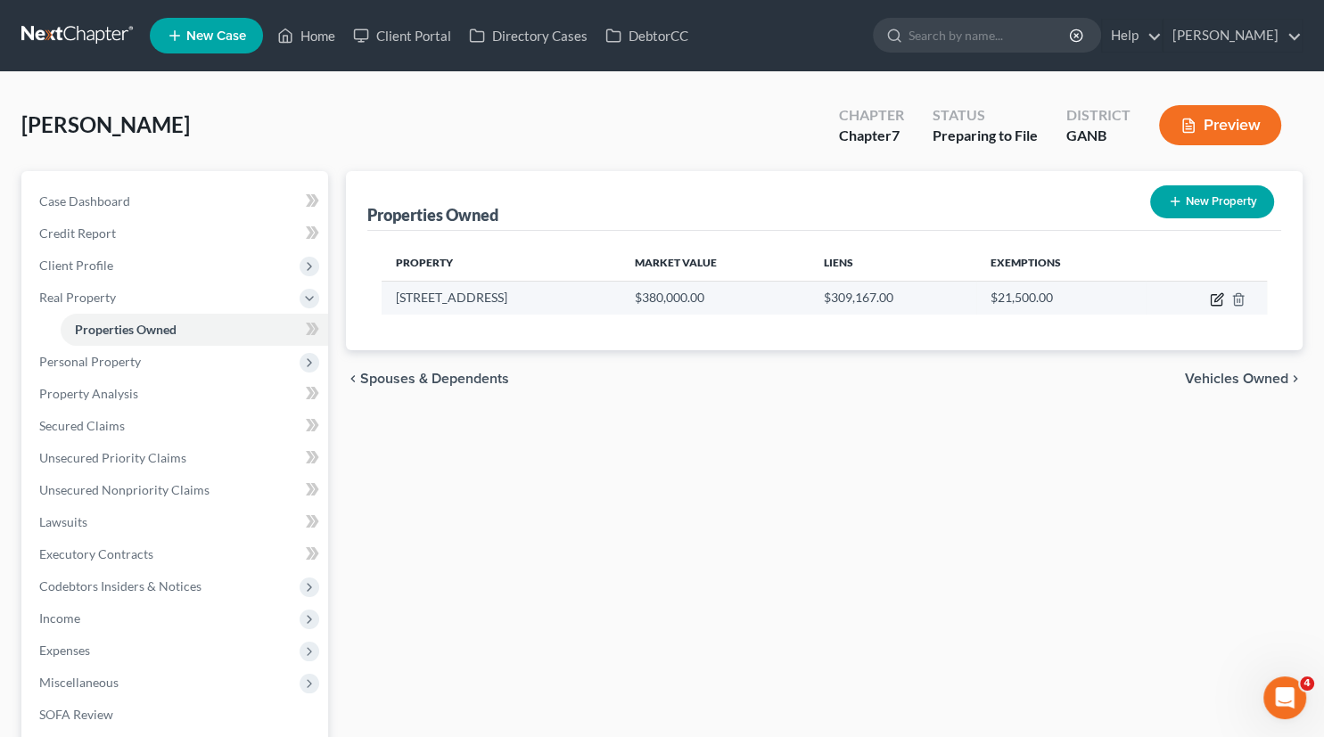
click at [1212, 301] on icon "button" at bounding box center [1217, 299] width 14 height 14
select select "10"
select select "6"
select select "0"
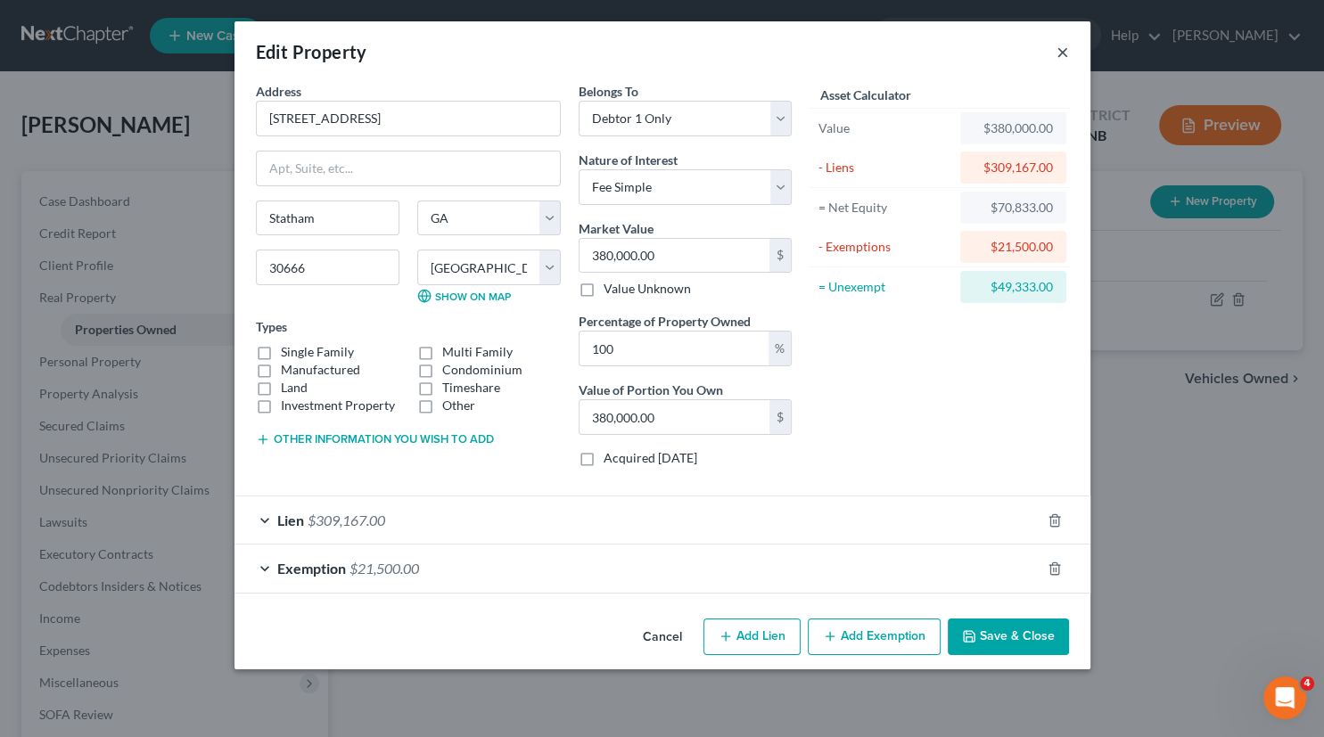
click at [1066, 54] on button "×" at bounding box center [1063, 51] width 12 height 21
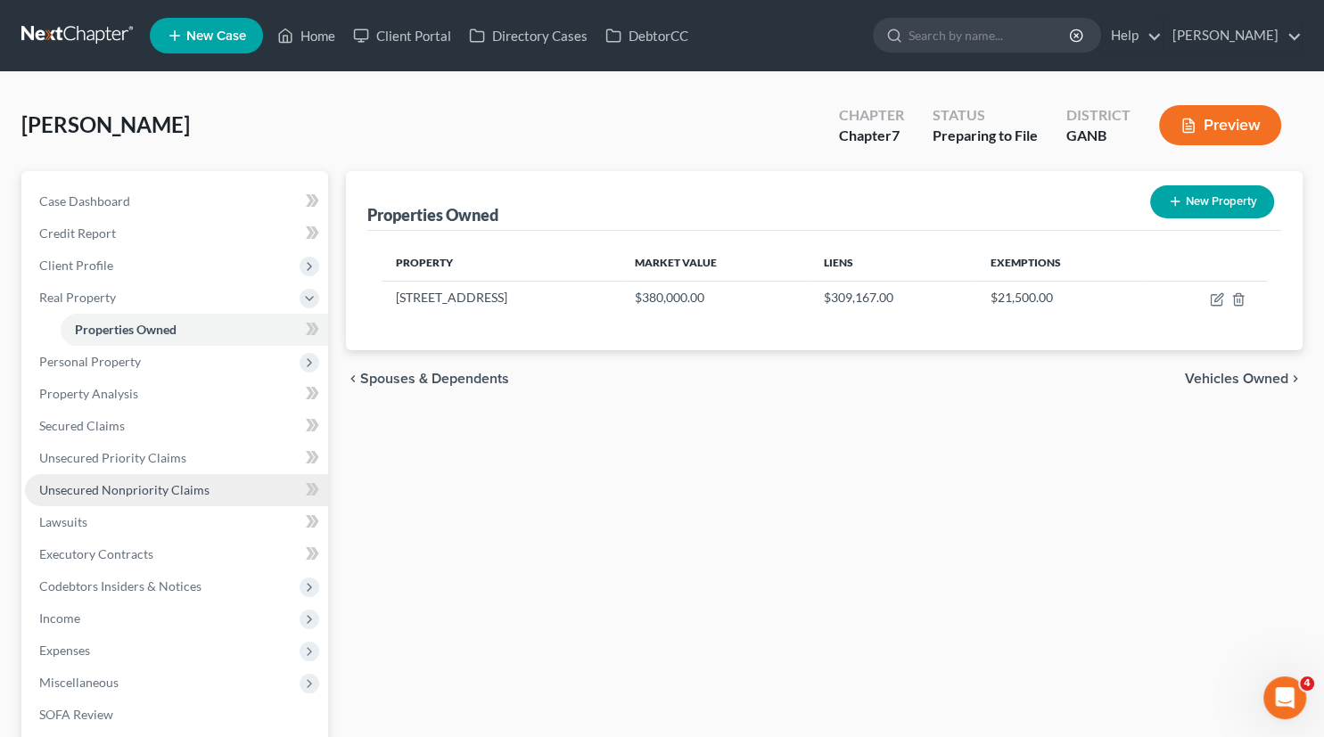
click at [148, 490] on span "Unsecured Nonpriority Claims" at bounding box center [124, 489] width 170 height 15
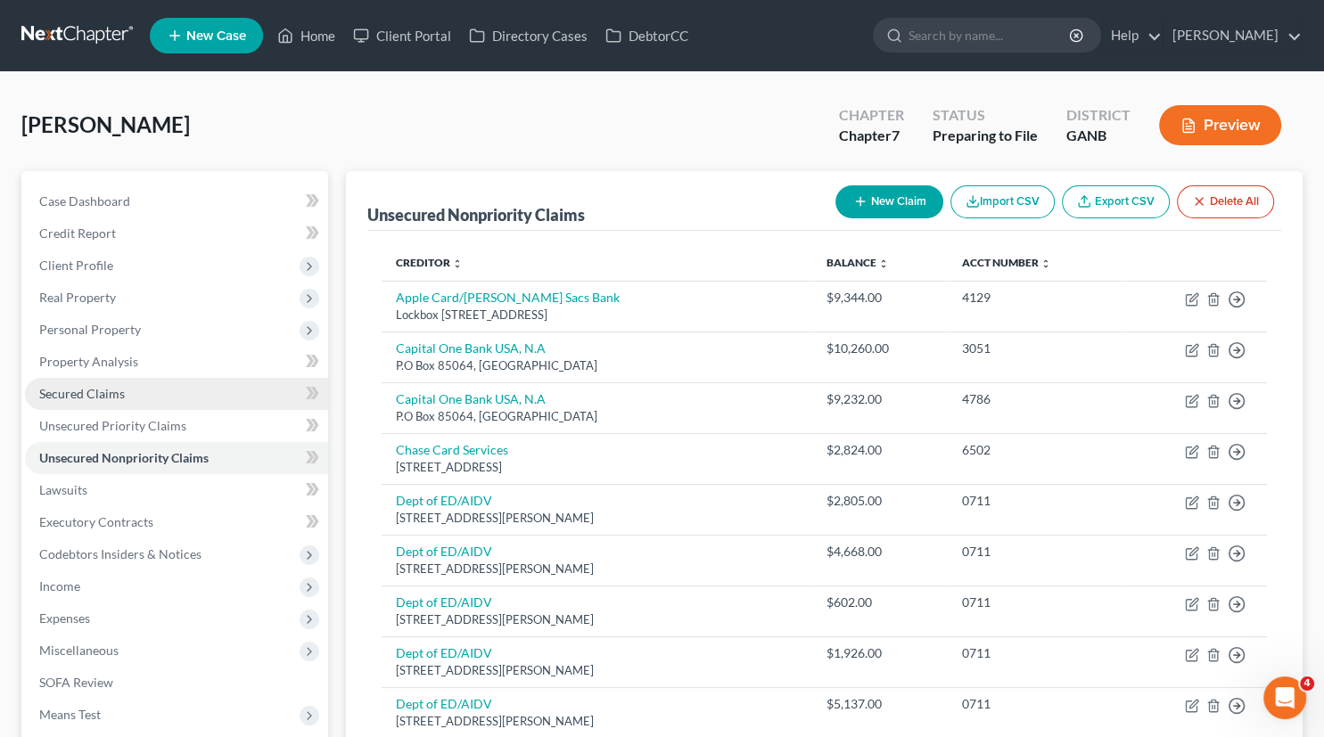
click at [80, 387] on span "Secured Claims" at bounding box center [82, 393] width 86 height 15
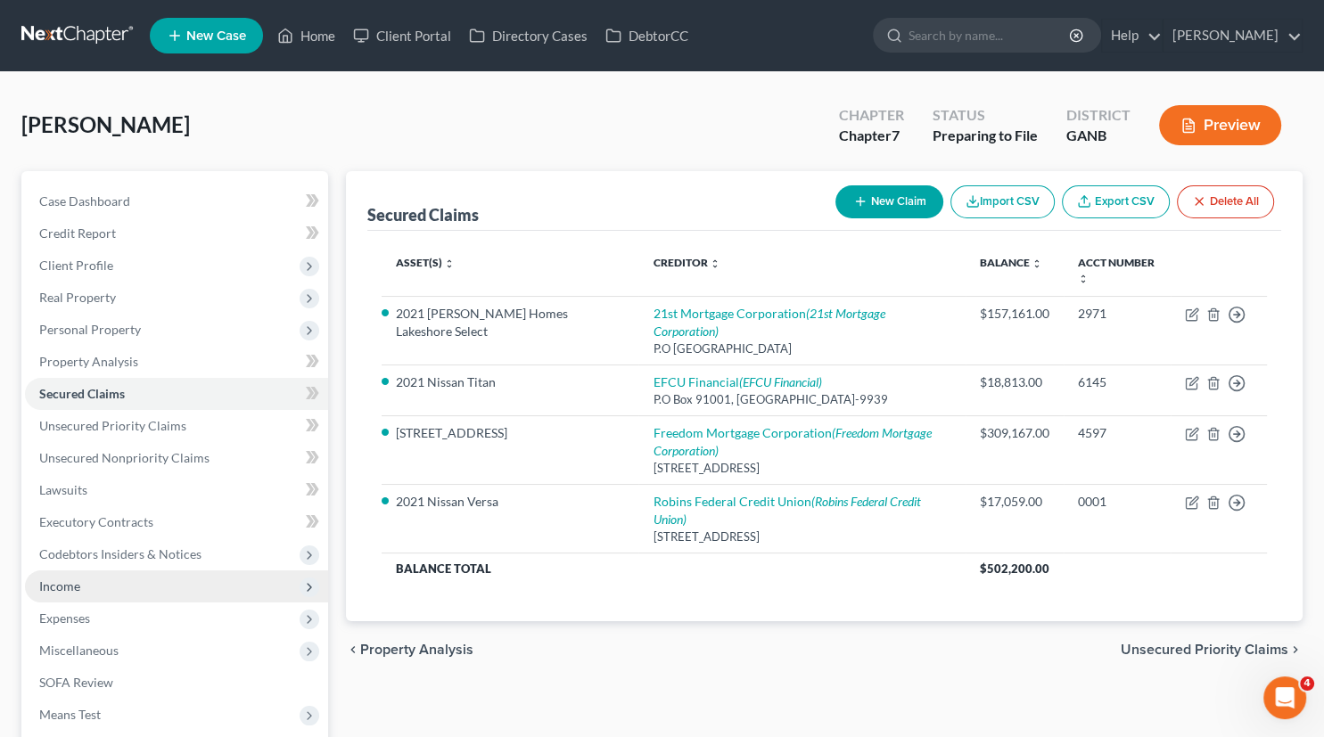
click at [59, 594] on span "Income" at bounding box center [176, 587] width 303 height 32
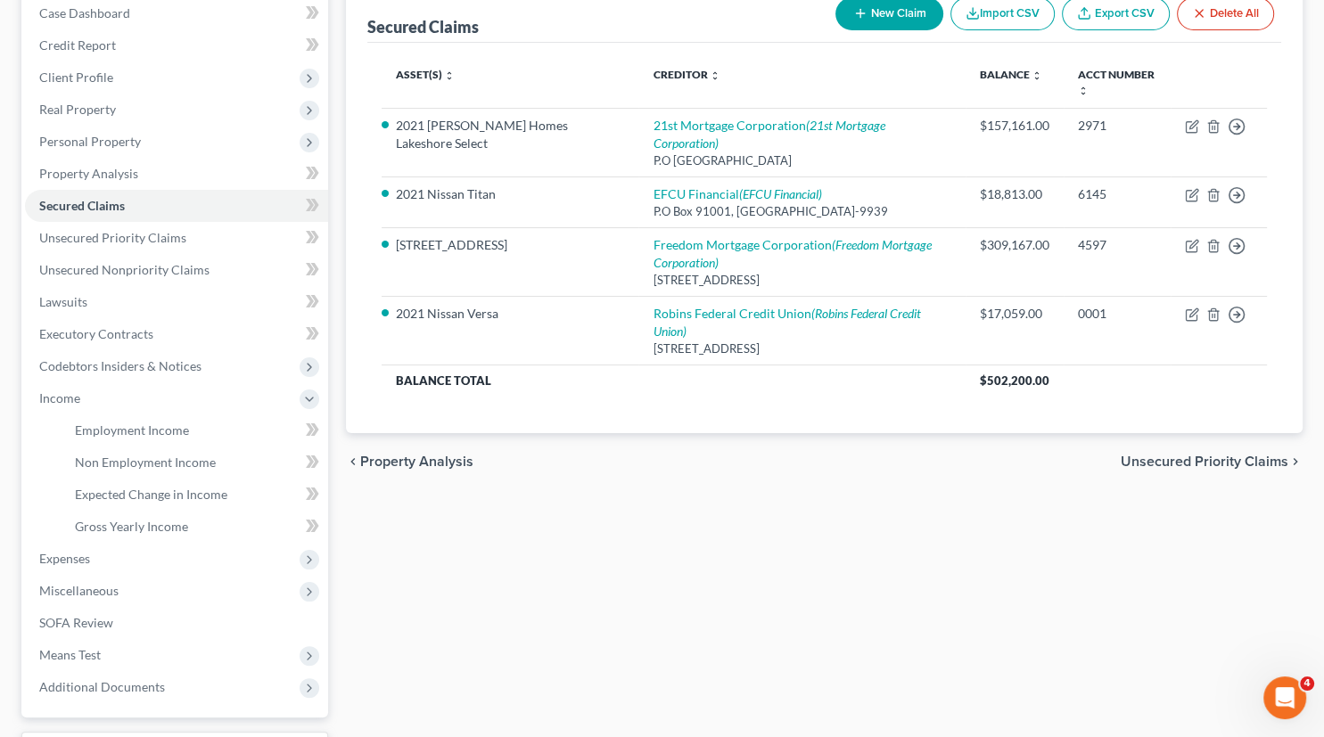
scroll to position [200, 0]
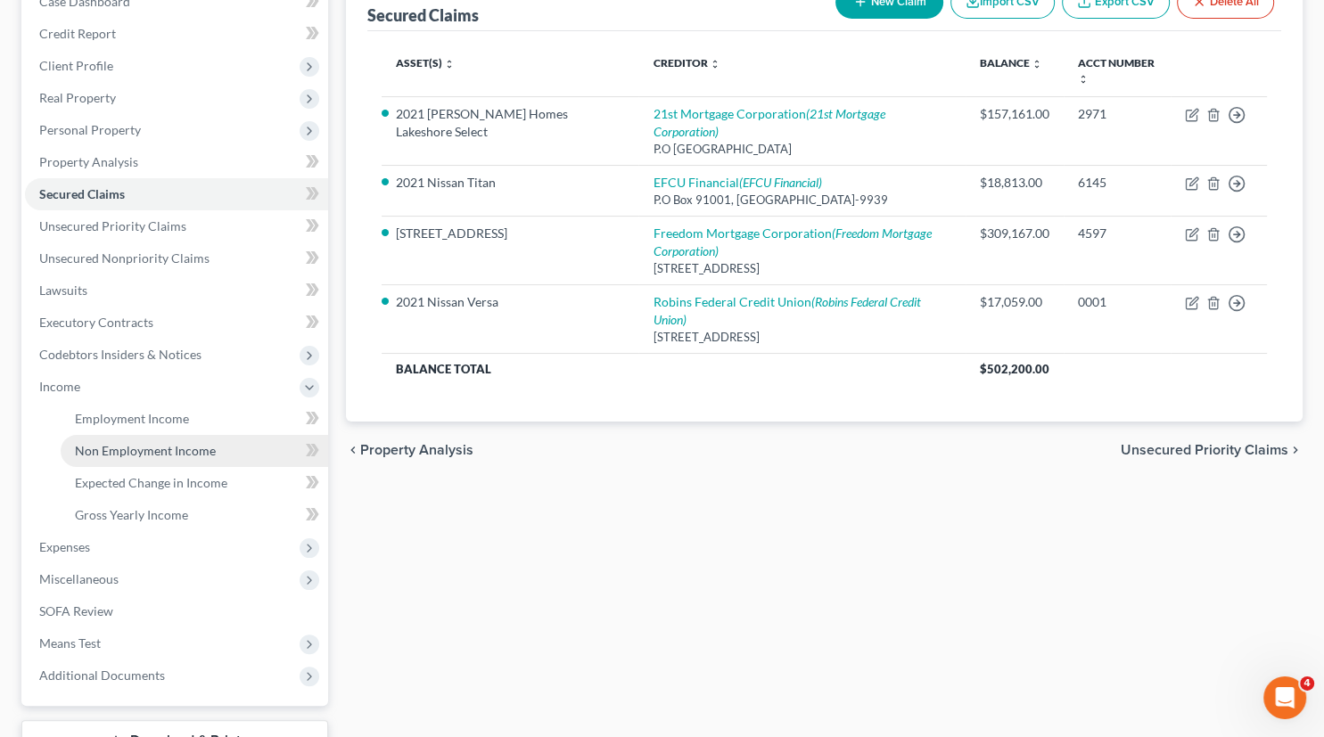
click at [168, 449] on span "Non Employment Income" at bounding box center [145, 450] width 141 height 15
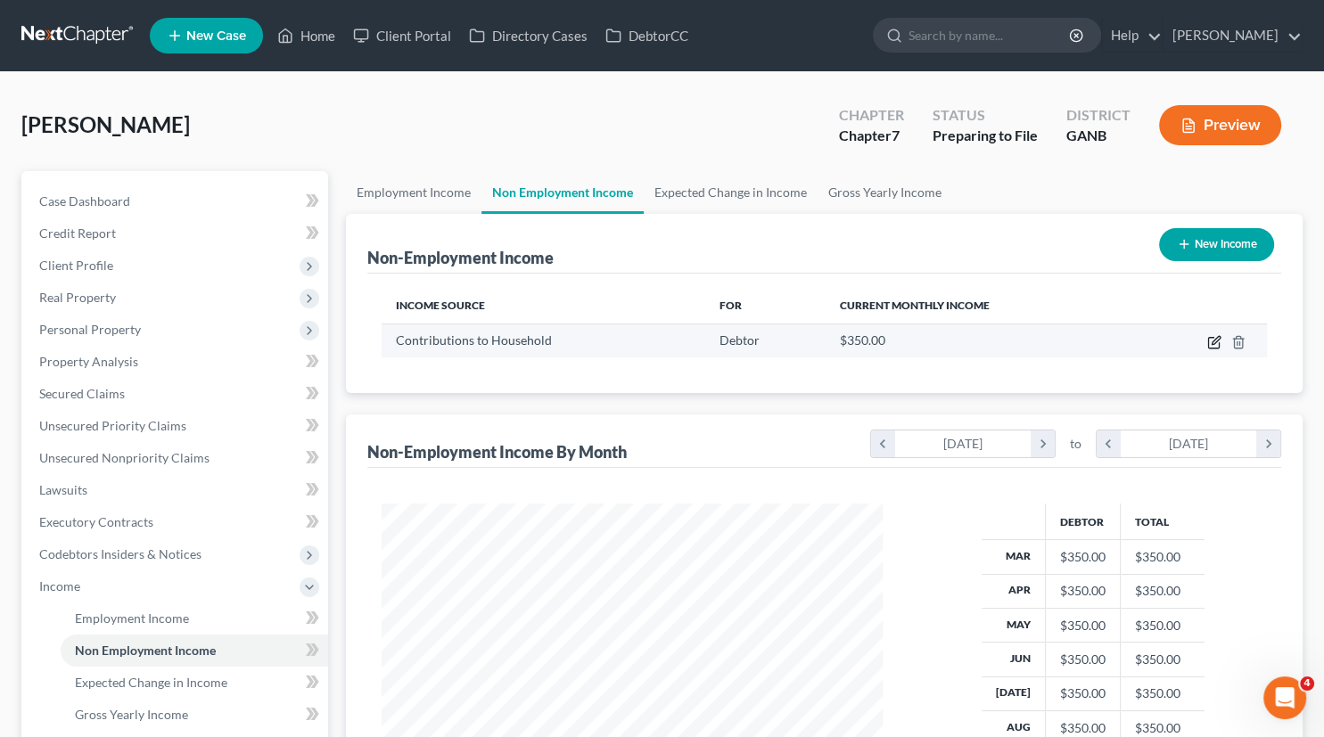
click at [1213, 344] on icon "button" at bounding box center [1216, 340] width 8 height 8
select select "8"
select select "0"
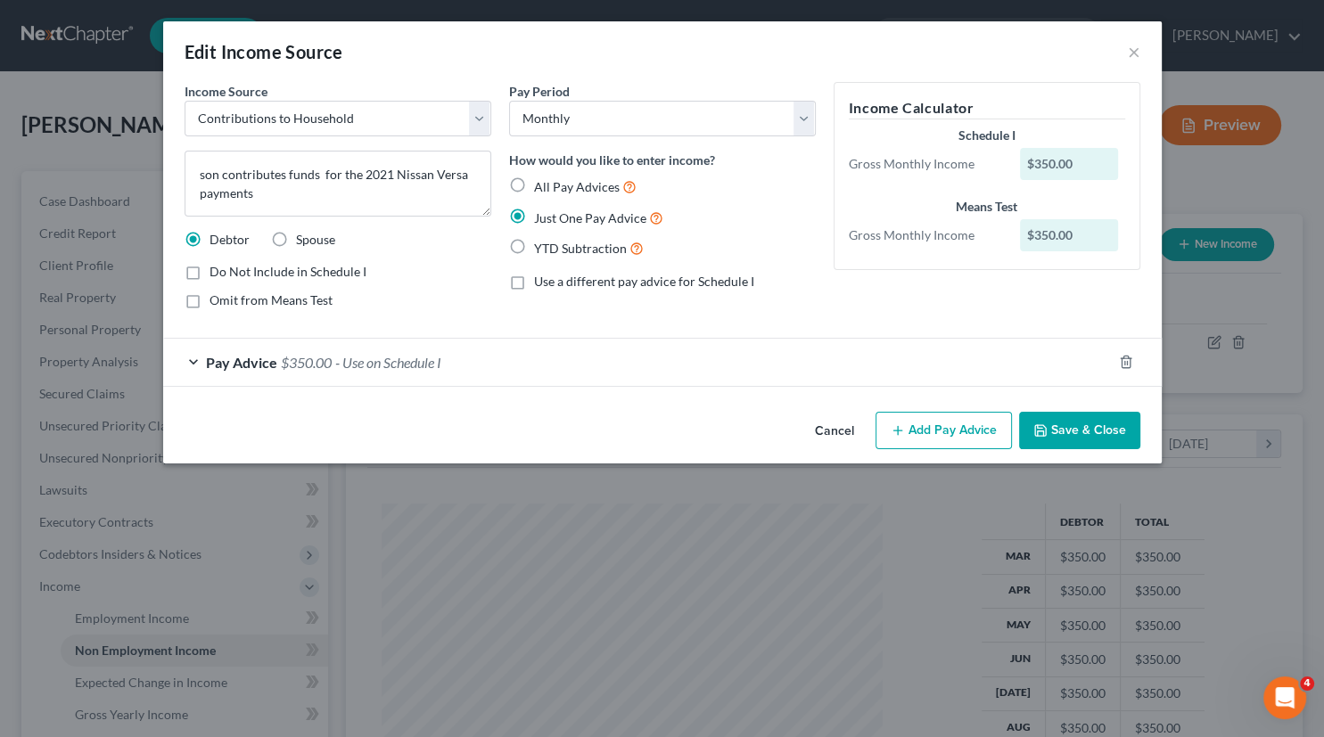
click at [195, 358] on div "Pay Advice $350.00 - Use on Schedule I" at bounding box center [637, 362] width 949 height 47
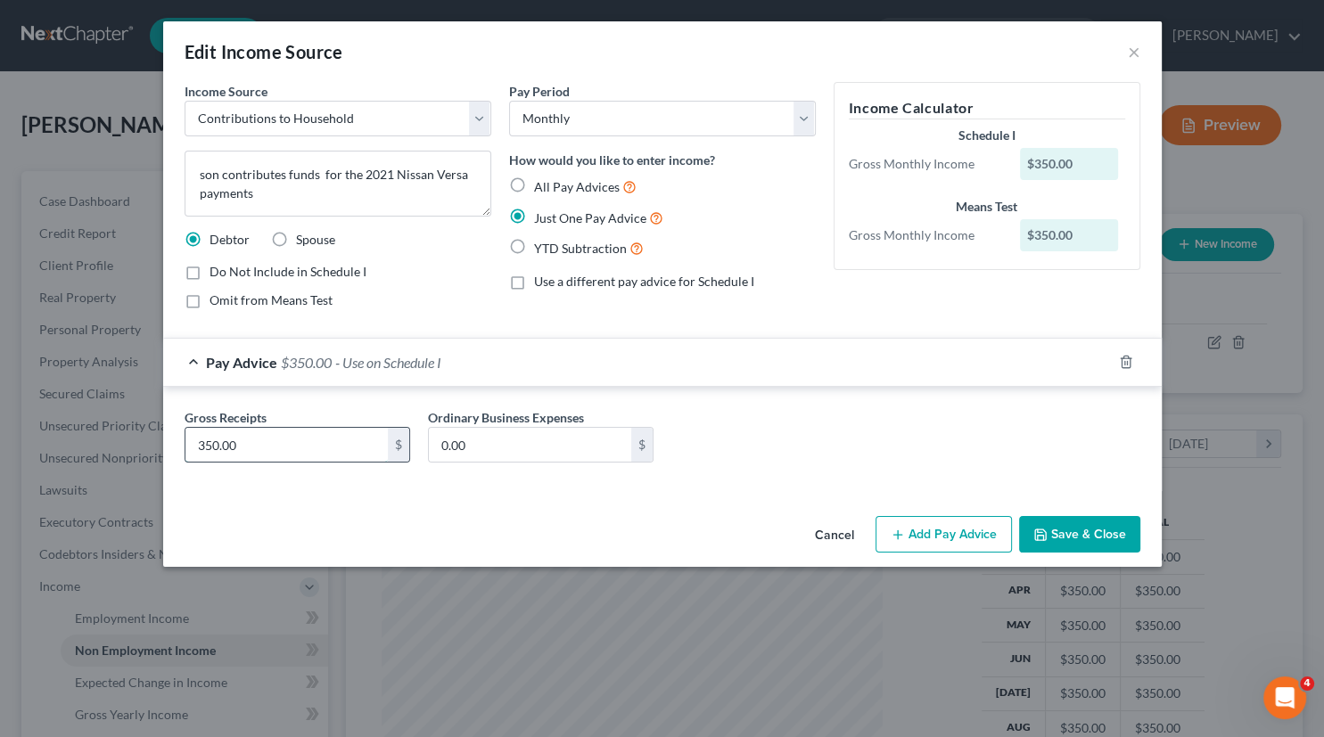
click at [206, 443] on input "350.00" at bounding box center [286, 445] width 202 height 34
type input "850.00"
click at [284, 194] on textarea "son contributes funds for the 2021 Nissan Versa payments" at bounding box center [338, 184] width 307 height 66
type textarea "son contributes funds for household expenses and the 2021 Nissan Versa"
click at [1060, 537] on button "Save & Close" at bounding box center [1079, 534] width 121 height 37
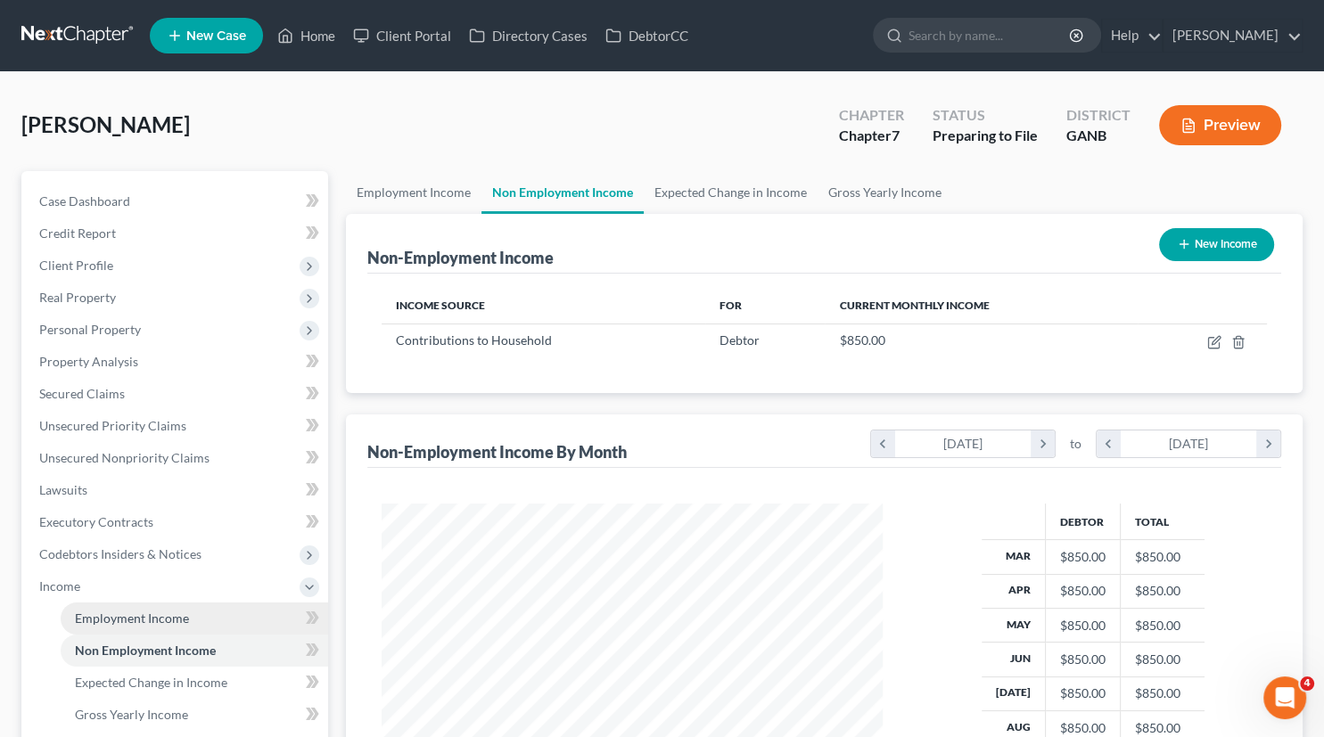
click at [176, 610] on link "Employment Income" at bounding box center [195, 619] width 268 height 32
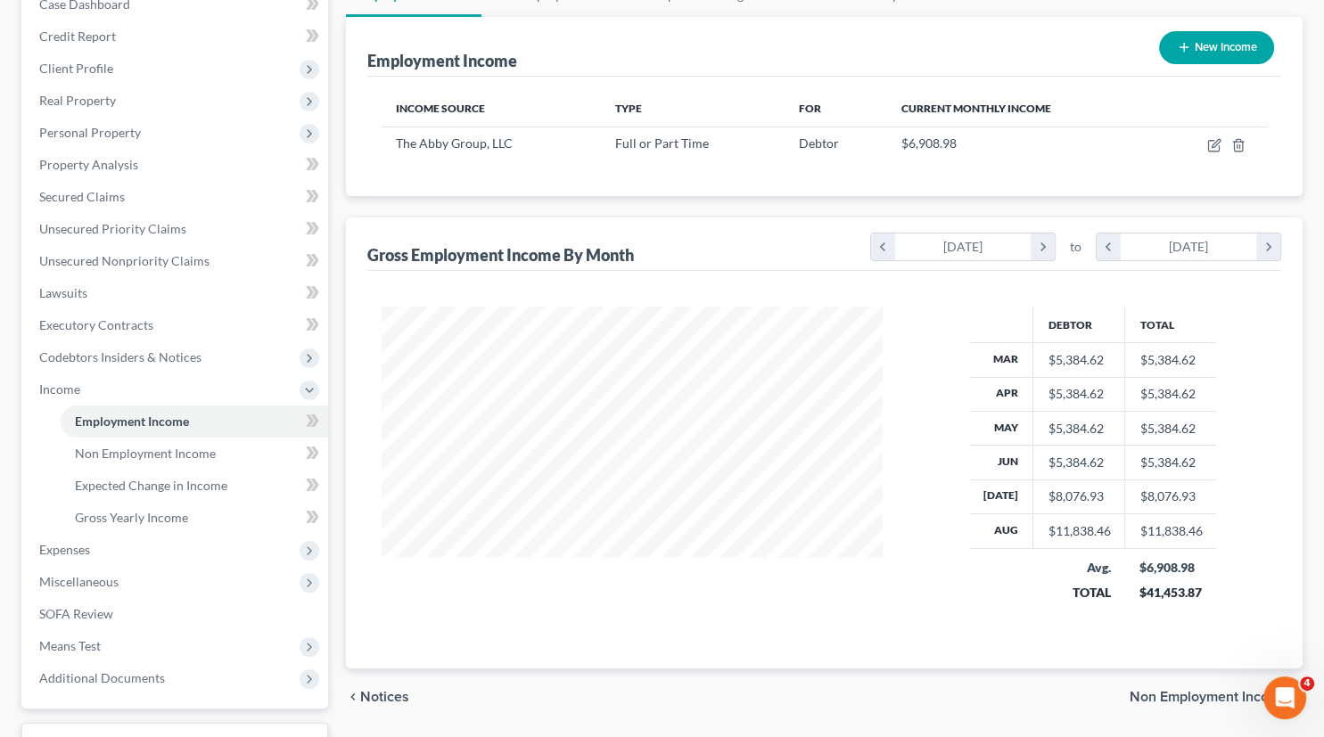
scroll to position [218, 0]
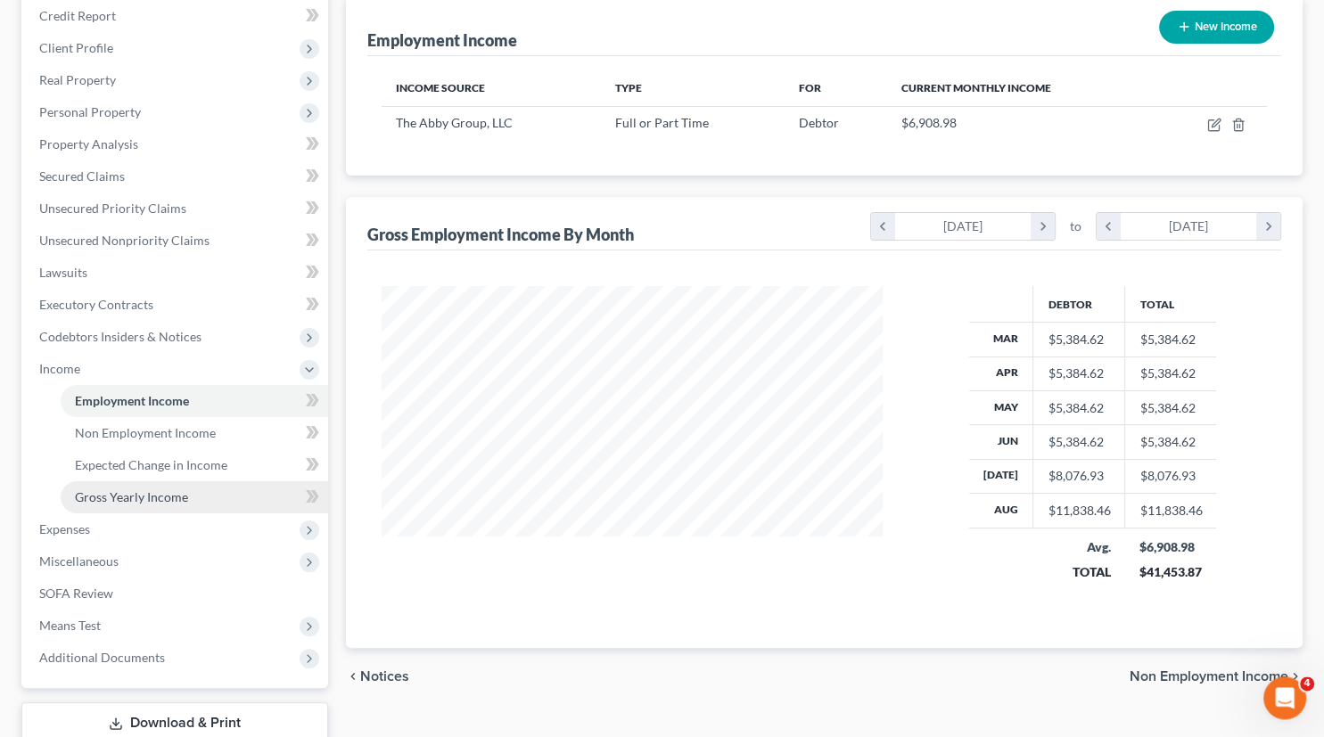
click at [137, 496] on span "Gross Yearly Income" at bounding box center [131, 497] width 113 height 15
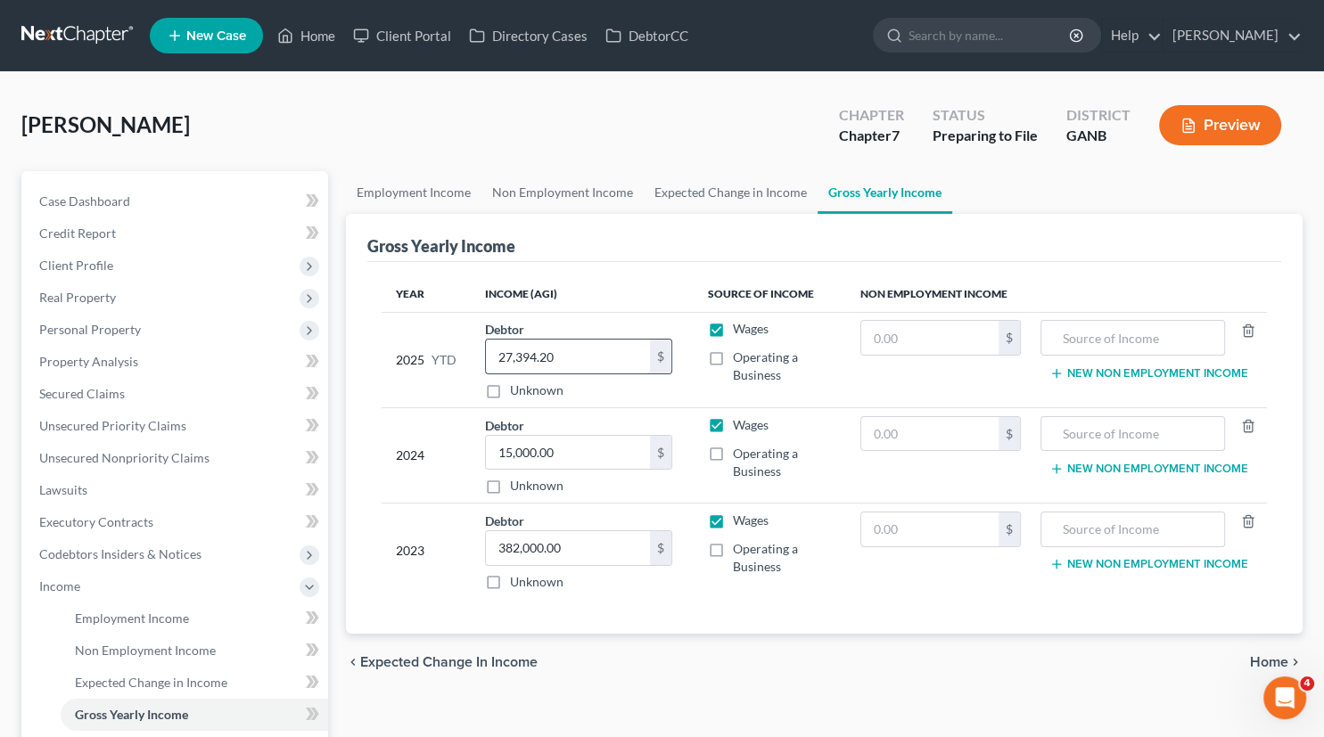
click at [559, 348] on input "27,394.20" at bounding box center [568, 357] width 164 height 34
type input "2"
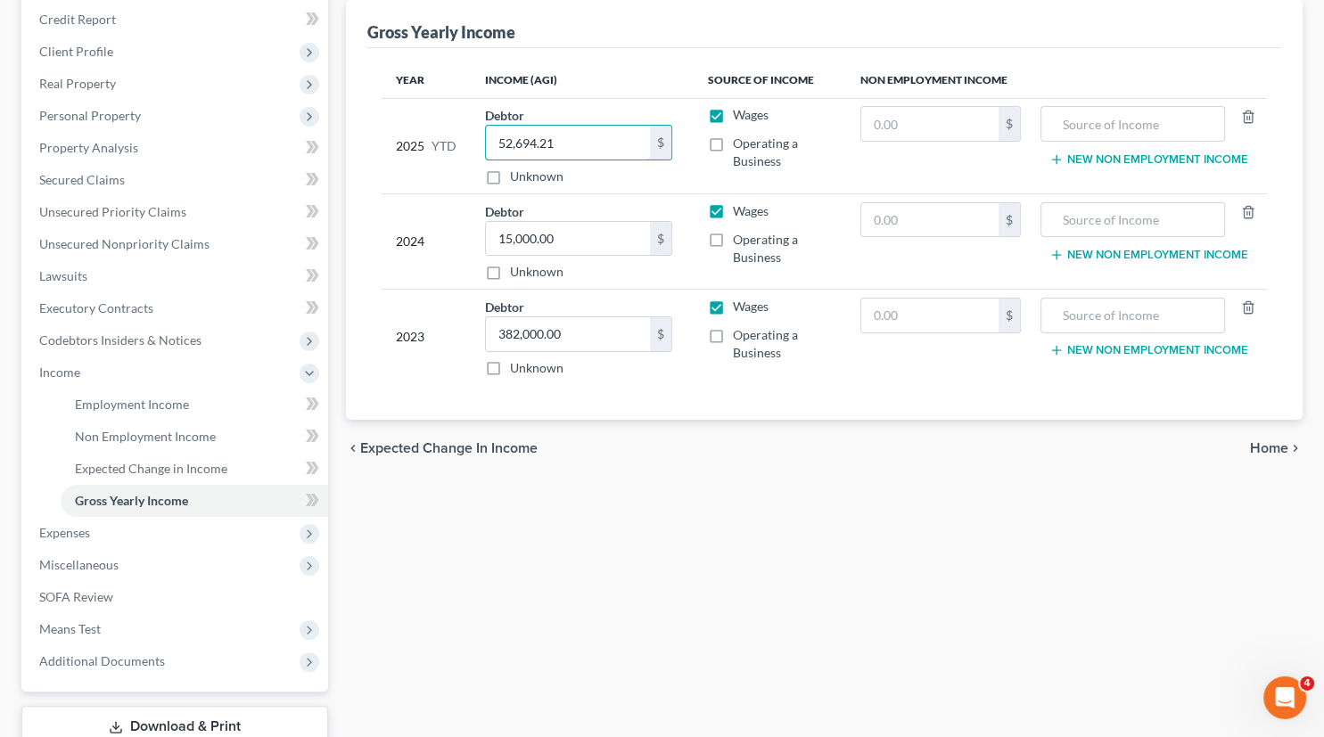
scroll to position [218, 0]
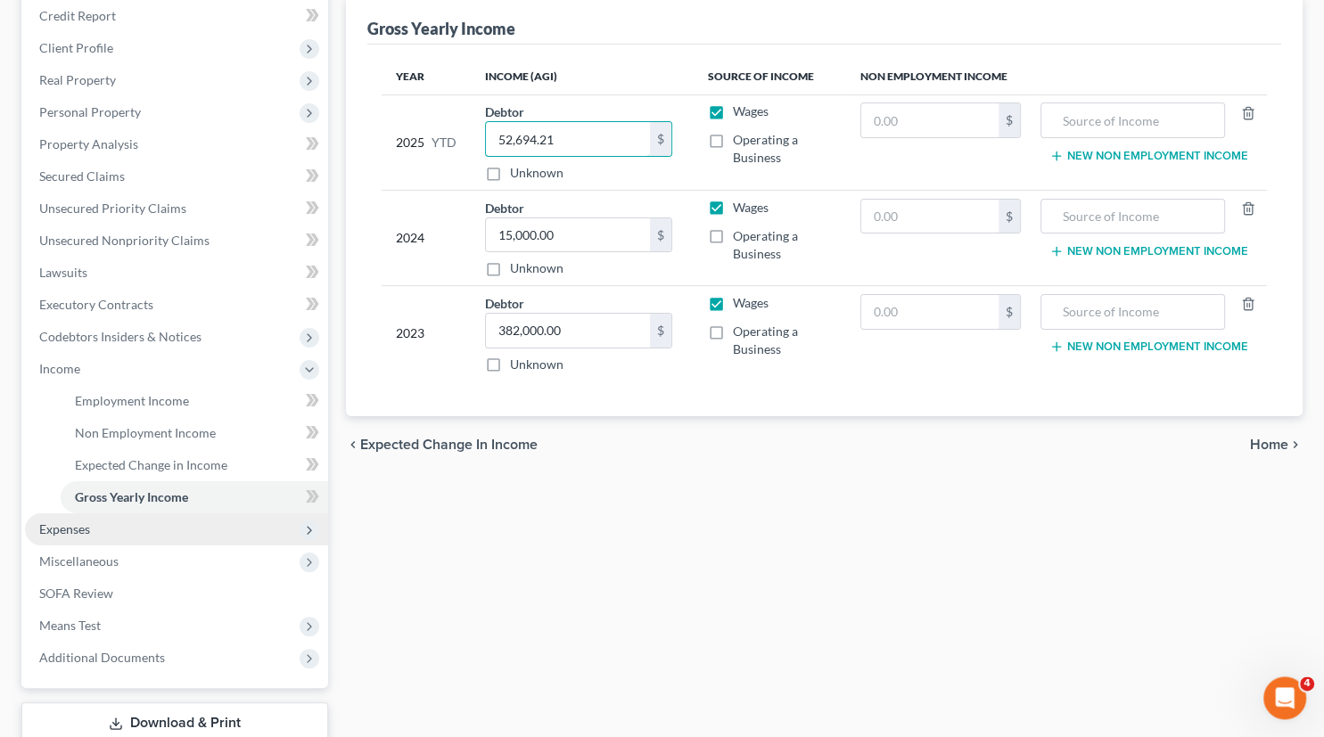
type input "52,694.21"
click at [79, 532] on span "Expenses" at bounding box center [64, 529] width 51 height 15
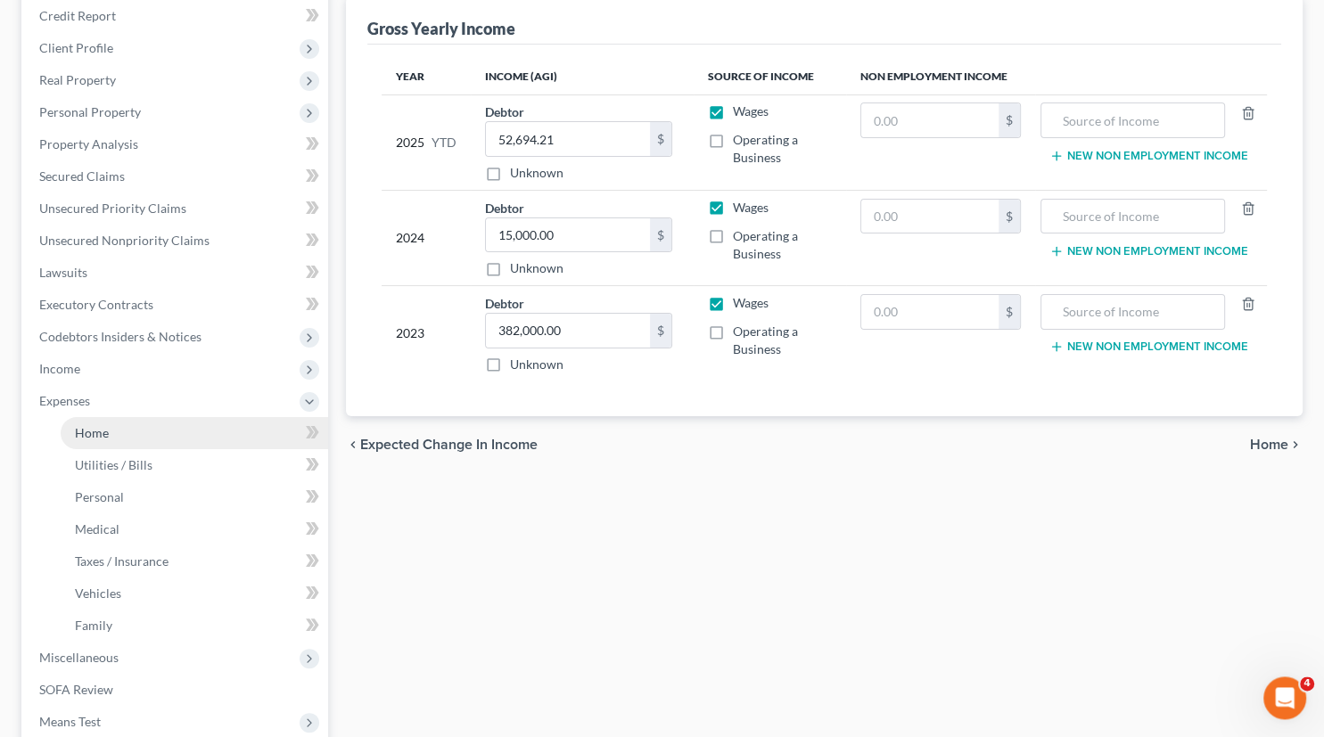
click at [95, 440] on link "Home" at bounding box center [195, 433] width 268 height 32
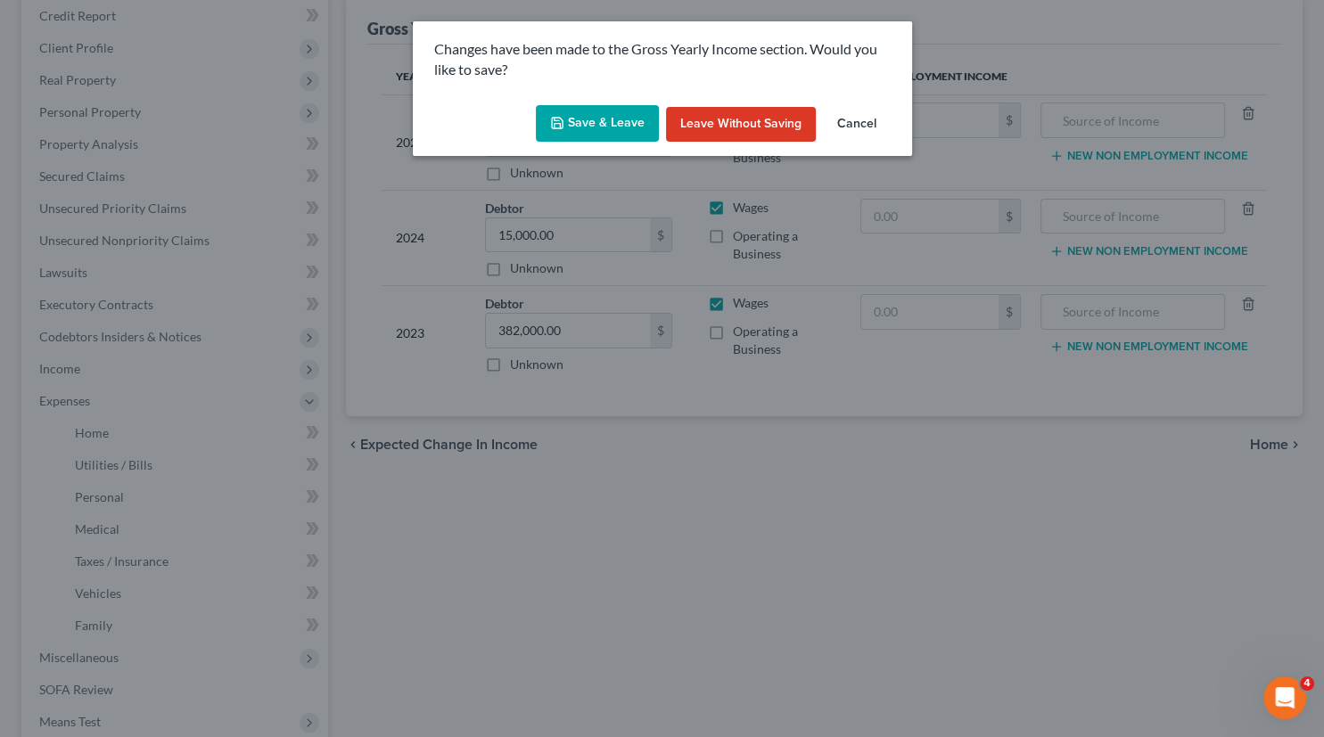
click at [601, 123] on button "Save & Leave" at bounding box center [597, 123] width 123 height 37
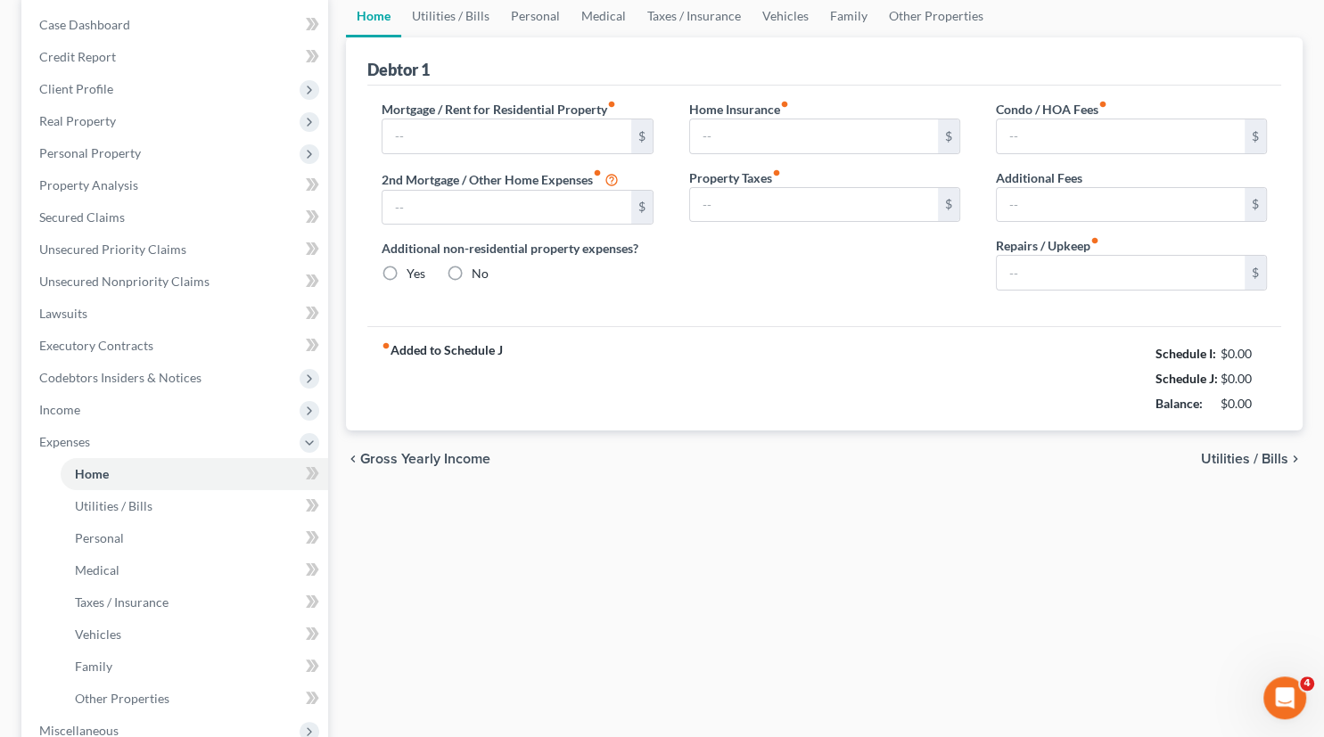
type input "2,500.00"
type input "0.00"
radio input "true"
type input "0.00"
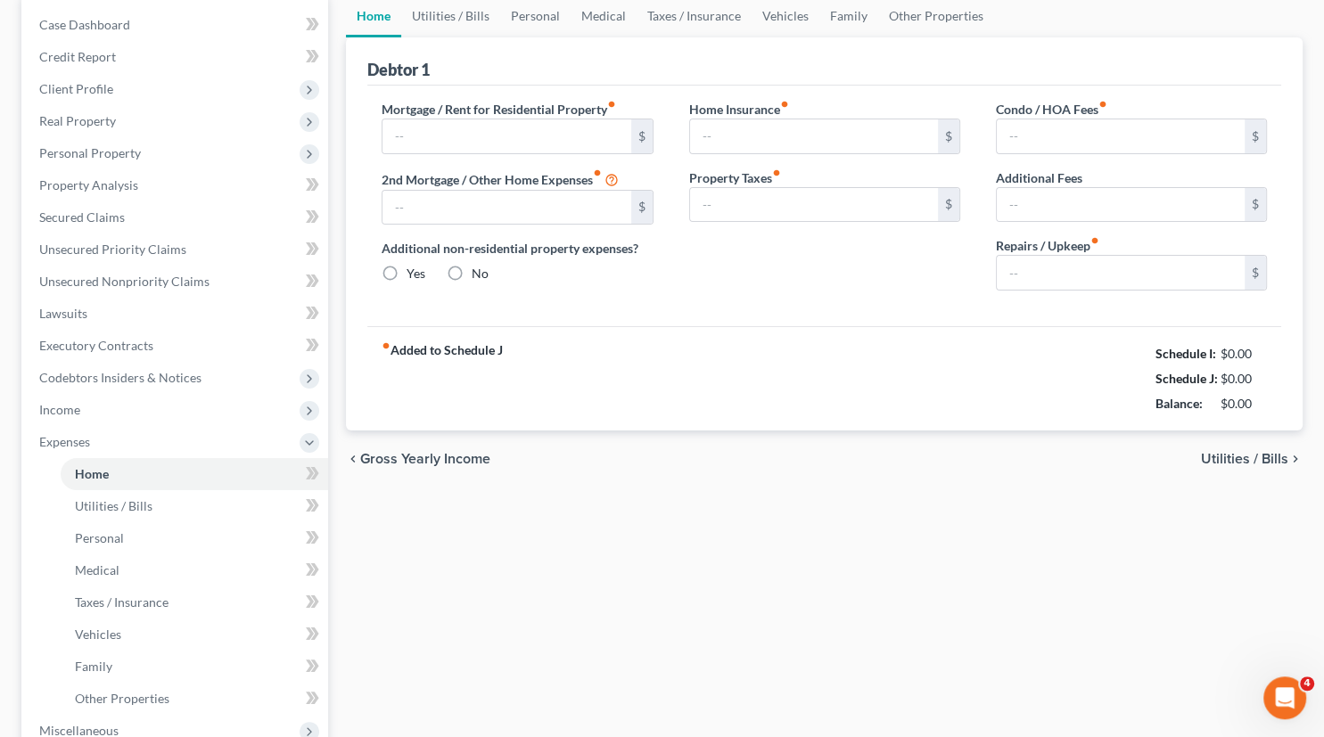
type input "50.00"
type input "0.00"
type input "50.00"
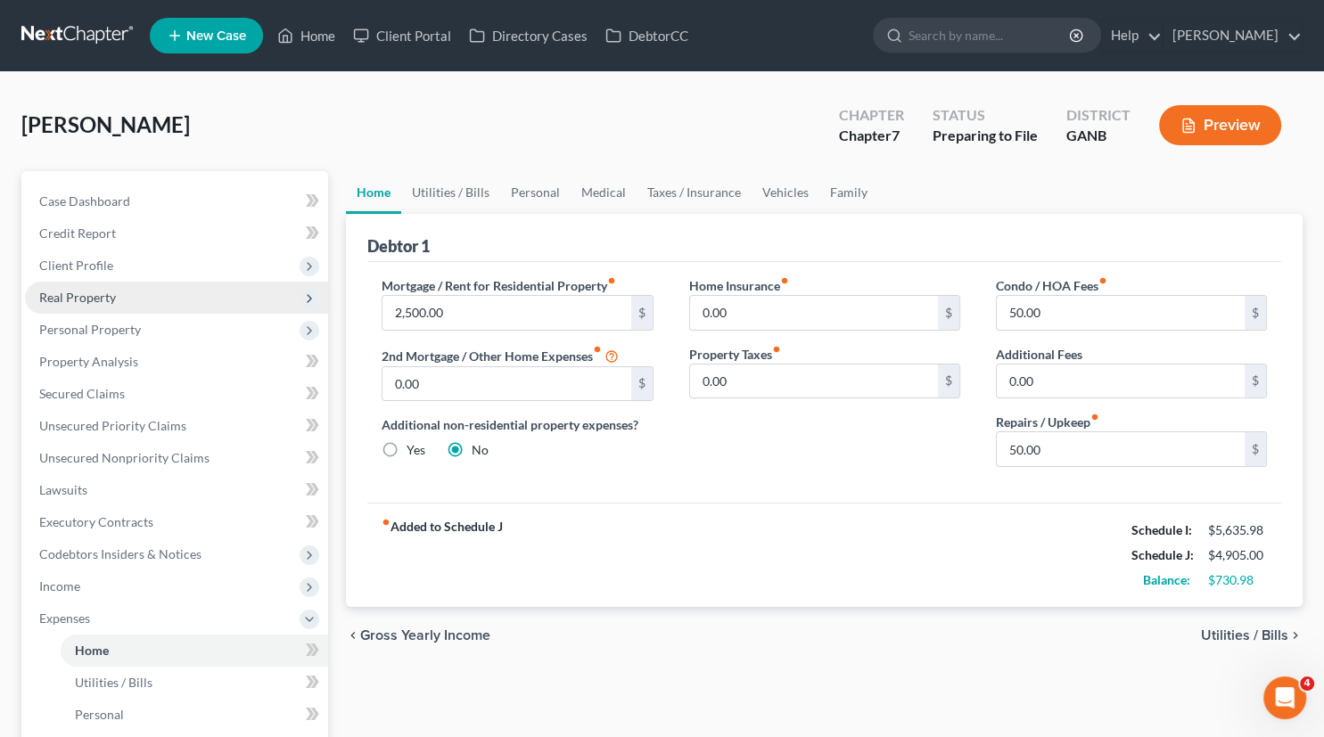
click at [77, 298] on span "Real Property" at bounding box center [77, 297] width 77 height 15
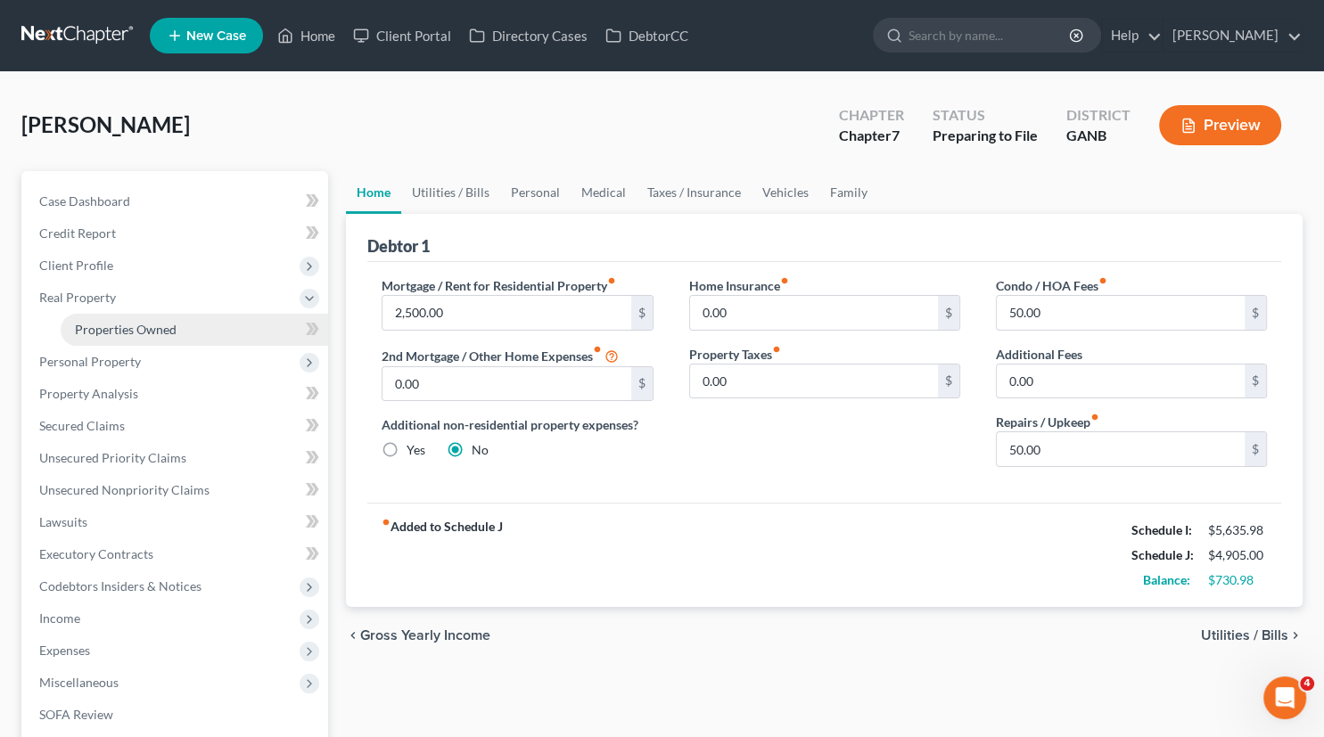
click at [102, 326] on span "Properties Owned" at bounding box center [126, 329] width 102 height 15
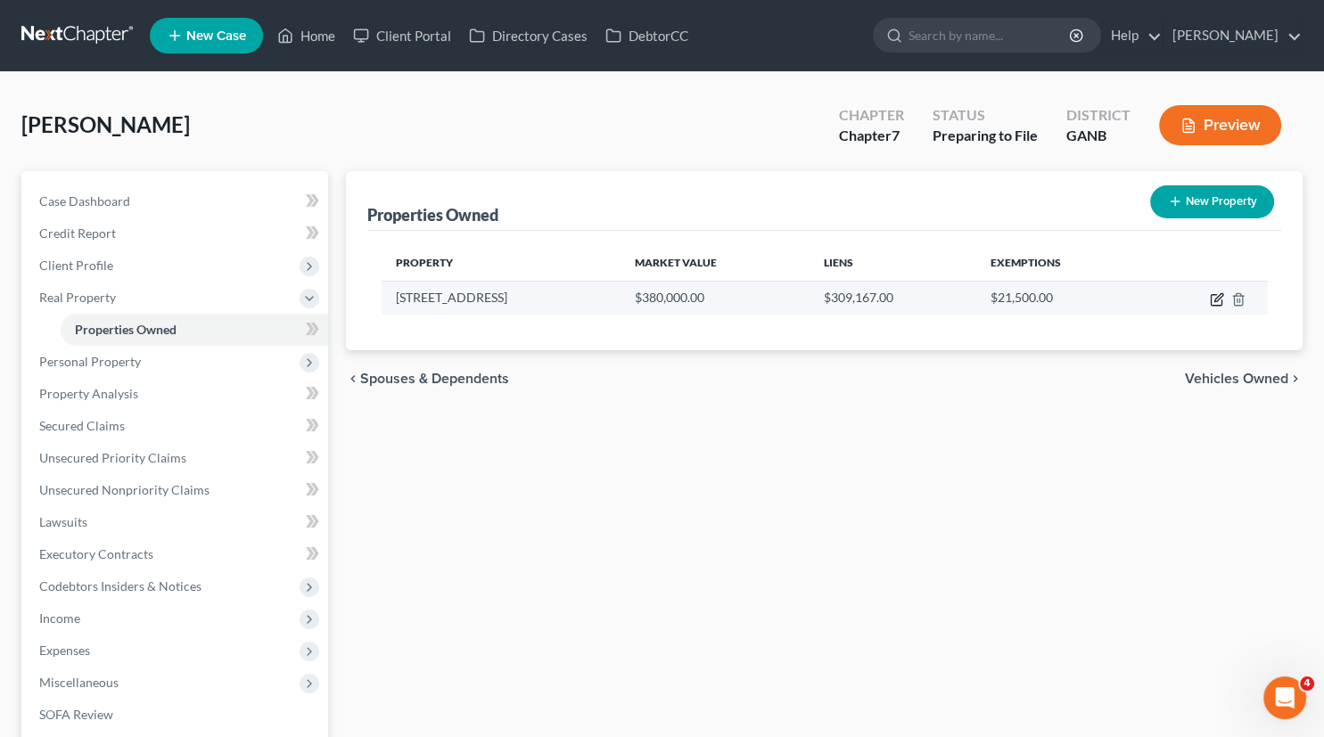
click at [1218, 298] on icon "button" at bounding box center [1217, 299] width 14 height 14
select select "10"
select select "6"
select select "0"
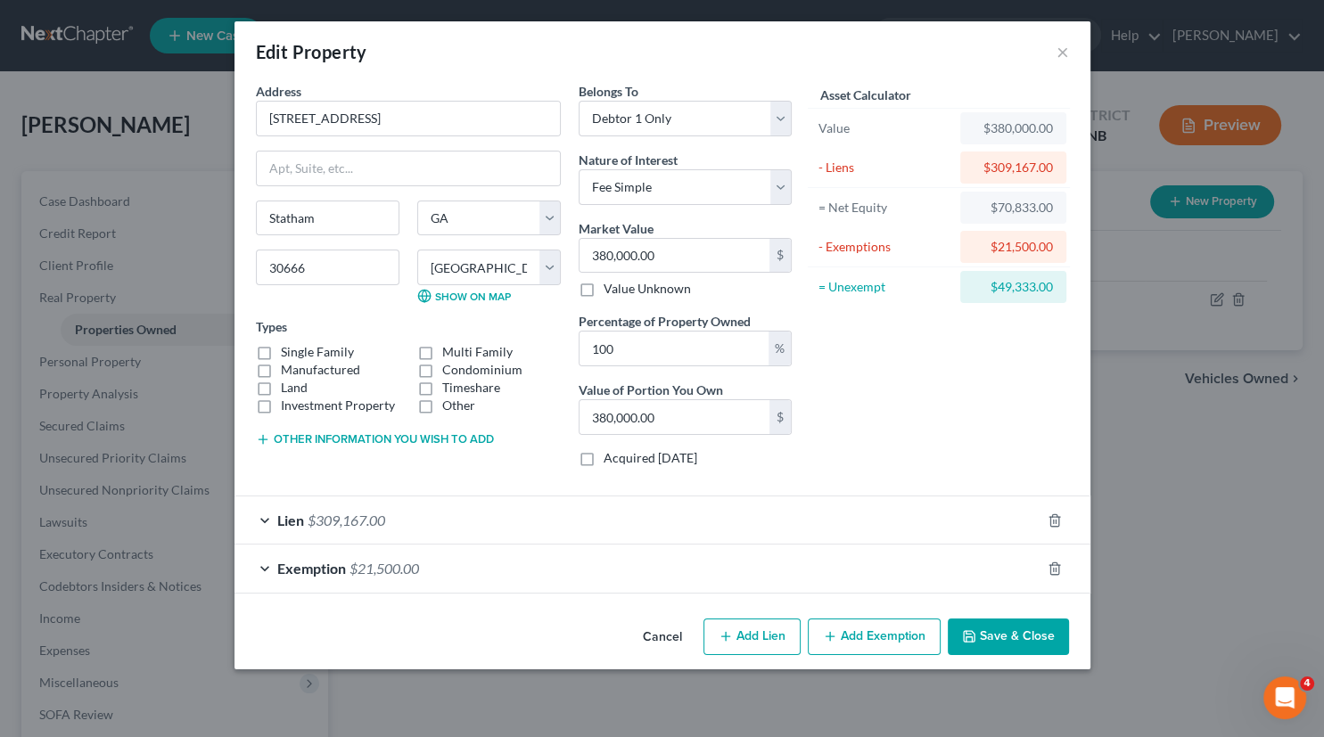
click at [281, 352] on label "Single Family" at bounding box center [317, 352] width 73 height 18
click at [288, 352] on input "Single Family" at bounding box center [294, 349] width 12 height 12
checkbox input "true"
click at [260, 519] on div "Lien $309,167.00" at bounding box center [638, 520] width 806 height 47
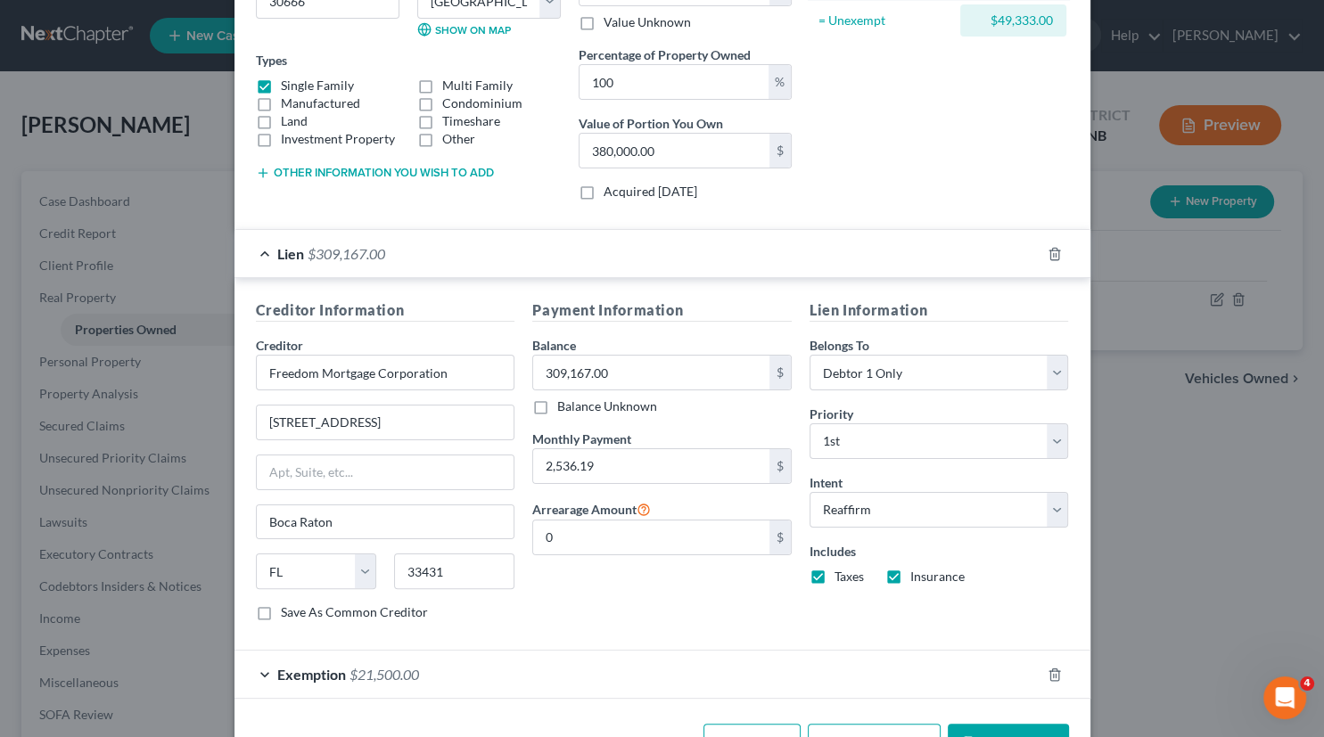
scroll to position [288, 0]
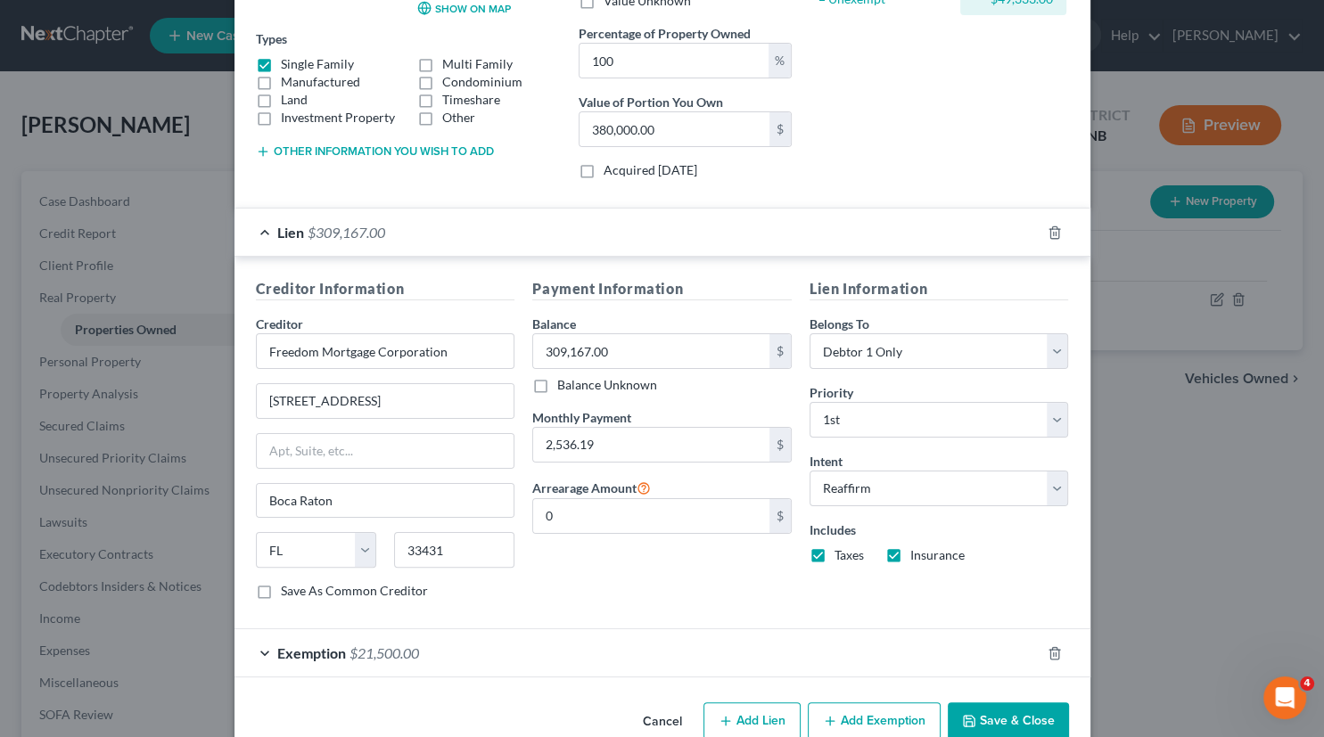
click at [999, 712] on button "Save & Close" at bounding box center [1008, 721] width 121 height 37
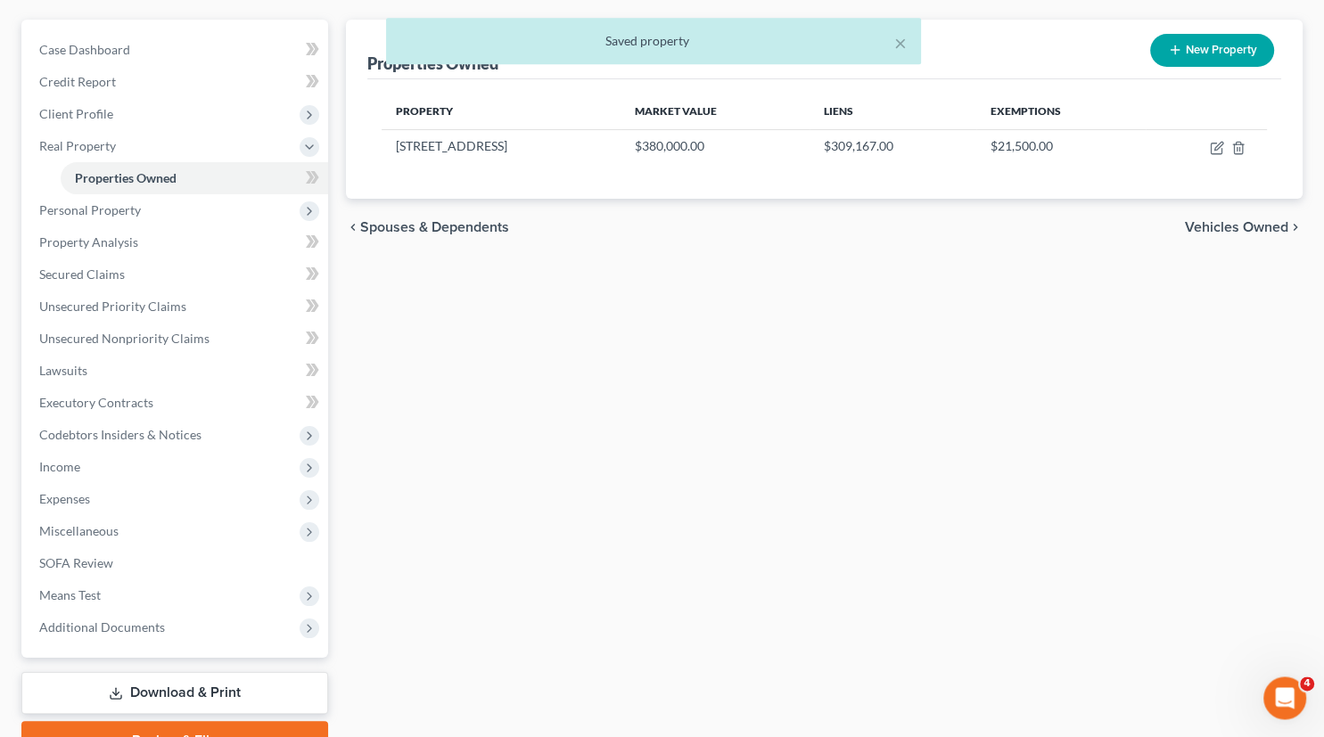
scroll to position [152, 0]
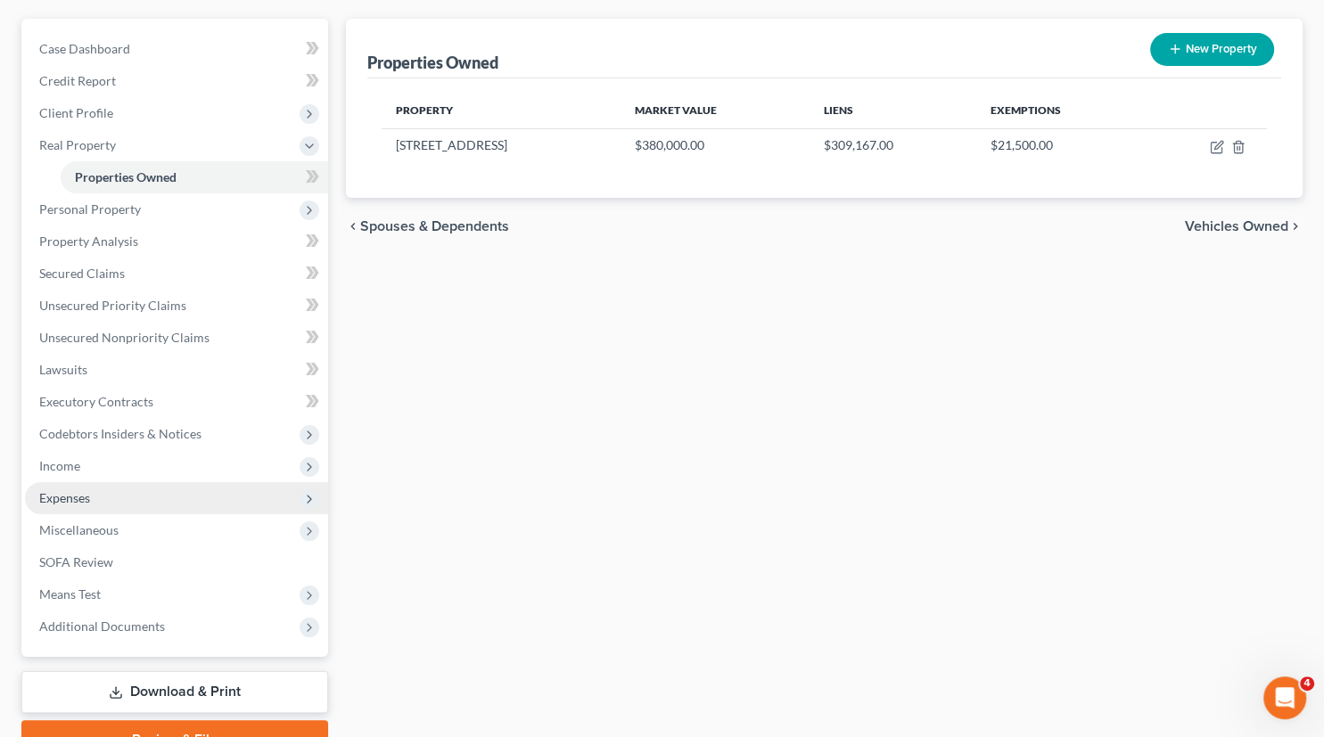
click at [52, 490] on span "Expenses" at bounding box center [64, 497] width 51 height 15
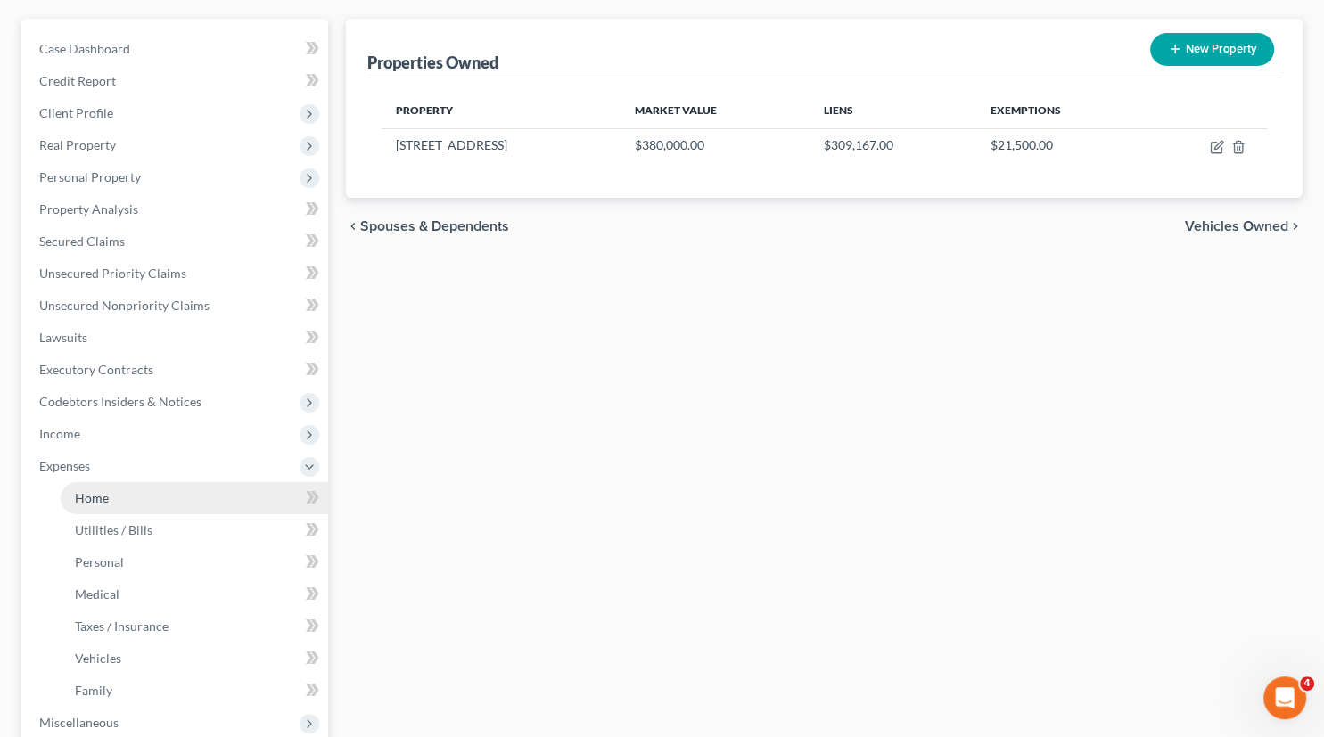
click at [78, 509] on link "Home" at bounding box center [195, 498] width 268 height 32
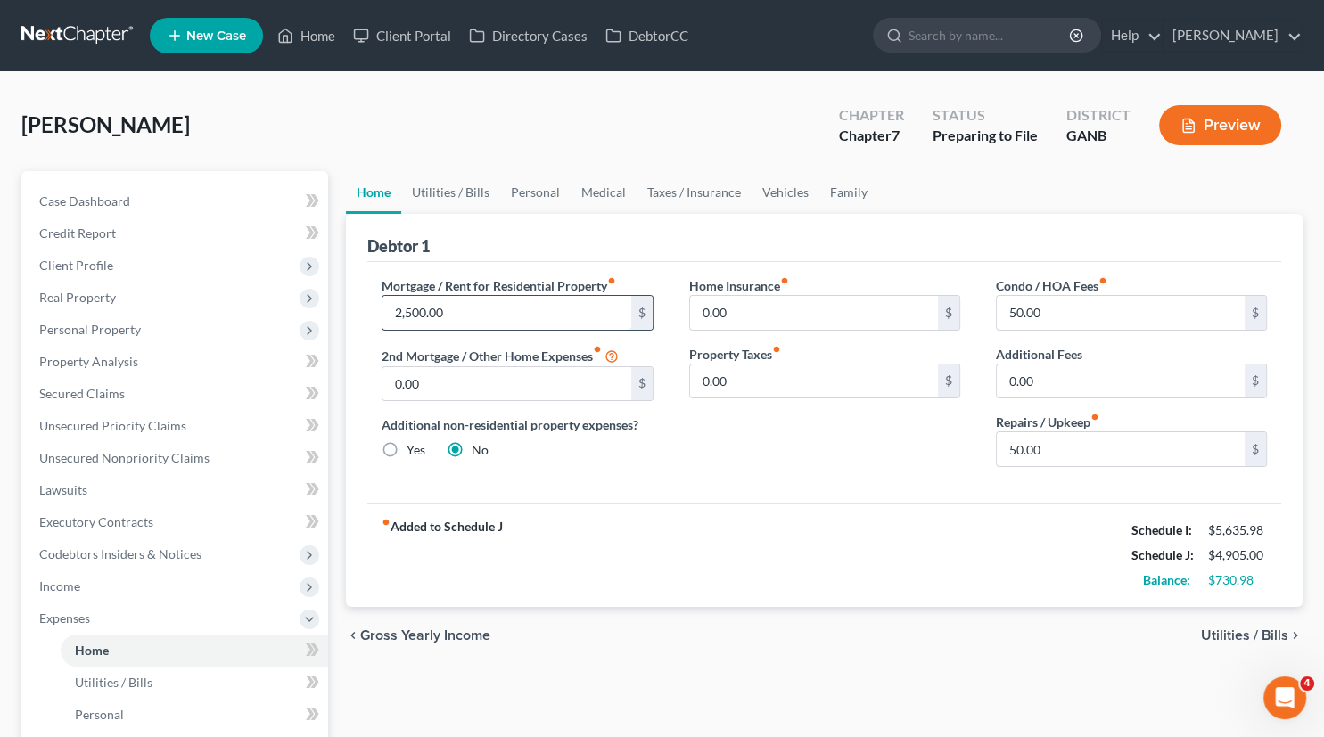
click at [477, 305] on input "2,500.00" at bounding box center [507, 313] width 248 height 34
type input "2,536.19"
click at [455, 195] on link "Utilities / Bills" at bounding box center [450, 192] width 99 height 43
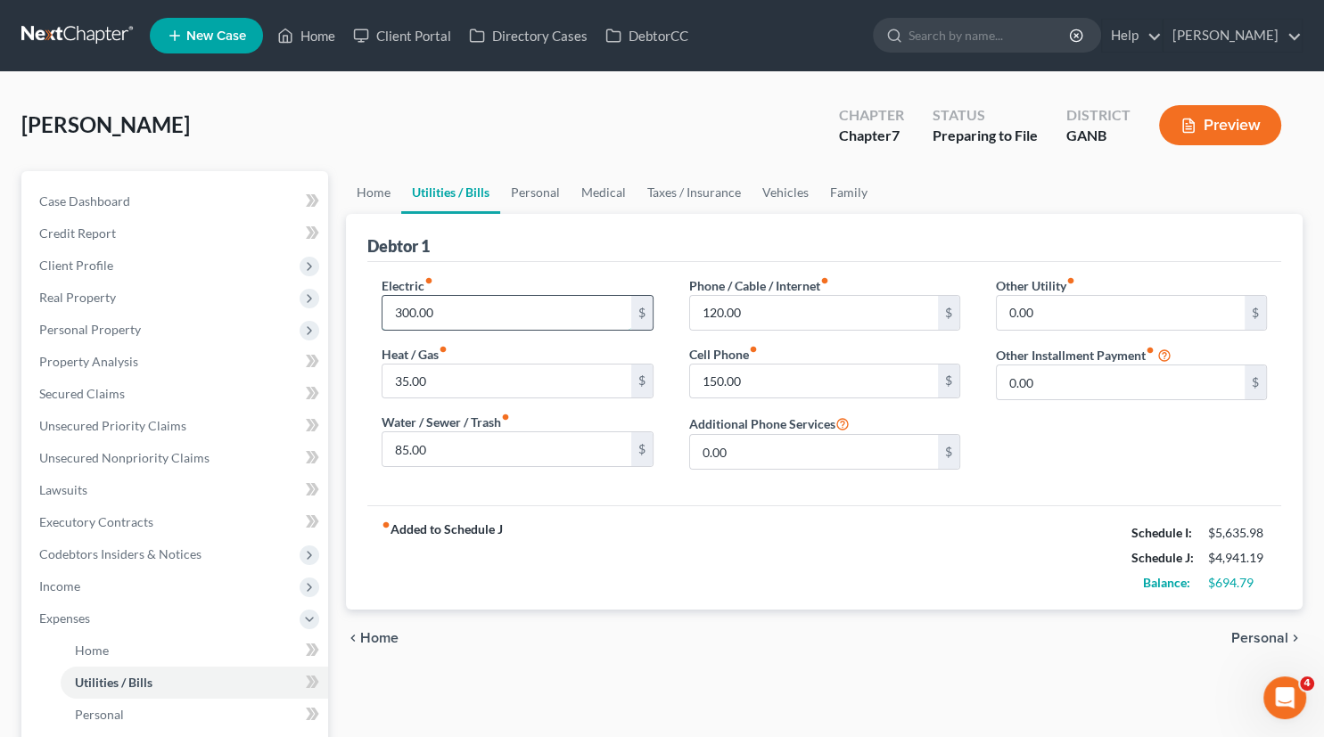
click at [437, 309] on input "300.00" at bounding box center [507, 313] width 248 height 34
type input "200.00"
click at [751, 392] on input "150.00" at bounding box center [814, 382] width 248 height 34
click at [762, 309] on input "120.00" at bounding box center [814, 313] width 248 height 34
type input "80.00"
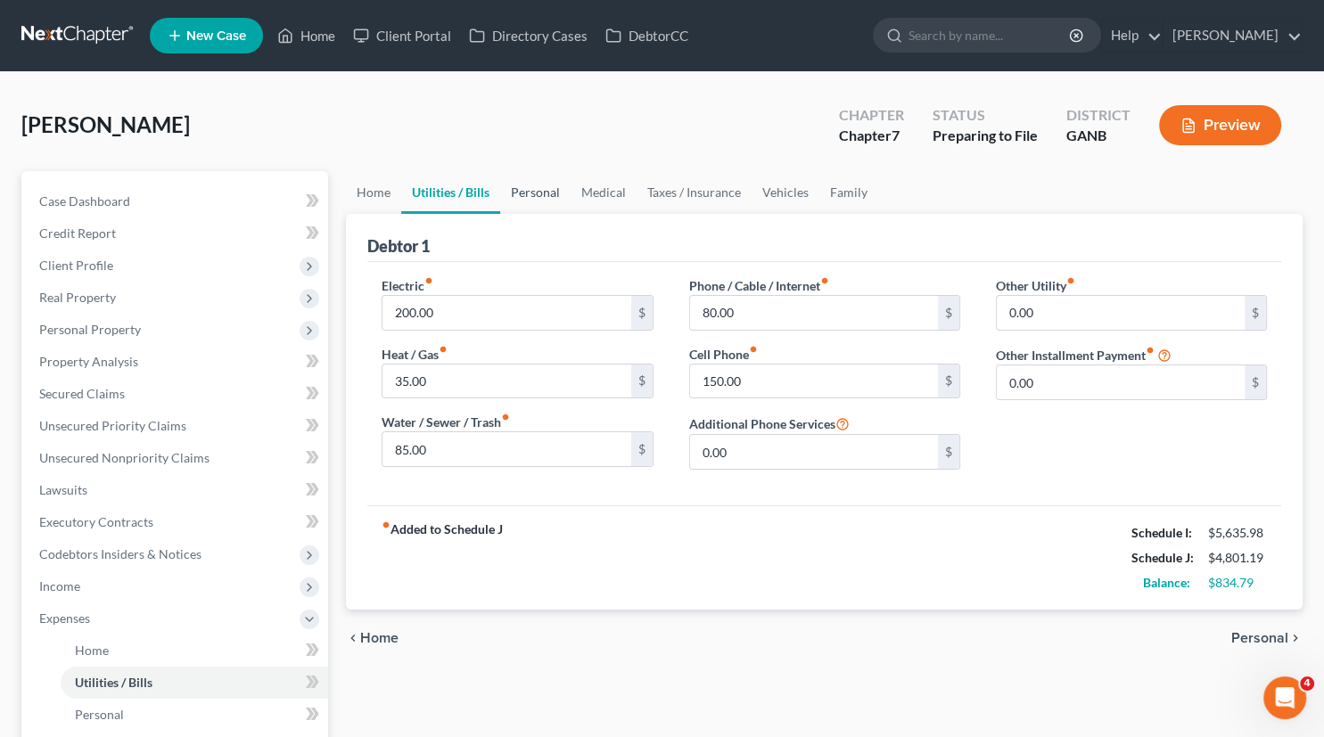
click at [532, 198] on link "Personal" at bounding box center [535, 192] width 70 height 43
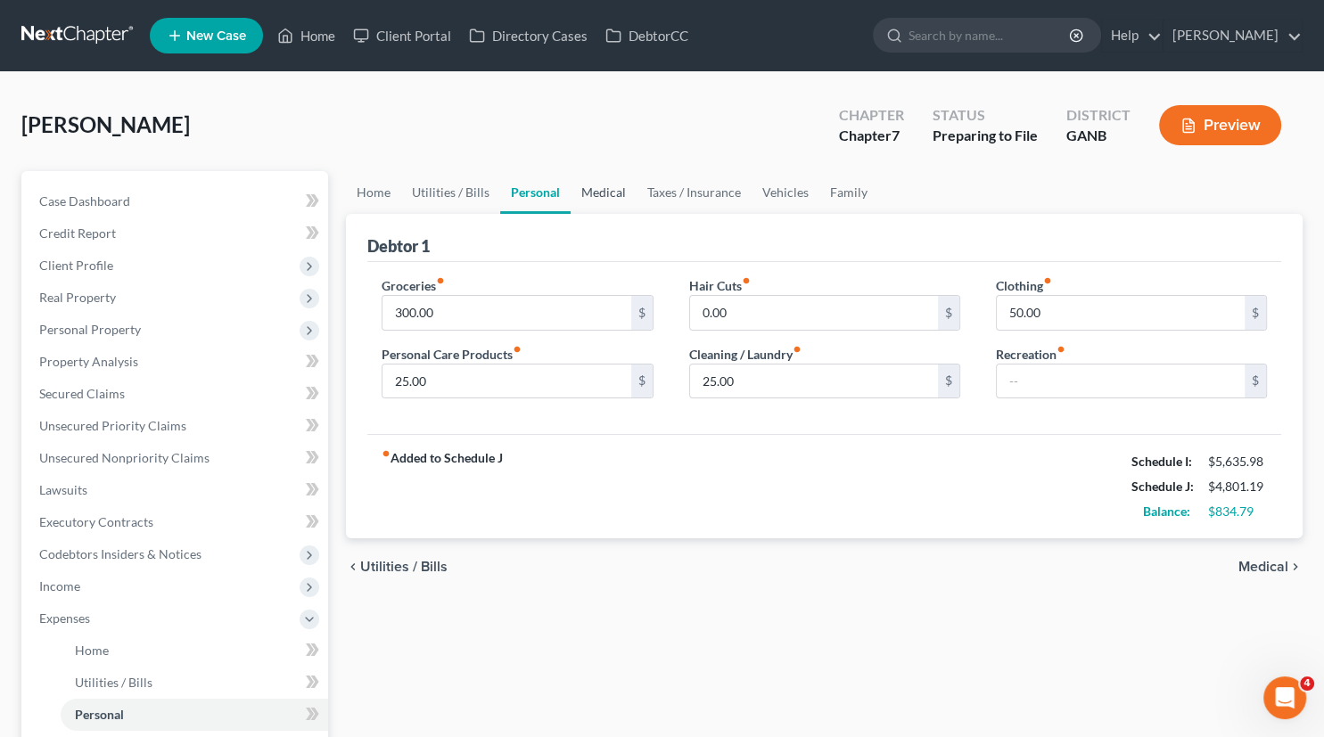
click at [594, 190] on link "Medical" at bounding box center [604, 192] width 66 height 43
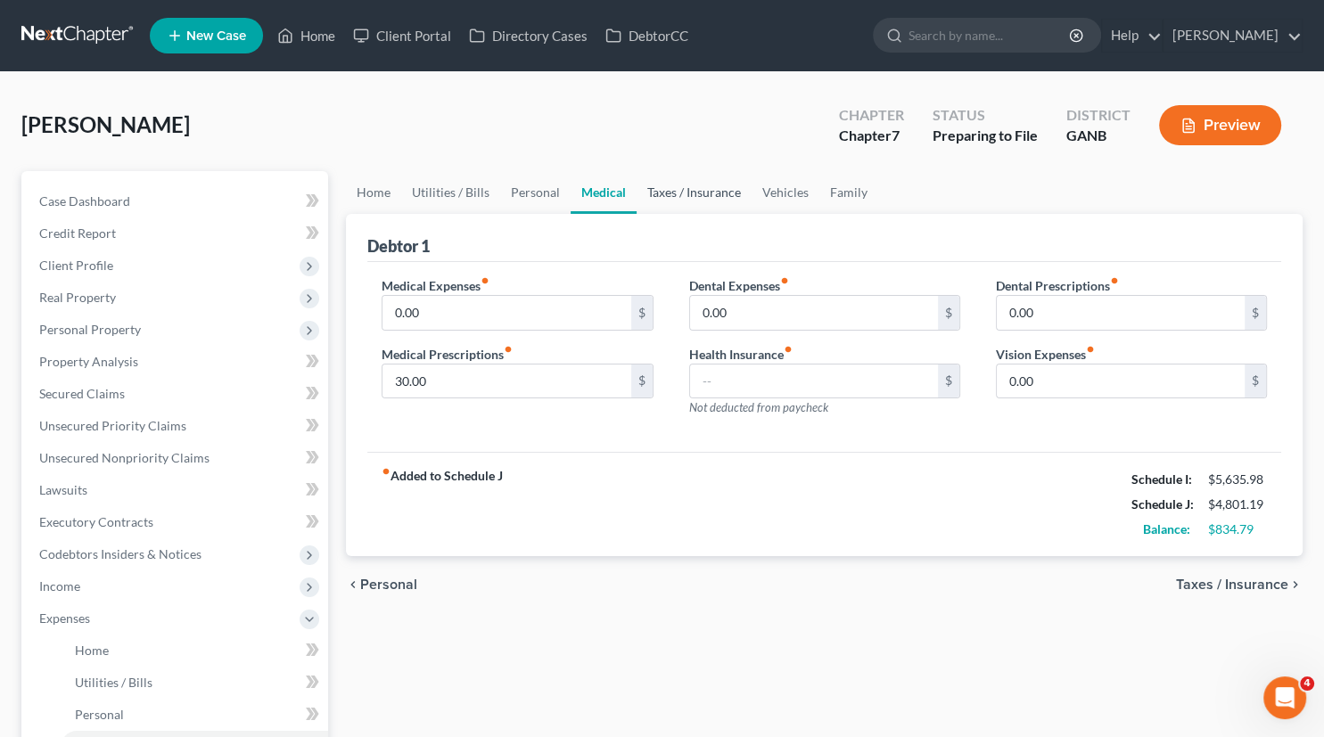
click at [697, 194] on link "Taxes / Insurance" at bounding box center [694, 192] width 115 height 43
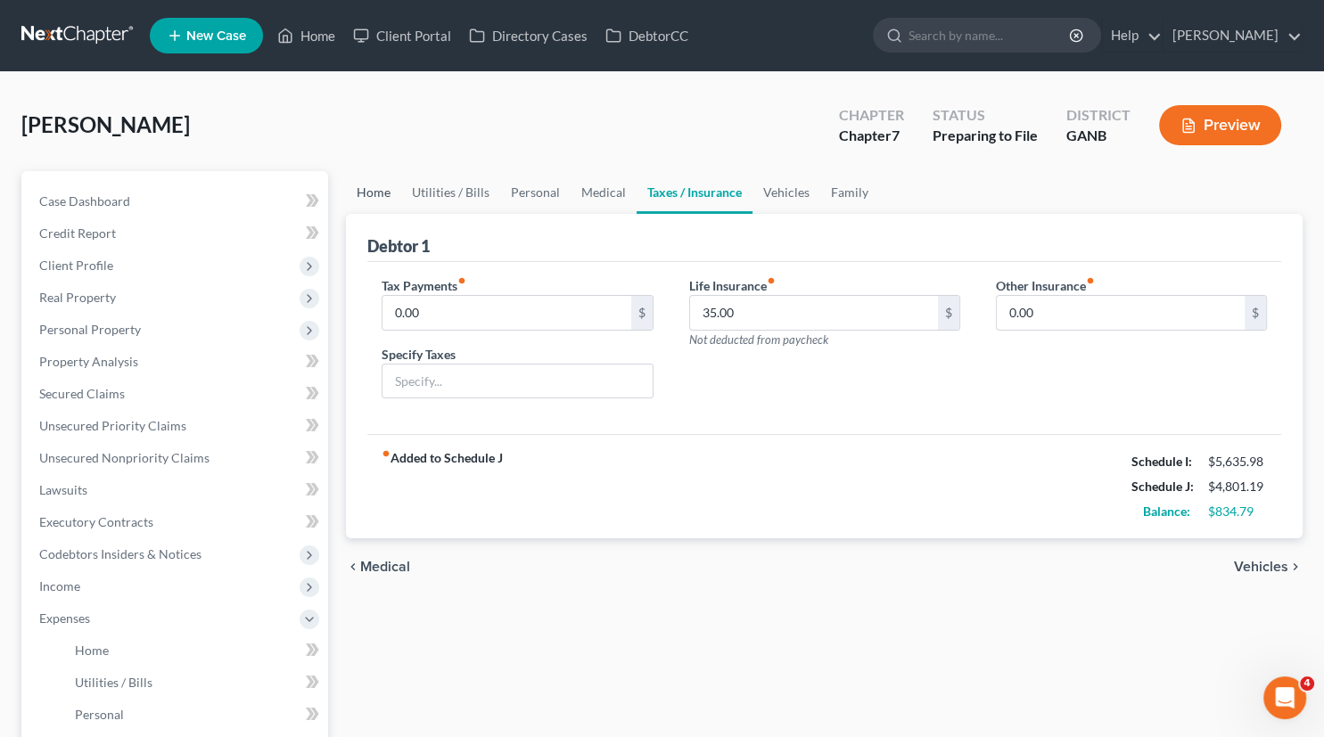
click at [366, 196] on link "Home" at bounding box center [373, 192] width 55 height 43
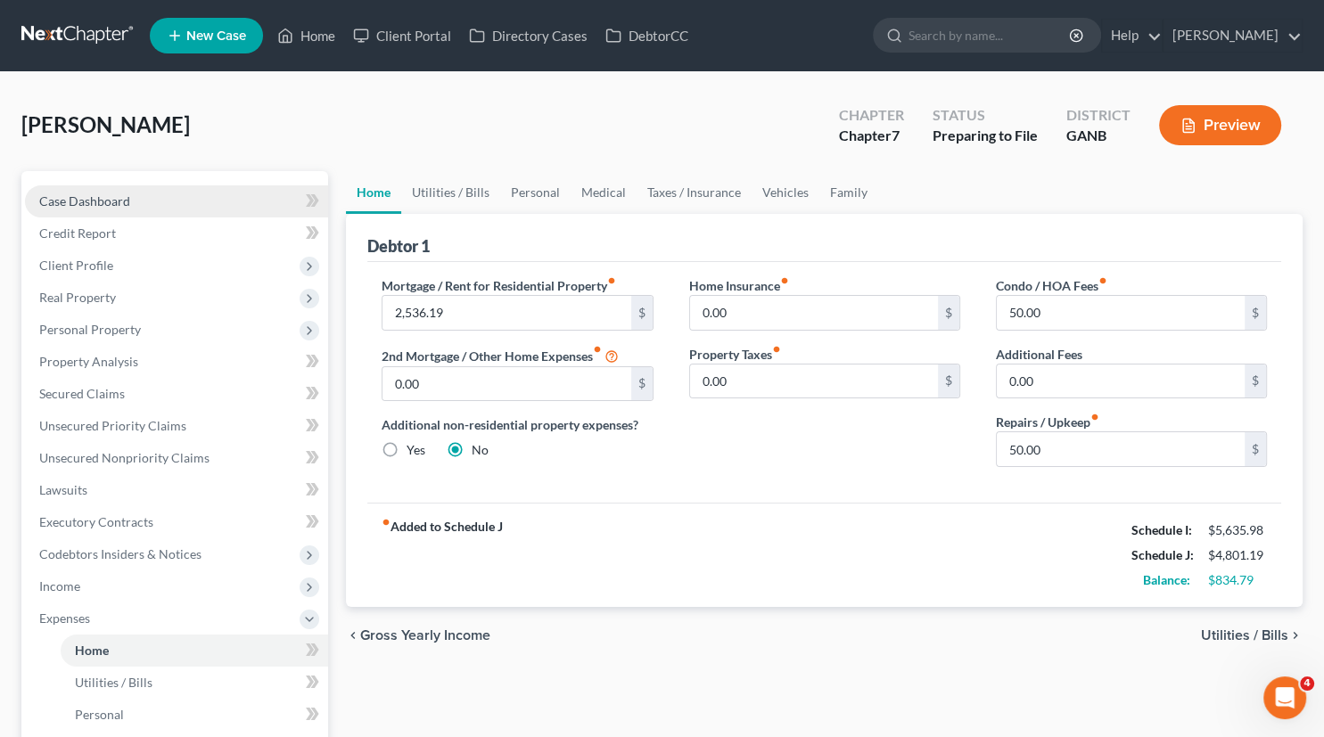
click at [96, 194] on span "Case Dashboard" at bounding box center [84, 201] width 91 height 15
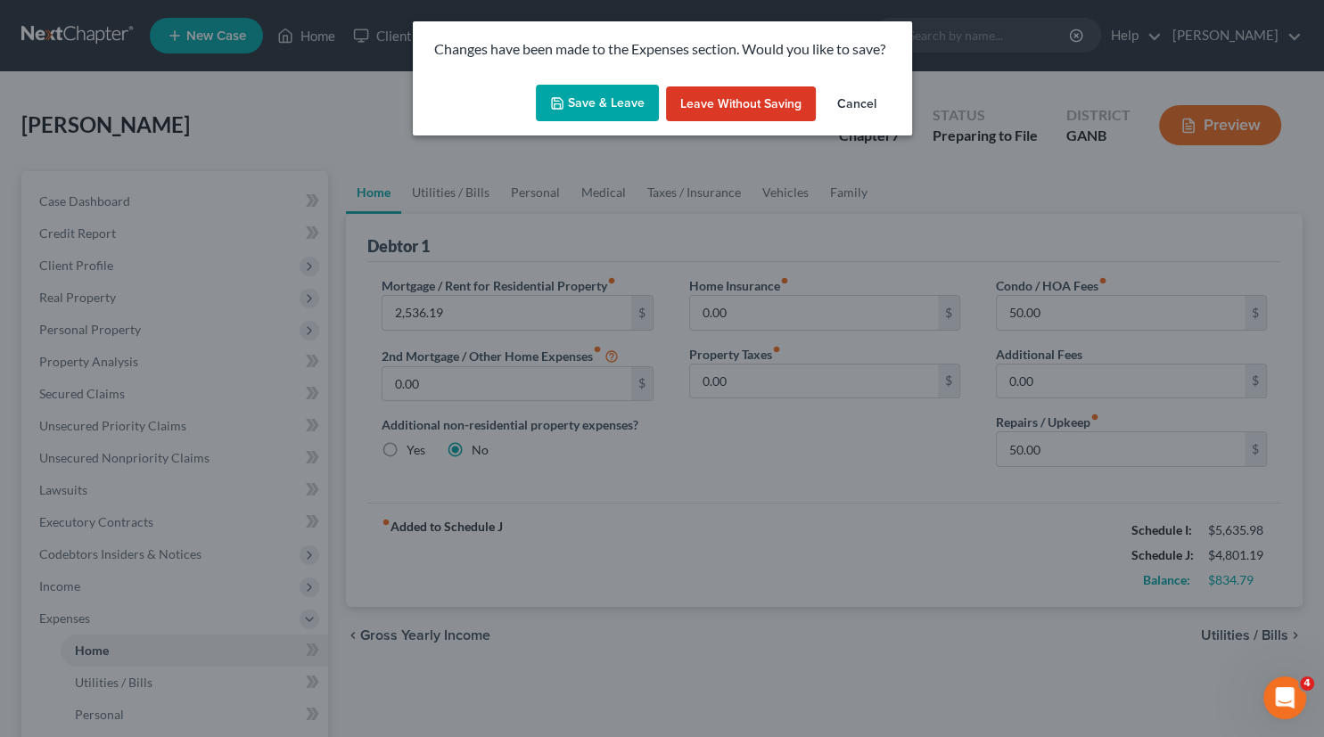
click at [587, 110] on button "Save & Leave" at bounding box center [597, 103] width 123 height 37
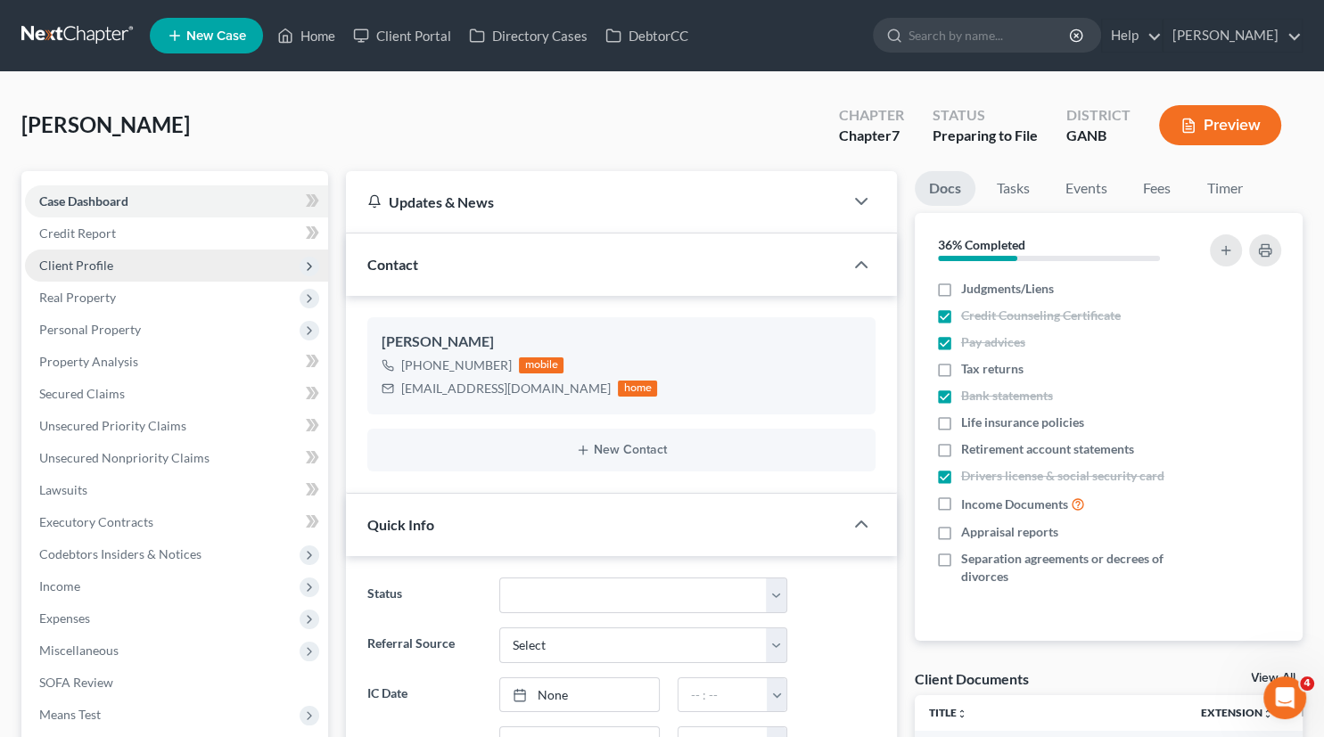
click at [95, 268] on span "Client Profile" at bounding box center [76, 265] width 74 height 15
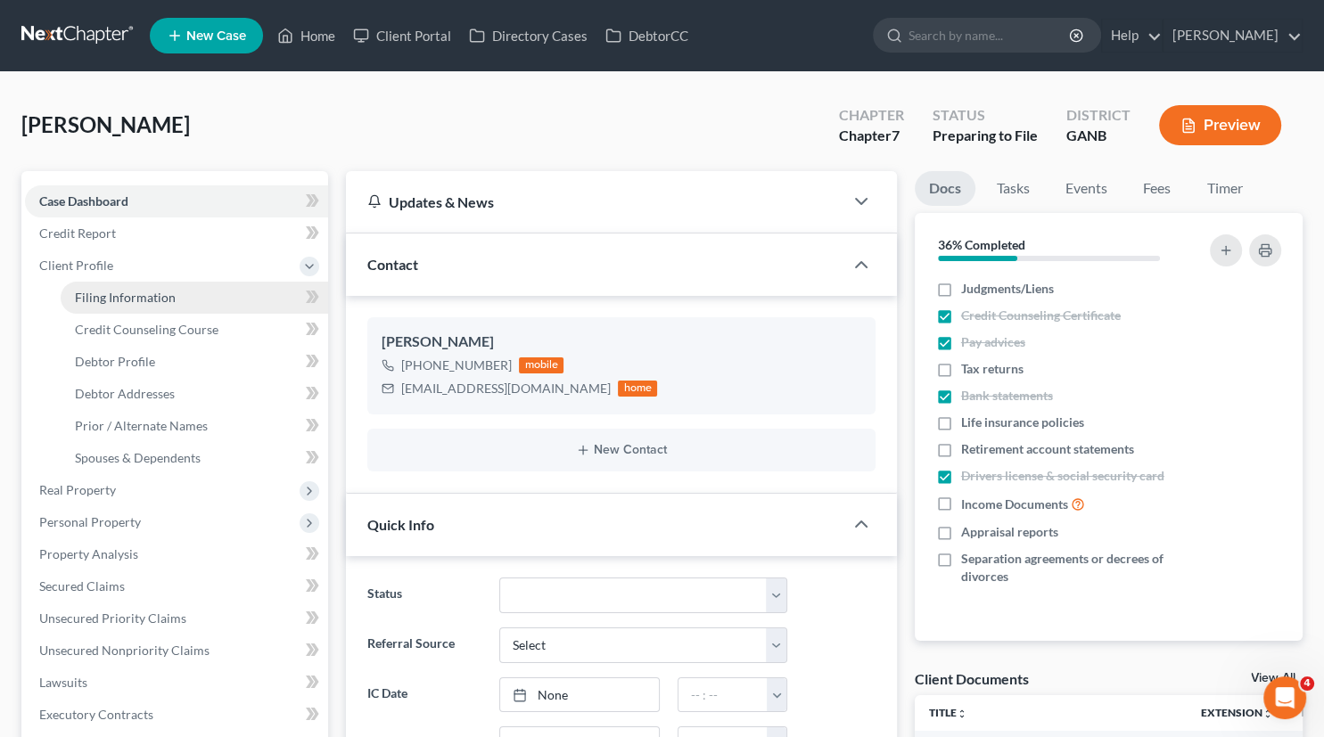
click at [133, 291] on span "Filing Information" at bounding box center [125, 297] width 101 height 15
select select "1"
select select "0"
select select "10"
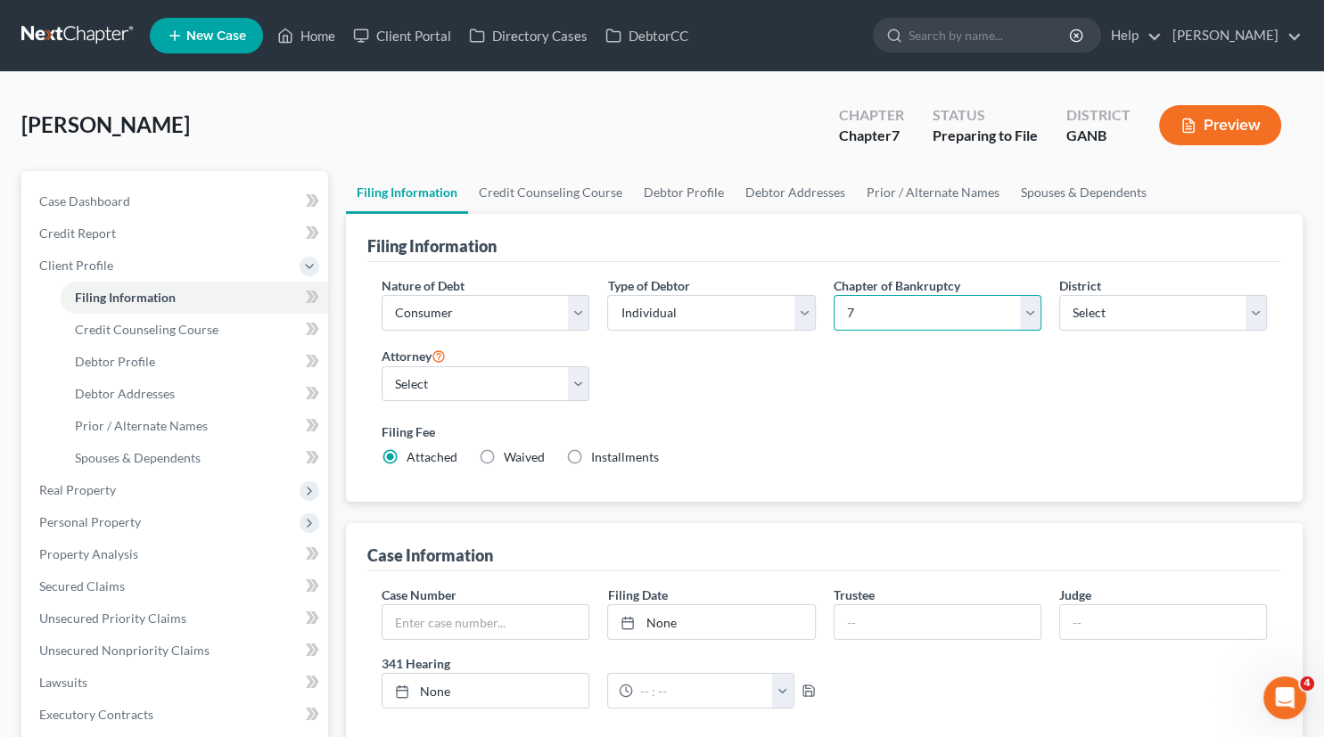
click at [834, 295] on select "Select 7 11 12 13" at bounding box center [938, 313] width 208 height 36
select select "3"
click option "13" at bounding box center [0, 0] width 0 height 0
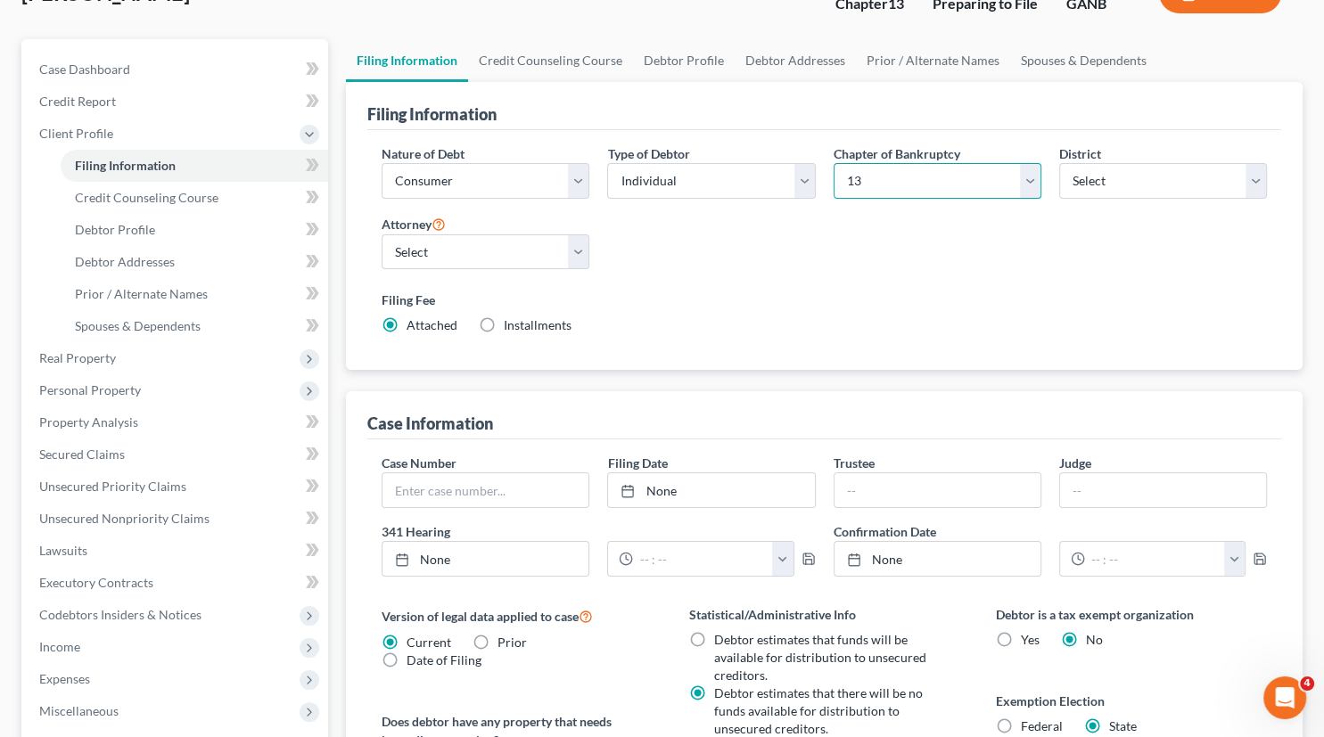
scroll to position [39, 0]
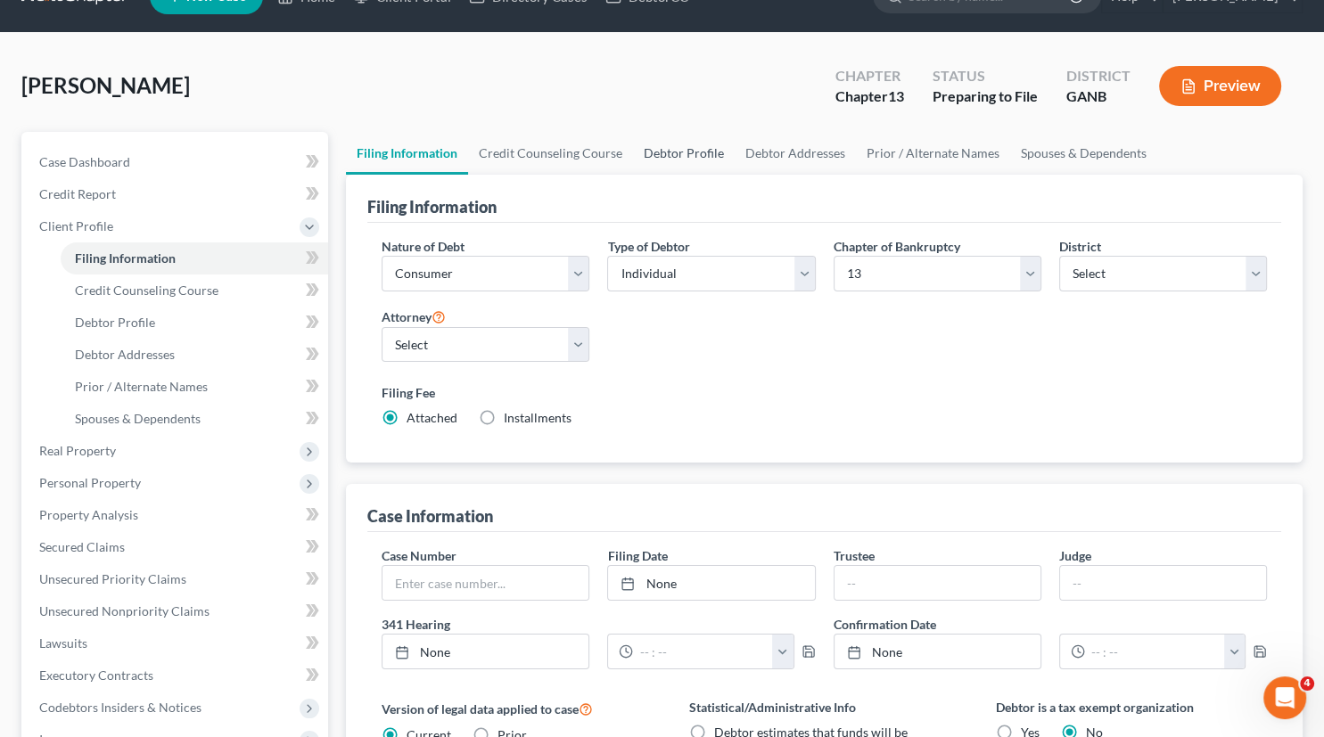
click at [677, 145] on link "Debtor Profile" at bounding box center [684, 153] width 102 height 43
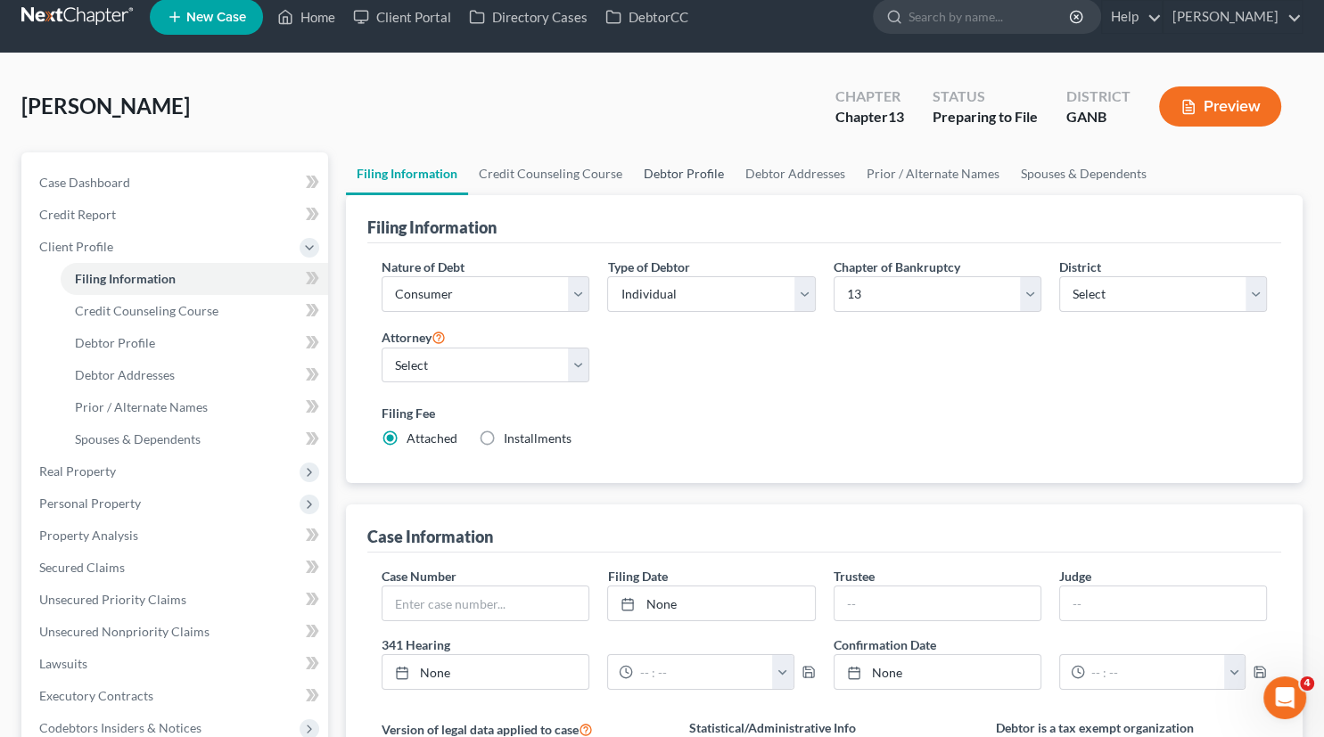
select select "3"
select select "0"
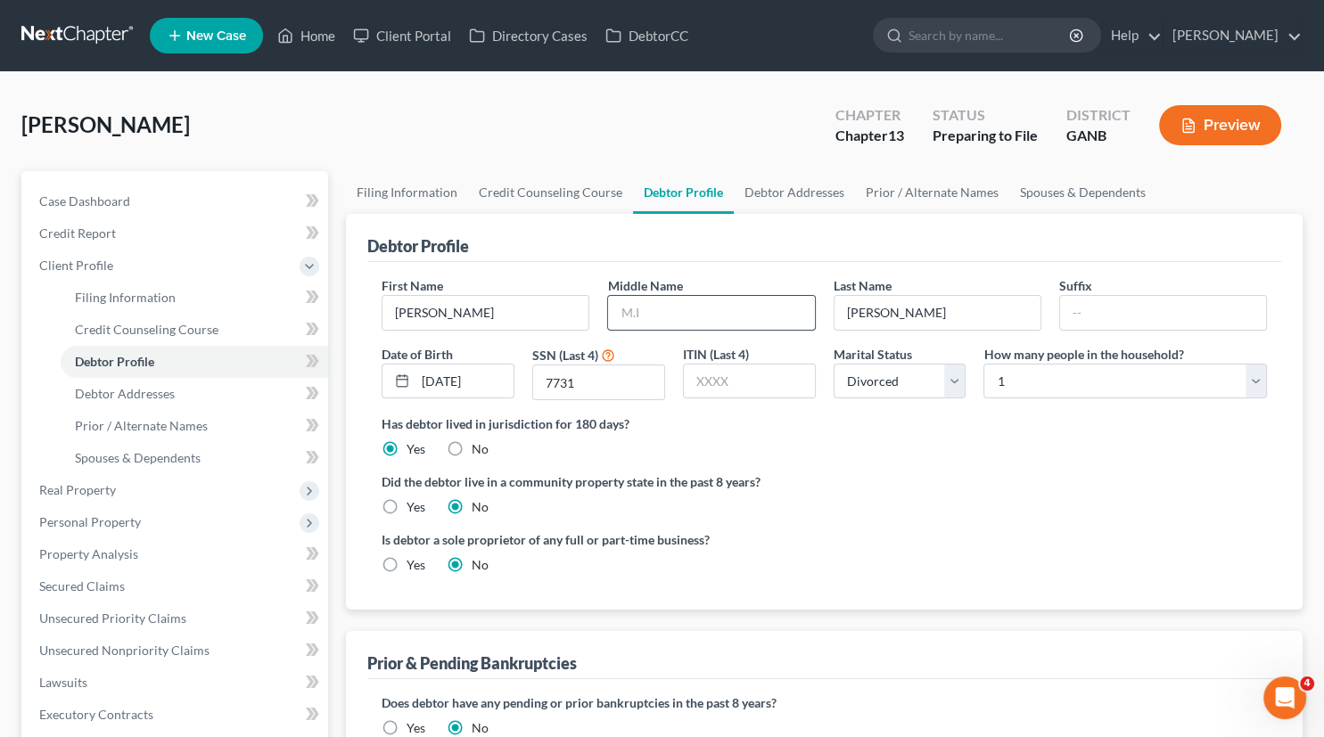
click at [664, 305] on input "text" at bounding box center [711, 313] width 206 height 34
click at [91, 494] on span "Real Property" at bounding box center [77, 489] width 77 height 15
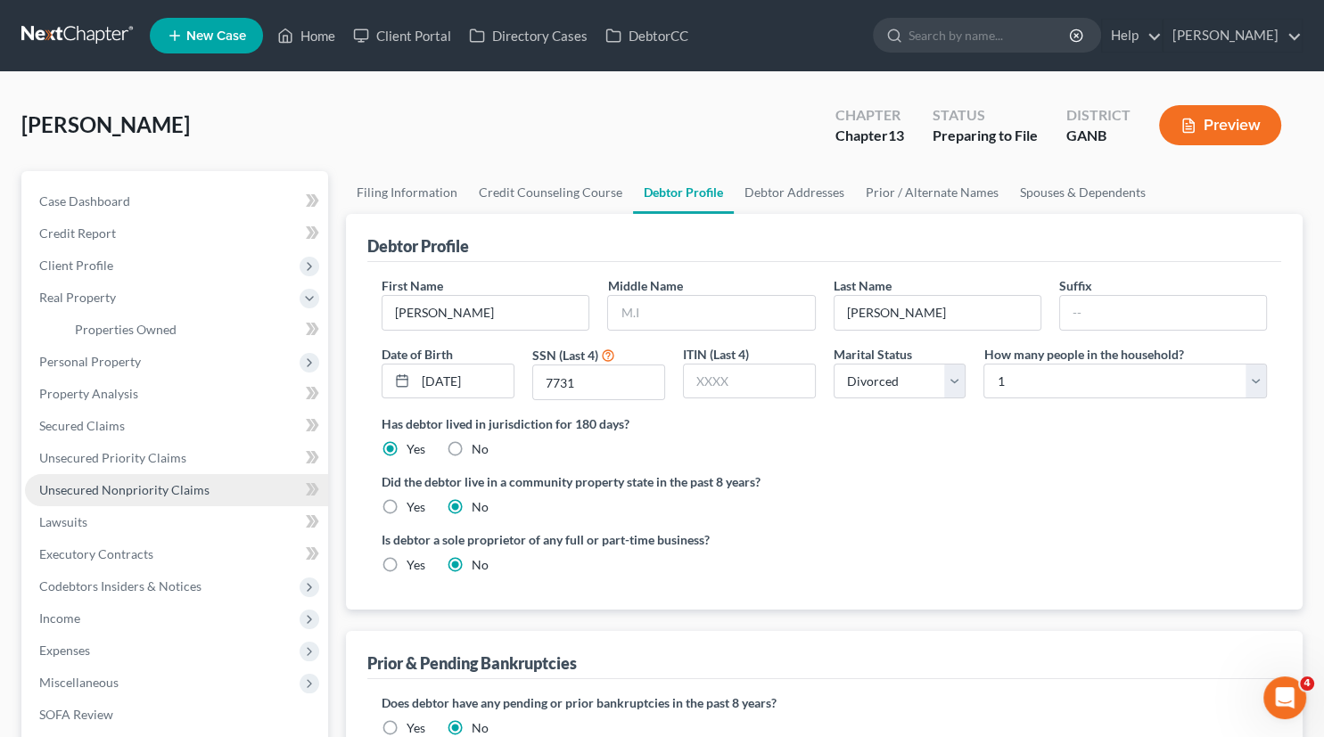
click at [145, 487] on span "Unsecured Nonpriority Claims" at bounding box center [124, 489] width 170 height 15
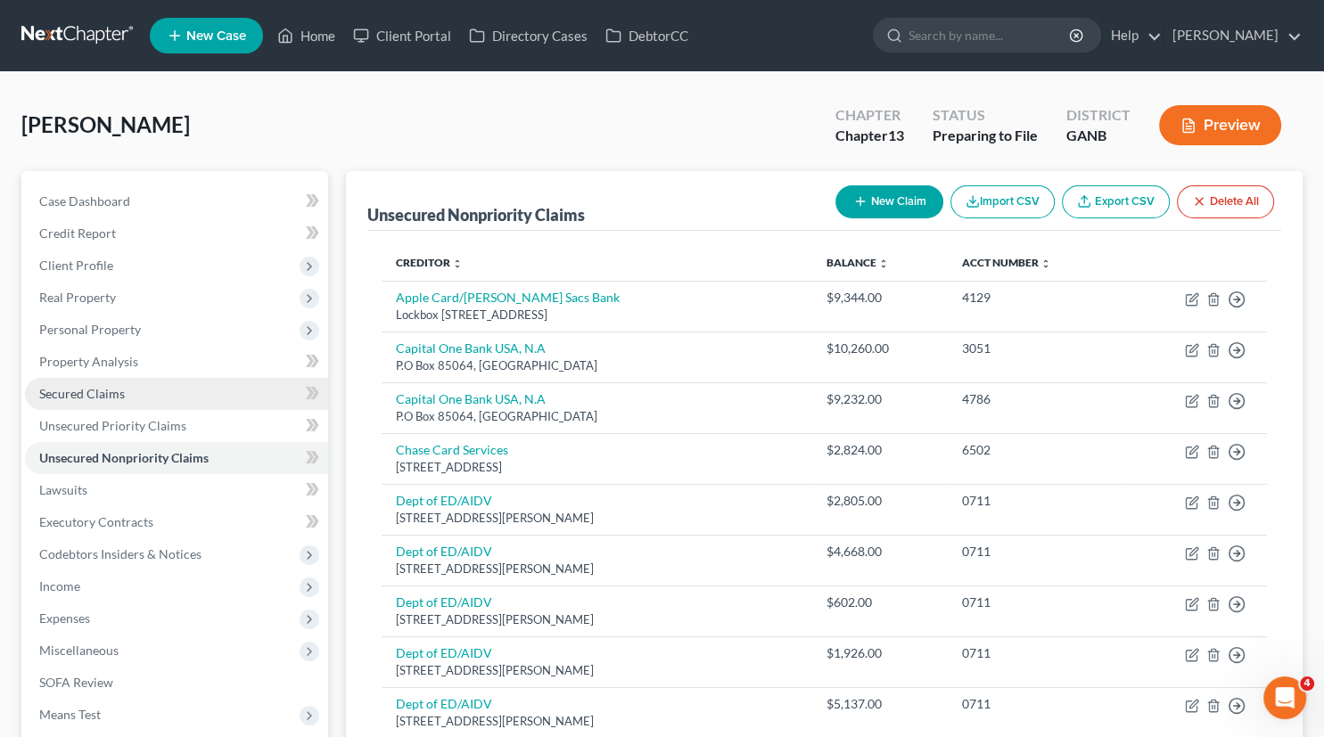
click at [73, 391] on span "Secured Claims" at bounding box center [82, 393] width 86 height 15
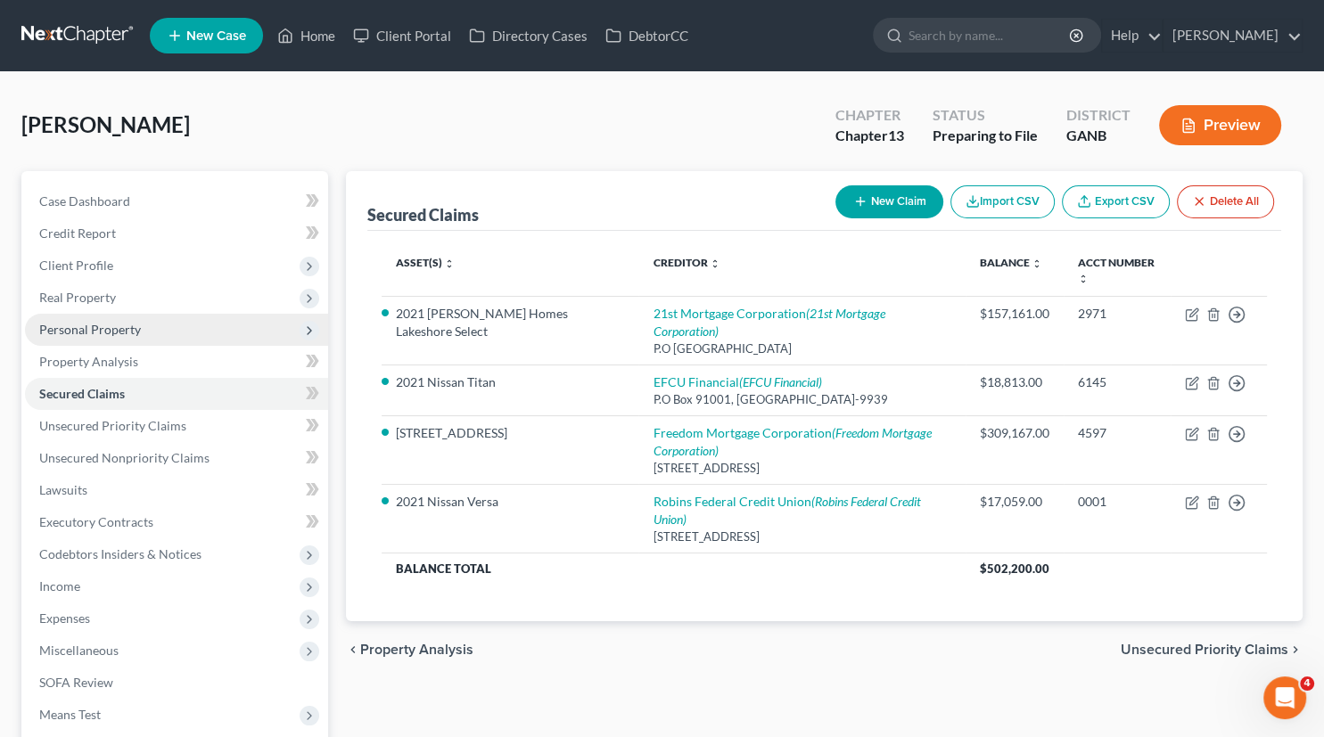
click at [84, 332] on span "Personal Property" at bounding box center [90, 329] width 102 height 15
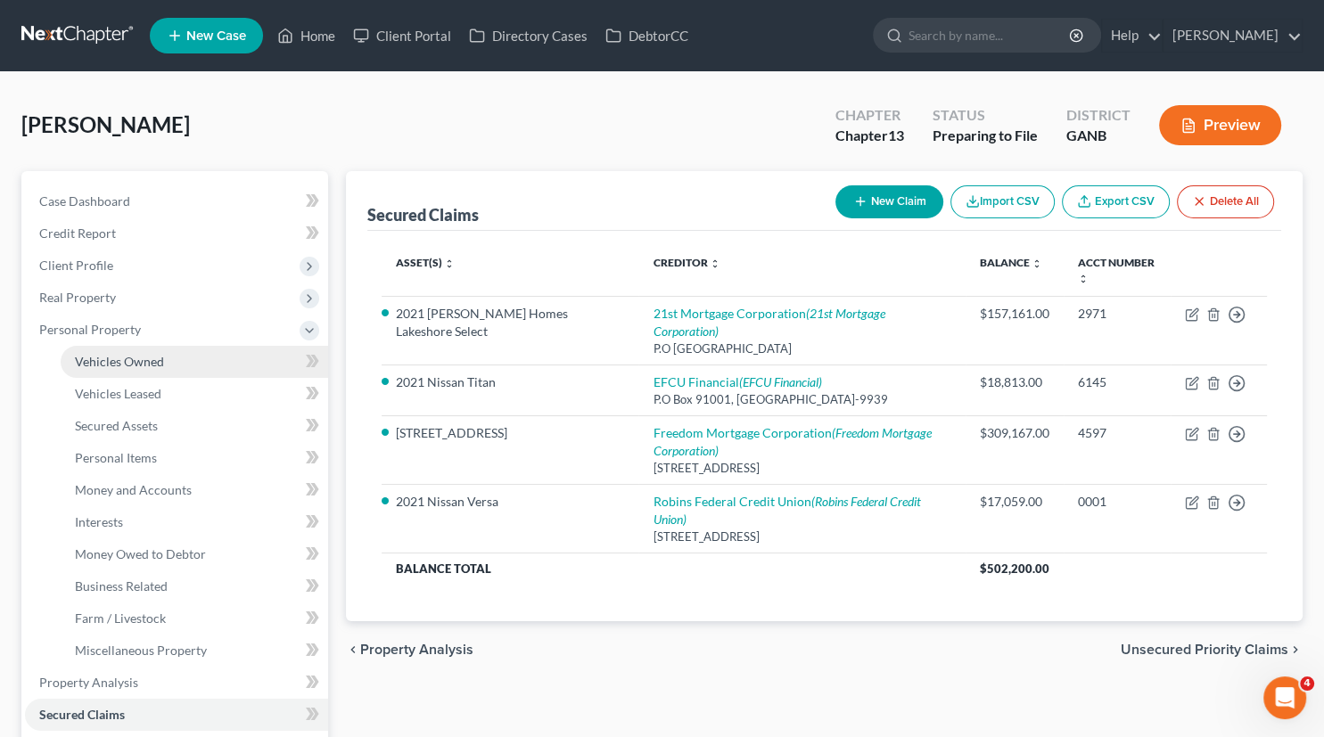
click at [122, 363] on span "Vehicles Owned" at bounding box center [119, 361] width 89 height 15
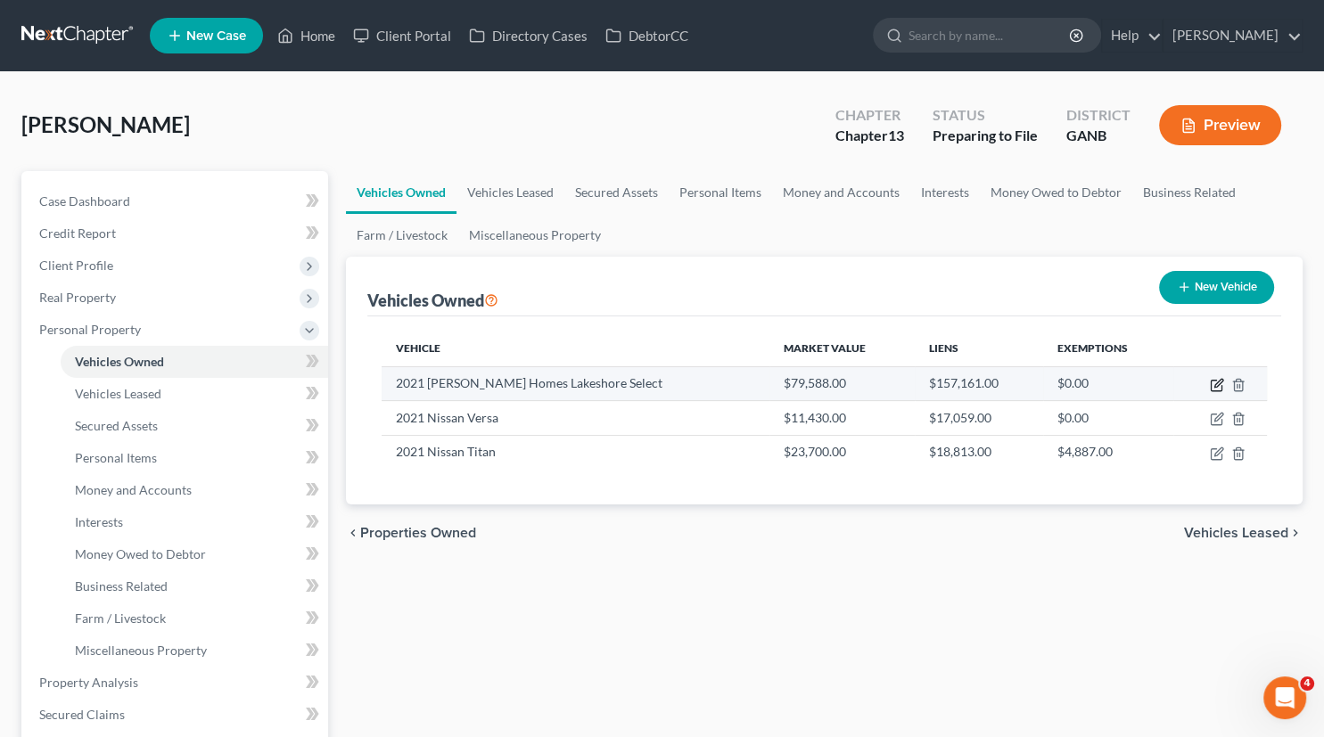
click at [1221, 383] on icon "button" at bounding box center [1219, 383] width 8 height 8
select select "7"
select select "5"
select select "2"
select select "0"
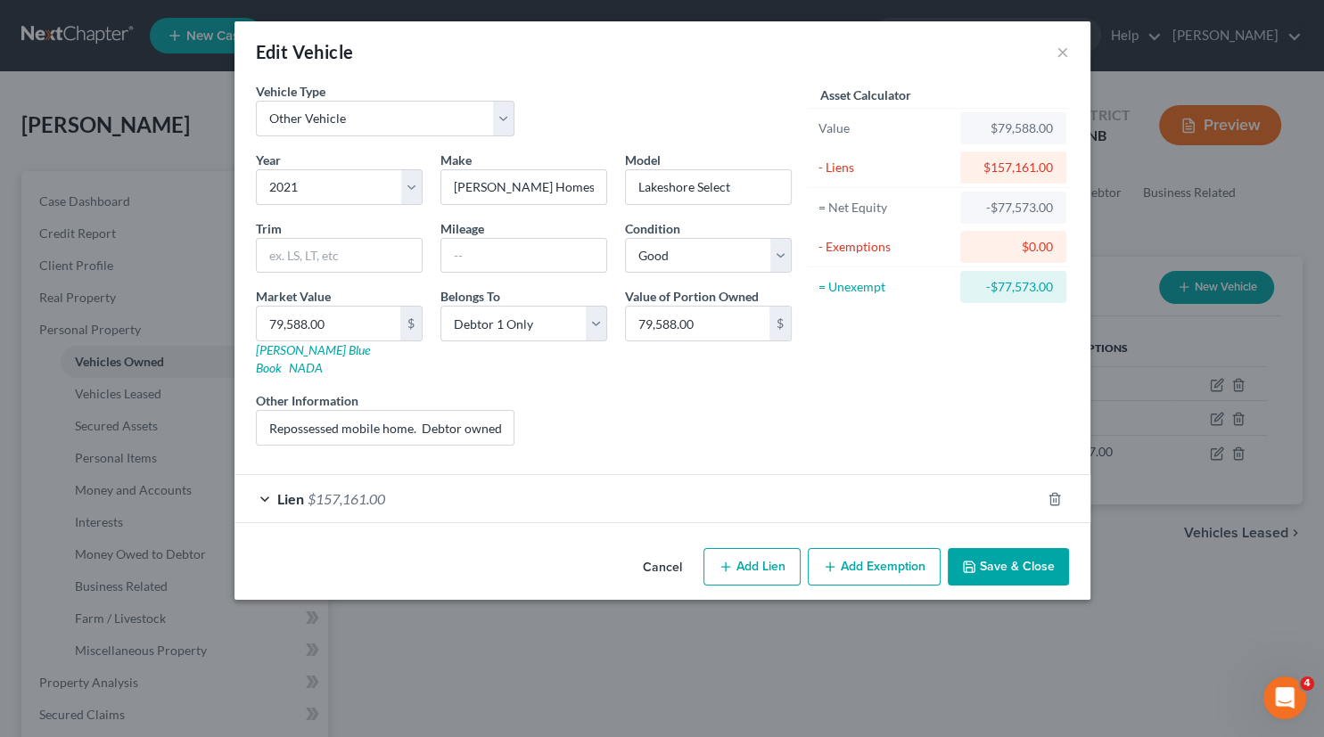
click at [654, 553] on button "Cancel" at bounding box center [663, 568] width 68 height 36
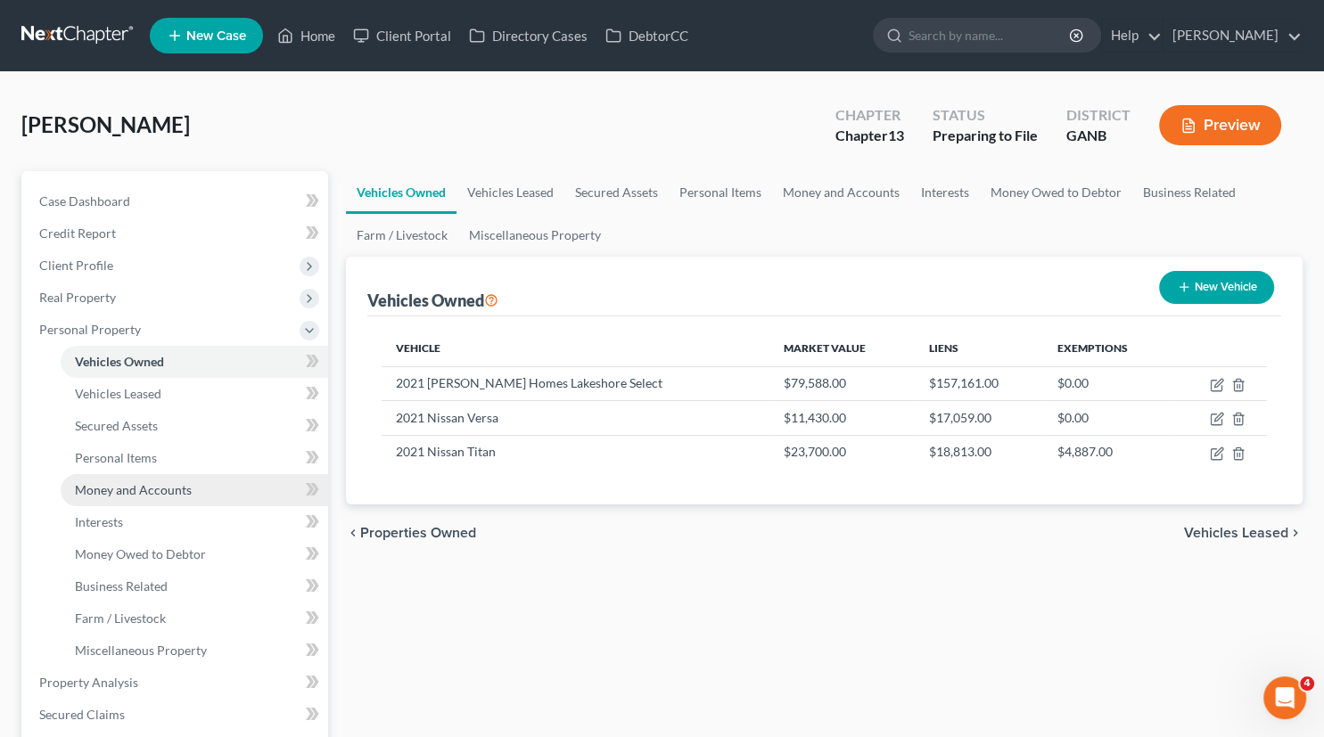
click at [146, 490] on span "Money and Accounts" at bounding box center [133, 489] width 117 height 15
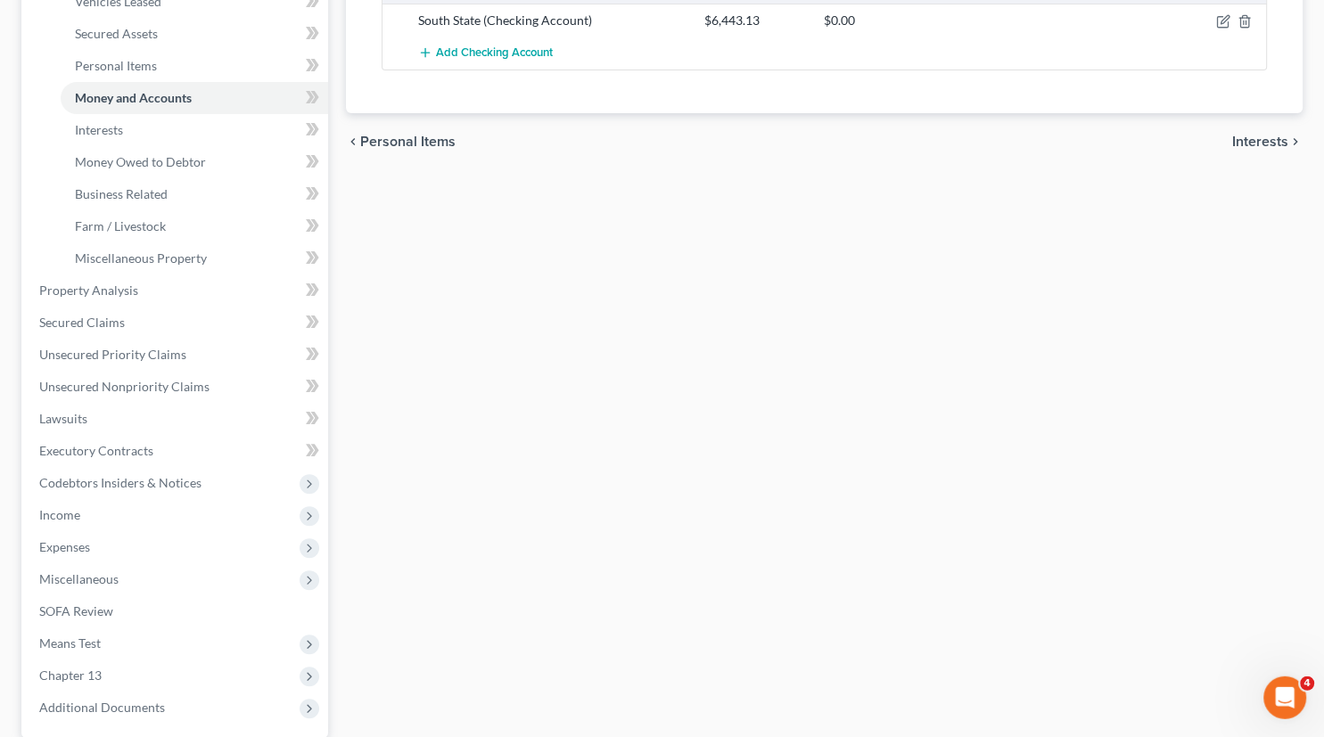
scroll to position [383, 0]
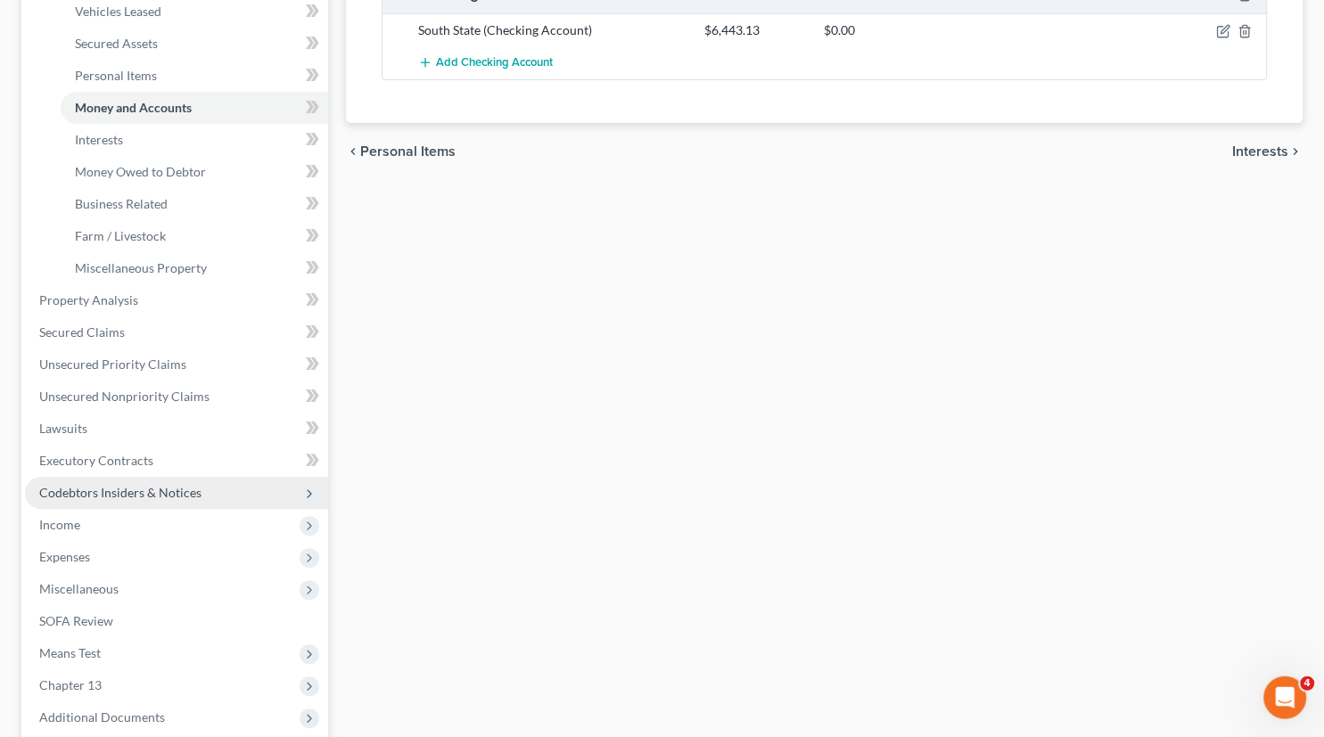
click at [92, 492] on span "Codebtors Insiders & Notices" at bounding box center [120, 492] width 162 height 15
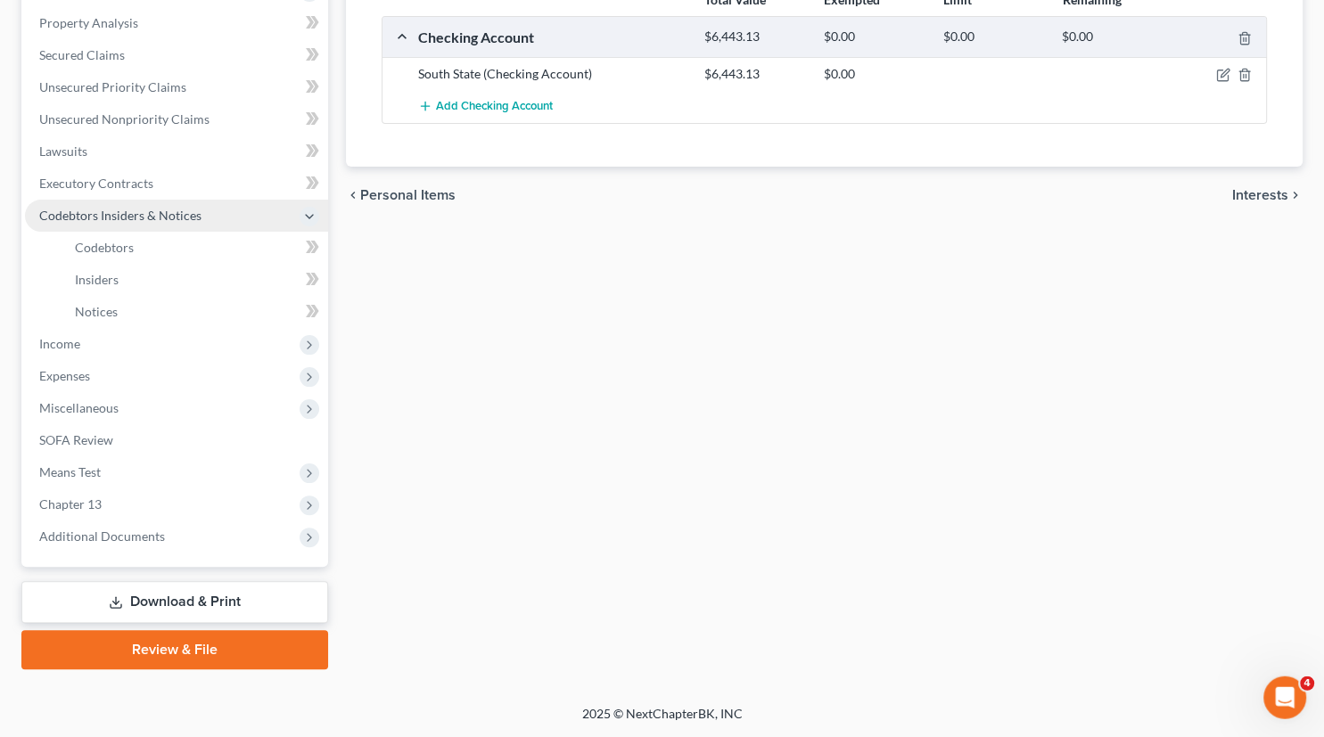
scroll to position [336, 0]
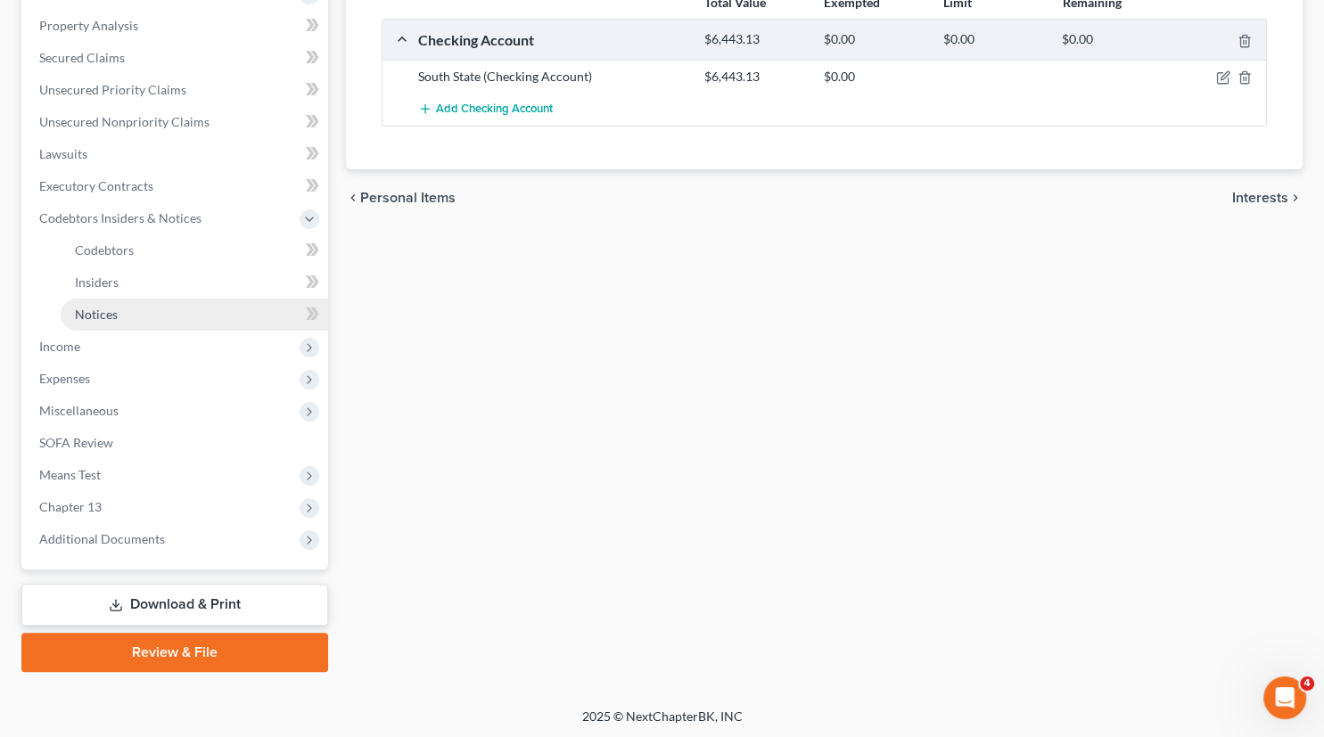
click at [99, 323] on link "Notices" at bounding box center [195, 315] width 268 height 32
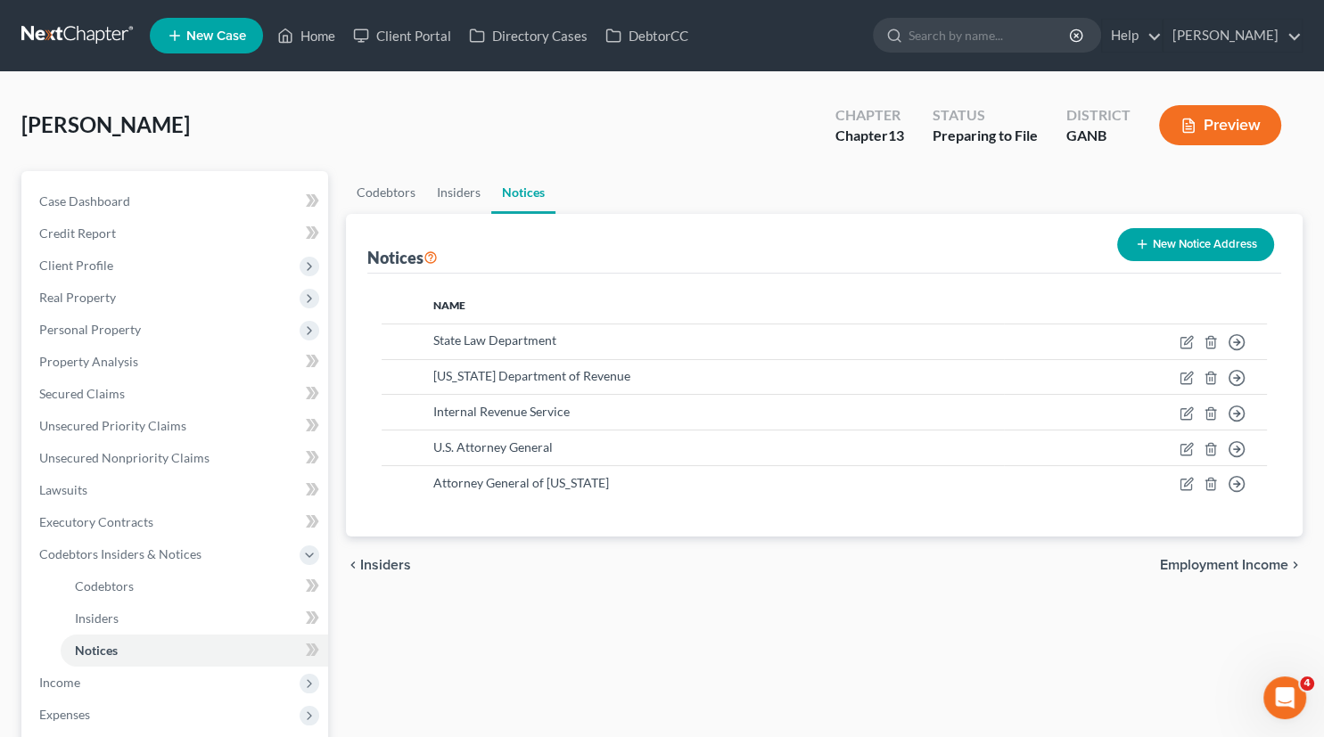
click at [1159, 251] on button "New Notice Address" at bounding box center [1195, 244] width 157 height 33
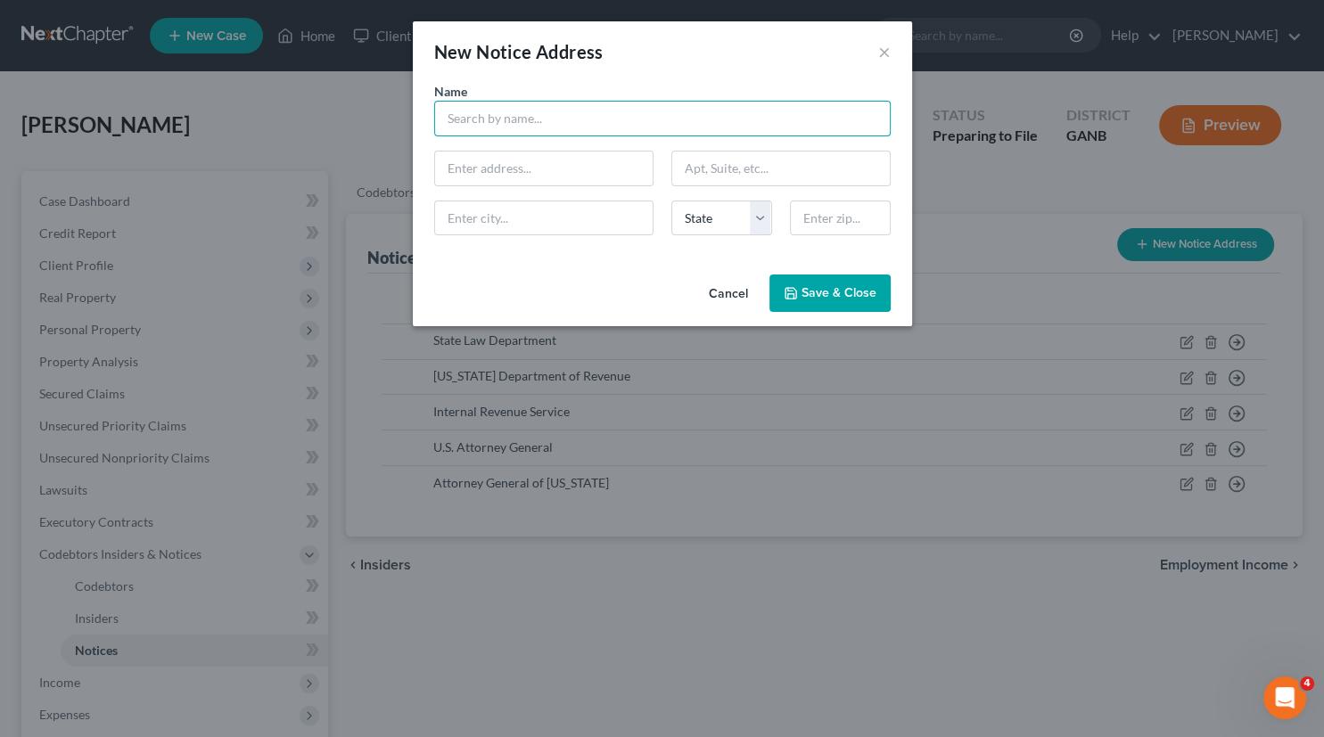
click at [513, 119] on input "text" at bounding box center [662, 119] width 457 height 36
click at [727, 293] on button "Cancel" at bounding box center [729, 294] width 68 height 36
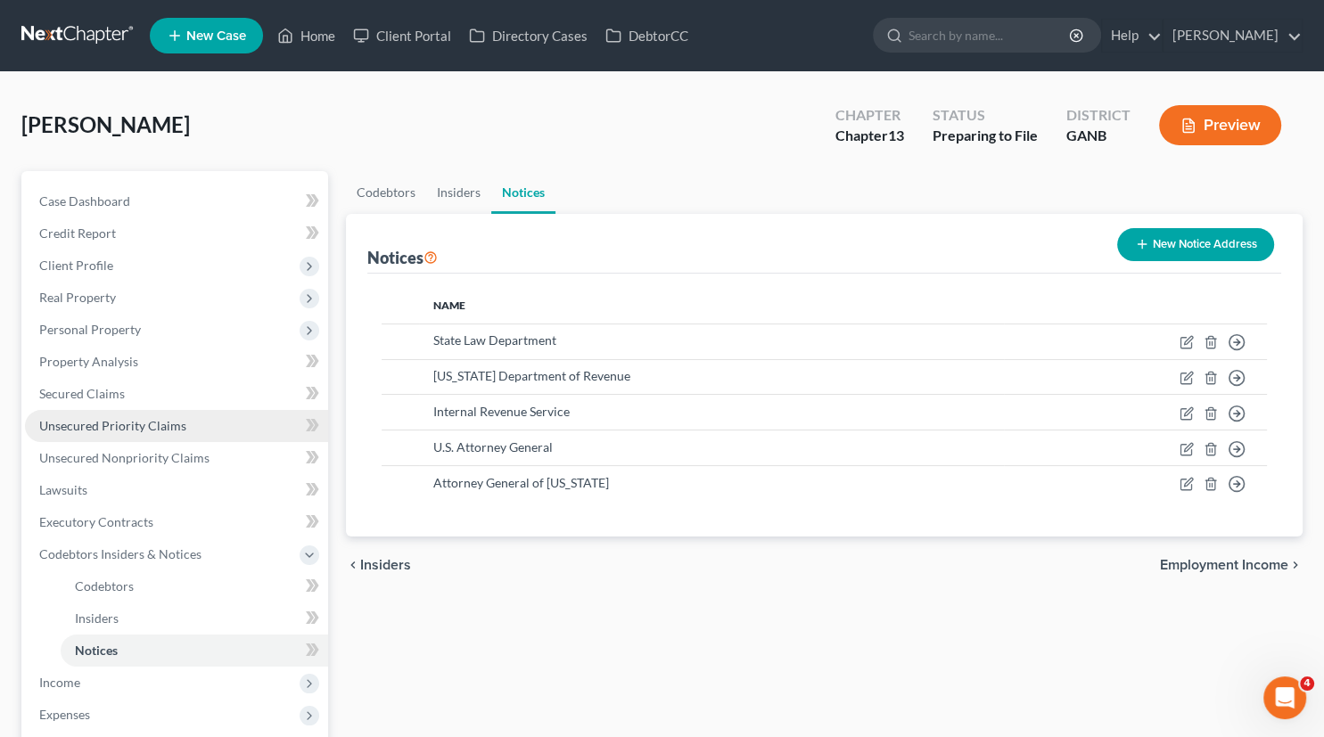
click at [127, 418] on span "Unsecured Priority Claims" at bounding box center [112, 425] width 147 height 15
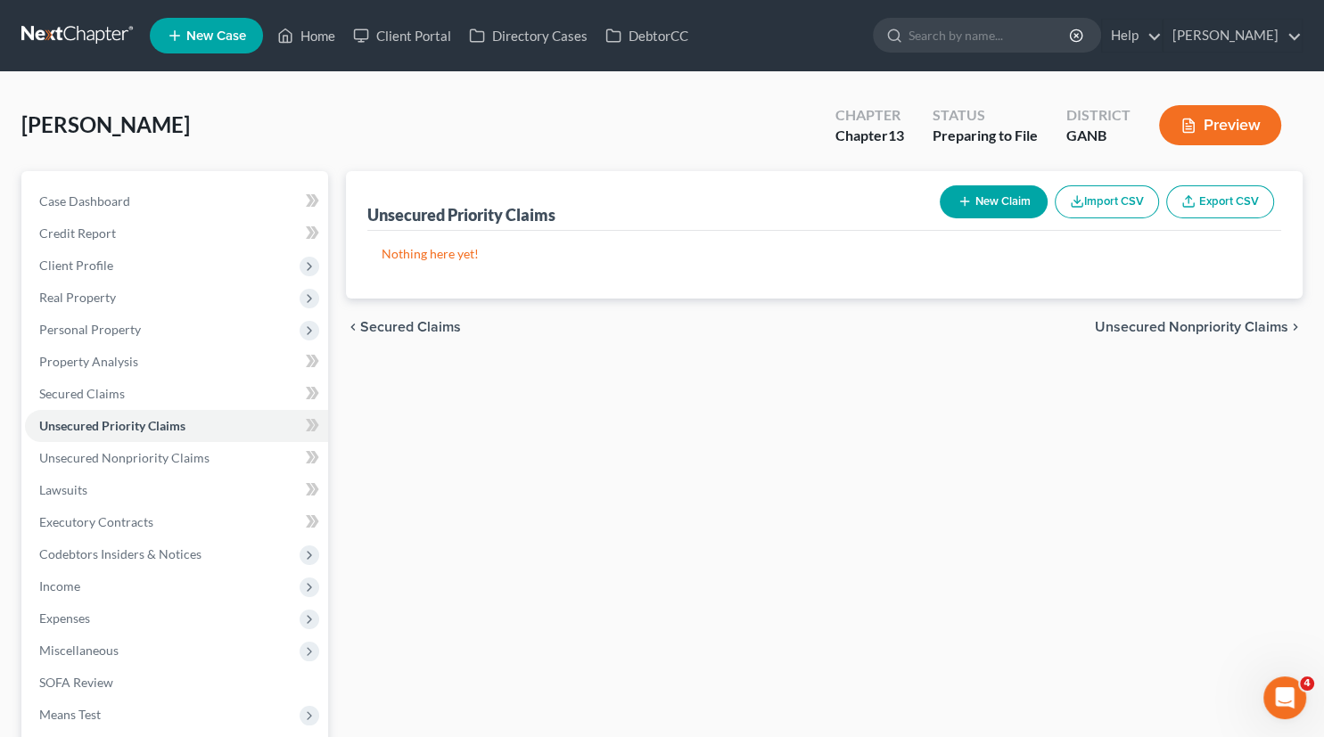
click at [986, 200] on button "New Claim" at bounding box center [994, 201] width 108 height 33
select select "0"
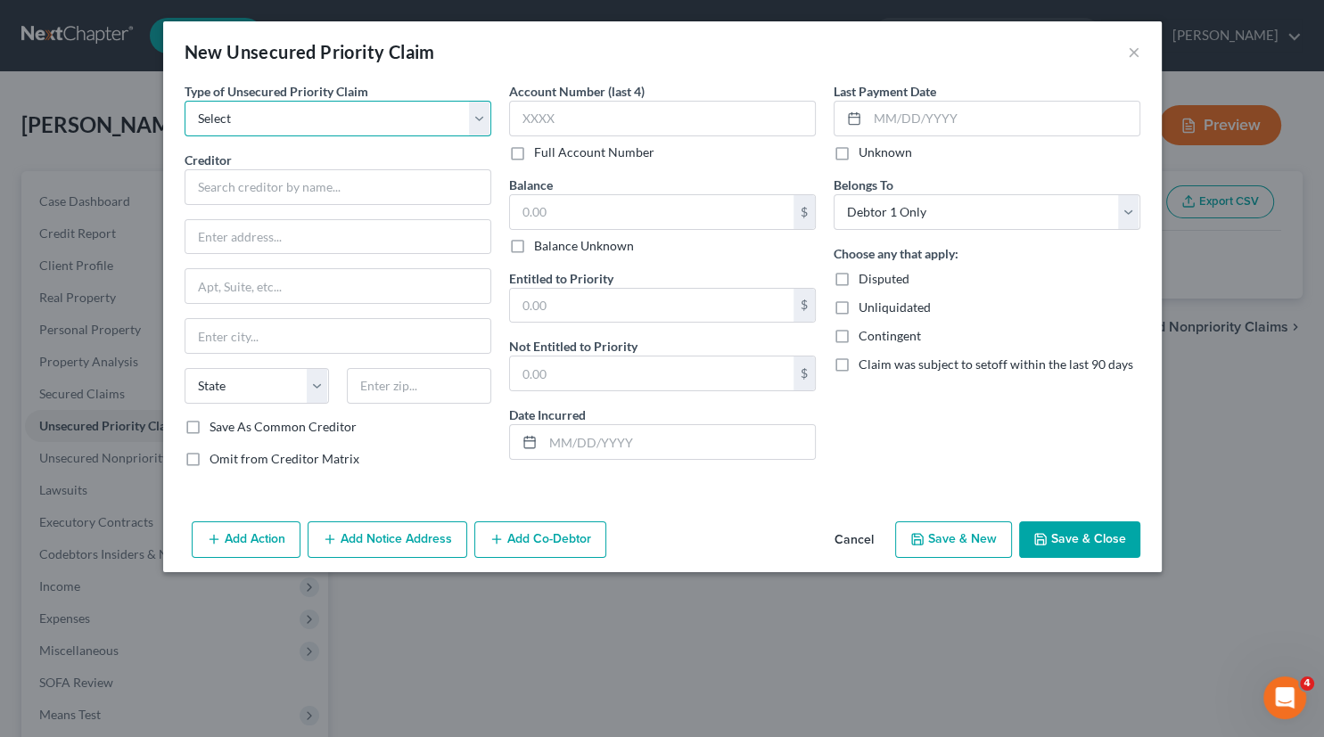
click at [185, 101] on select "Select Taxes & Other Government Units Domestic Support Obligations Extensions o…" at bounding box center [338, 119] width 307 height 36
select select "1"
click option "Domestic Support Obligations" at bounding box center [0, 0] width 0 height 0
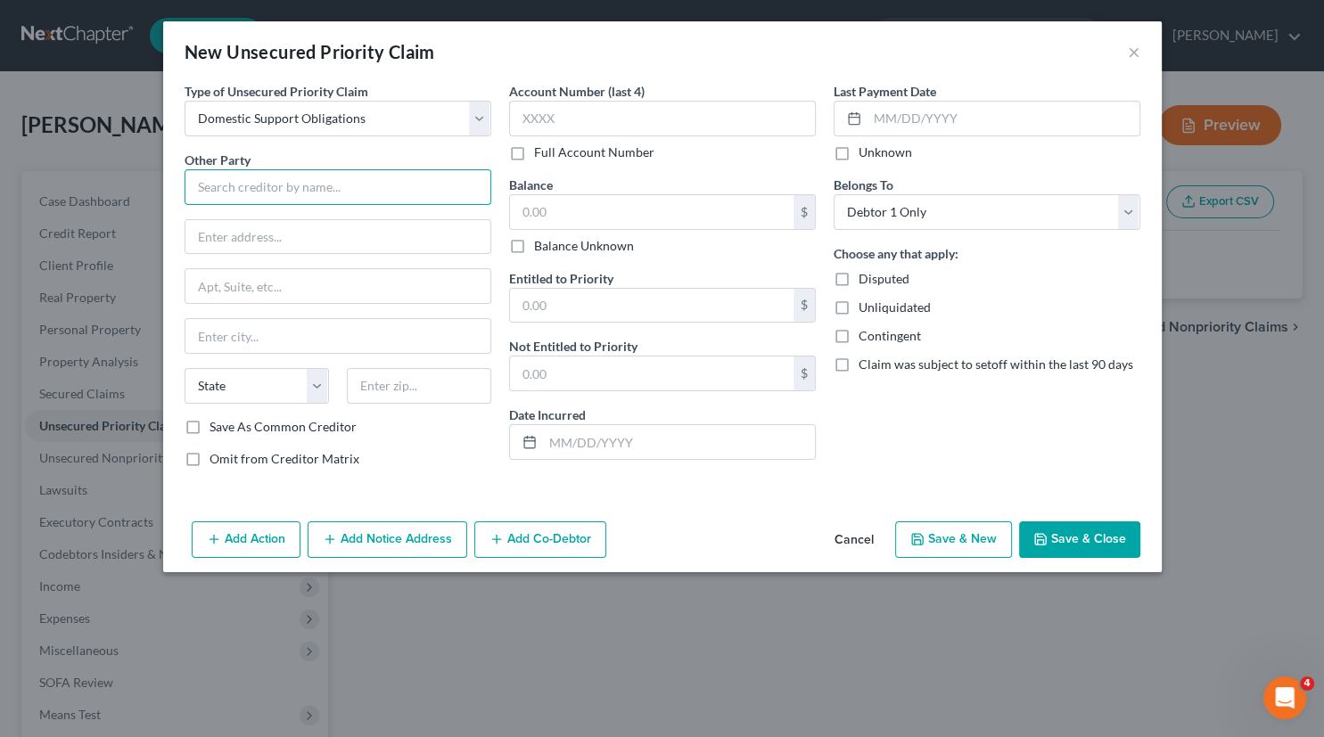
click at [237, 194] on input "text" at bounding box center [338, 187] width 307 height 36
type input "[PERSON_NAME]"
click at [239, 334] on input "text" at bounding box center [337, 336] width 305 height 34
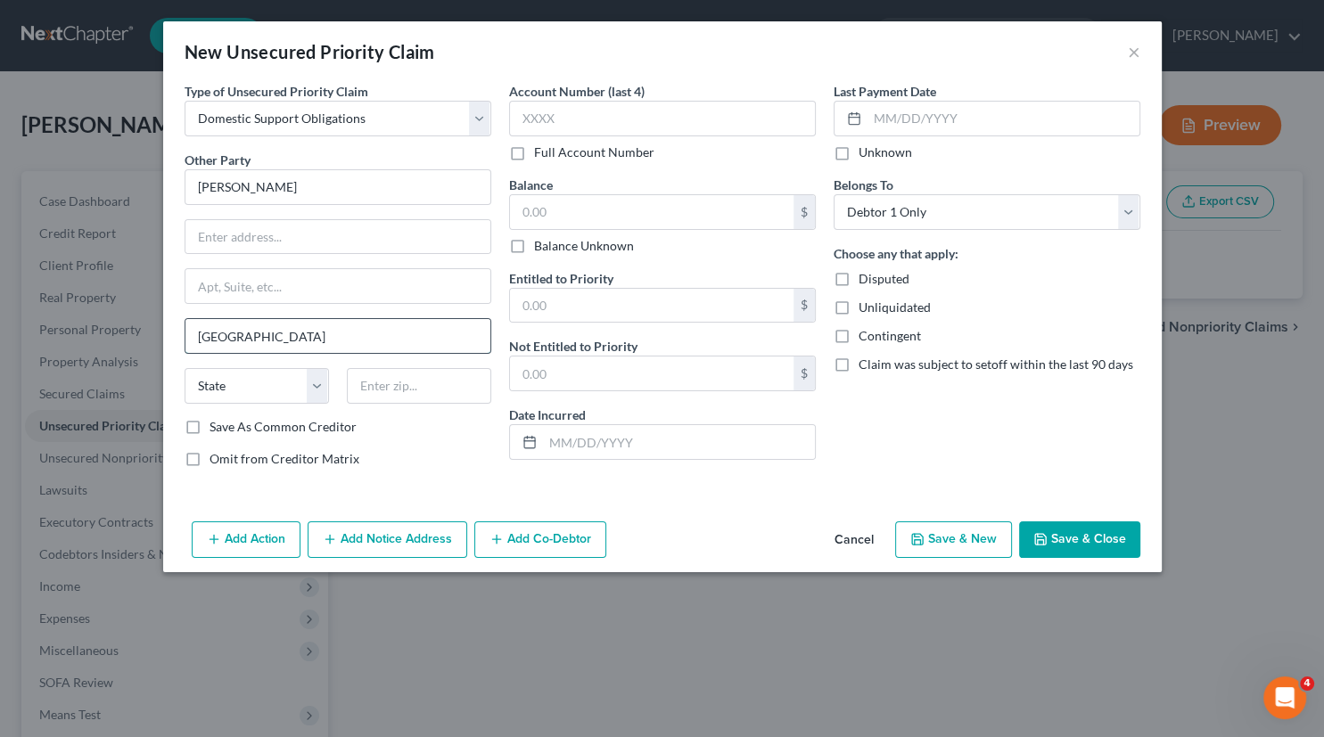
type input "[GEOGRAPHIC_DATA]"
select select "23"
click at [534, 245] on label "Balance Unknown" at bounding box center [584, 246] width 100 height 18
click at [541, 245] on input "Balance Unknown" at bounding box center [547, 243] width 12 height 12
checkbox input "true"
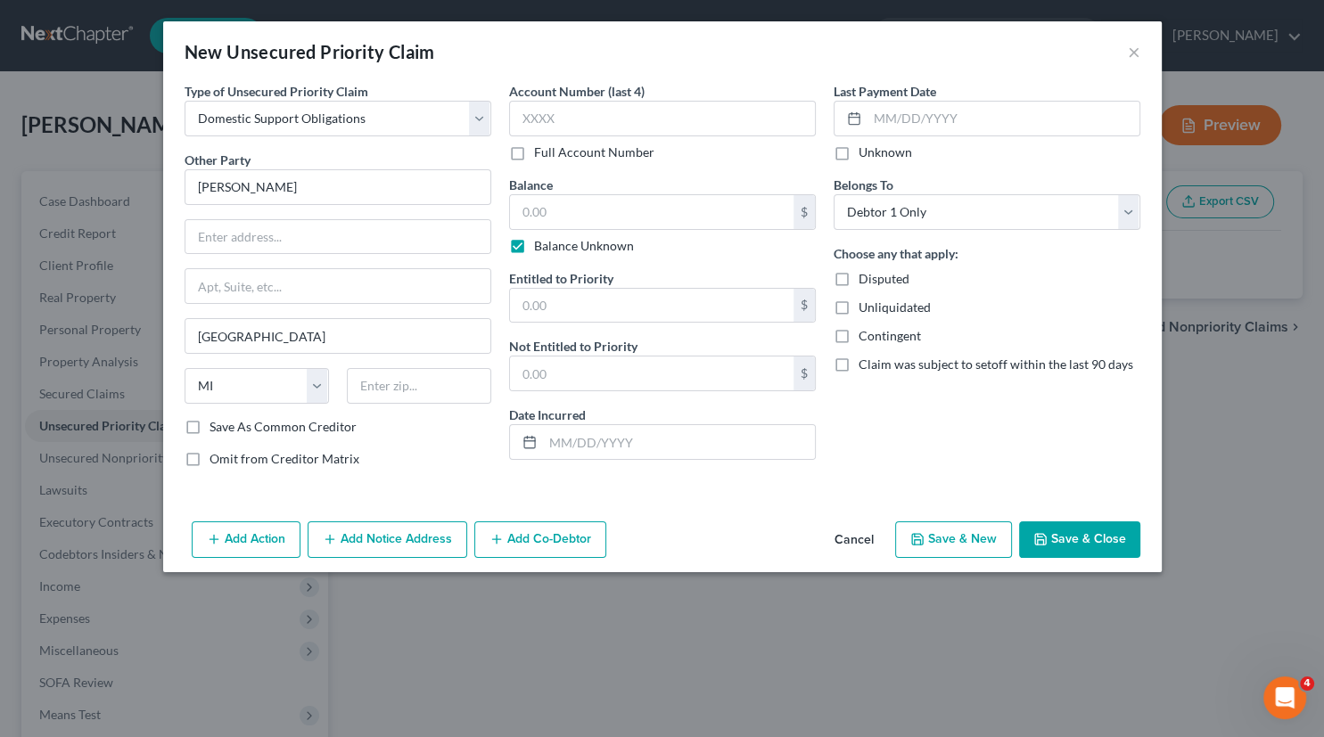
type input "0.00"
drag, startPoint x: 248, startPoint y: 334, endPoint x: 194, endPoint y: 337, distance: 54.5
click at [194, 337] on input "[GEOGRAPHIC_DATA]" at bounding box center [337, 336] width 305 height 34
click at [233, 230] on input "text" at bounding box center [337, 237] width 305 height 34
type input "[STREET_ADDRESS][PERSON_NAME]"
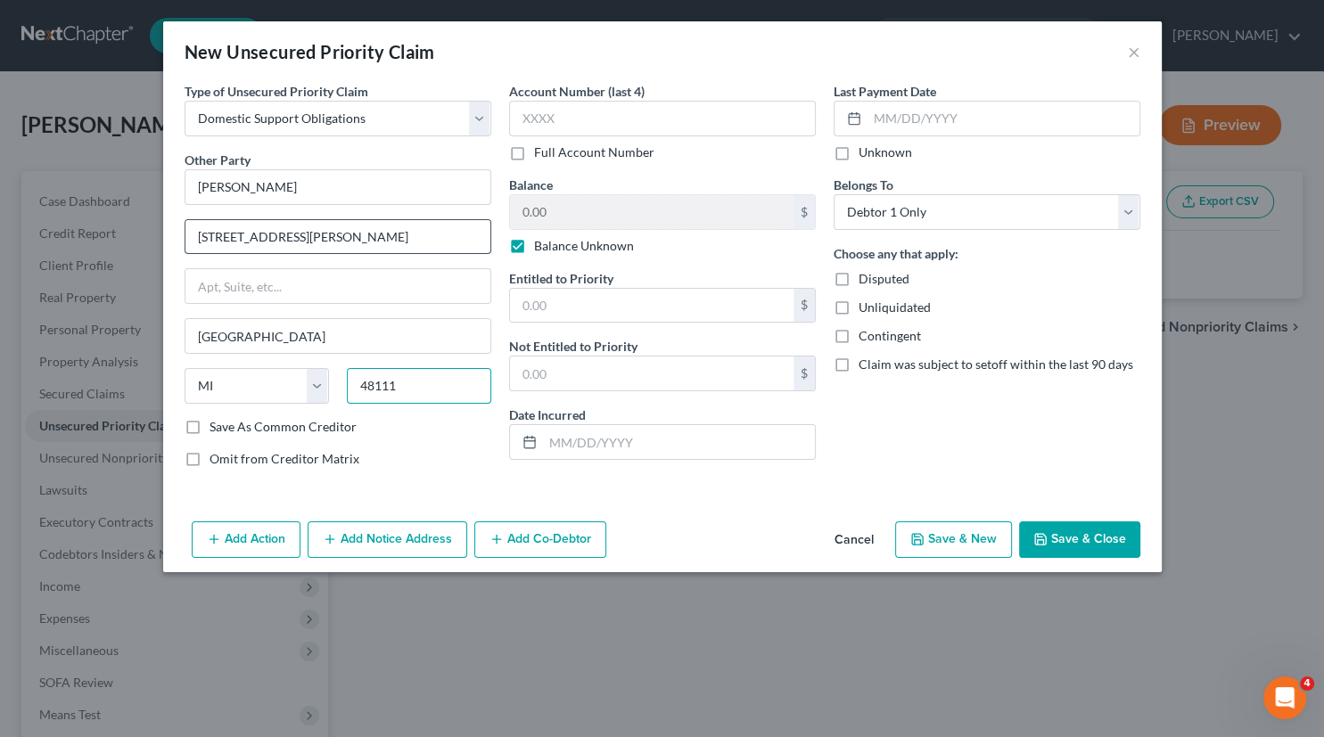
type input "48111"
drag, startPoint x: 301, startPoint y: 232, endPoint x: 184, endPoint y: 242, distance: 117.2
click at [185, 242] on input "[STREET_ADDRESS][PERSON_NAME]" at bounding box center [337, 237] width 305 height 34
click at [1068, 540] on button "Save & Close" at bounding box center [1079, 540] width 121 height 37
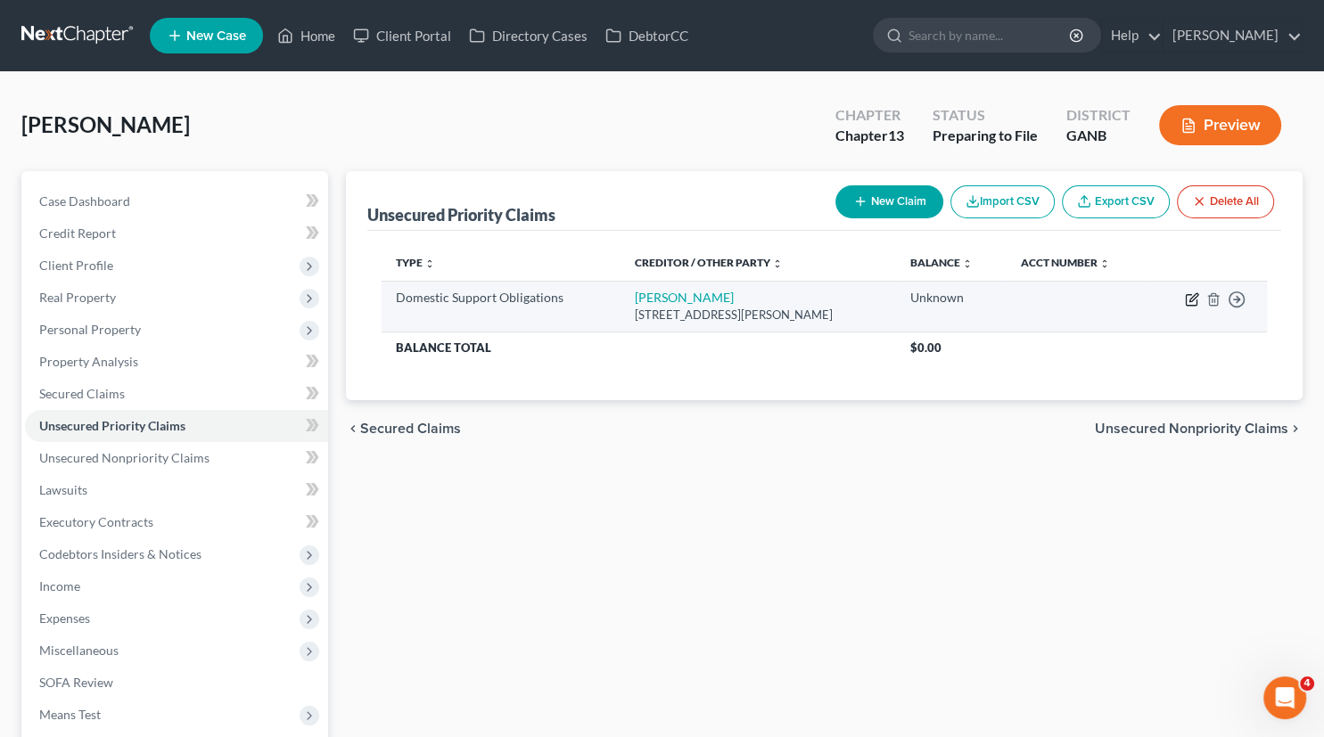
click at [1194, 294] on icon "button" at bounding box center [1192, 299] width 14 height 14
select select "23"
select select "0"
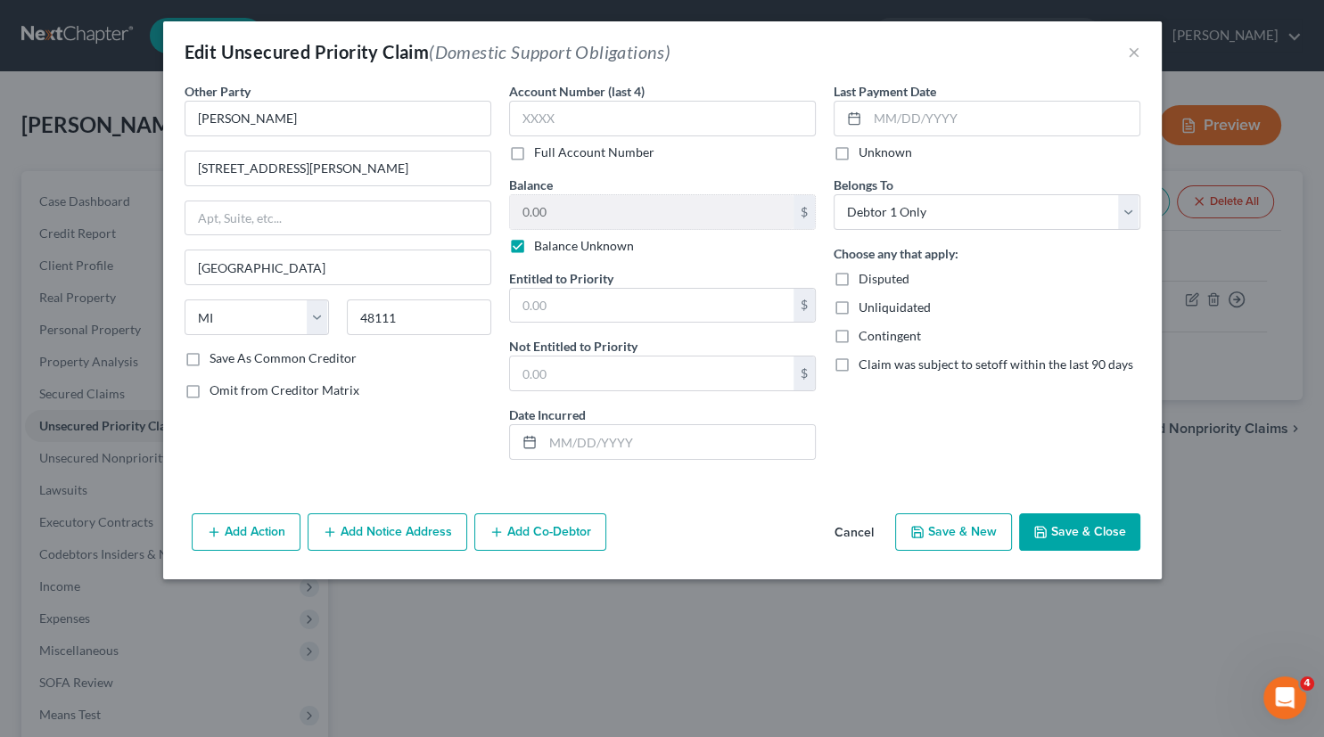
click at [375, 523] on button "Add Notice Address" at bounding box center [388, 532] width 160 height 37
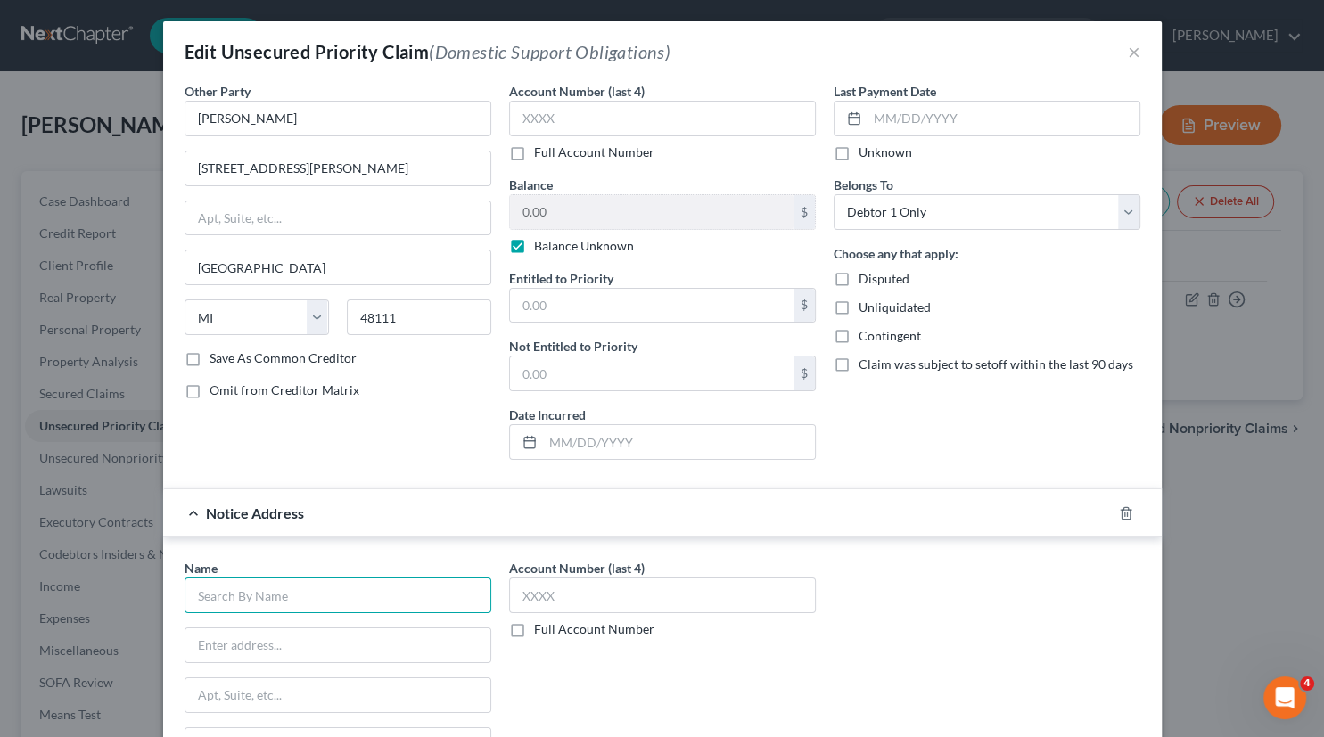
click at [242, 592] on input "text" at bounding box center [338, 596] width 307 height 36
type input "[PERSON_NAME] Friend of the Court"
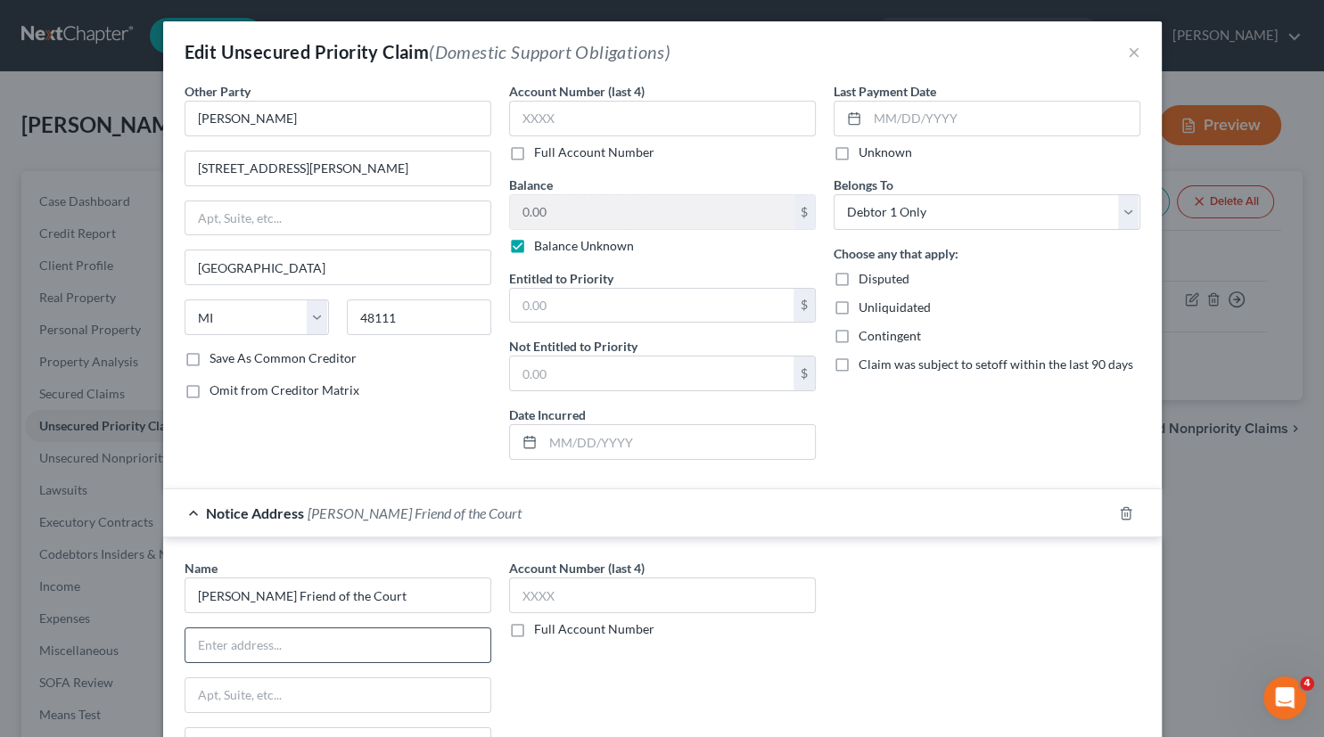
paste input "[PERSON_NAME] Friend of the [GEOGRAPHIC_DATA] [STREET_ADDRESS][PERSON_NAME]"
type input "[PERSON_NAME] Friend of the [GEOGRAPHIC_DATA] [STREET_ADDRESS][PERSON_NAME]"
paste input "[PERSON_NAME] Friend of the [GEOGRAPHIC_DATA] [STREET_ADDRESS][PERSON_NAME]"
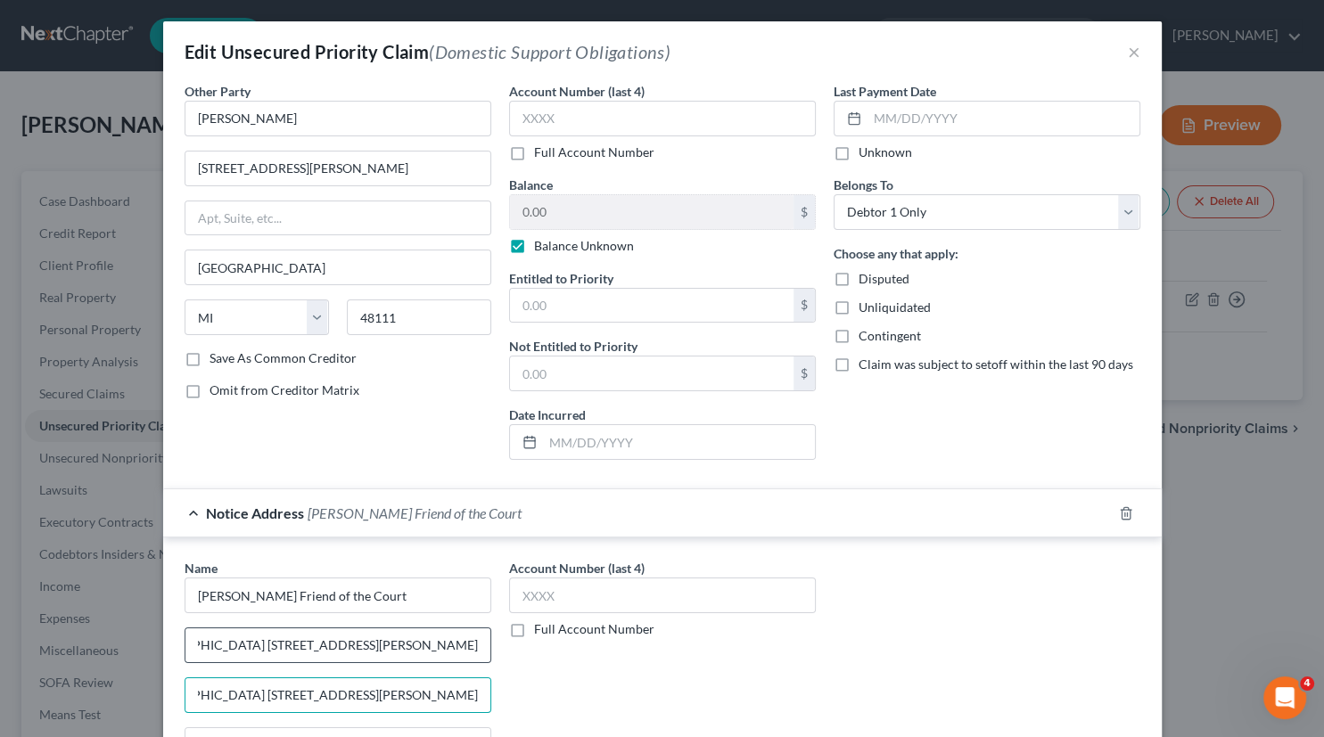
type input "[PERSON_NAME] Friend of the [GEOGRAPHIC_DATA] [STREET_ADDRESS][PERSON_NAME]"
click at [484, 644] on input "[PERSON_NAME] Friend of the [GEOGRAPHIC_DATA] [STREET_ADDRESS][PERSON_NAME]" at bounding box center [337, 646] width 305 height 34
drag, startPoint x: 478, startPoint y: 644, endPoint x: 202, endPoint y: 640, distance: 276.5
click at [202, 640] on input "[PERSON_NAME] Friend of the [GEOGRAPHIC_DATA] [STREET_ADDRESS][PERSON_NAME]" at bounding box center [337, 646] width 305 height 34
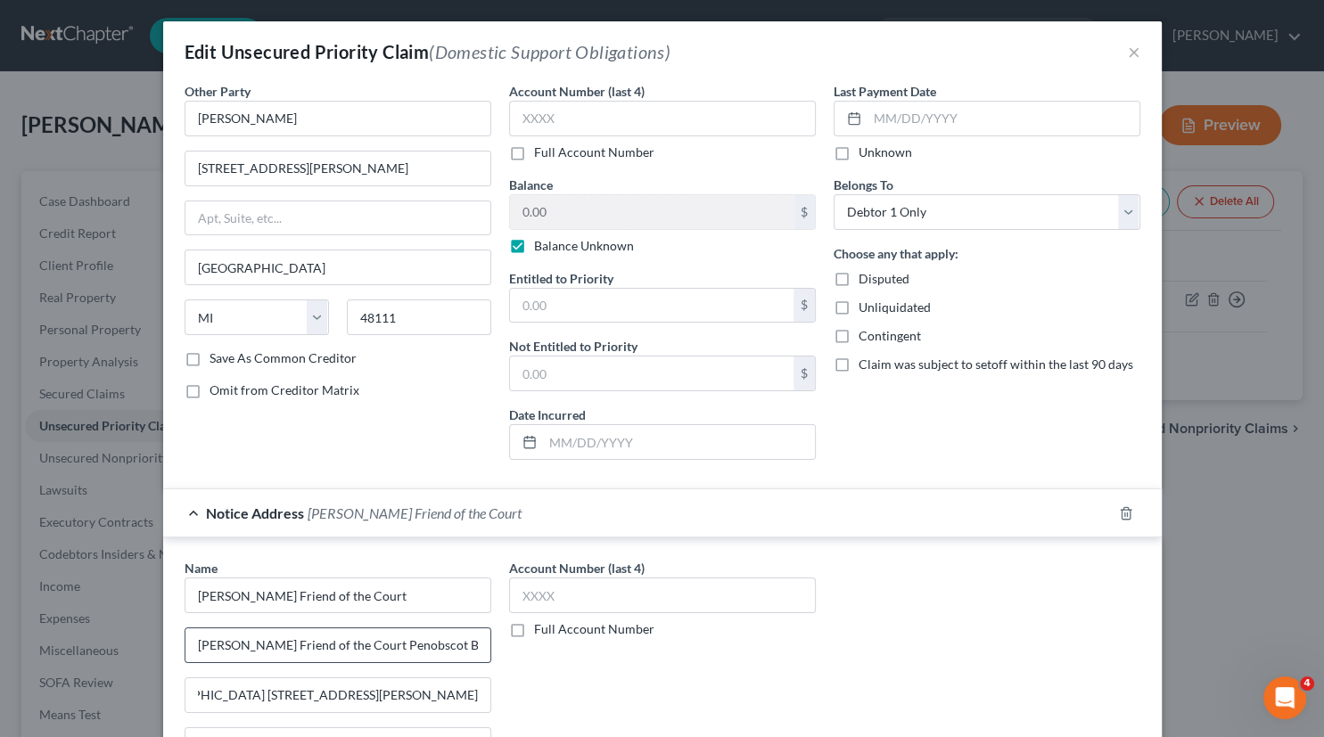
click at [343, 644] on input "[PERSON_NAME] Friend of the Court Penobscot Building" at bounding box center [337, 646] width 305 height 34
type input "Penobscot Building"
click at [481, 694] on input "[PERSON_NAME] Friend of the [GEOGRAPHIC_DATA] [STREET_ADDRESS][PERSON_NAME]" at bounding box center [337, 696] width 305 height 34
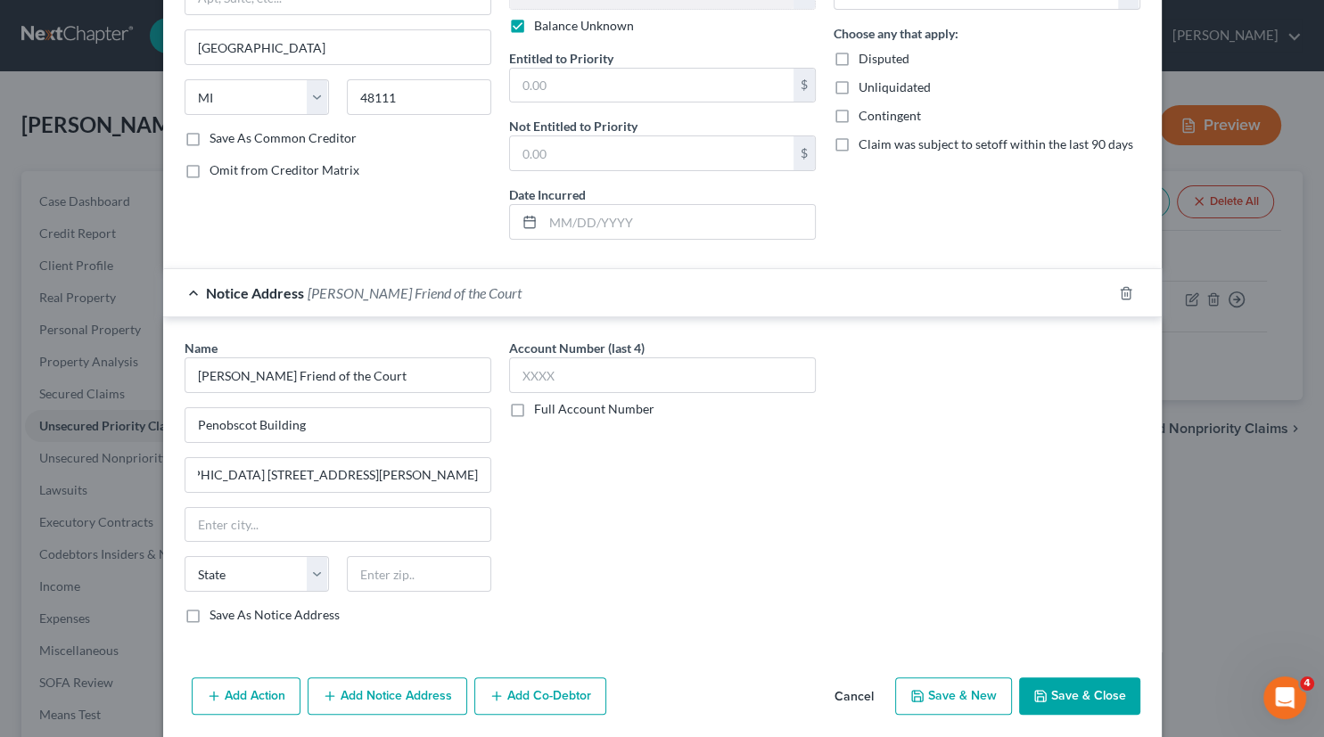
scroll to position [240, 0]
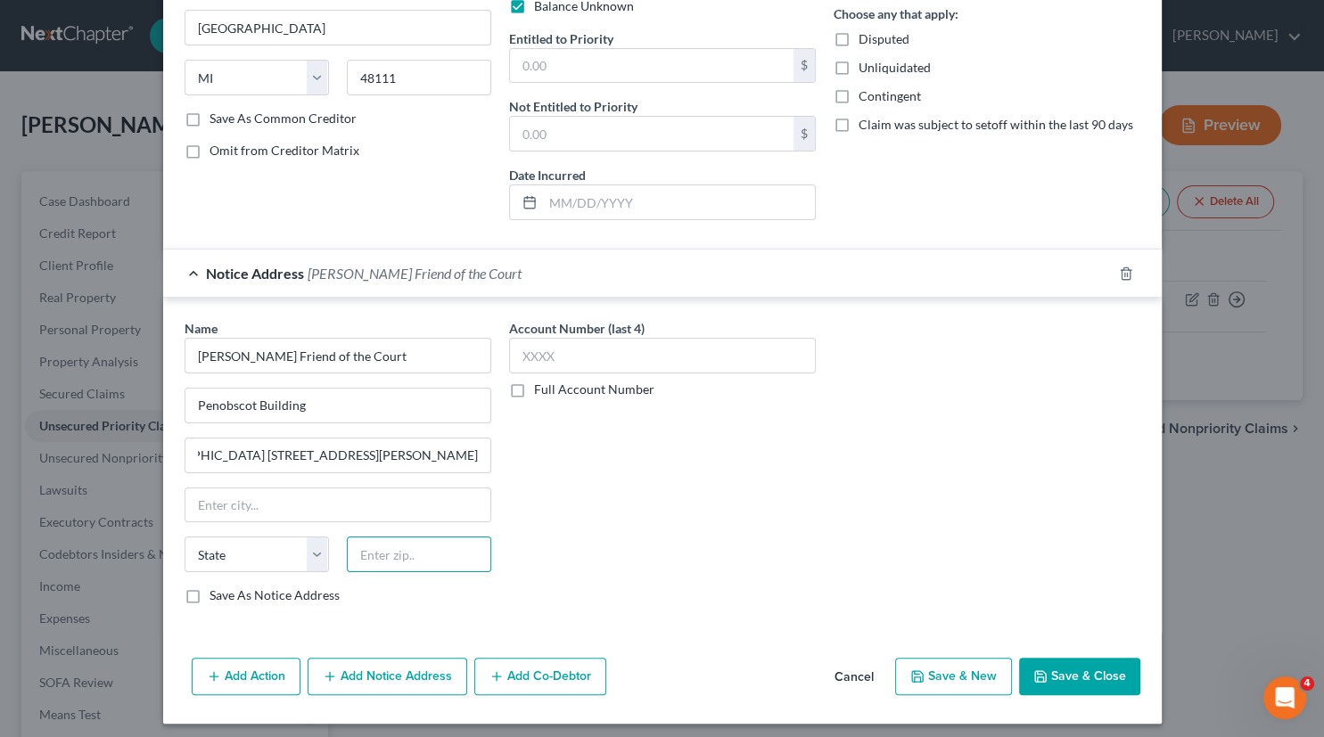
click at [432, 554] on input "text" at bounding box center [419, 555] width 144 height 36
type input "48226"
click at [282, 497] on input "text" at bounding box center [337, 506] width 305 height 34
type input "[GEOGRAPHIC_DATA]"
select select "23"
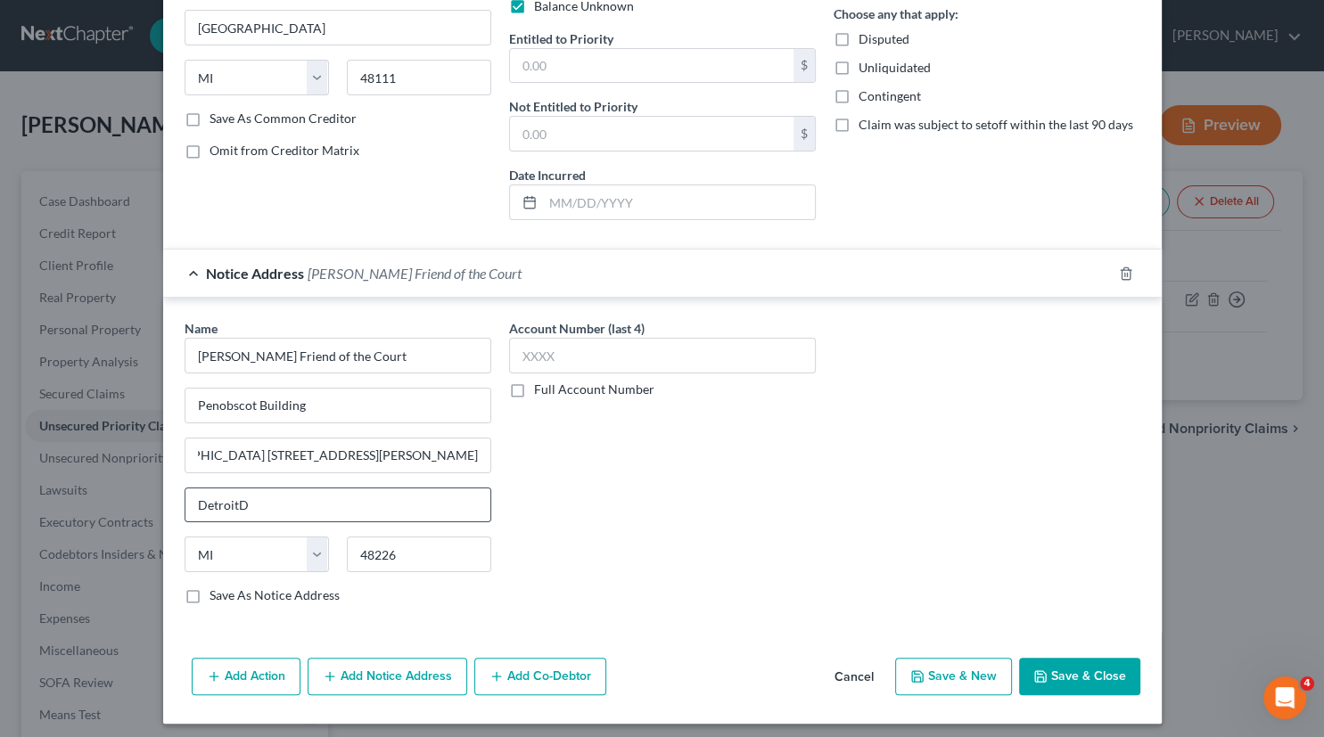
type input "[GEOGRAPHIC_DATA]"
click at [479, 451] on input "[PERSON_NAME] Friend of the [GEOGRAPHIC_DATA] [STREET_ADDRESS][PERSON_NAME]" at bounding box center [337, 456] width 305 height 34
type input "[PERSON_NAME] Friend of the [GEOGRAPHIC_DATA] [STREET_ADDRESS][PERSON_NAME]"
click at [534, 383] on label "Full Account Number" at bounding box center [594, 390] width 120 height 18
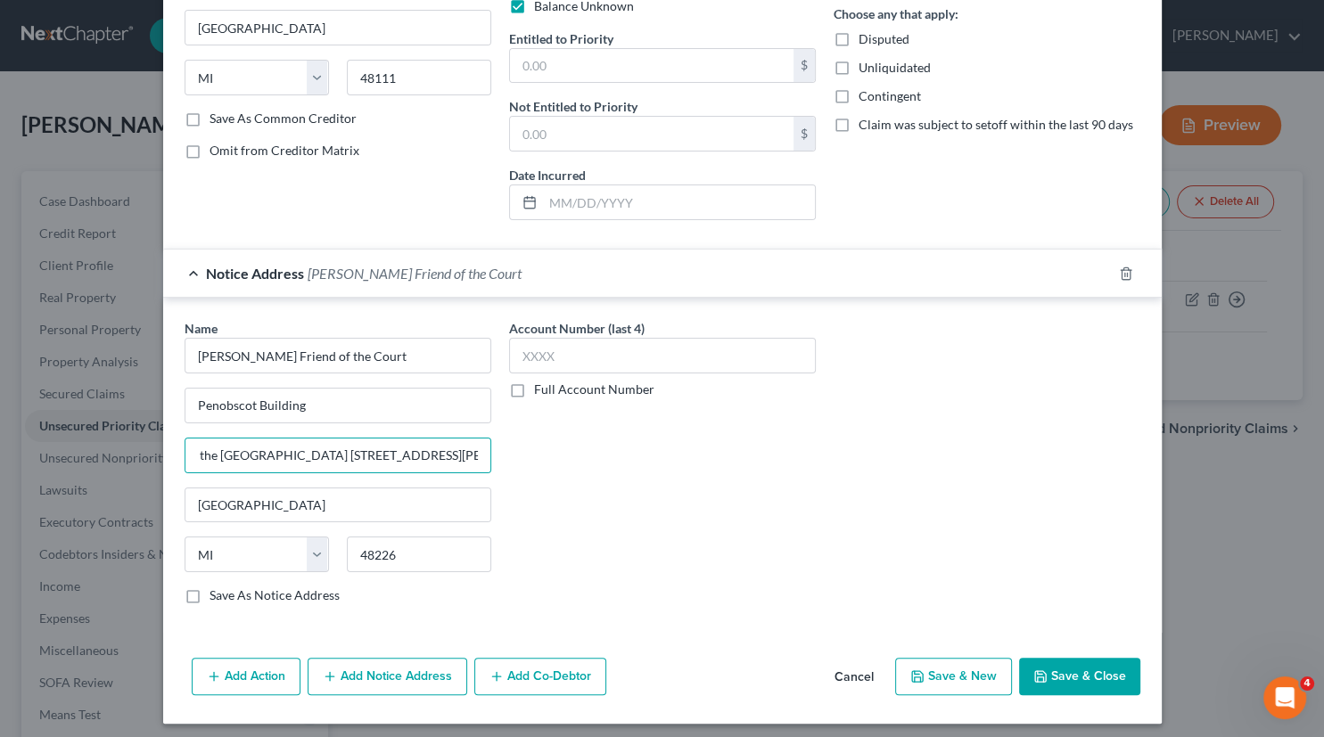
click at [541, 383] on input "Full Account Number" at bounding box center [547, 387] width 12 height 12
click at [1099, 675] on button "Save & Close" at bounding box center [1079, 676] width 121 height 37
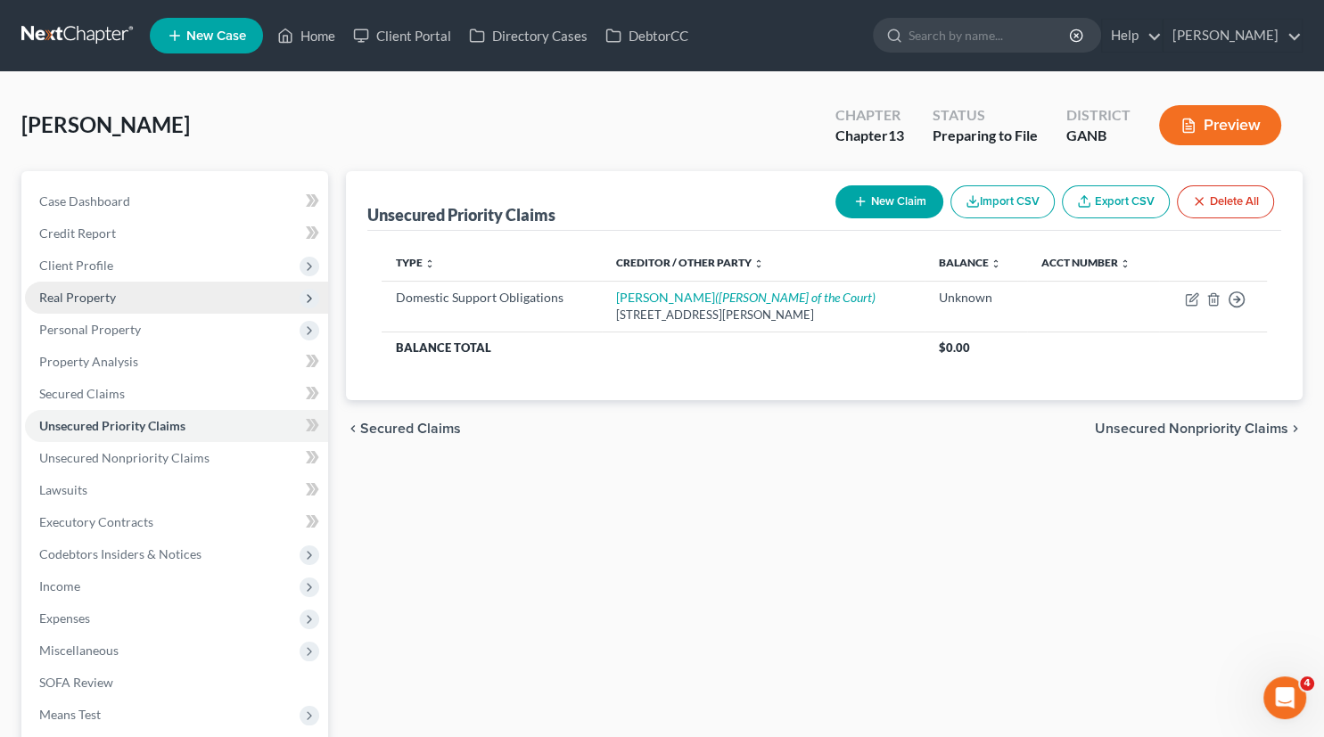
click at [83, 302] on span "Real Property" at bounding box center [77, 297] width 77 height 15
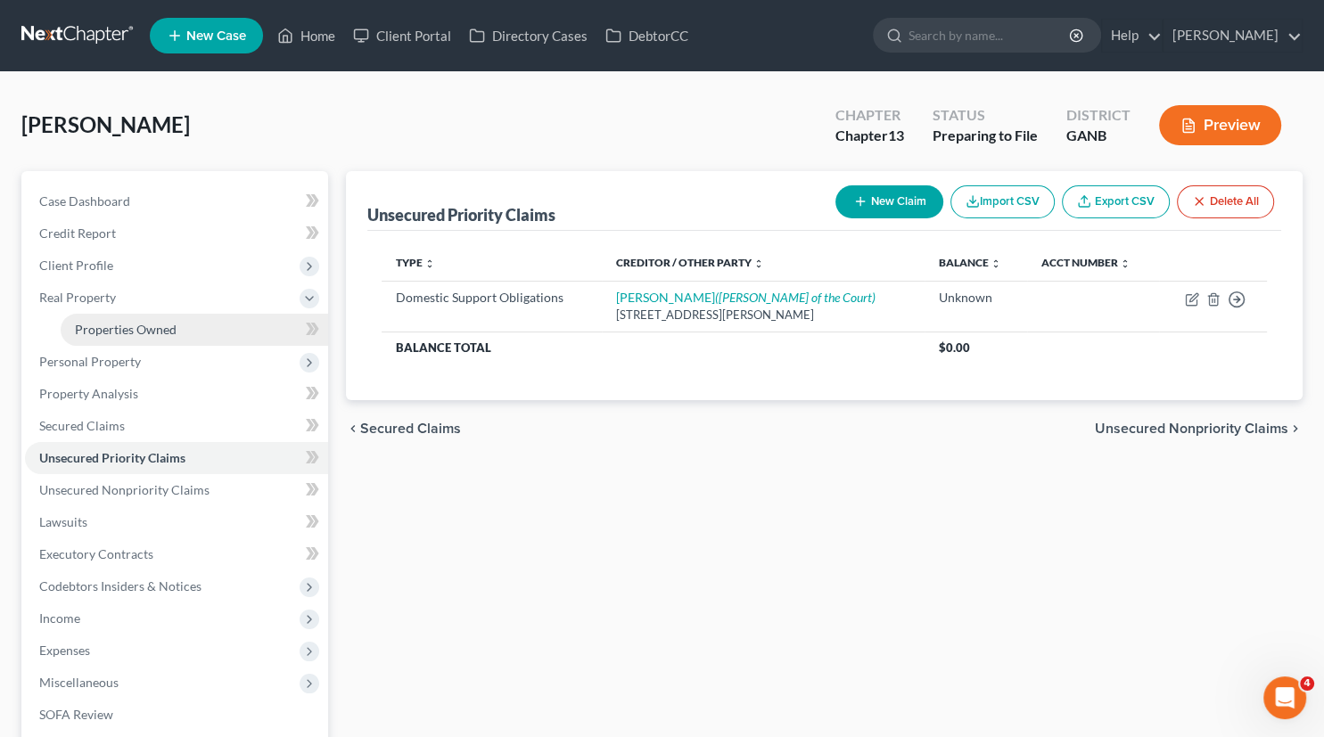
click at [109, 331] on span "Properties Owned" at bounding box center [126, 329] width 102 height 15
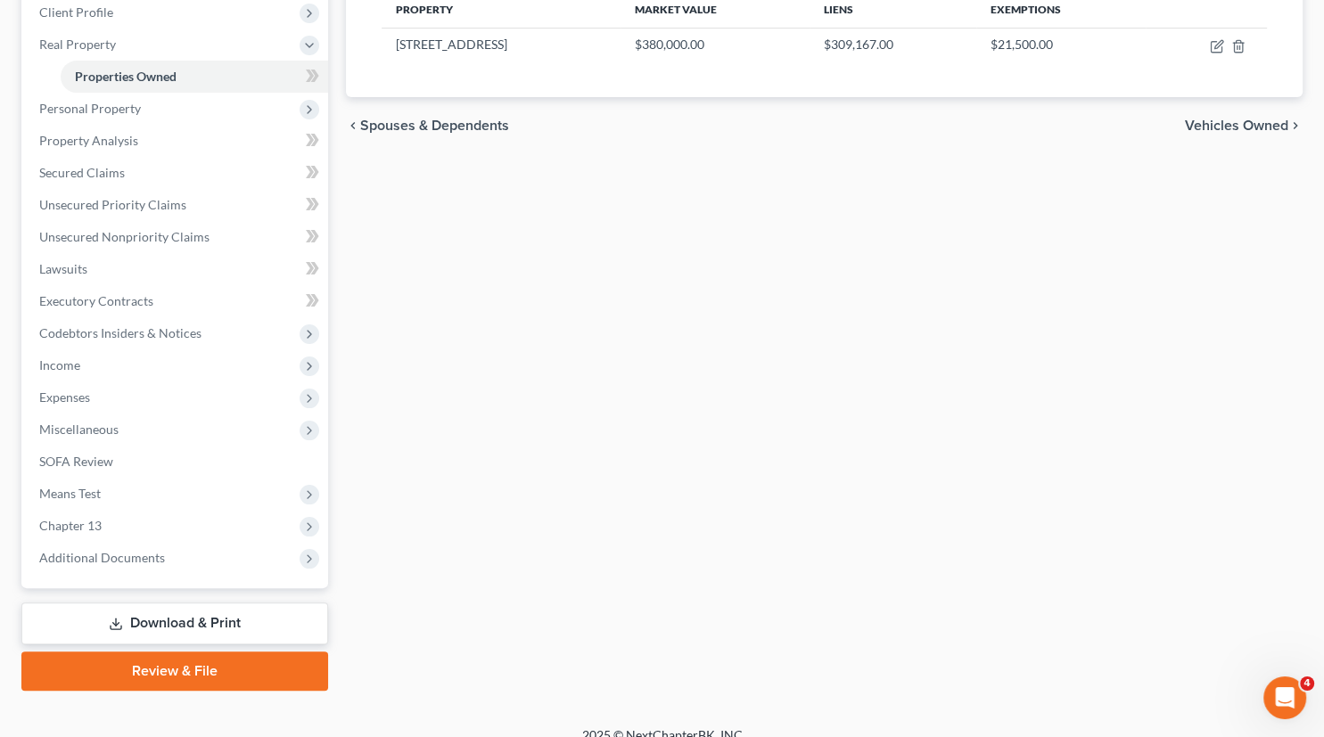
scroll to position [272, 0]
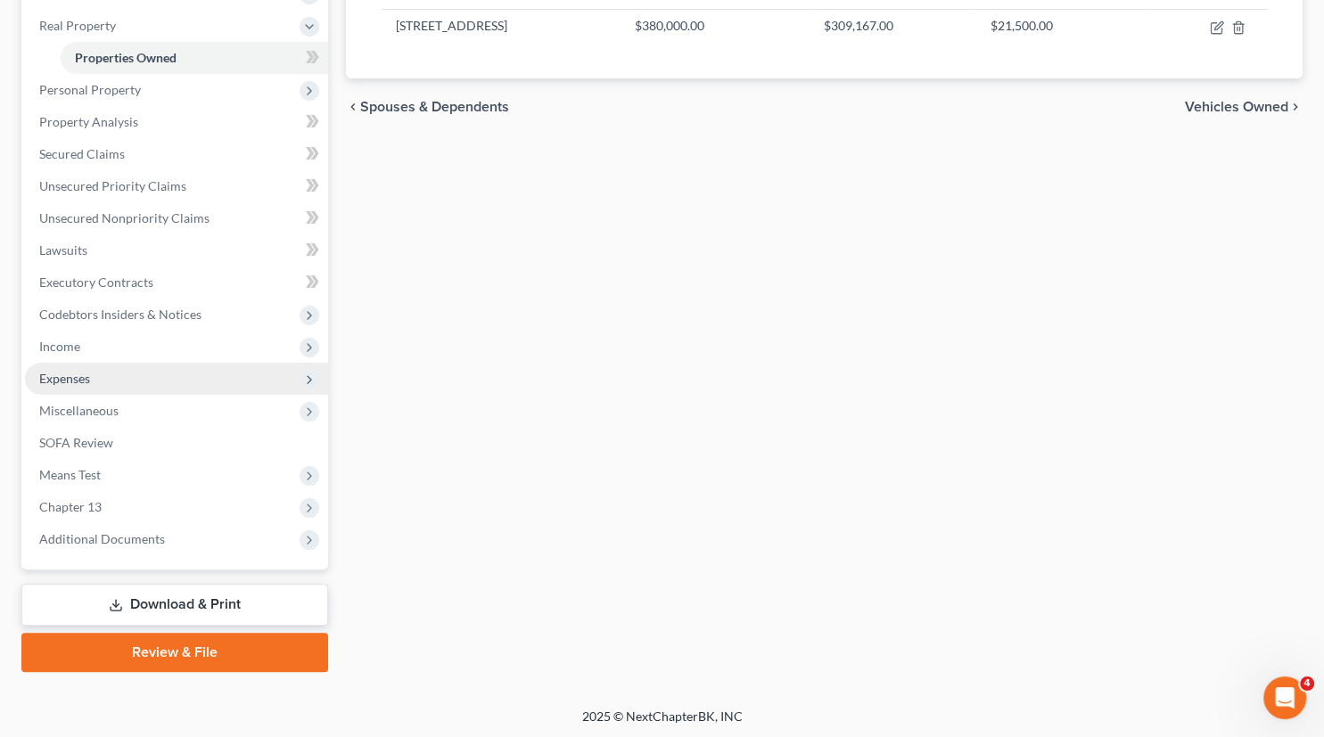
click at [105, 380] on span "Expenses" at bounding box center [176, 379] width 303 height 32
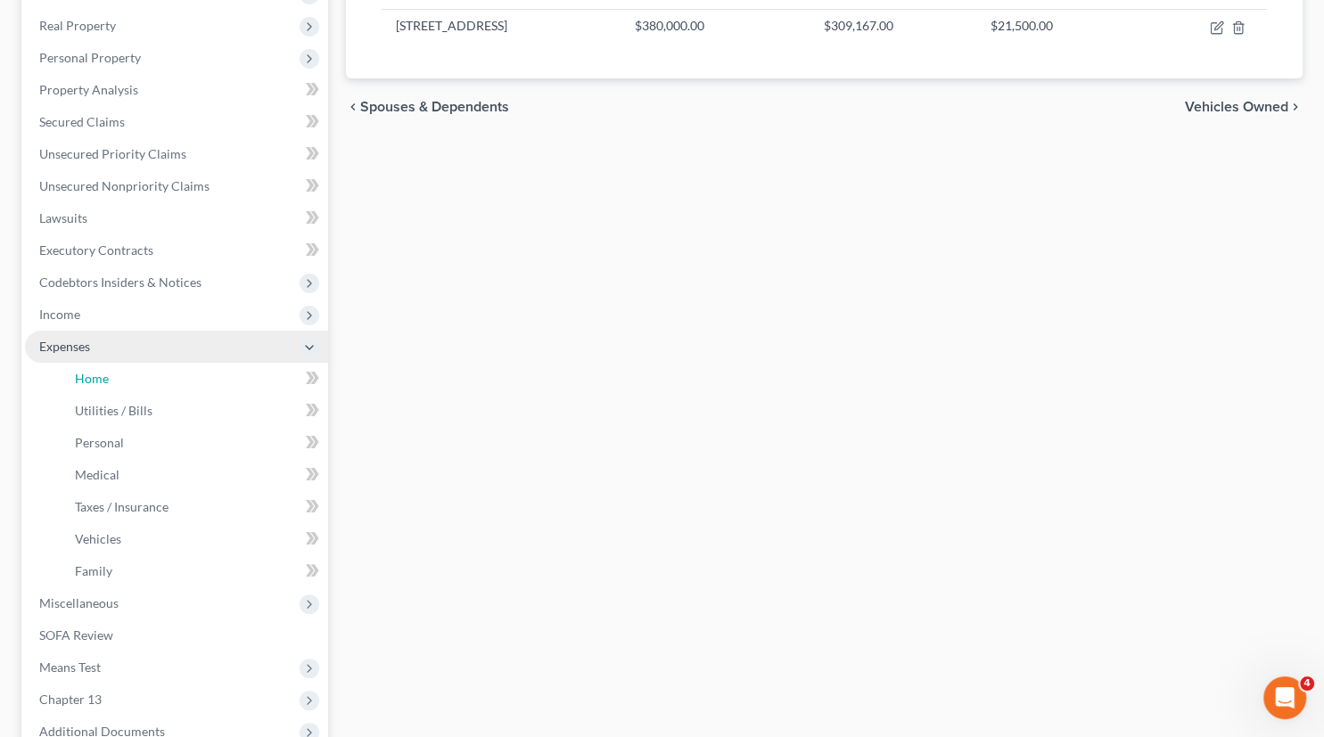
click at [105, 380] on span "Home" at bounding box center [92, 378] width 34 height 15
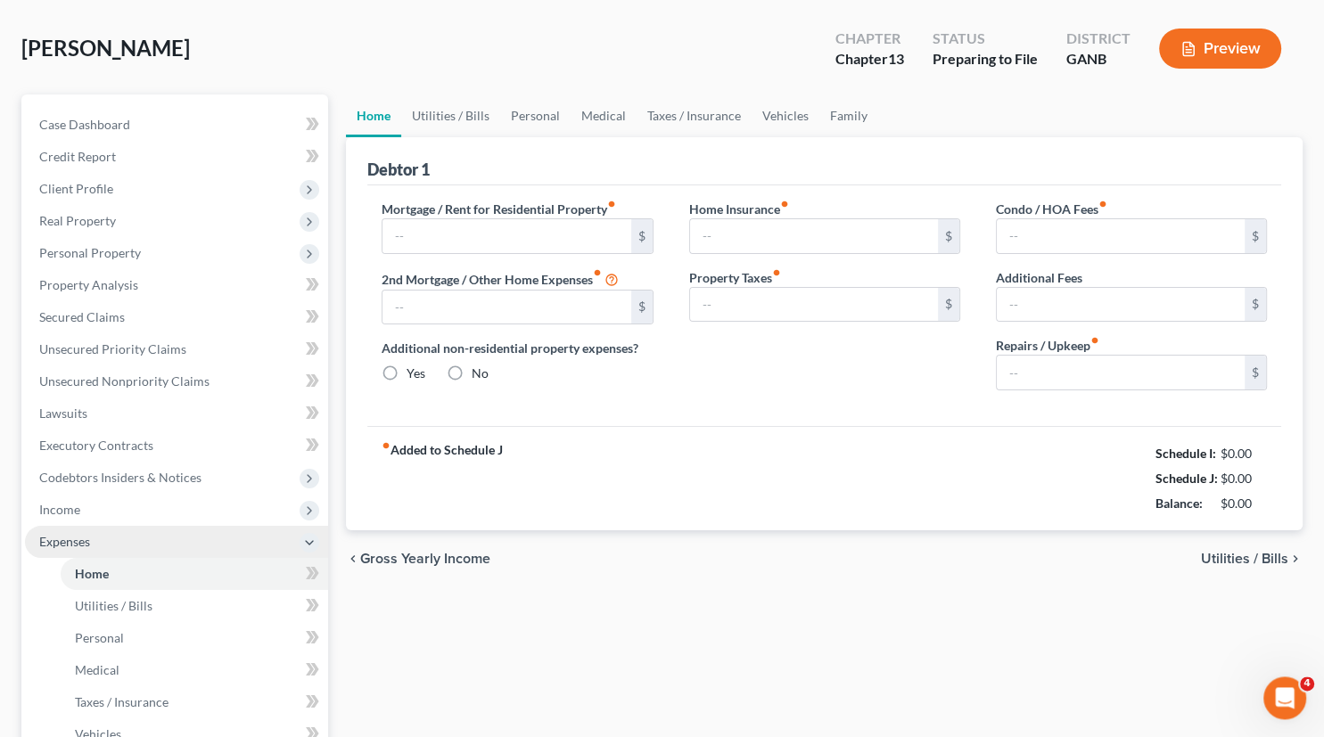
type input "2,536.19"
type input "0.00"
radio input "true"
type input "0.00"
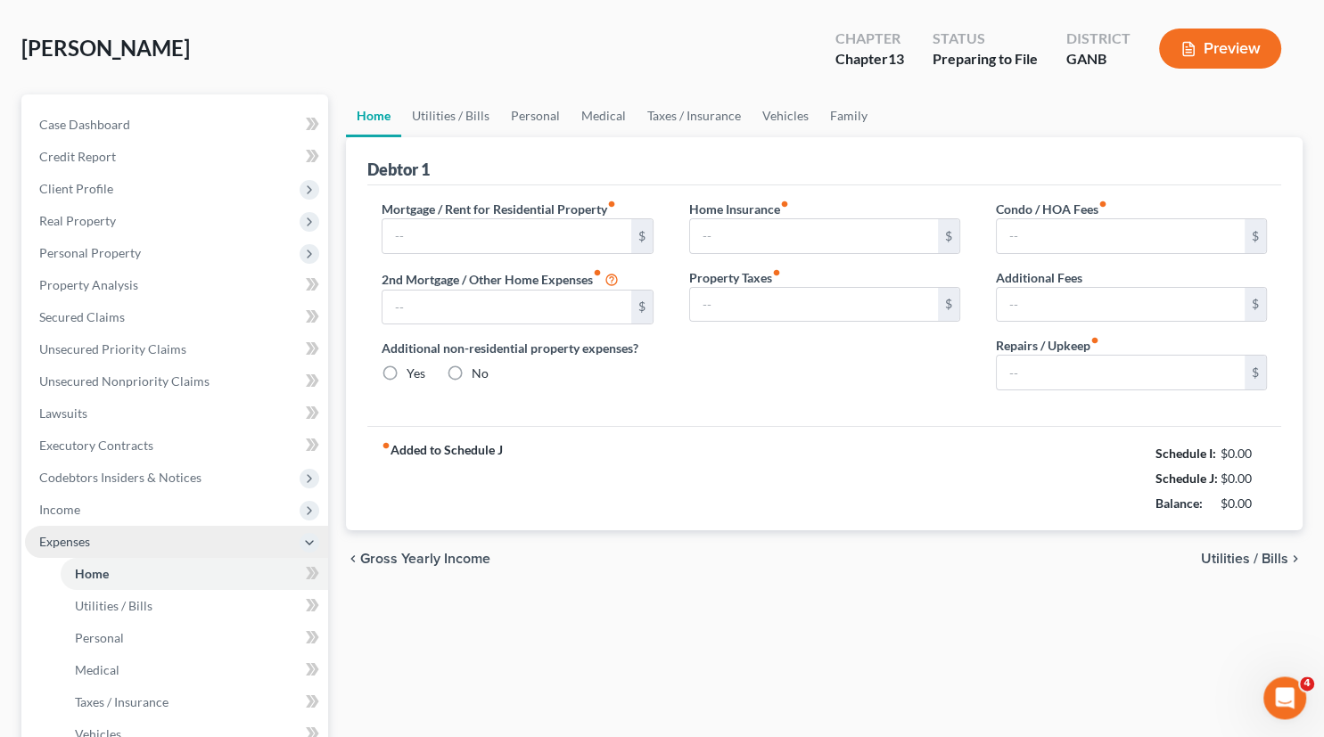
type input "50.00"
type input "0.00"
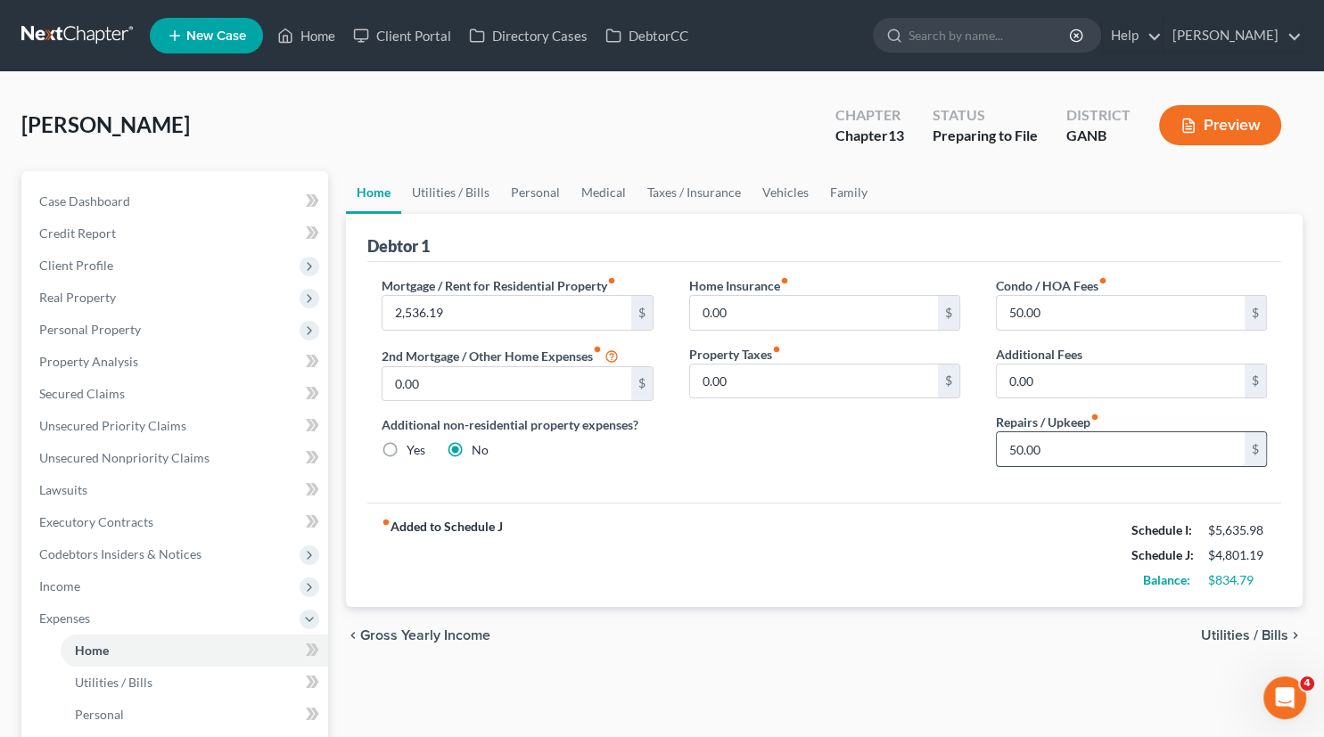
click at [1042, 455] on input "50.00" at bounding box center [1121, 449] width 248 height 34
type input "8"
type input "84.79"
click at [1043, 547] on div "fiber_manual_record Added to Schedule J Schedule I: $5,635.98 Schedule J: $4,83…" at bounding box center [824, 555] width 914 height 104
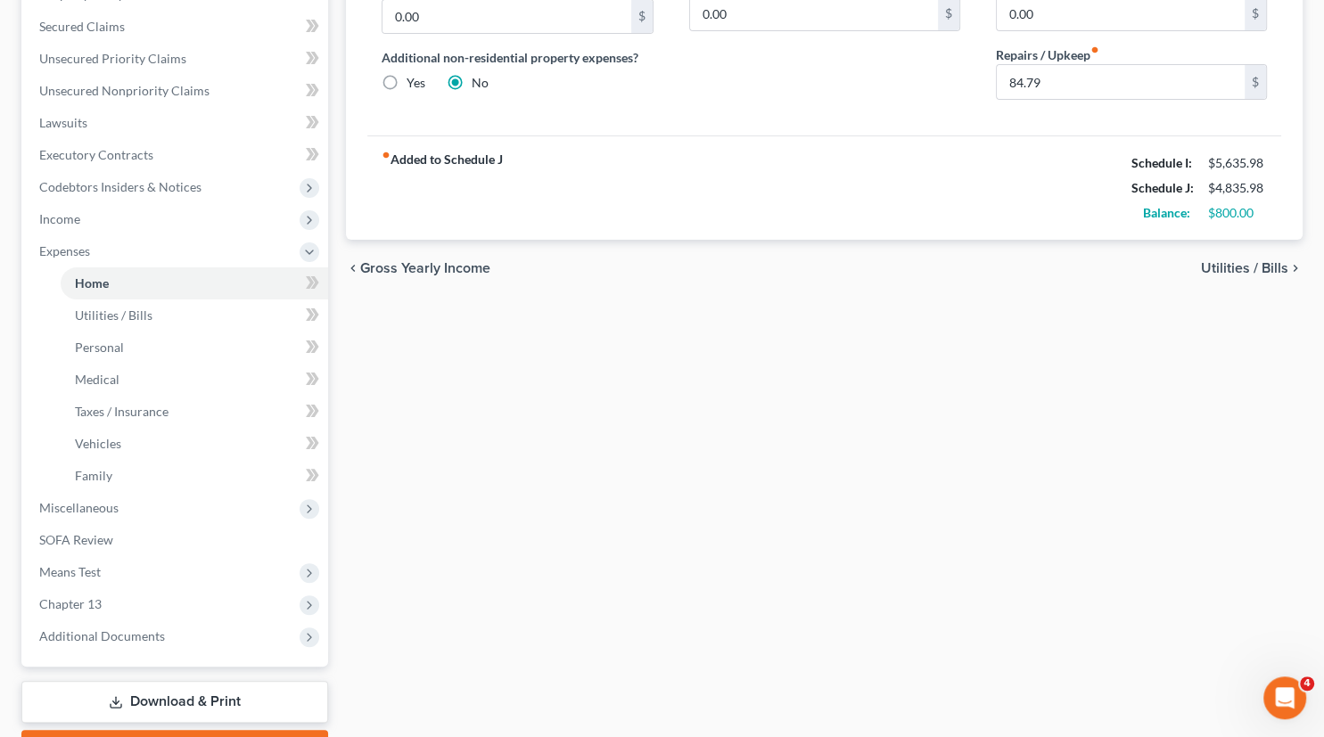
scroll to position [465, 0]
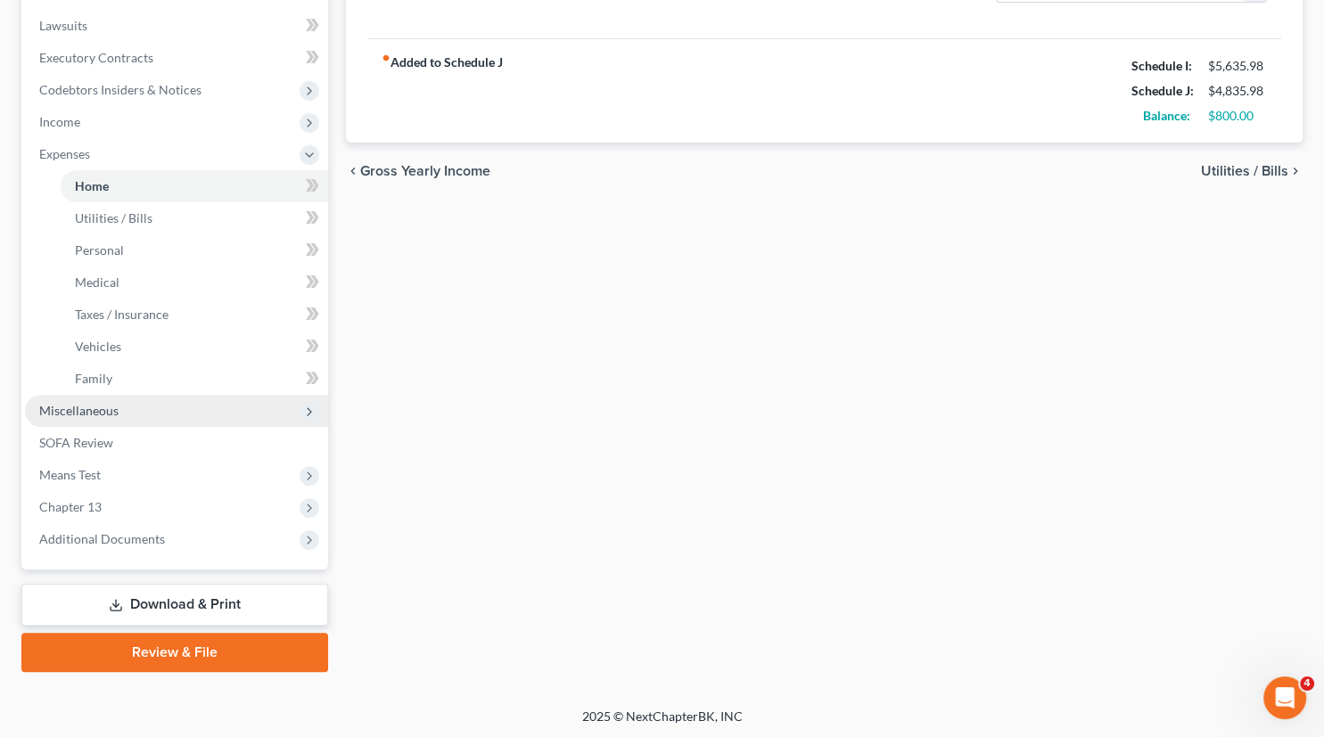
click at [95, 408] on span "Miscellaneous" at bounding box center [78, 410] width 79 height 15
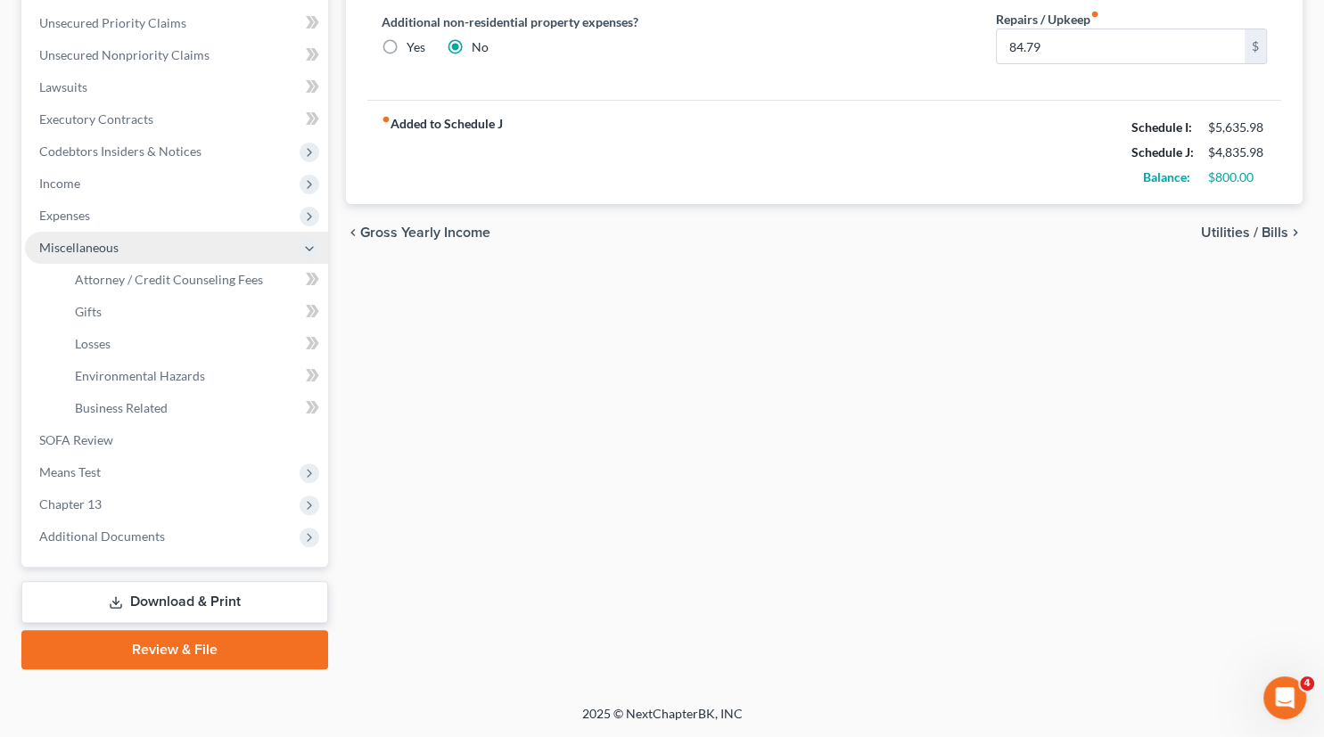
scroll to position [400, 0]
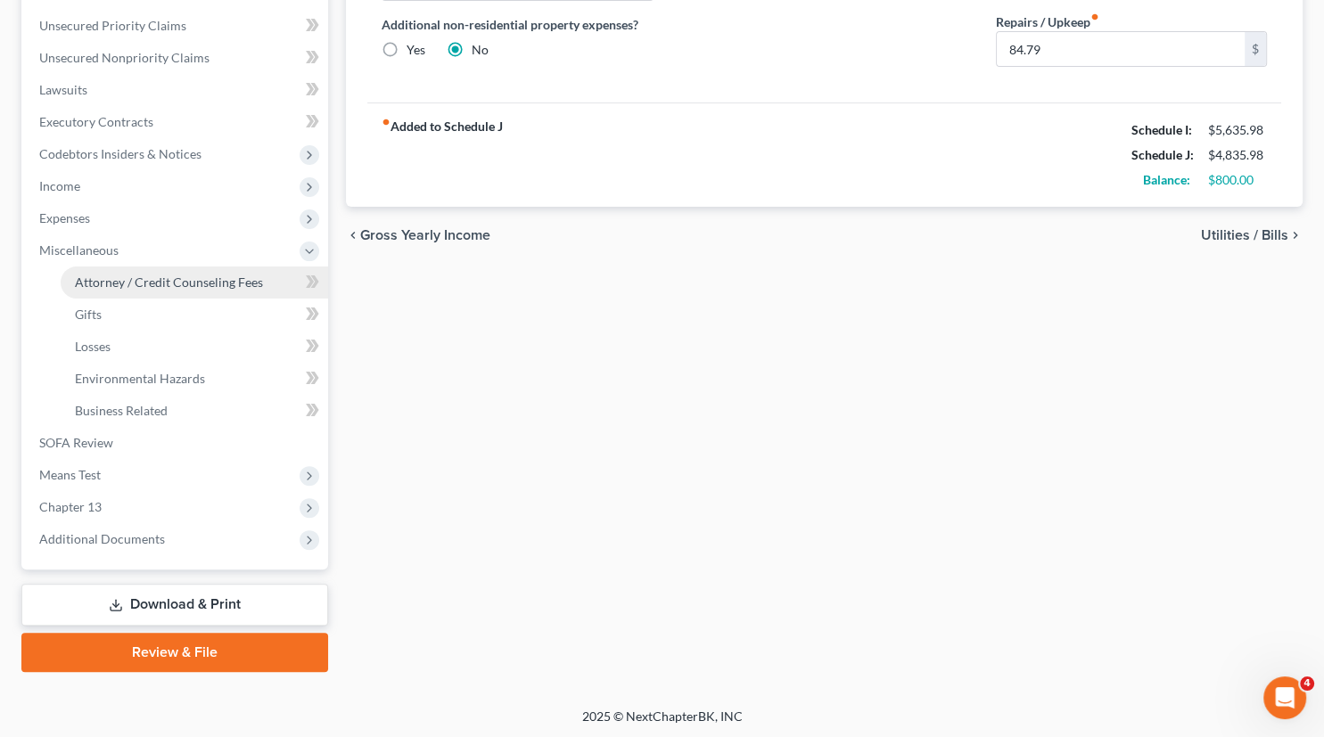
click at [144, 276] on span "Attorney / Credit Counseling Fees" at bounding box center [169, 282] width 188 height 15
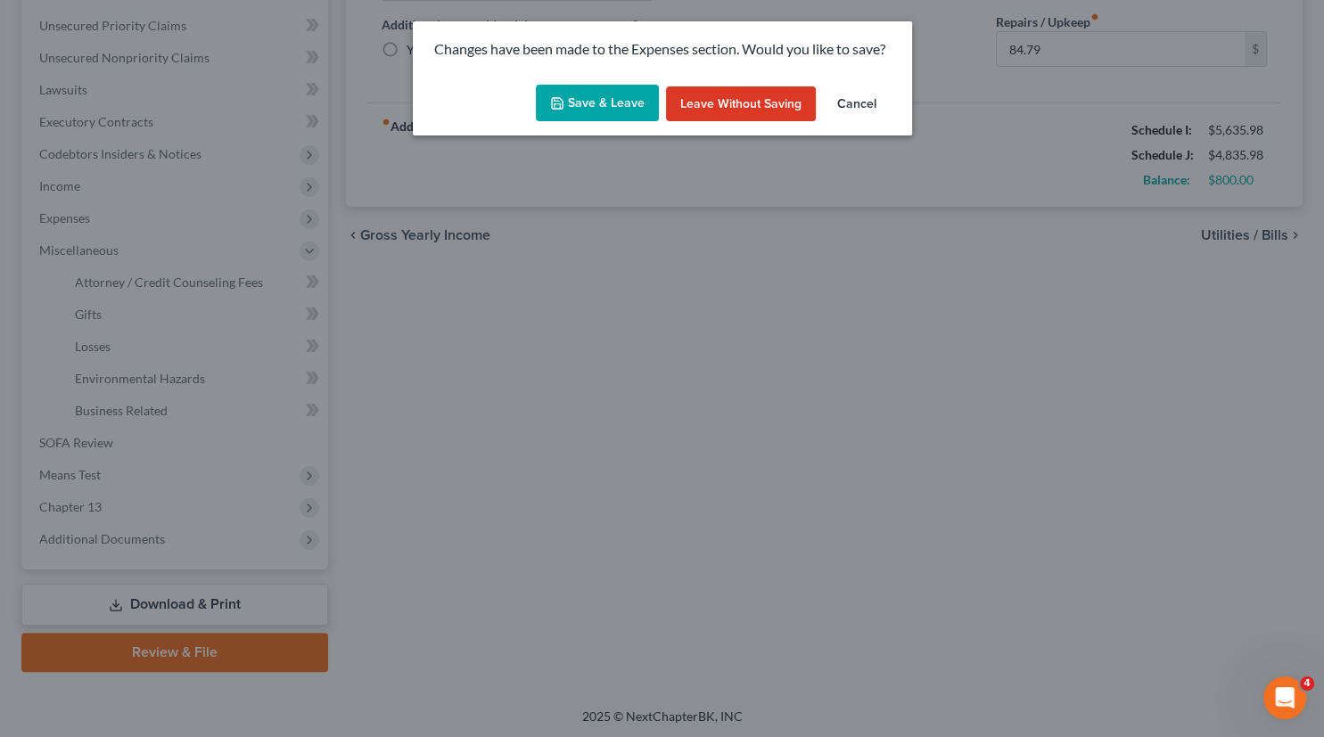
click at [563, 103] on icon "button" at bounding box center [557, 103] width 11 height 11
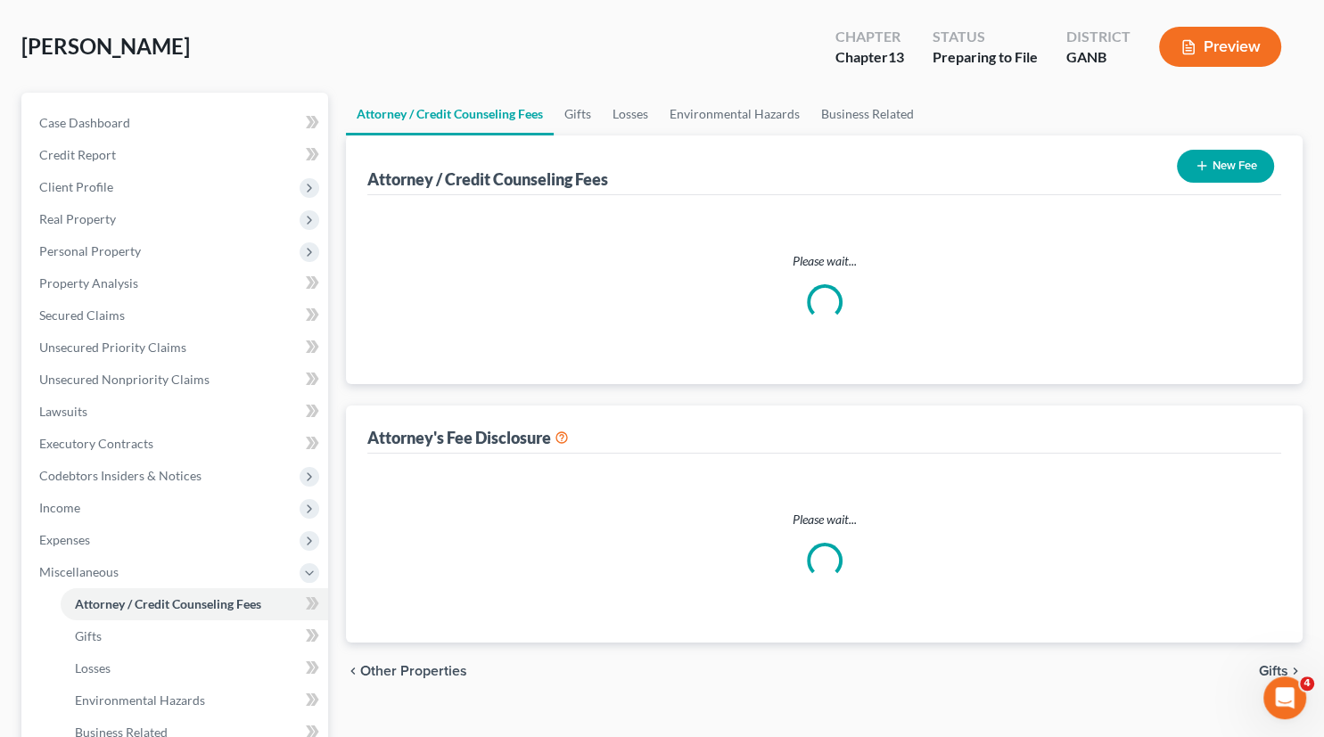
select select "1"
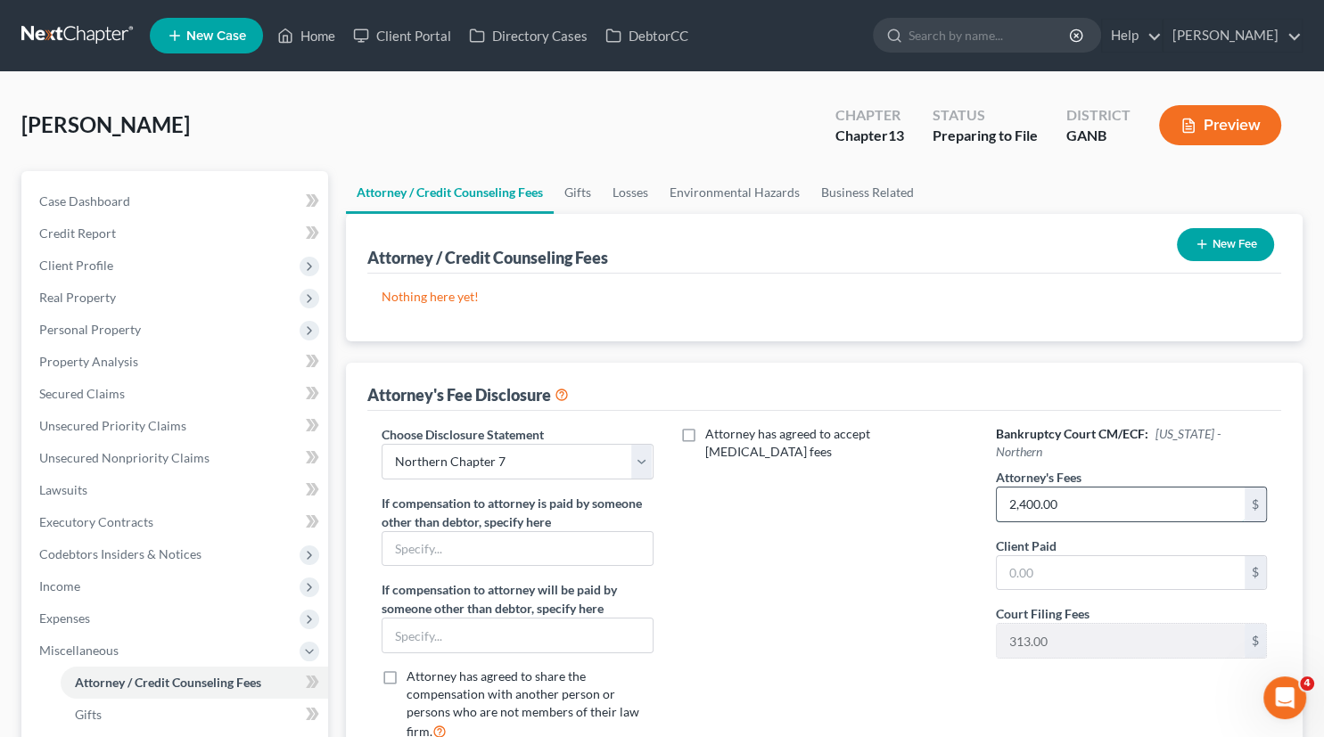
click at [1096, 490] on input "2,400.00" at bounding box center [1121, 505] width 248 height 34
type input "5,500.00"
click at [382, 444] on select "Select Northern Chapter 13 Northern Chapter 7 Middle Chapter 13 Middle Chapter 7" at bounding box center [517, 462] width 271 height 36
select select "0"
click option "Northern Chapter 13" at bounding box center [0, 0] width 0 height 0
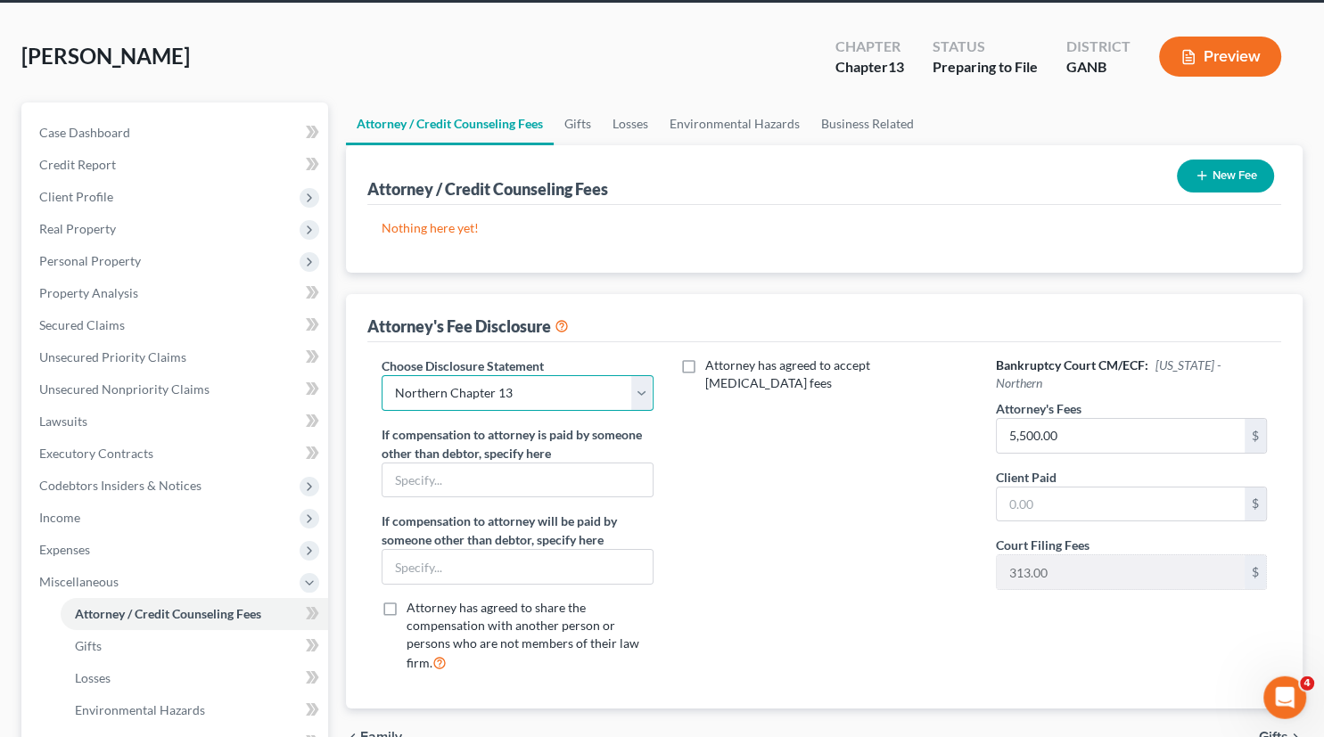
scroll to position [1, 0]
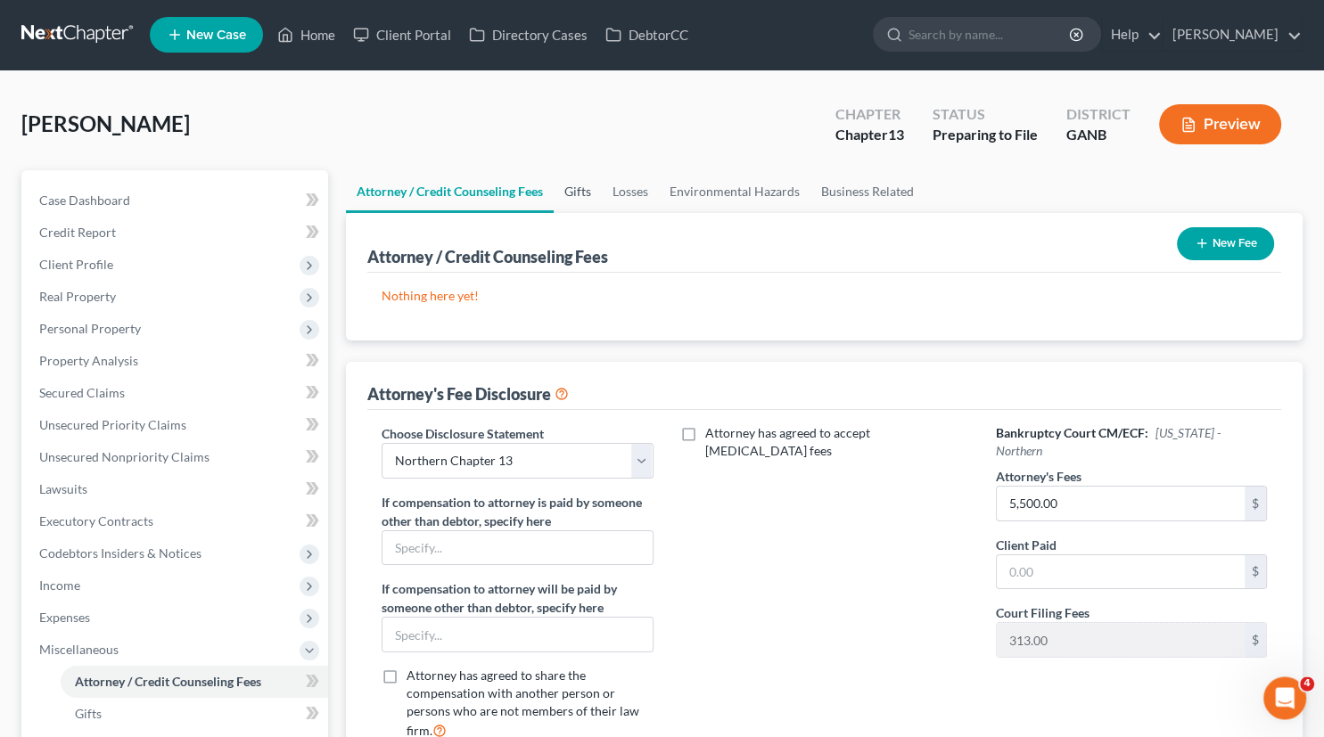
click at [581, 194] on link "Gifts" at bounding box center [578, 191] width 48 height 43
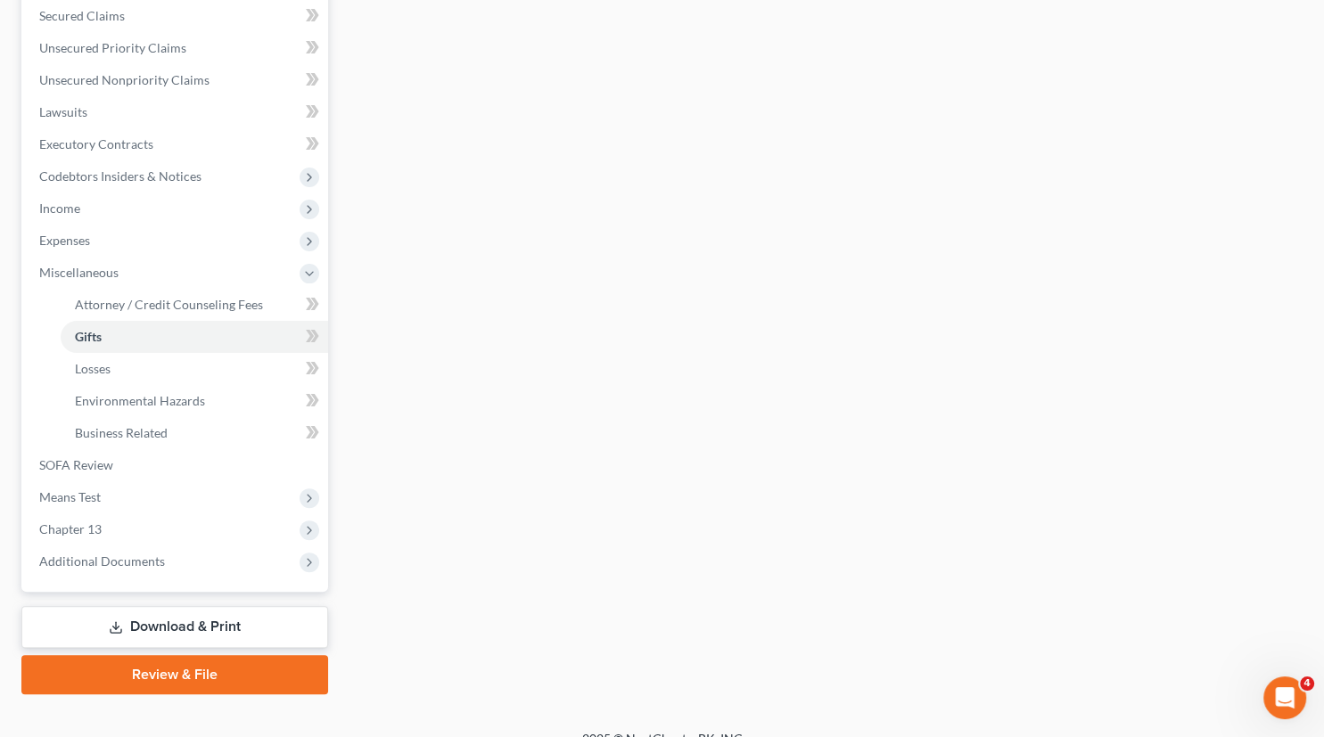
scroll to position [400, 0]
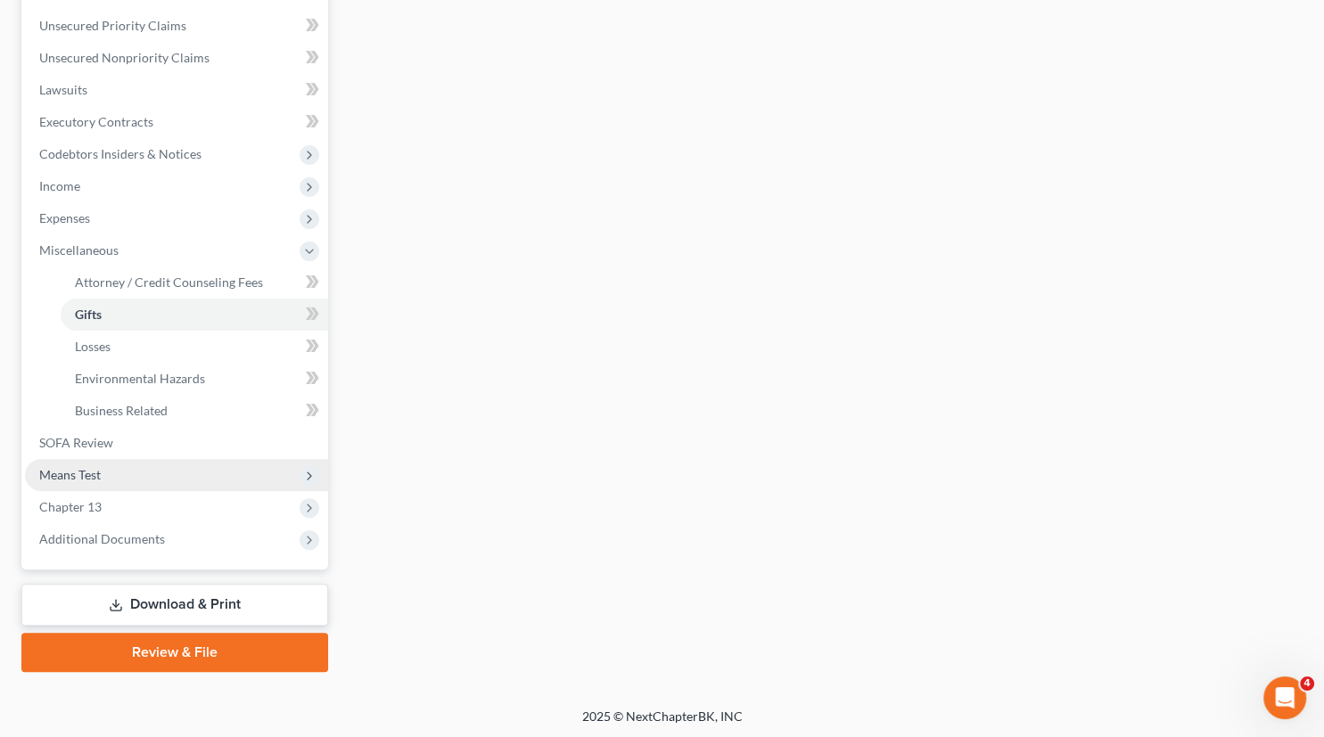
click at [96, 475] on span "Means Test" at bounding box center [70, 474] width 62 height 15
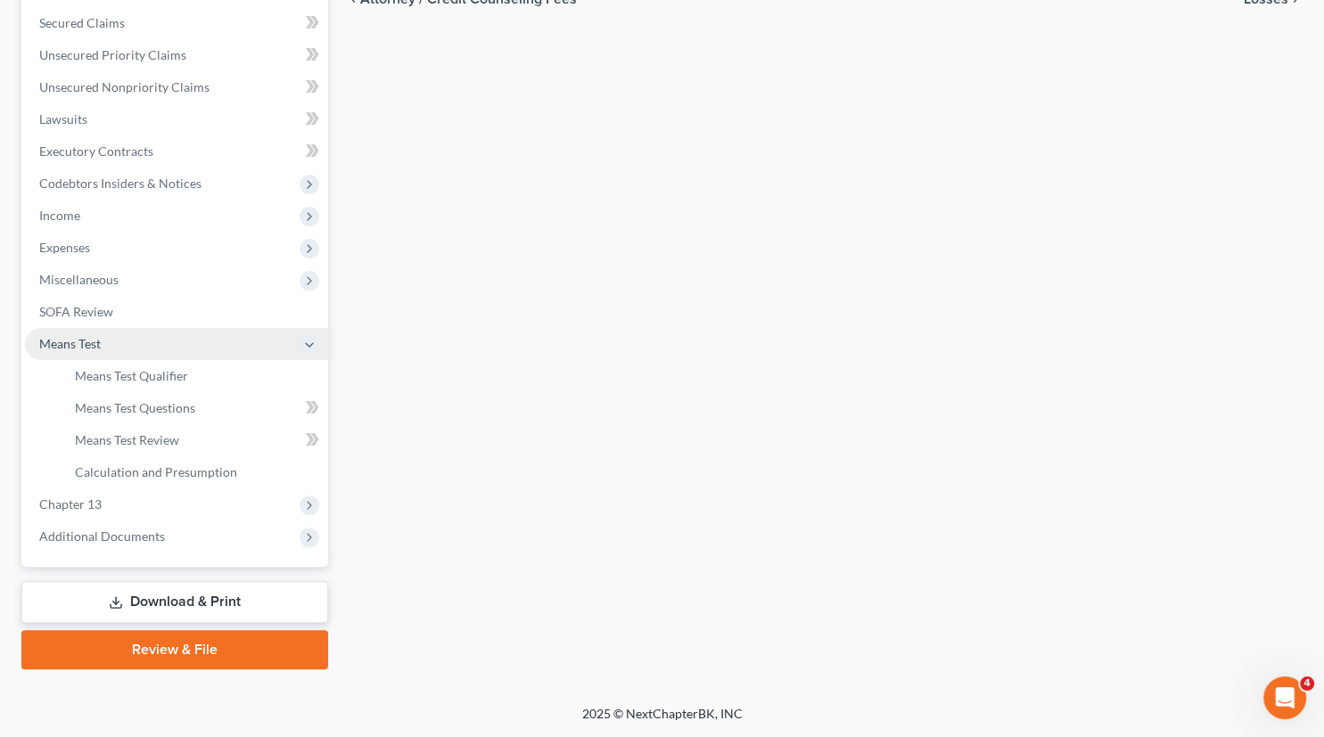
scroll to position [368, 0]
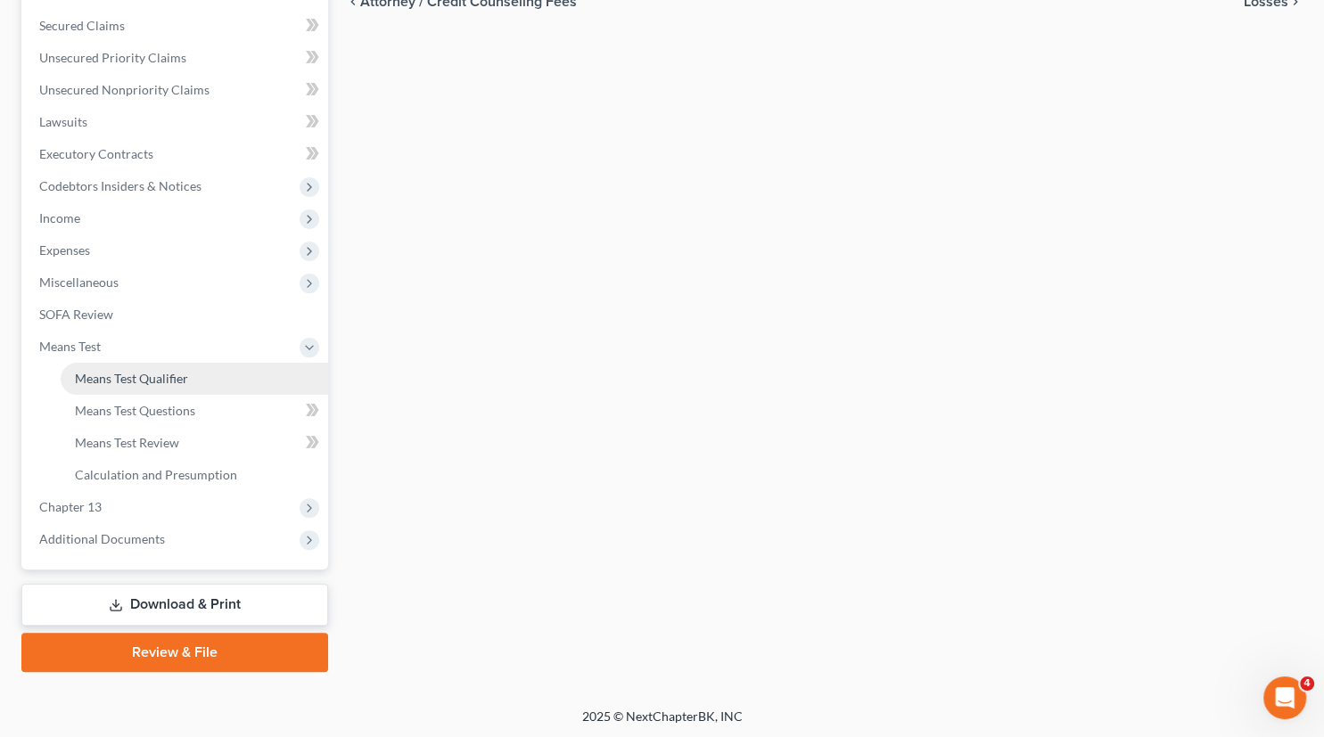
click at [131, 380] on span "Means Test Qualifier" at bounding box center [131, 378] width 113 height 15
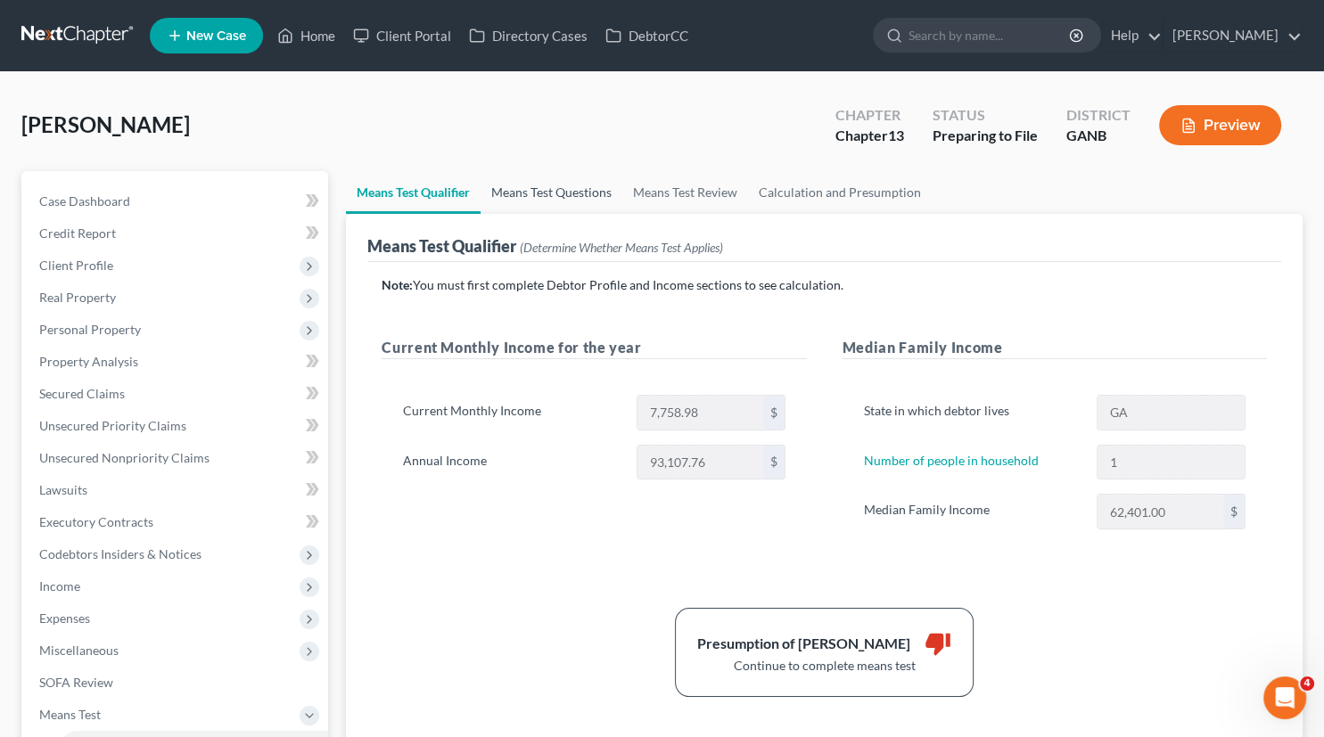
click at [527, 194] on link "Means Test Questions" at bounding box center [552, 192] width 142 height 43
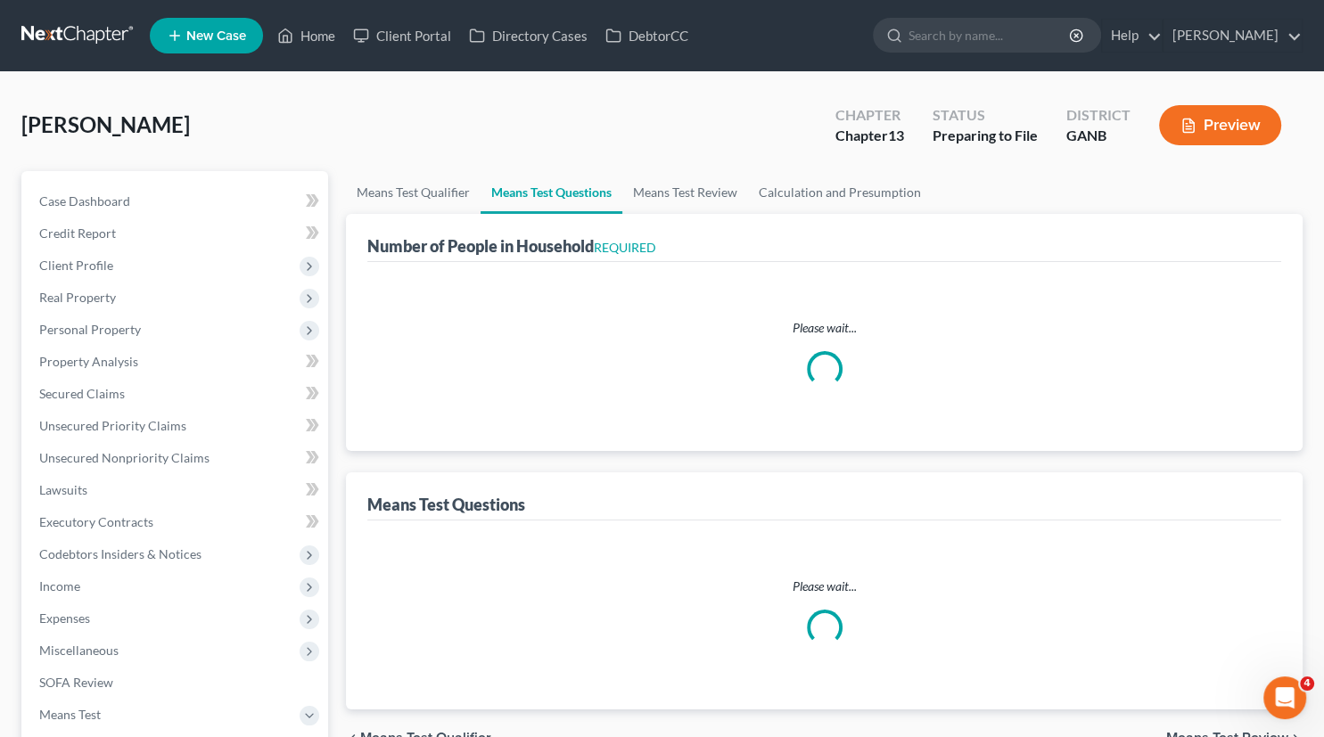
select select "0"
select select "60"
select select "1"
select select "60"
select select "1"
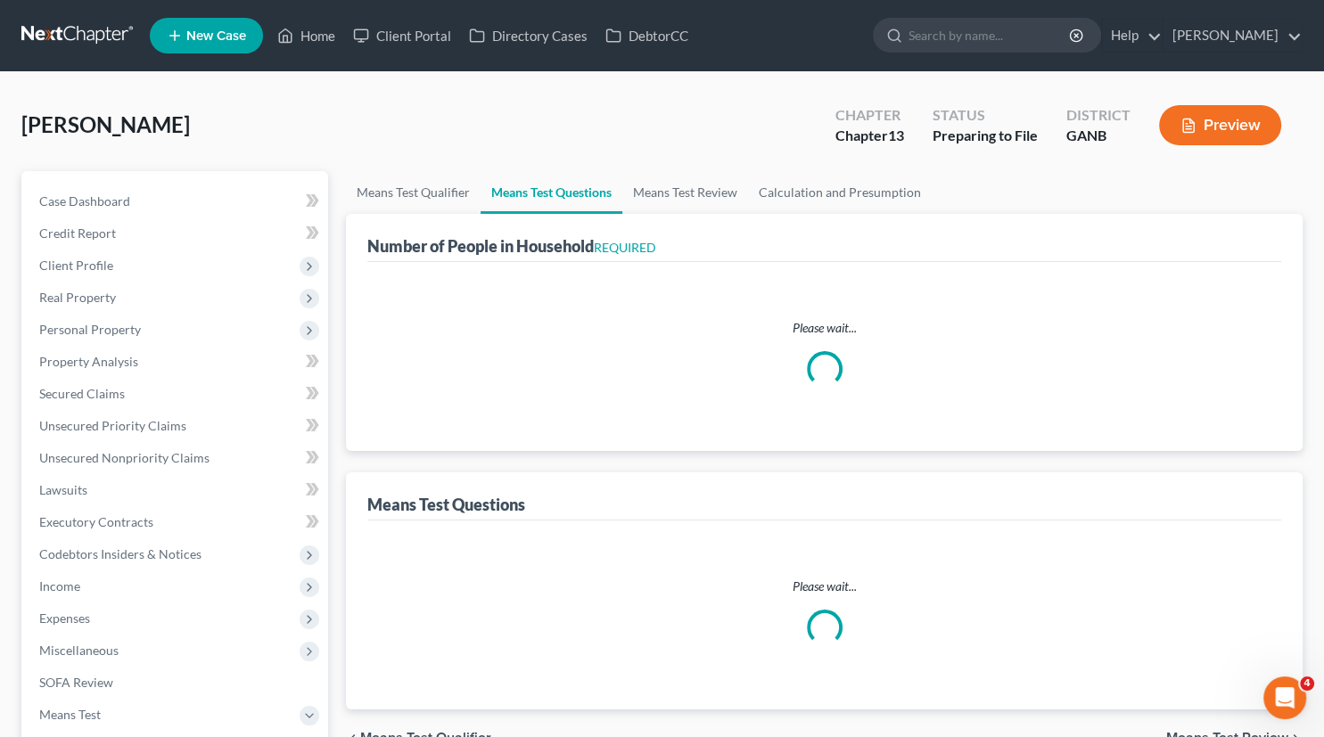
select select "60"
select select "1"
select select "2"
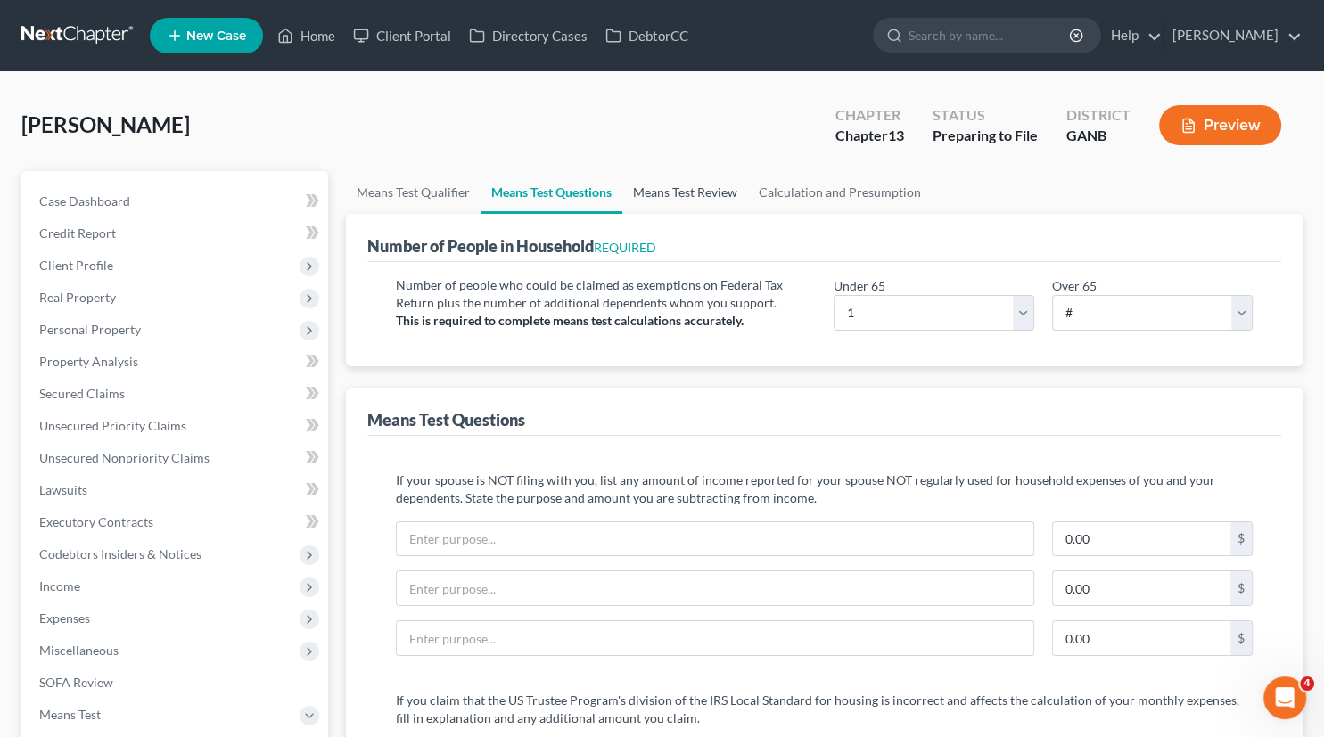
click at [730, 186] on link "Means Test Review" at bounding box center [685, 192] width 126 height 43
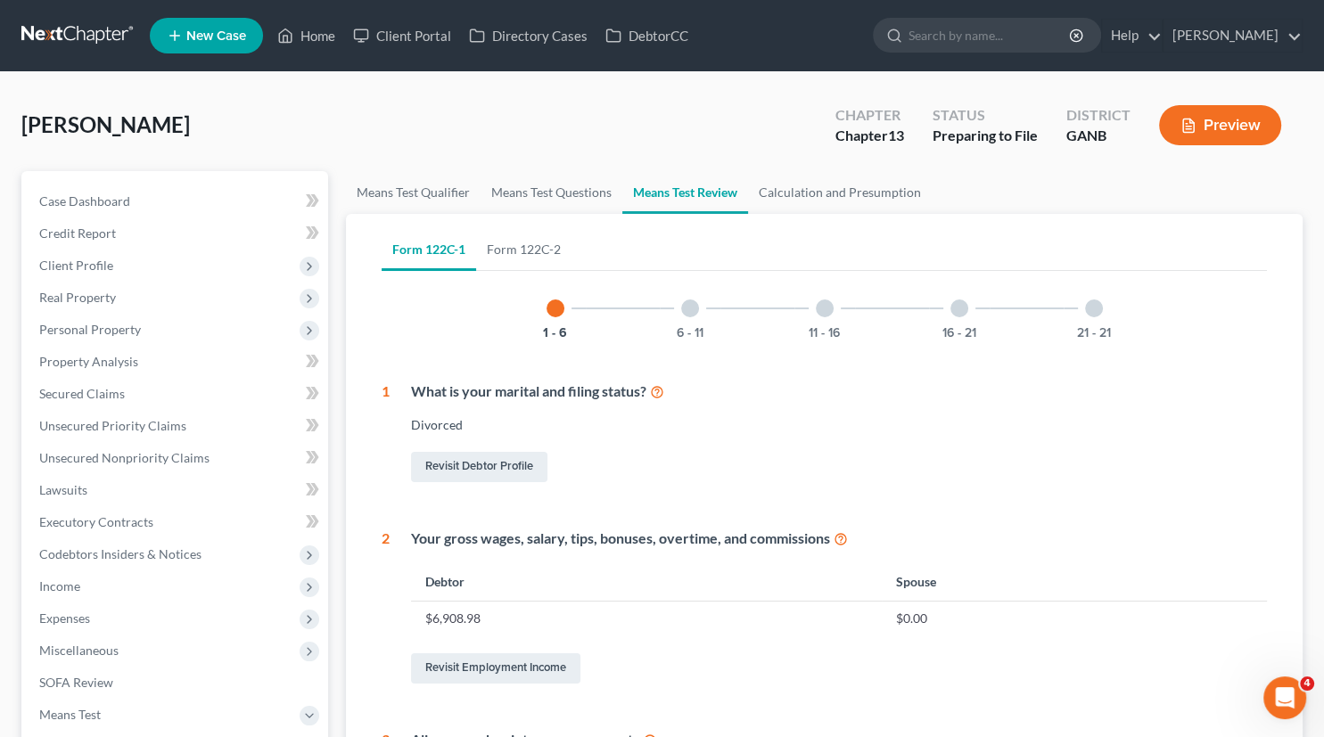
click at [1098, 305] on div at bounding box center [1094, 309] width 18 height 18
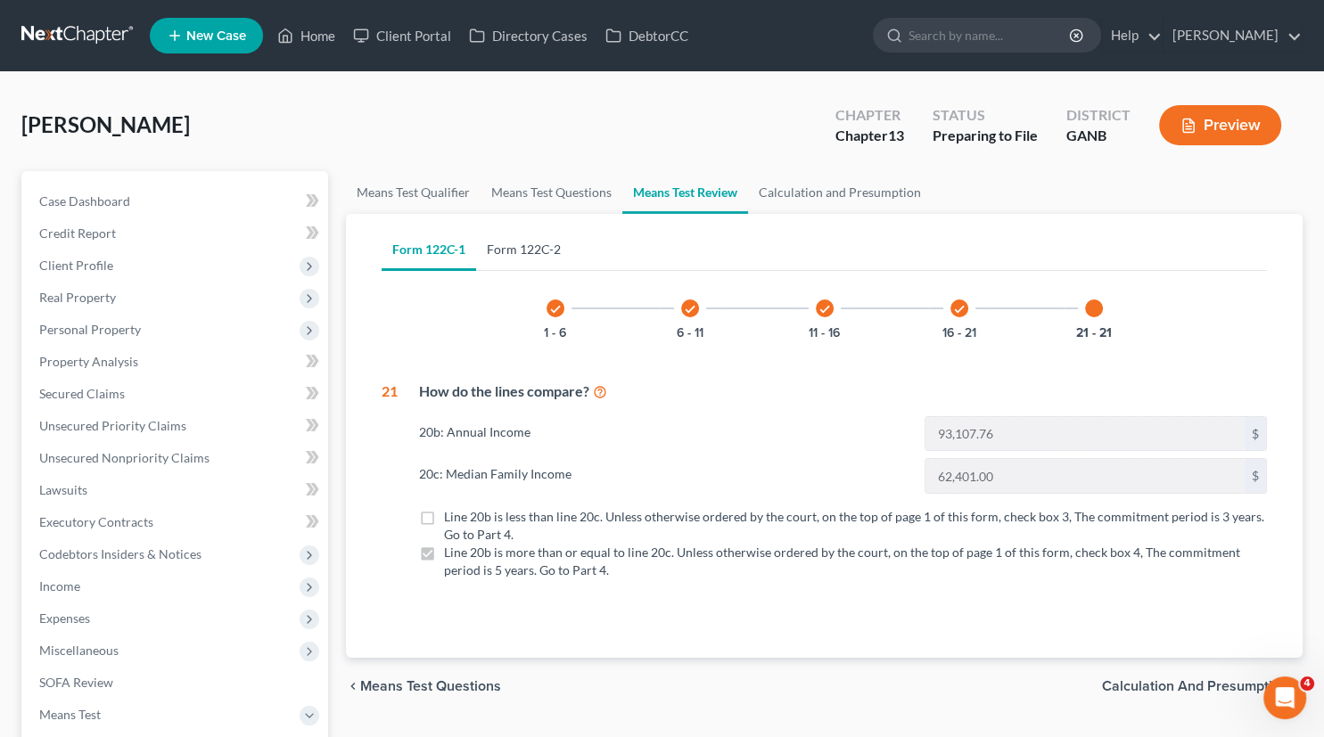
click at [534, 244] on link "Form 122C-2" at bounding box center [523, 249] width 95 height 43
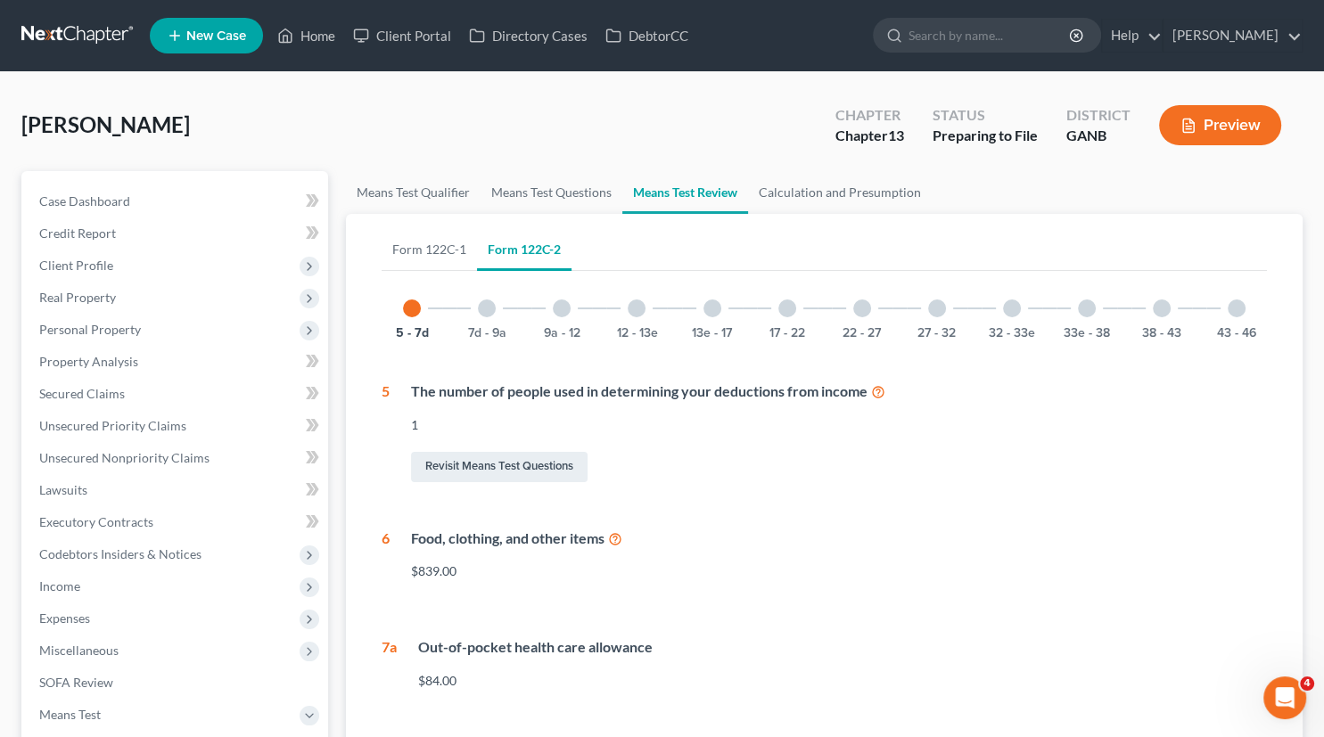
click at [1235, 305] on div at bounding box center [1237, 309] width 18 height 18
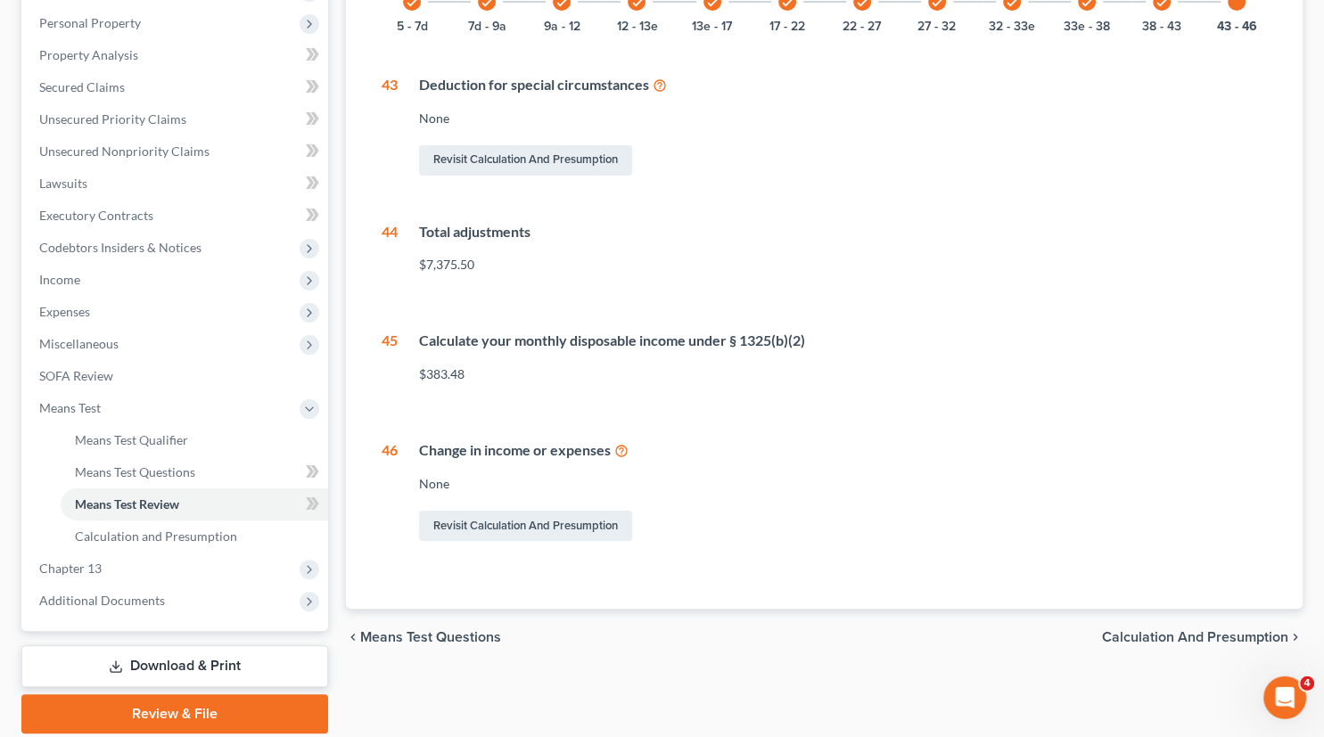
scroll to position [368, 0]
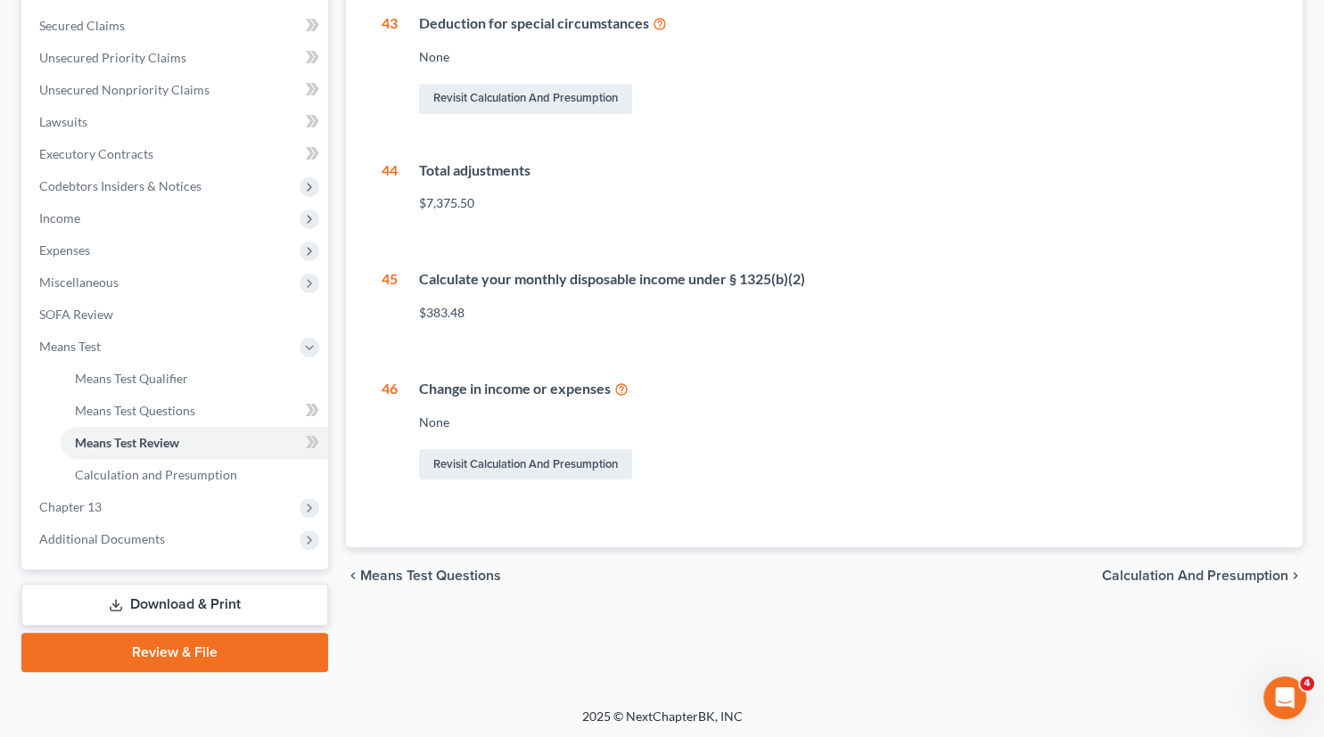
click at [205, 600] on link "Download & Print" at bounding box center [174, 605] width 307 height 42
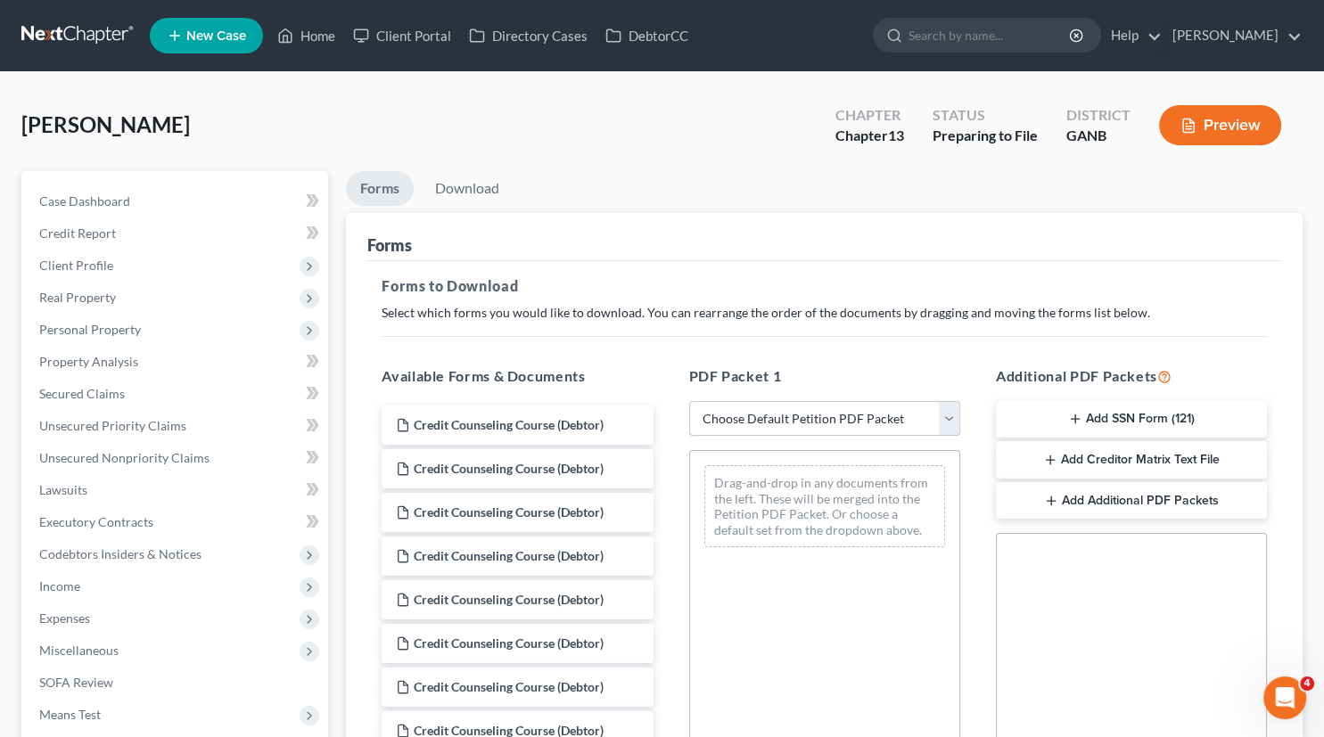
click at [689, 401] on select "Choose Default Petition PDF Packet Complete Bankruptcy Petition (all forms and …" at bounding box center [824, 419] width 271 height 36
select select "0"
click option "Complete Bankruptcy Petition (all forms and schedules)" at bounding box center [0, 0] width 0 height 0
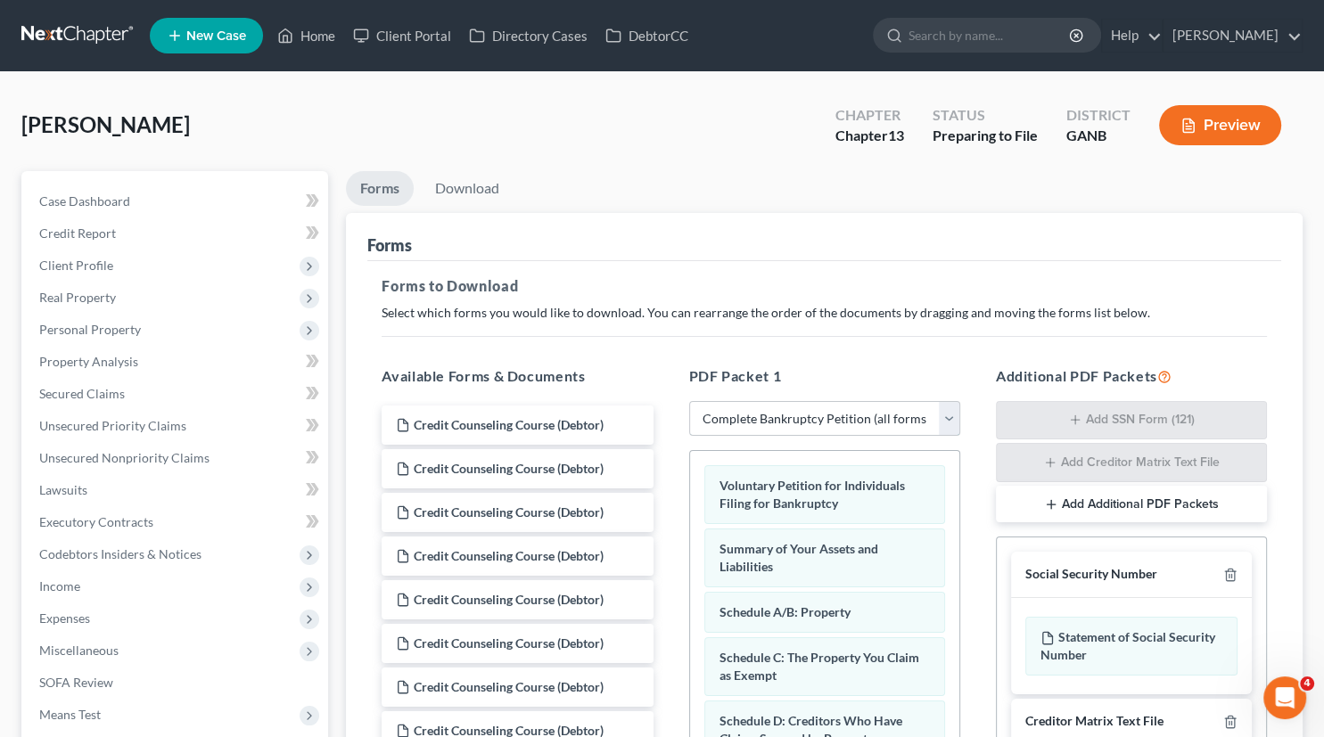
scroll to position [364, 0]
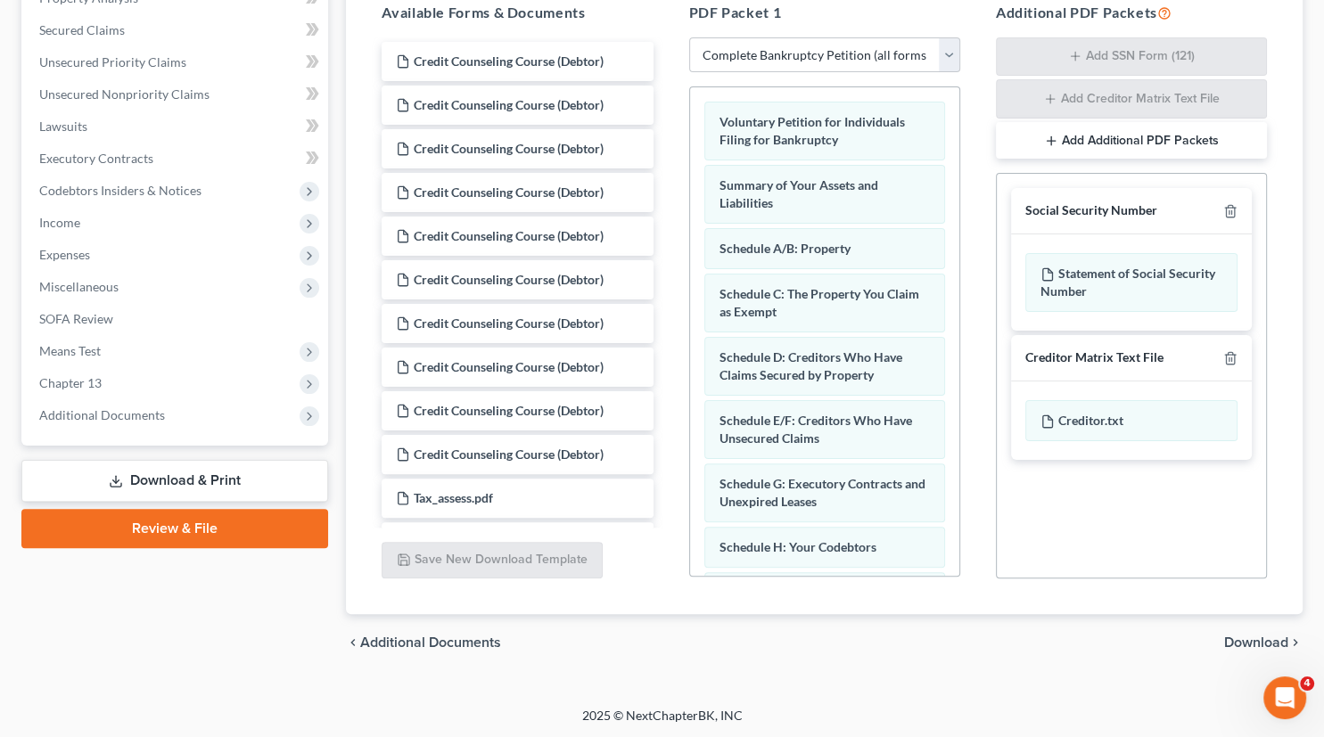
click at [1281, 641] on span "Download" at bounding box center [1256, 643] width 64 height 14
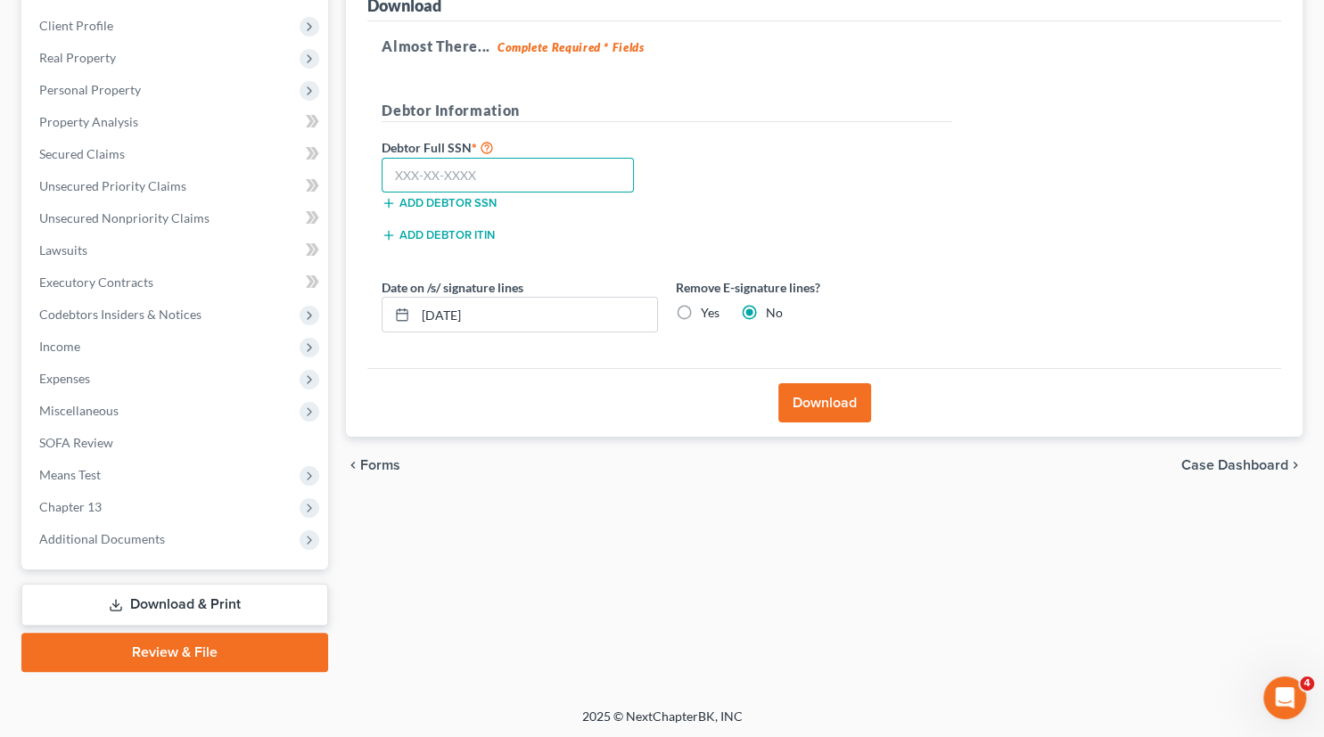
click at [431, 176] on input "text" at bounding box center [508, 176] width 252 height 36
type input "364-94-7731"
click at [829, 406] on button "Download" at bounding box center [824, 402] width 93 height 39
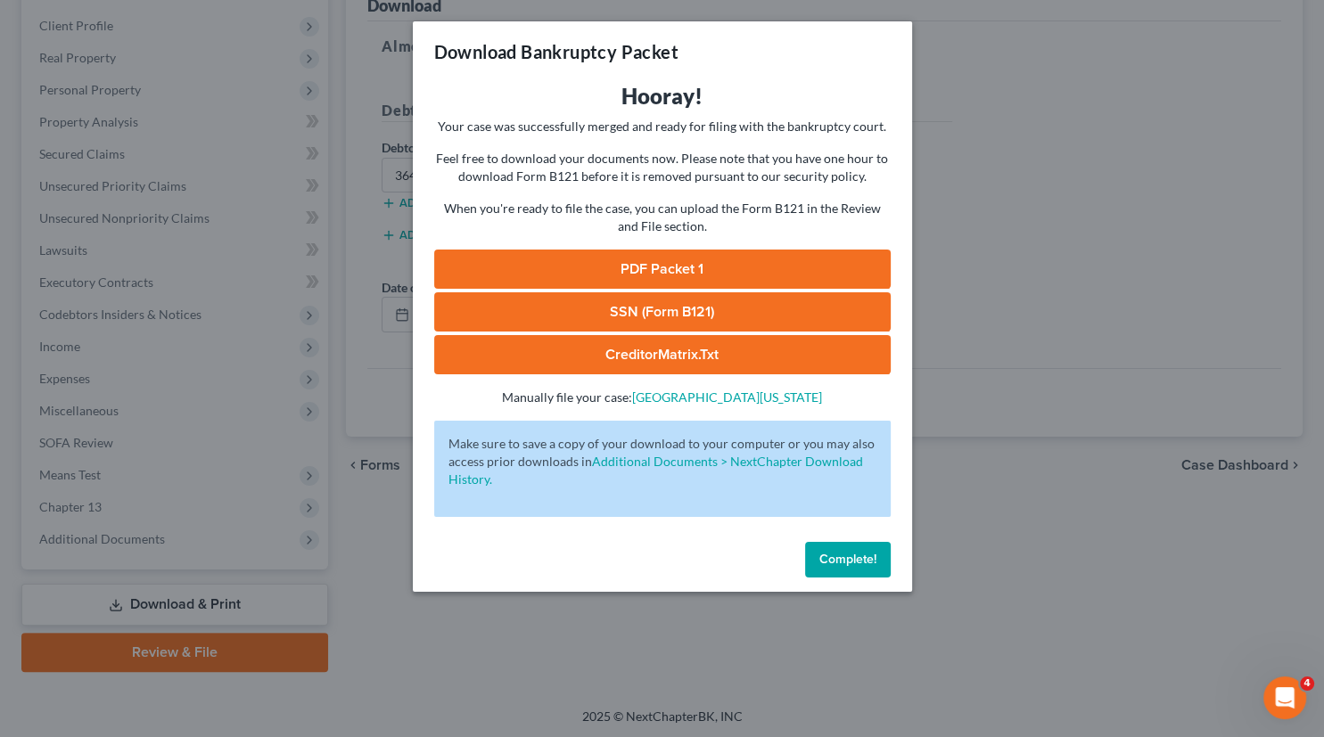
click at [744, 299] on link "SSN (Form B121)" at bounding box center [662, 311] width 457 height 39
click at [665, 350] on link "CreditorMatrix.txt" at bounding box center [662, 354] width 457 height 39
click at [664, 263] on link "PDF Packet 1" at bounding box center [662, 269] width 457 height 39
